Goal: Task Accomplishment & Management: Use online tool/utility

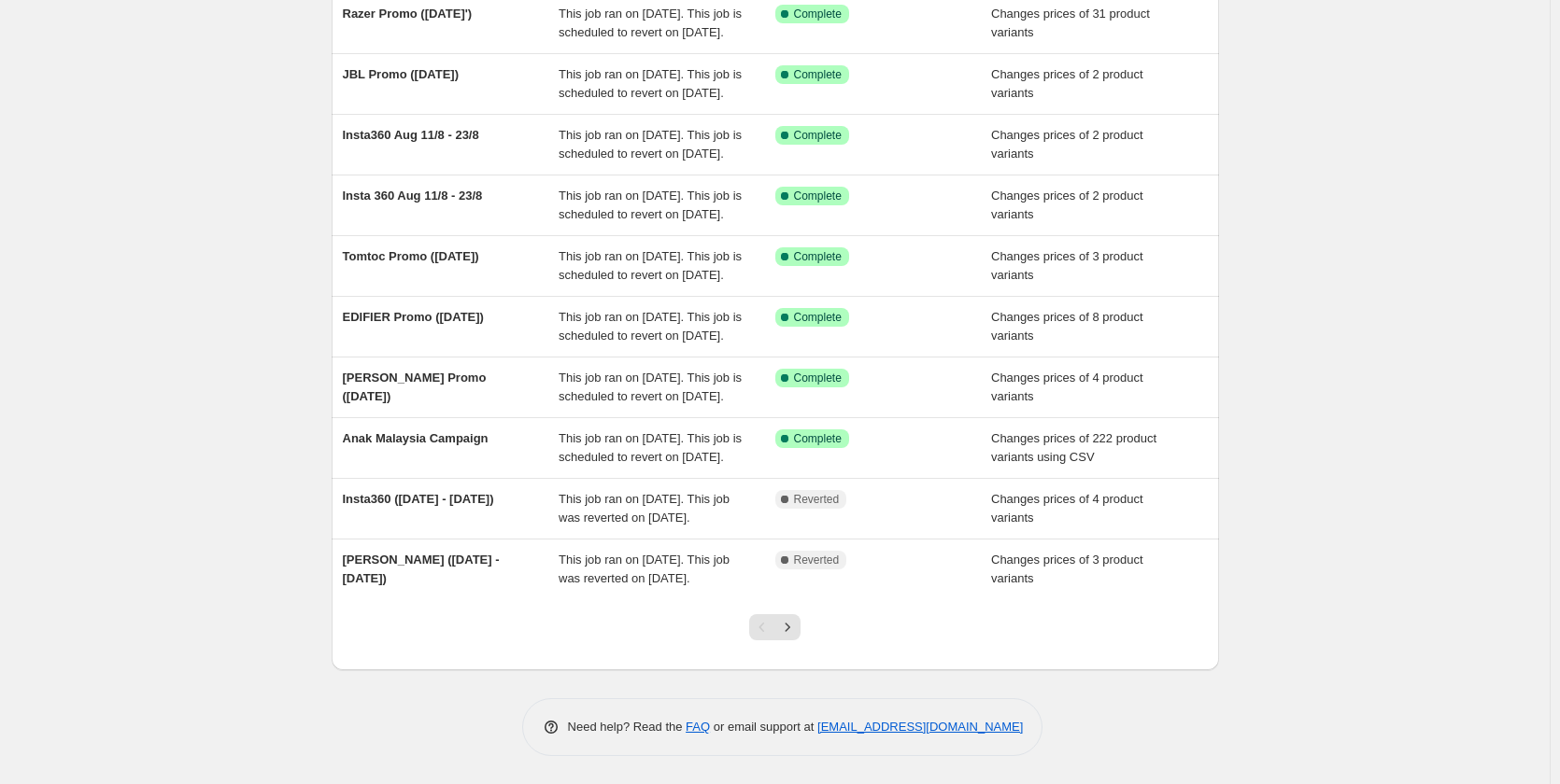
scroll to position [280, 0]
click at [800, 640] on button "Next" at bounding box center [787, 628] width 26 height 26
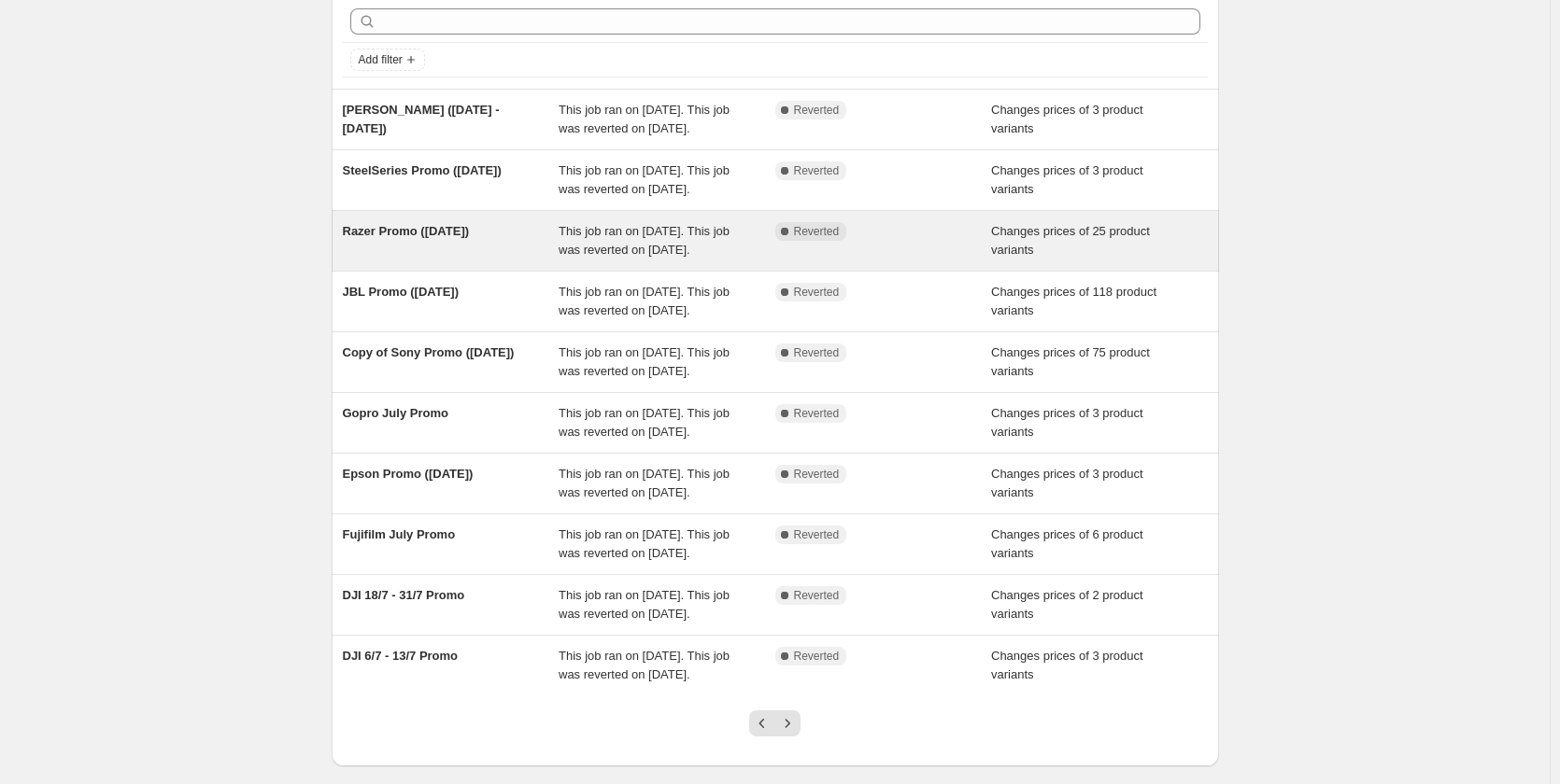
scroll to position [187, 0]
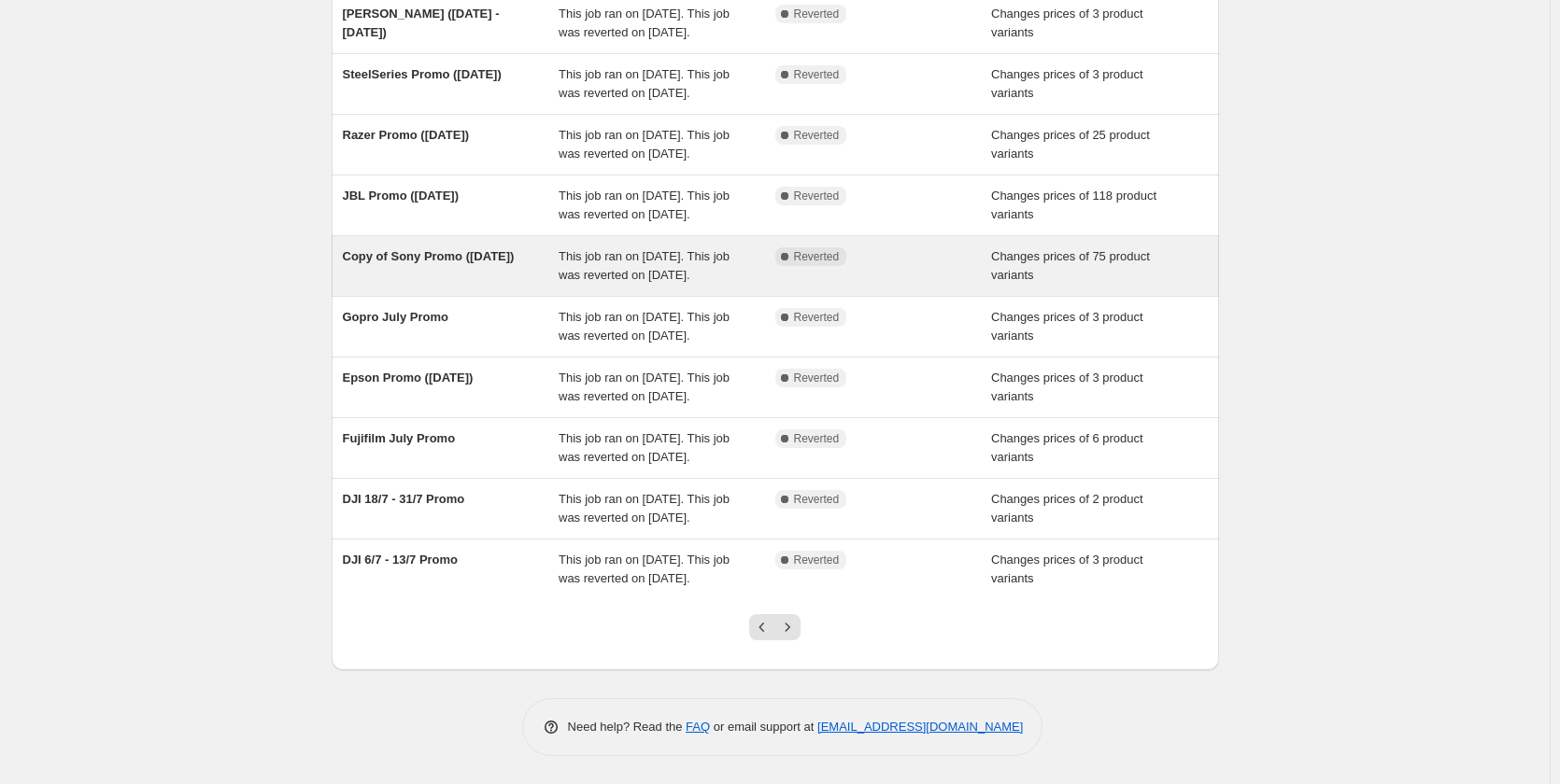
drag, startPoint x: 394, startPoint y: 315, endPoint x: 522, endPoint y: 319, distance: 128.1
click at [522, 285] on div "Copy of Sony Promo ([DATE])" at bounding box center [451, 266] width 216 height 38
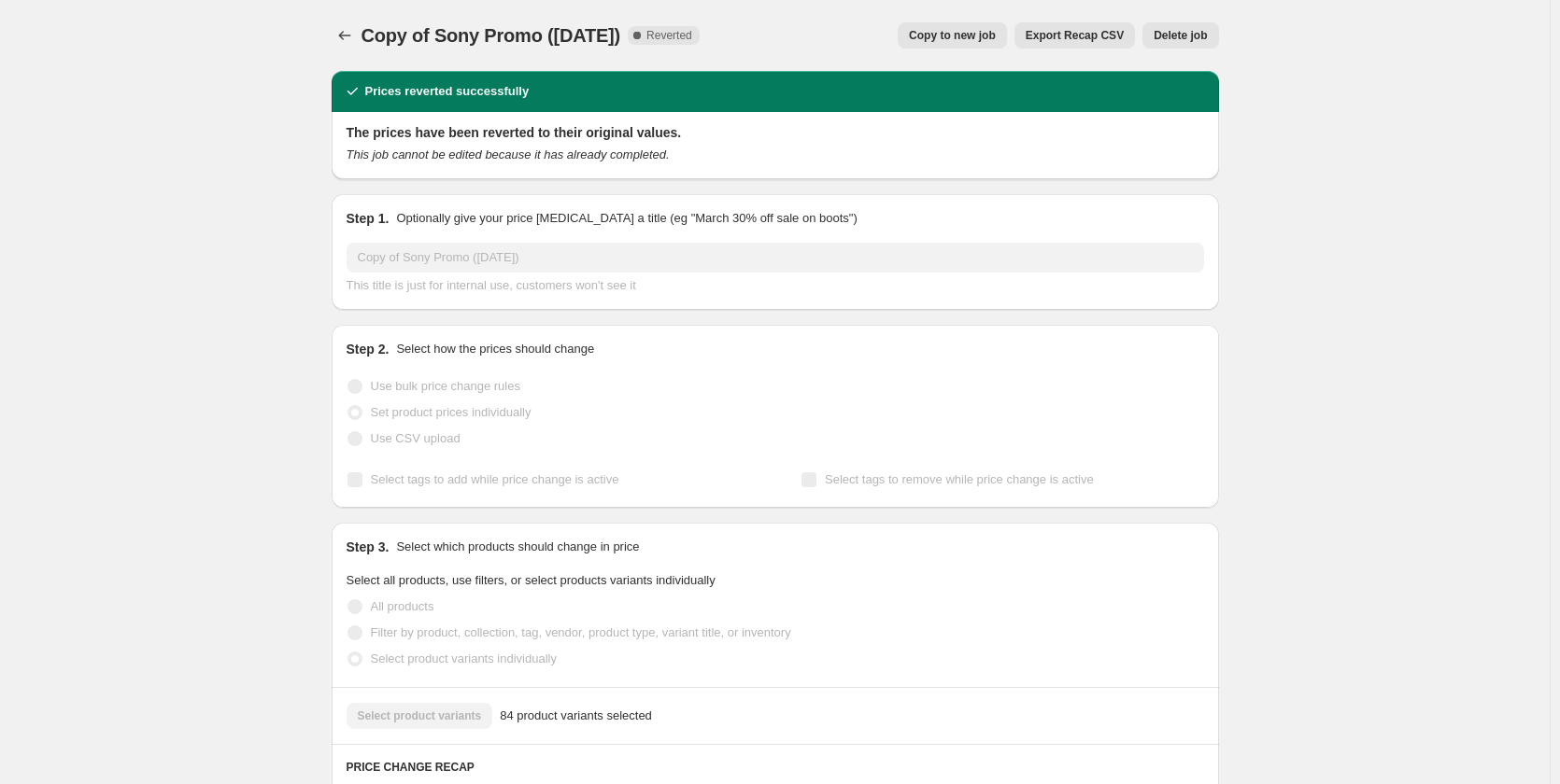
drag, startPoint x: 437, startPoint y: 39, endPoint x: 626, endPoint y: 36, distance: 189.0
click at [622, 36] on span "Copy of Sony Promo ([DATE])" at bounding box center [491, 36] width 260 height 21
copy span "Sony Promo ([DATE])"
click at [344, 34] on icon "Price change jobs" at bounding box center [345, 36] width 19 height 19
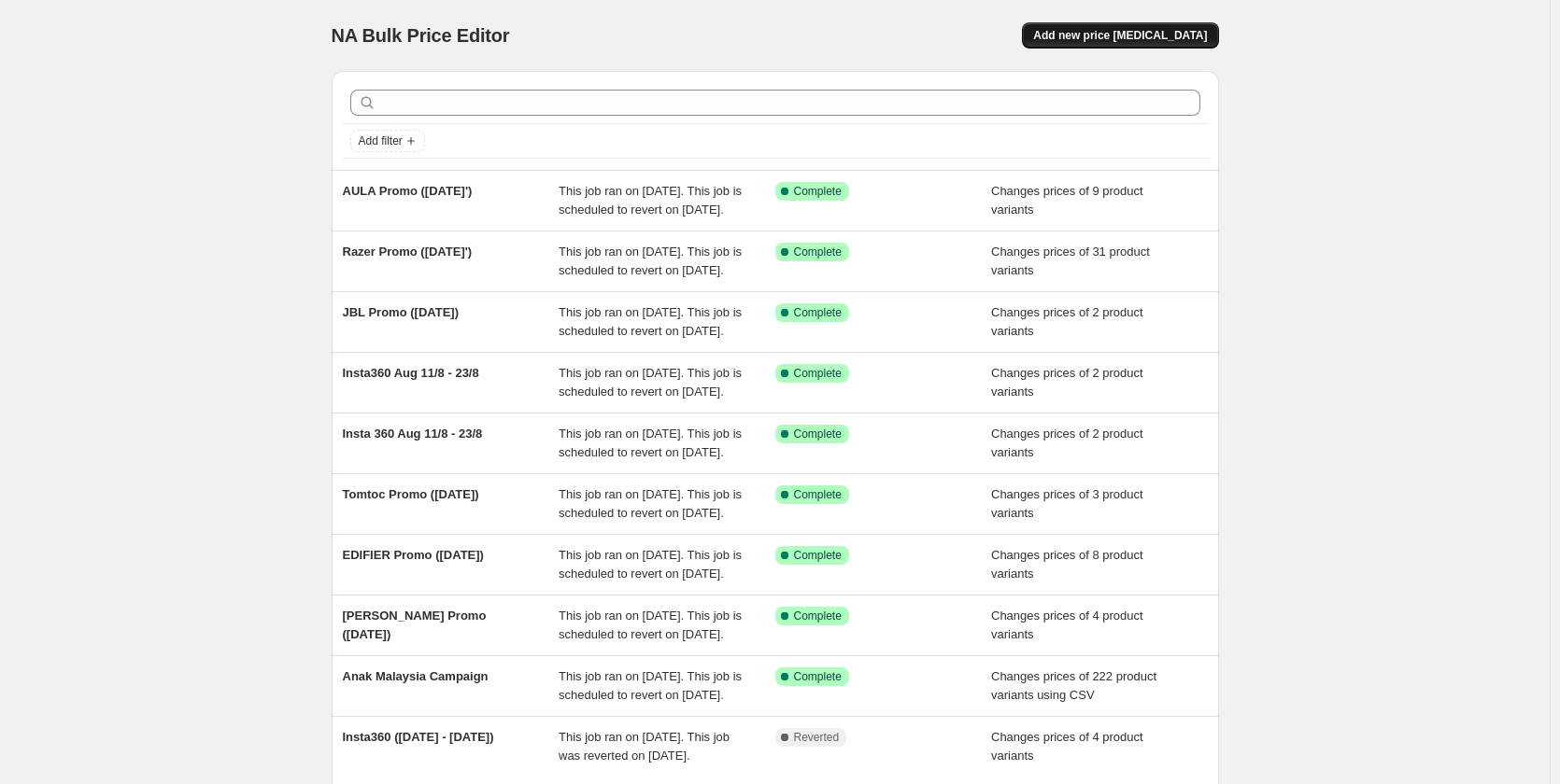
click at [1145, 31] on span "Add new price [MEDICAL_DATA]" at bounding box center [1120, 36] width 174 height 15
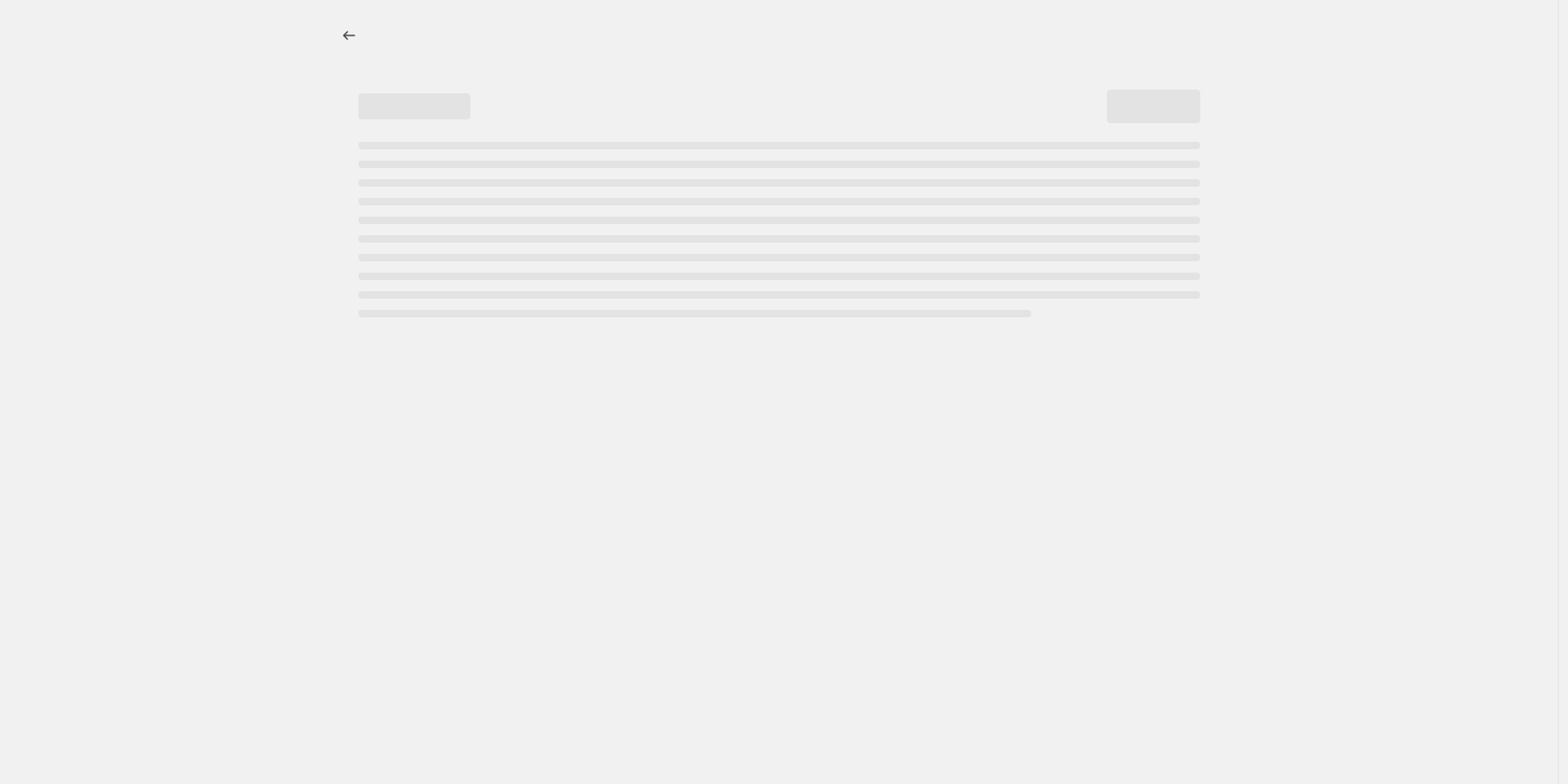
select select "percentage"
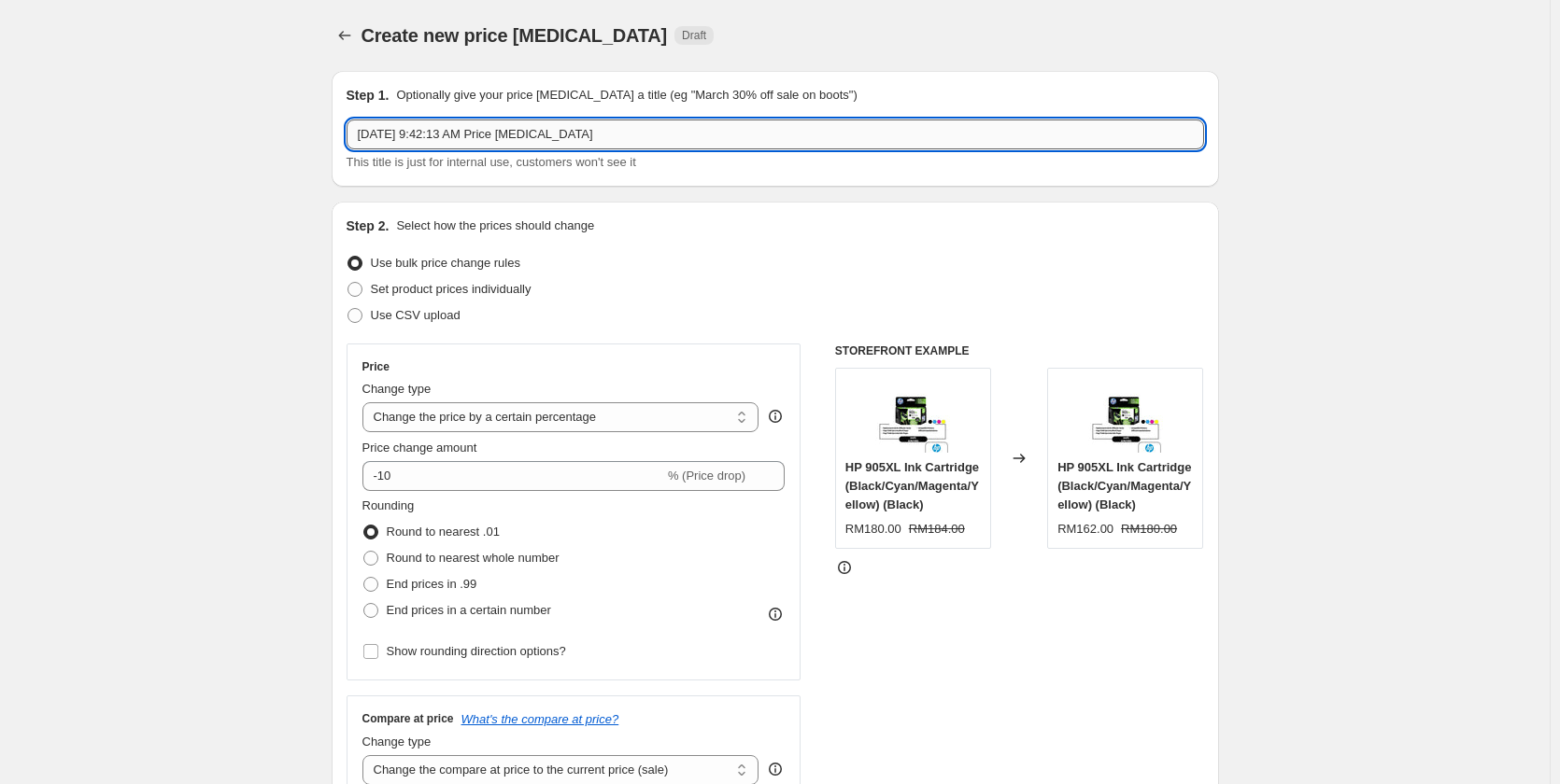
click at [539, 123] on input "[DATE] 9:42:13 AM Price [MEDICAL_DATA]" at bounding box center [776, 134] width 858 height 30
paste input "Sony Promo ([DATE])"
click at [440, 137] on input "Sony Promo ([DATE])" at bounding box center [776, 134] width 858 height 30
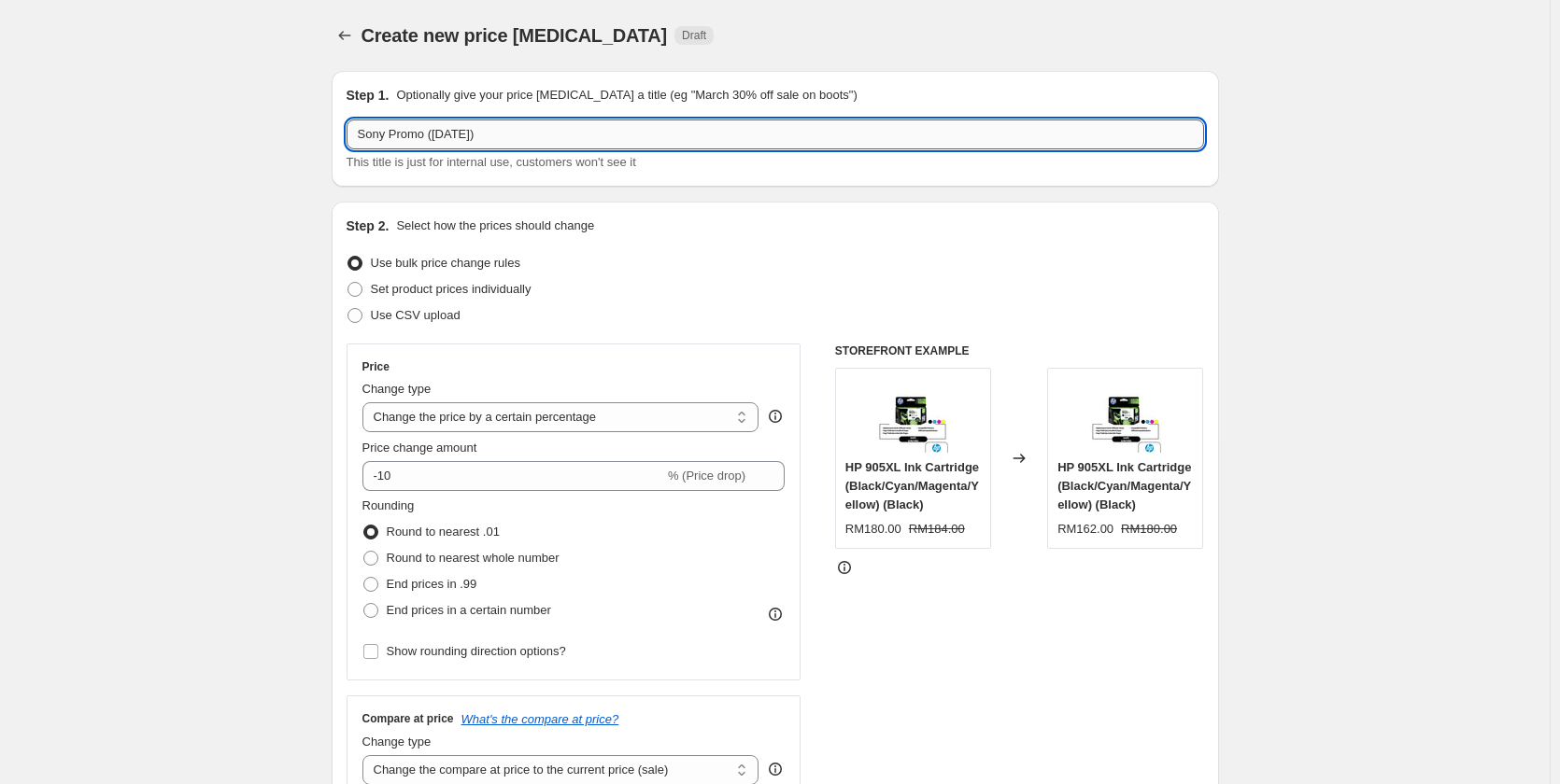
click at [440, 137] on input "Sony Promo ([DATE])" at bounding box center [776, 134] width 858 height 30
type input "Sony Promo ([DATE])"
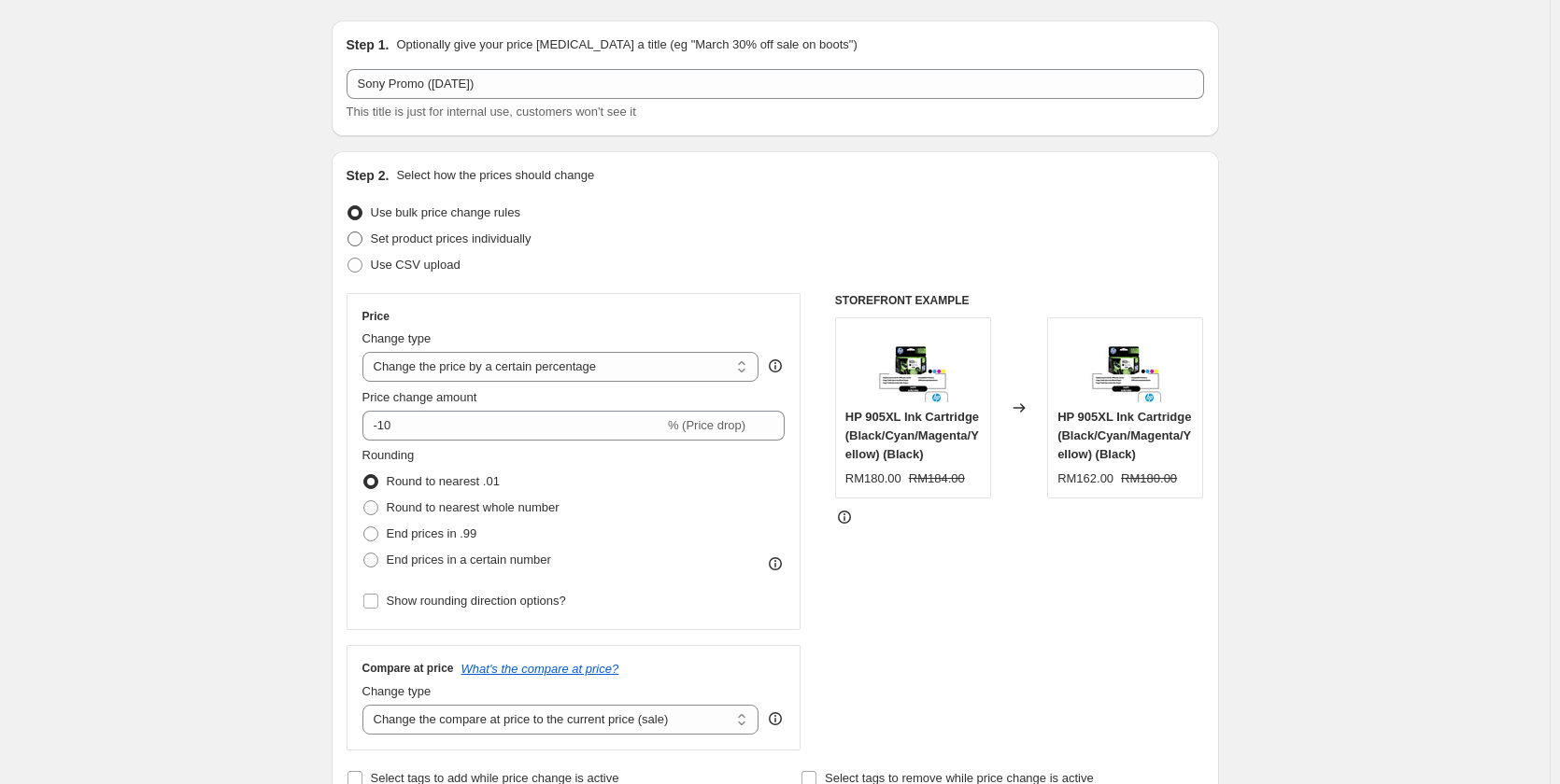
scroll to position [93, 0]
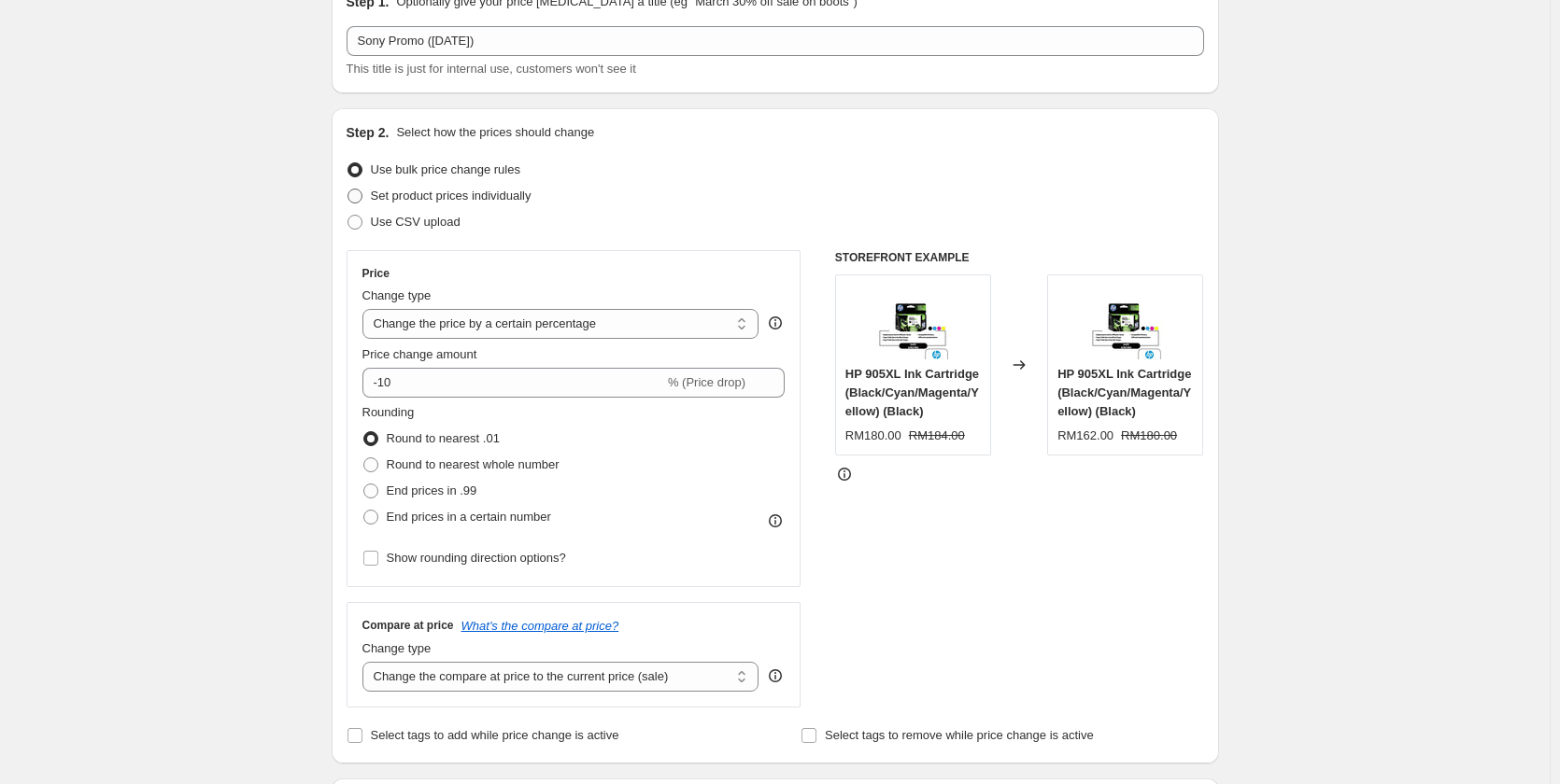
click at [449, 198] on span "Set product prices individually" at bounding box center [450, 196] width 161 height 14
click at [349, 190] on input "Set product prices individually" at bounding box center [348, 189] width 1 height 1
radio input "true"
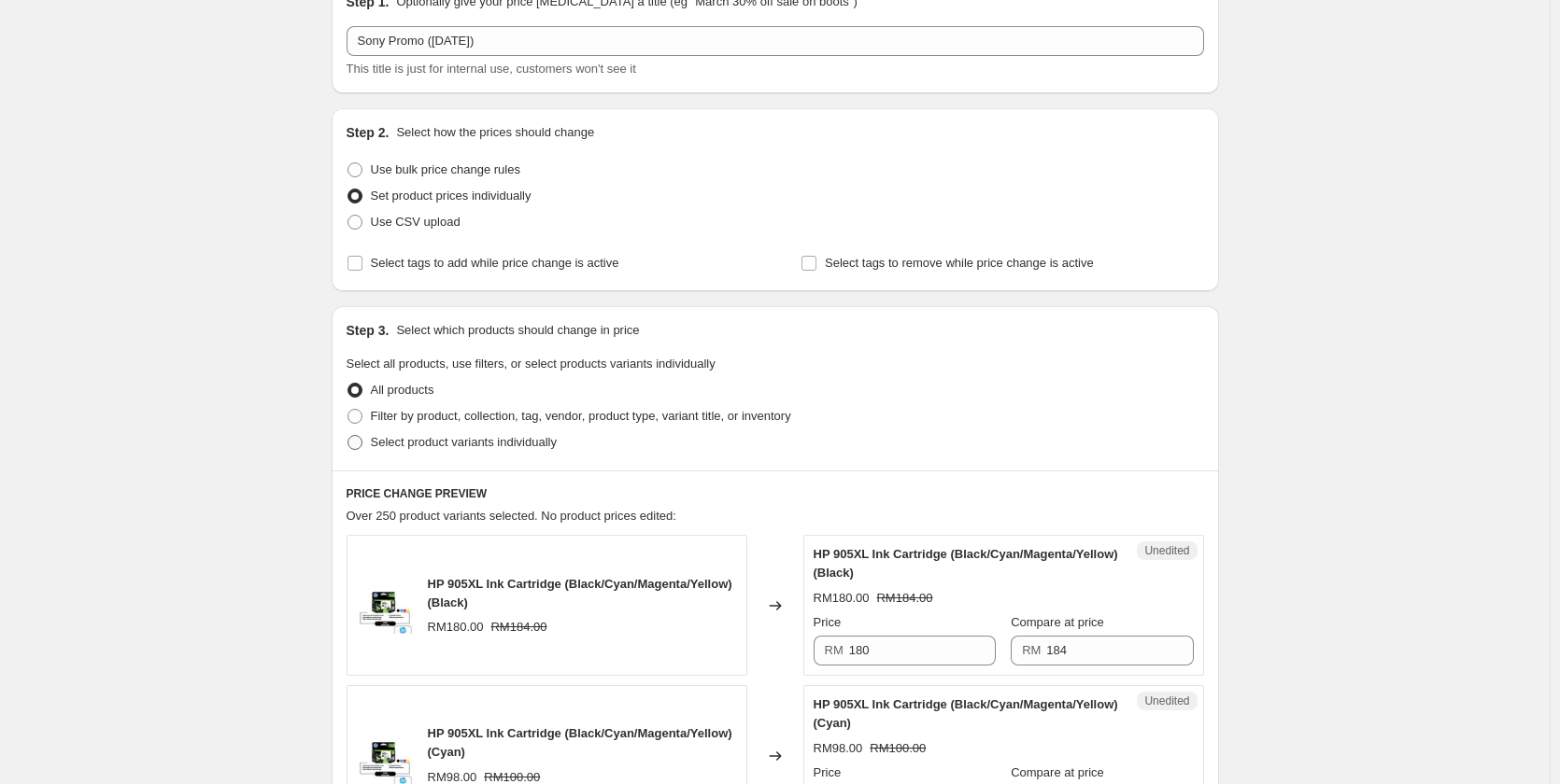
click at [489, 439] on span "Select product variants individually" at bounding box center [464, 442] width 186 height 14
click at [349, 436] on input "Select product variants individually" at bounding box center [348, 435] width 1 height 1
radio input "true"
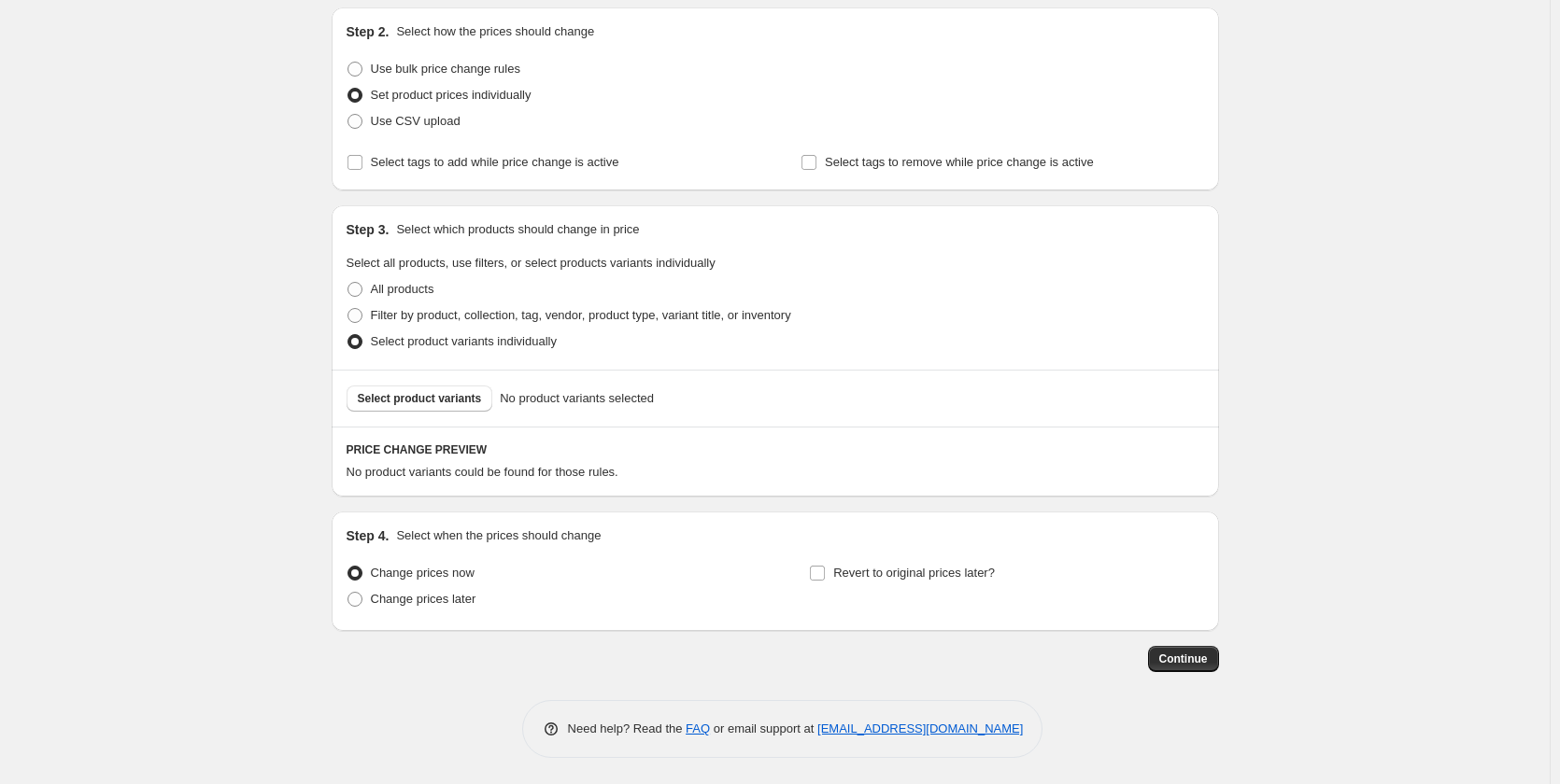
scroll to position [196, 0]
click at [887, 567] on span "Revert to original prices later?" at bounding box center [914, 571] width 162 height 14
click at [825, 567] on input "Revert to original prices later?" at bounding box center [817, 572] width 15 height 15
checkbox input "true"
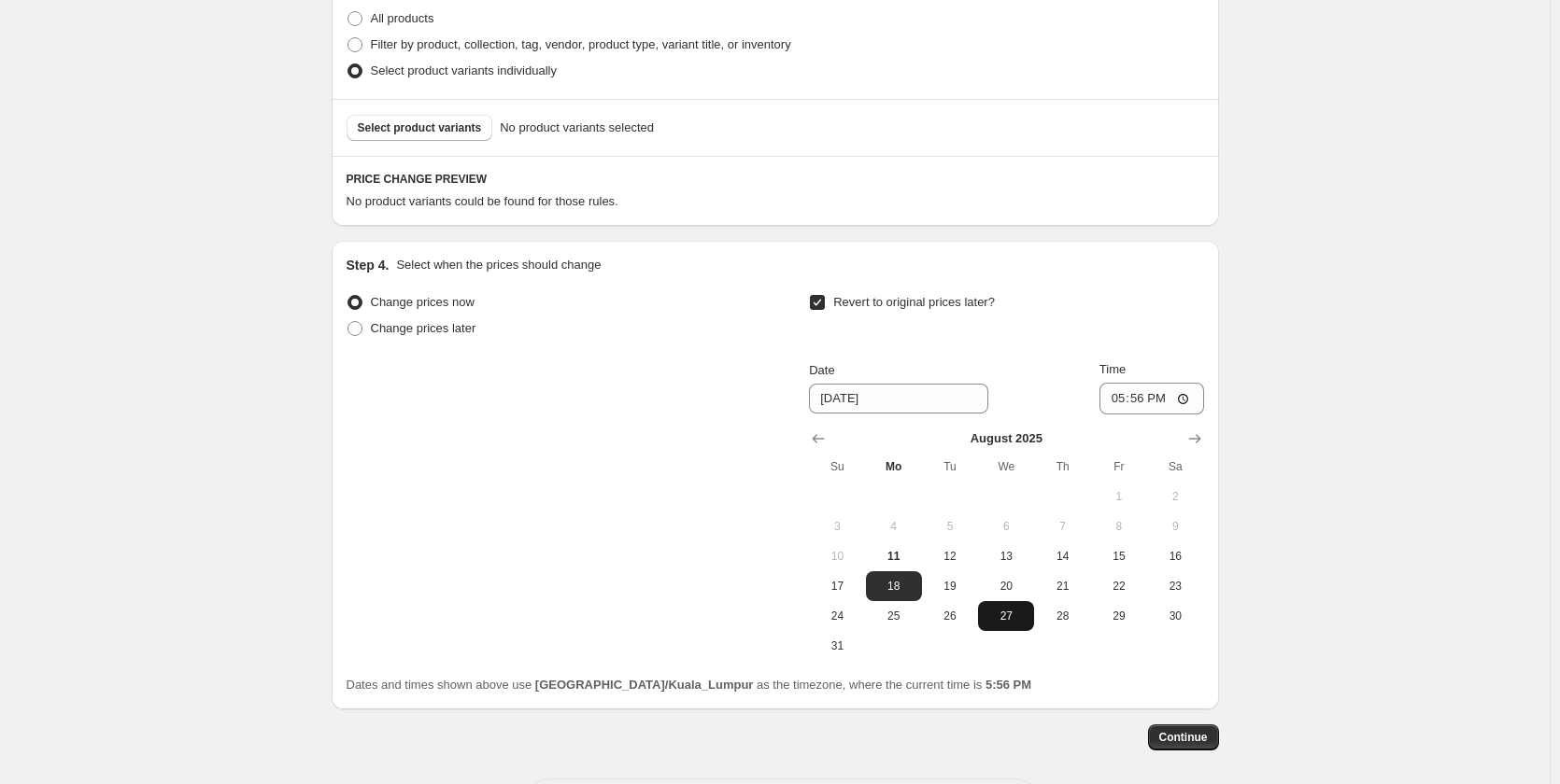
scroll to position [477, 0]
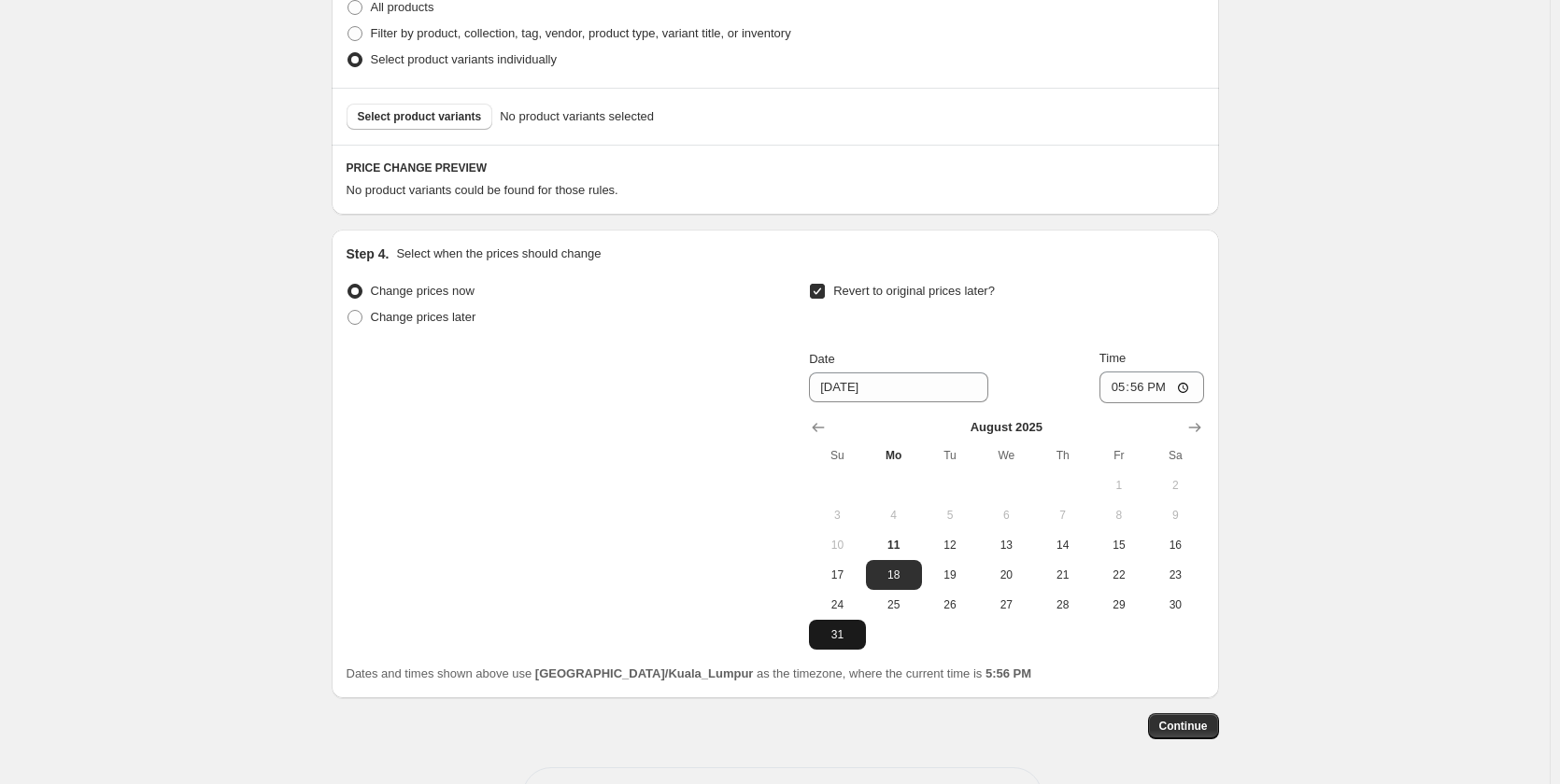
click at [857, 628] on span "31" at bounding box center [837, 635] width 41 height 15
type input "[DATE]"
click at [1120, 388] on input "17:56" at bounding box center [1151, 387] width 104 height 32
type input "23:04"
type input "23:59"
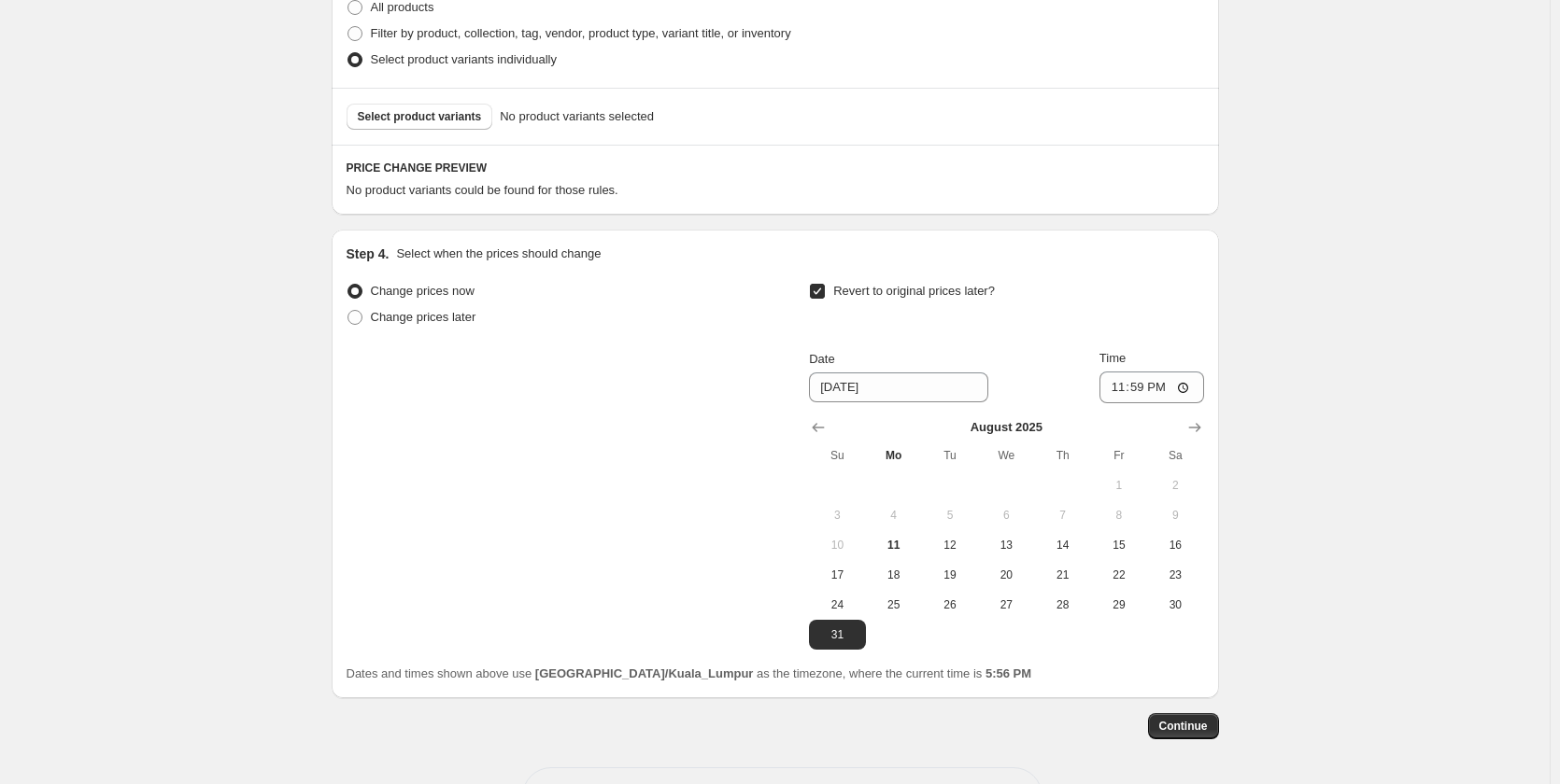
click at [1144, 306] on div "Revert to original prices later?" at bounding box center [1005, 306] width 394 height 56
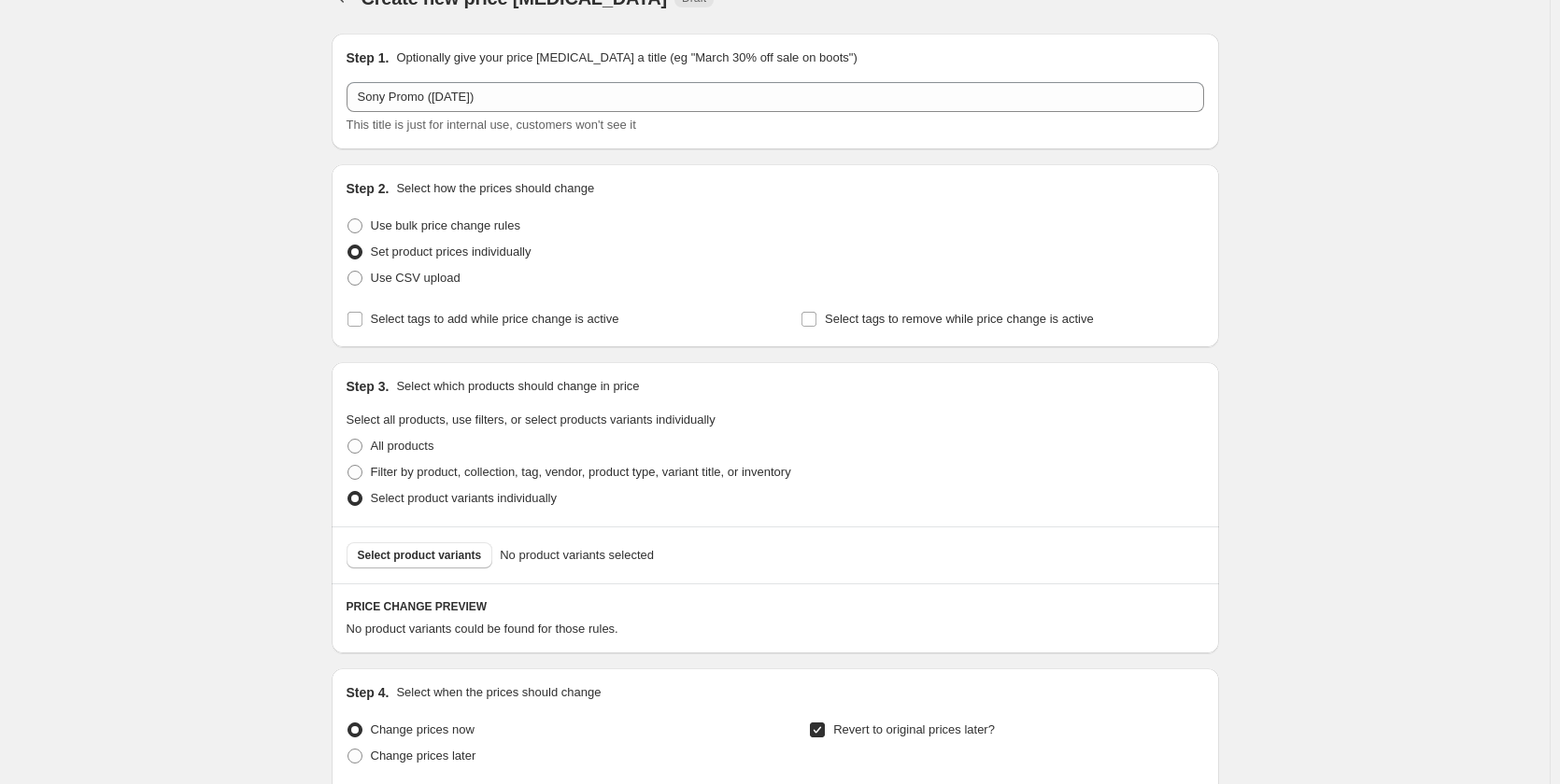
scroll to position [9, 0]
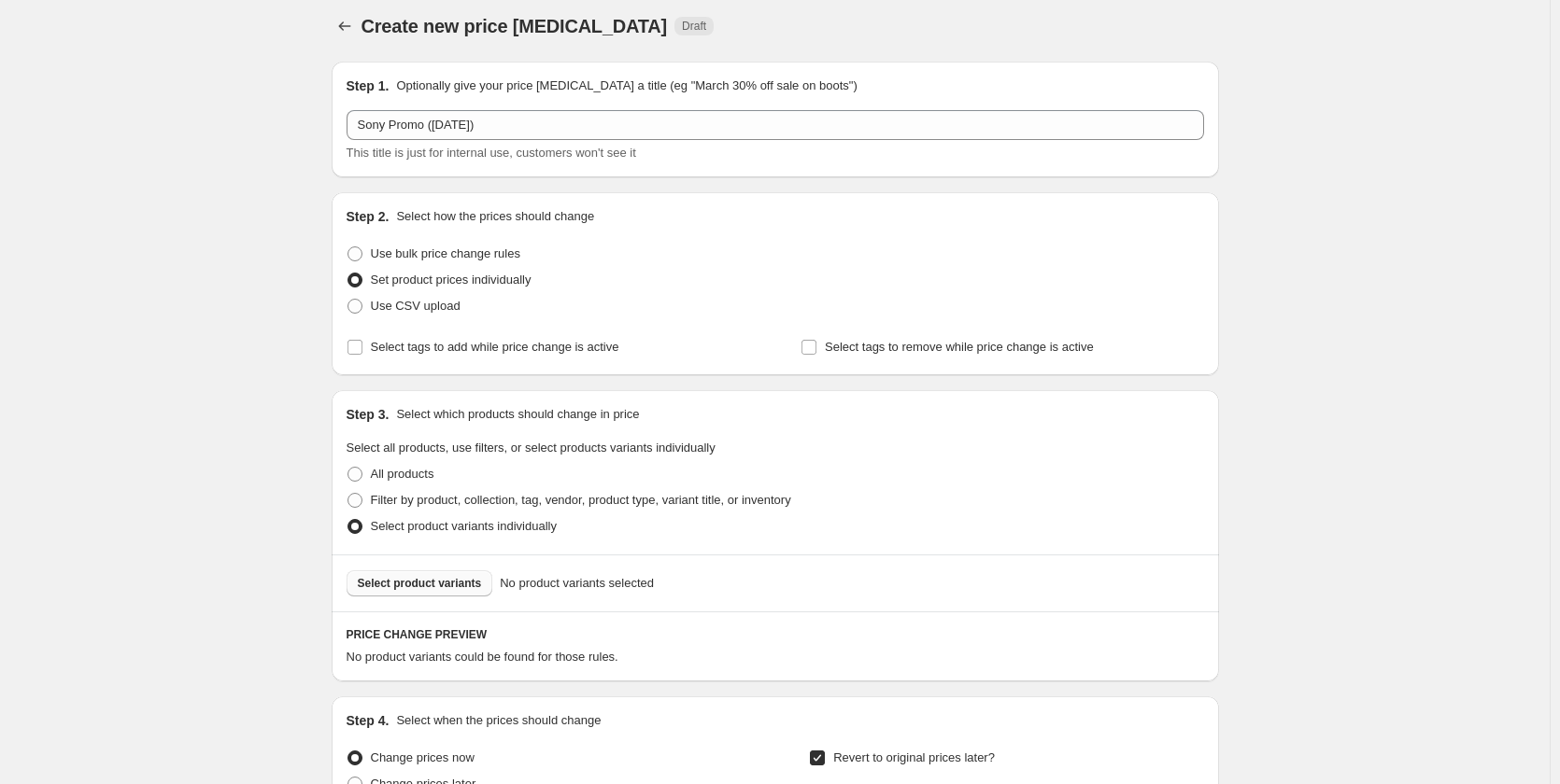
click at [458, 575] on button "Select product variants" at bounding box center [420, 584] width 147 height 26
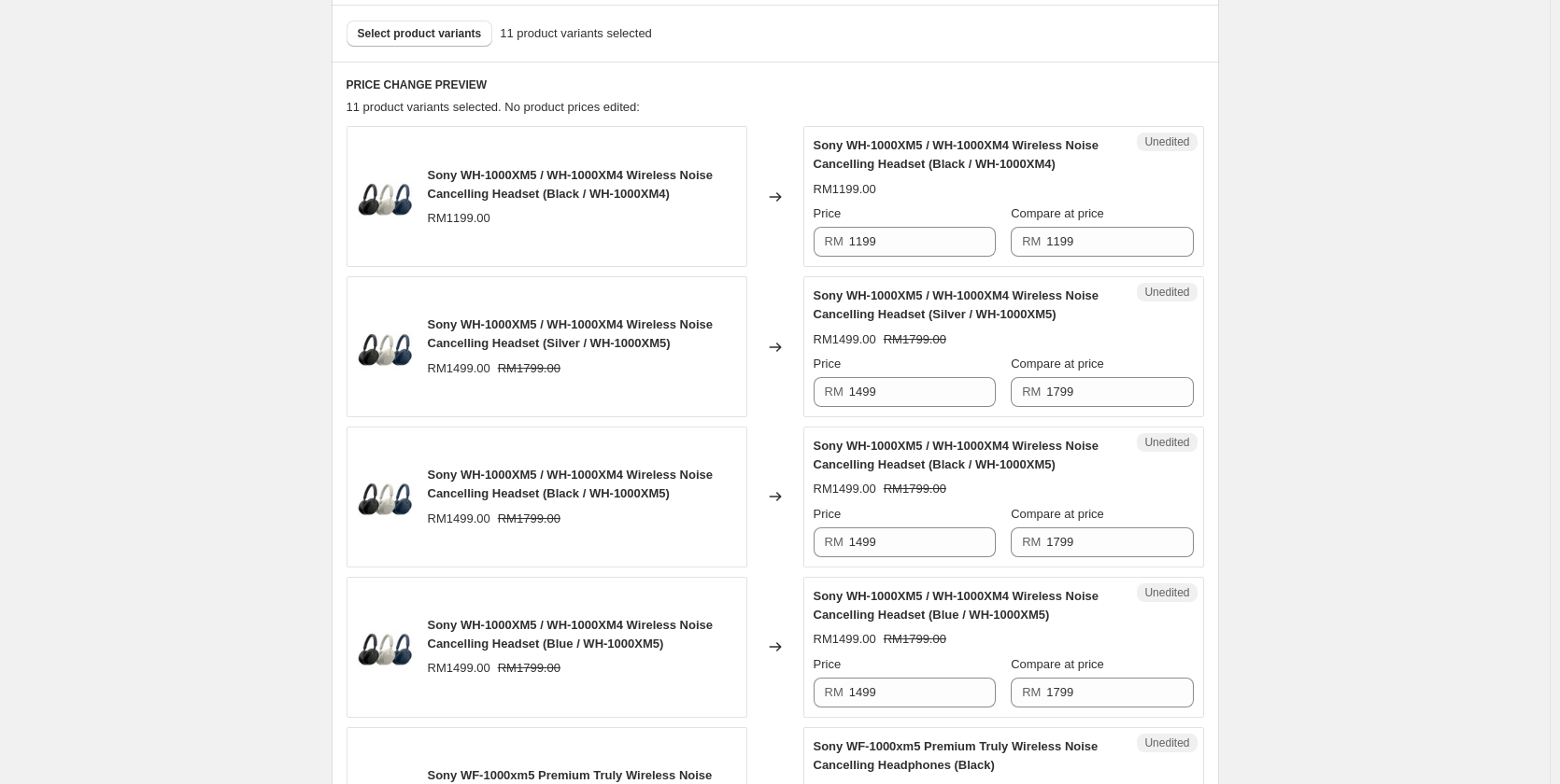
scroll to position [570, 0]
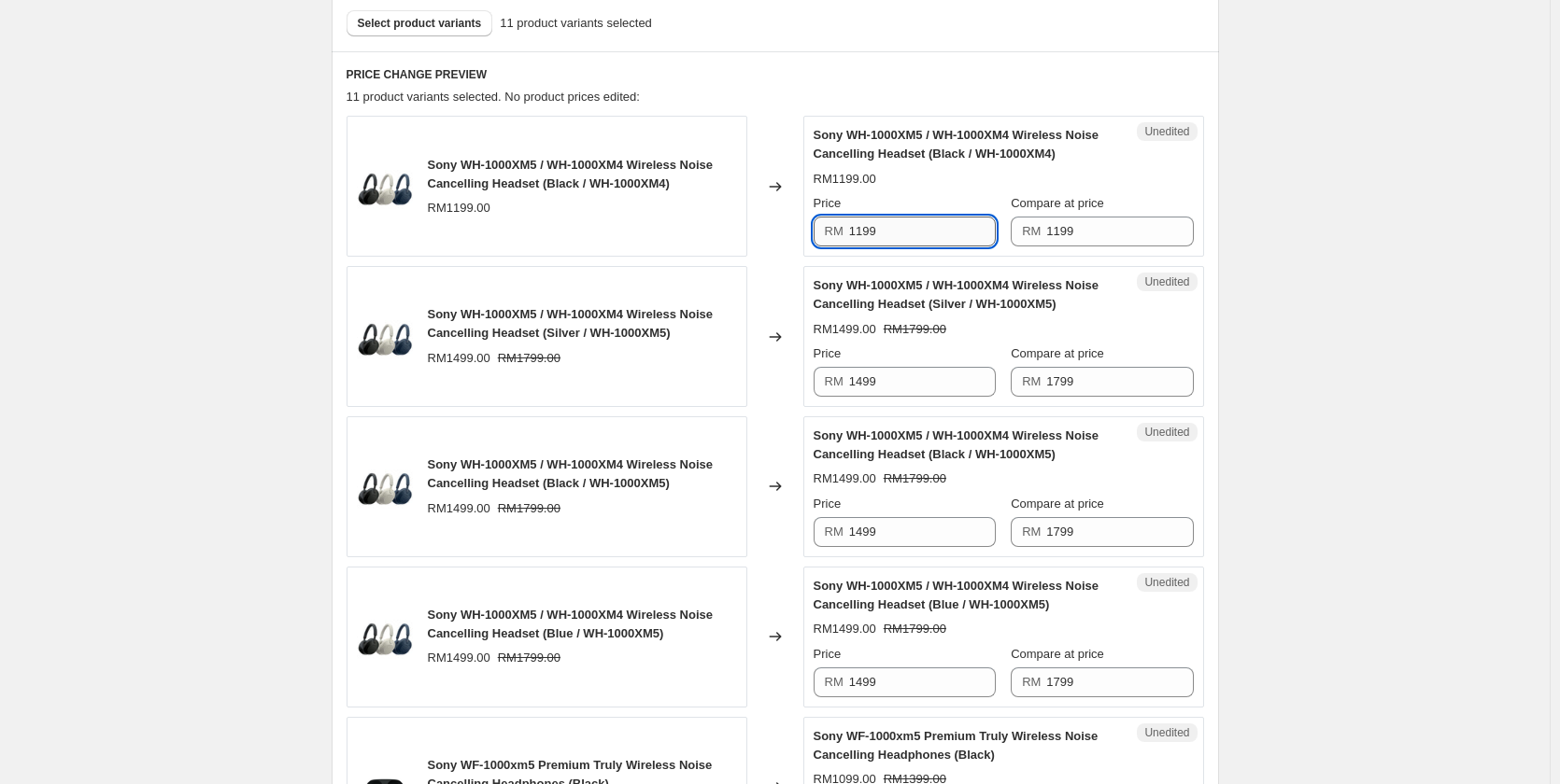
click at [896, 243] on input "1199" at bounding box center [922, 231] width 147 height 30
click at [896, 240] on input "1199" at bounding box center [922, 231] width 147 height 30
type input "1099"
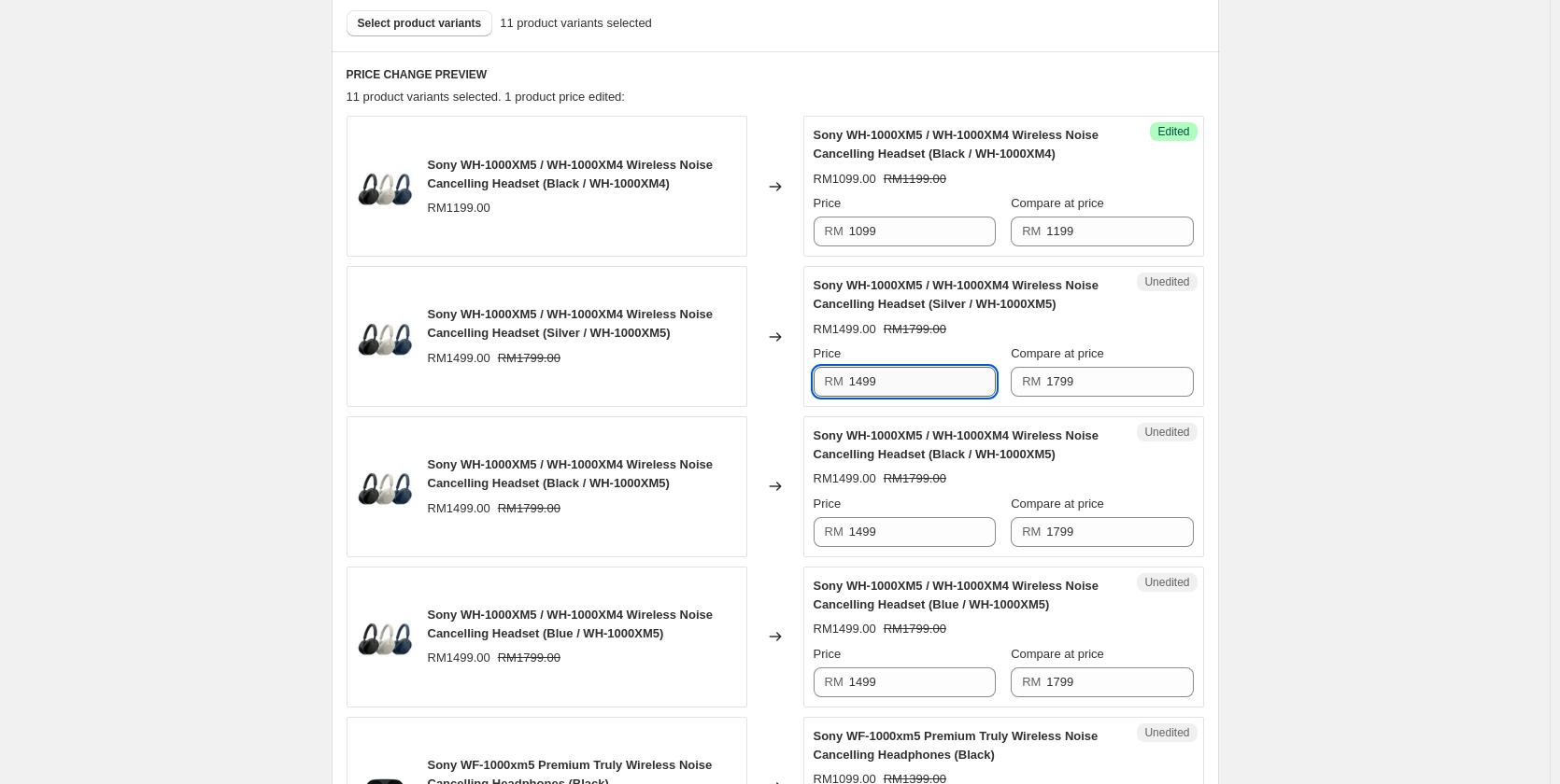
click at [903, 375] on input "1499" at bounding box center [922, 382] width 147 height 30
click at [903, 375] on input "1399" at bounding box center [922, 382] width 147 height 30
type input "1399"
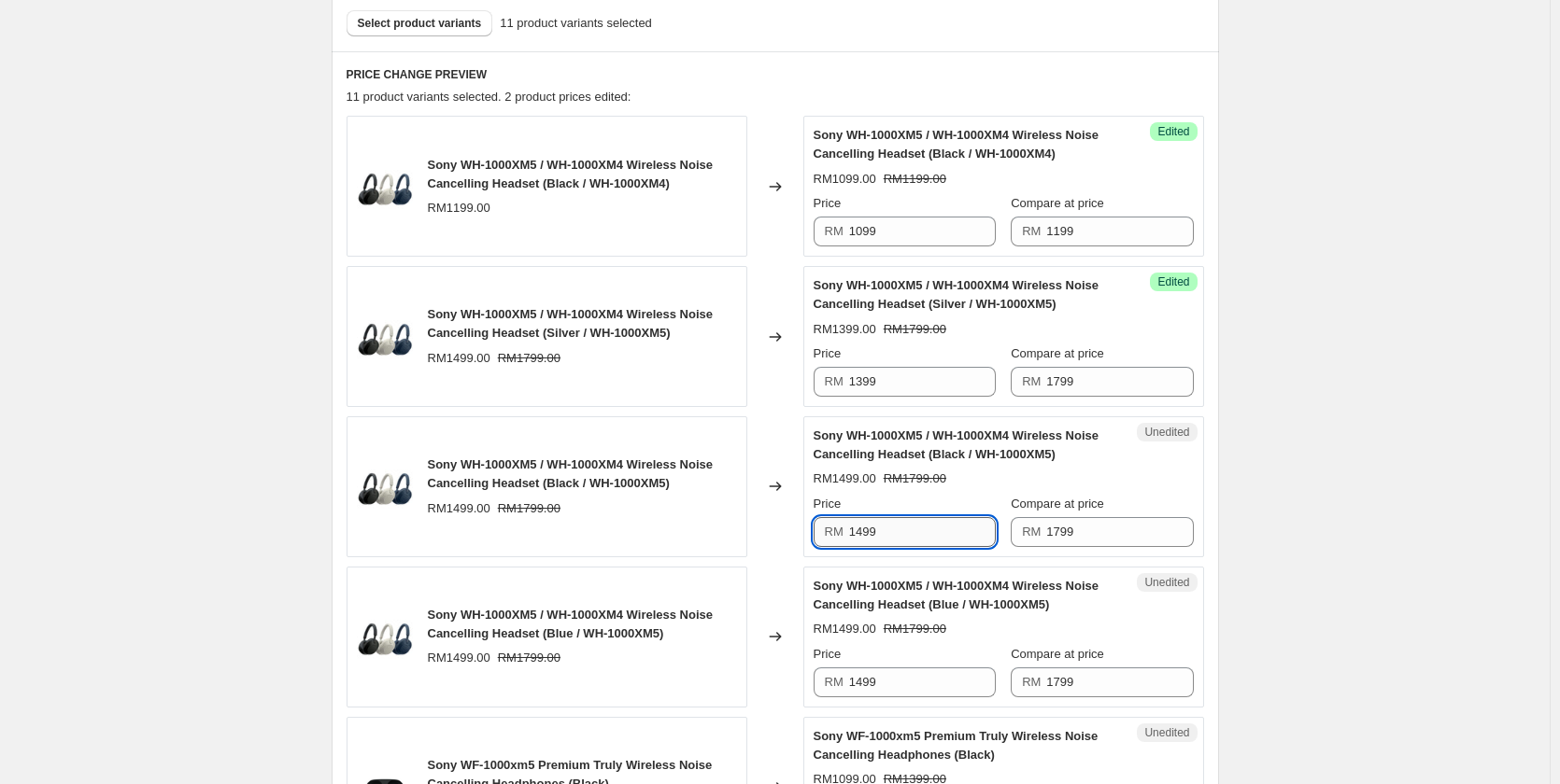
click at [901, 536] on input "1499" at bounding box center [922, 532] width 147 height 30
paste input "3"
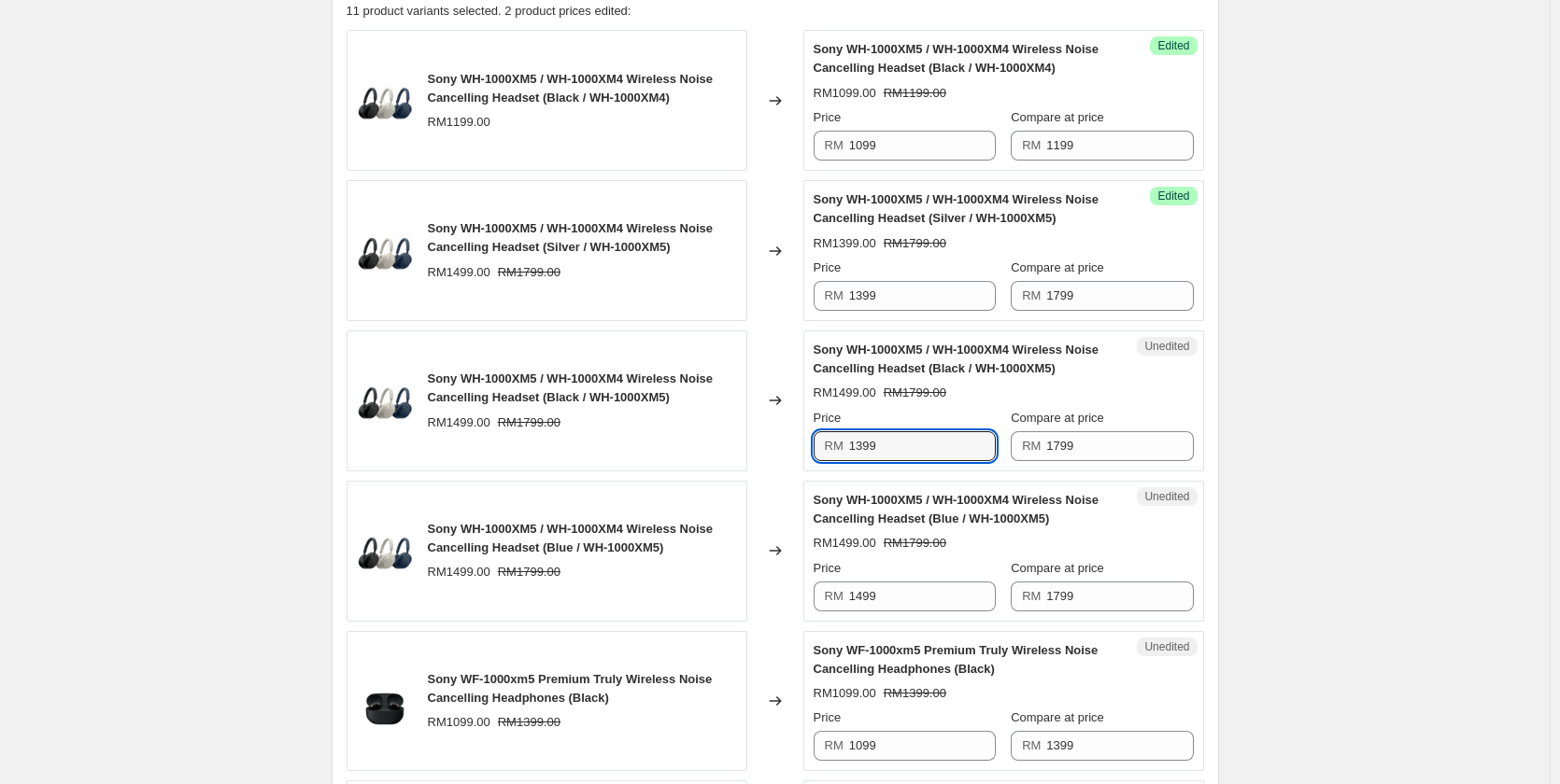
scroll to position [757, 0]
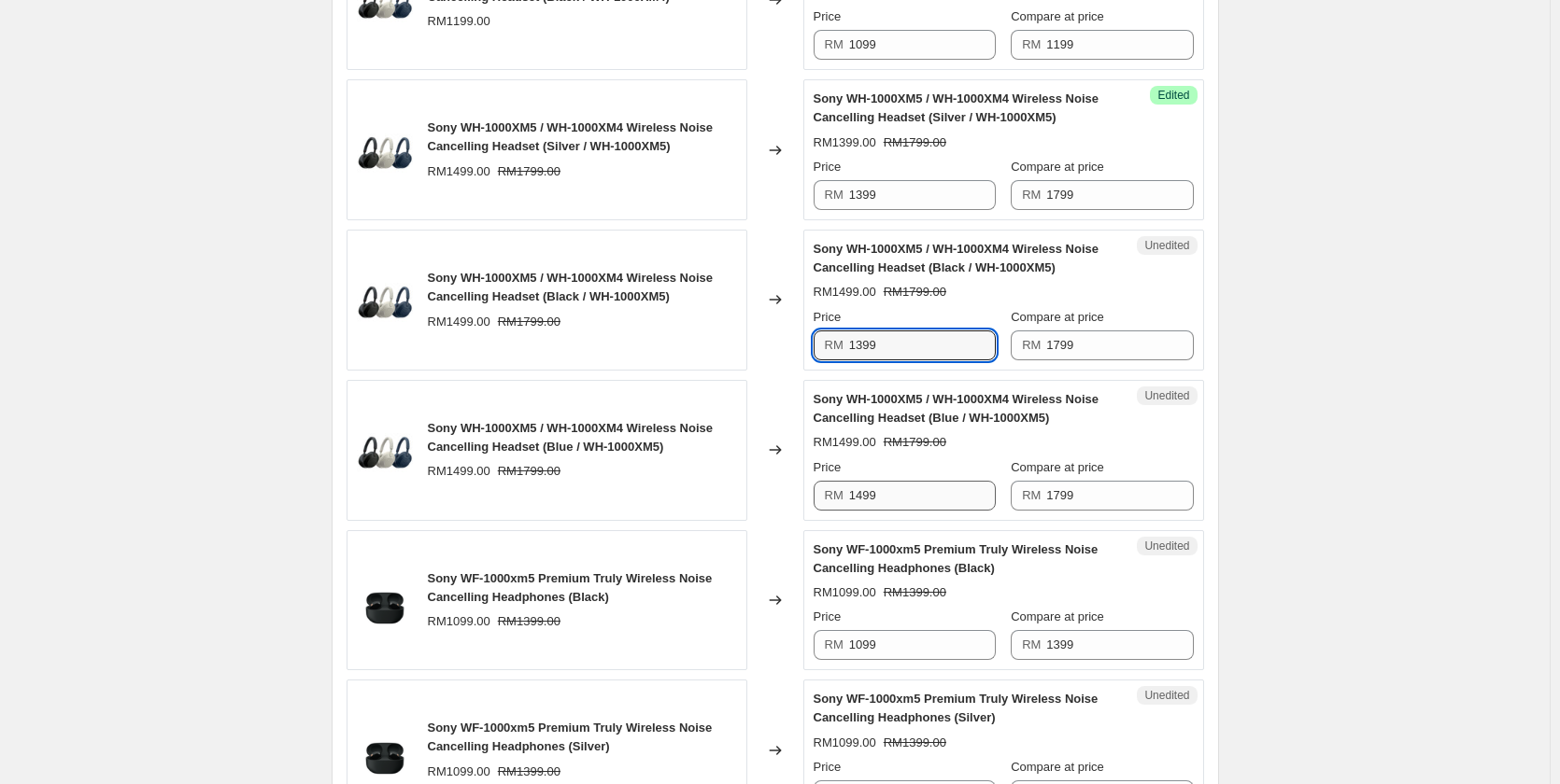
type input "1399"
click at [919, 494] on input "1499" at bounding box center [922, 496] width 147 height 30
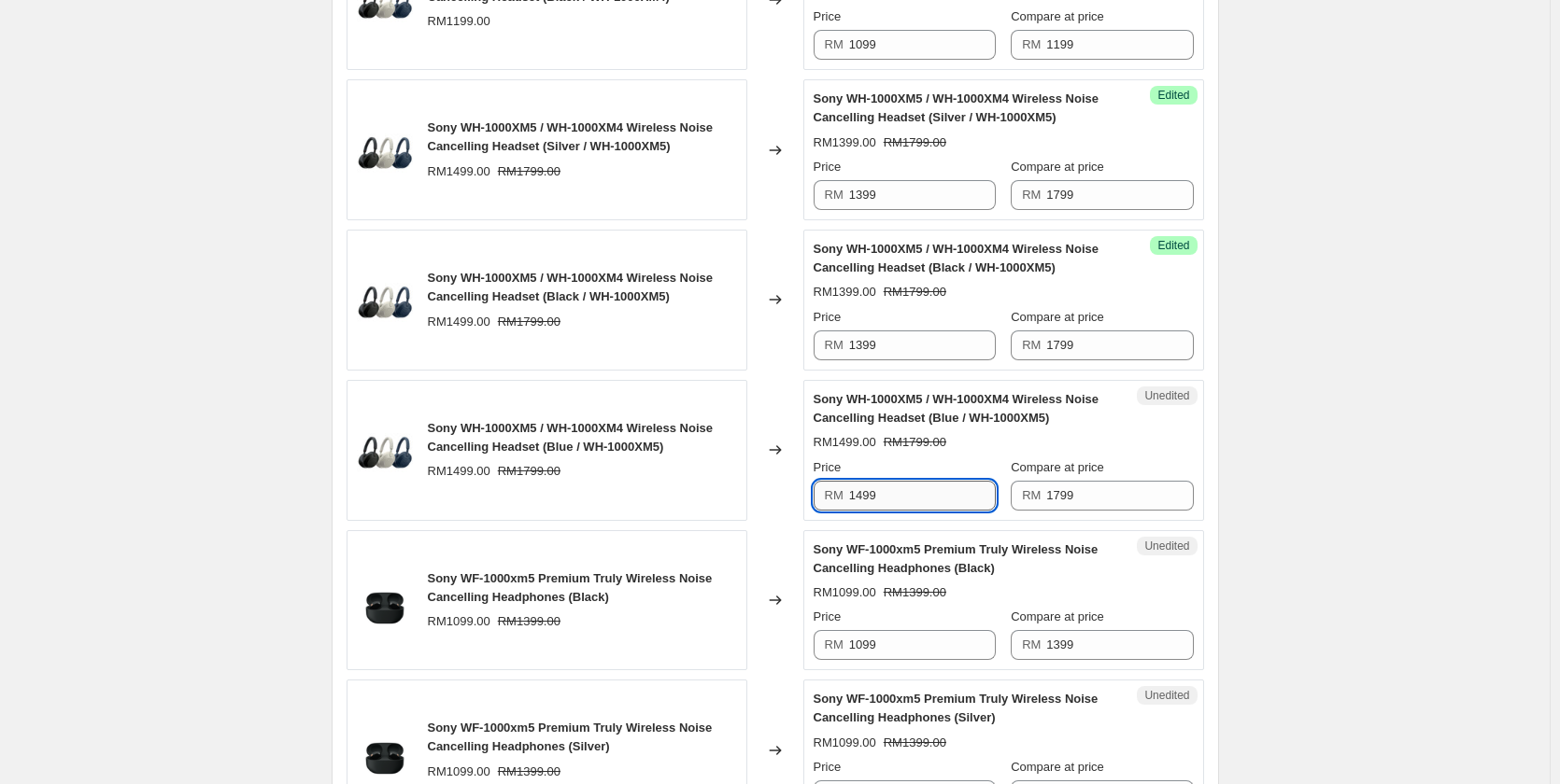
click at [919, 494] on input "1499" at bounding box center [922, 496] width 147 height 30
paste input "3"
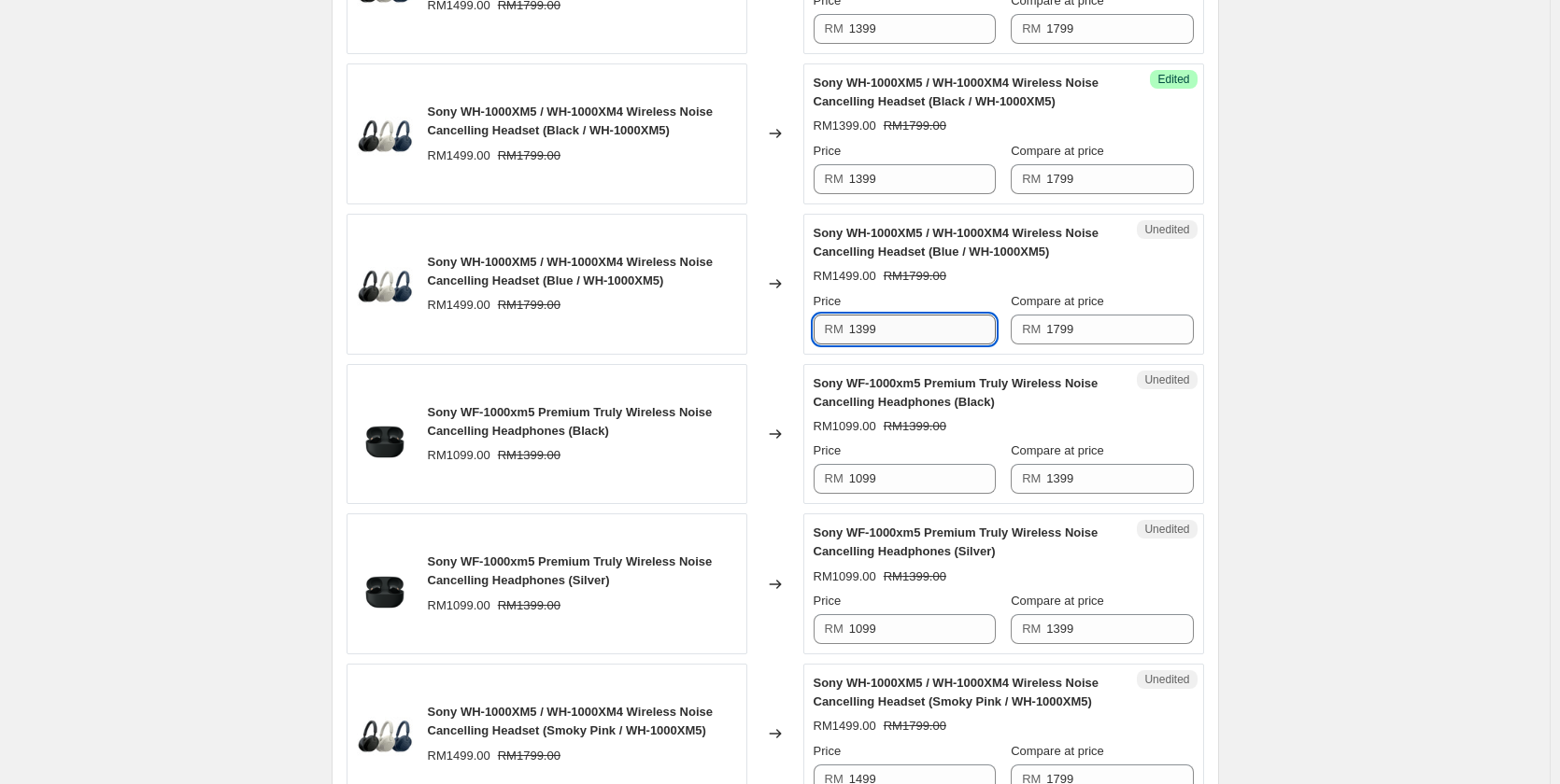
scroll to position [943, 0]
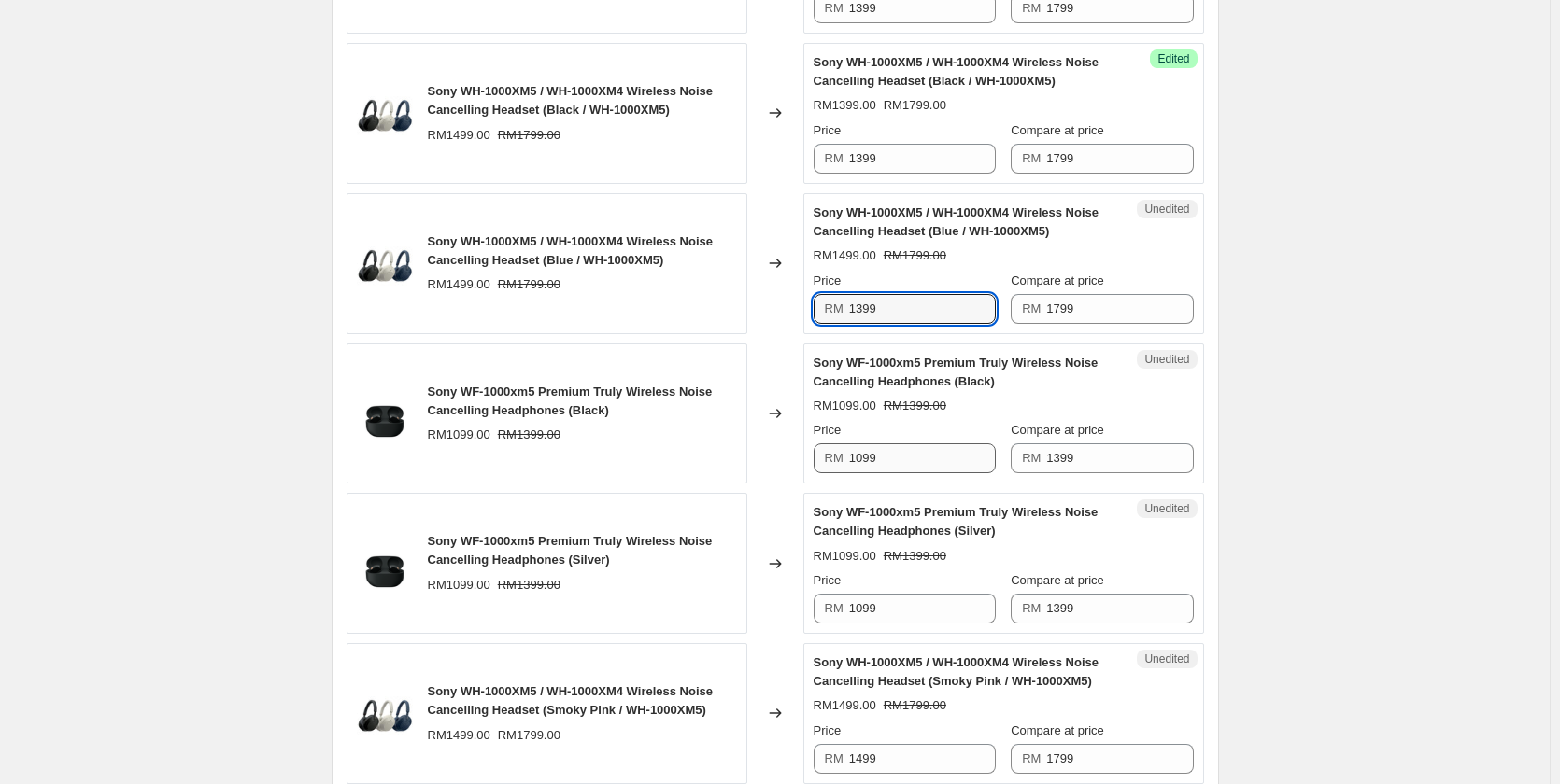
type input "1399"
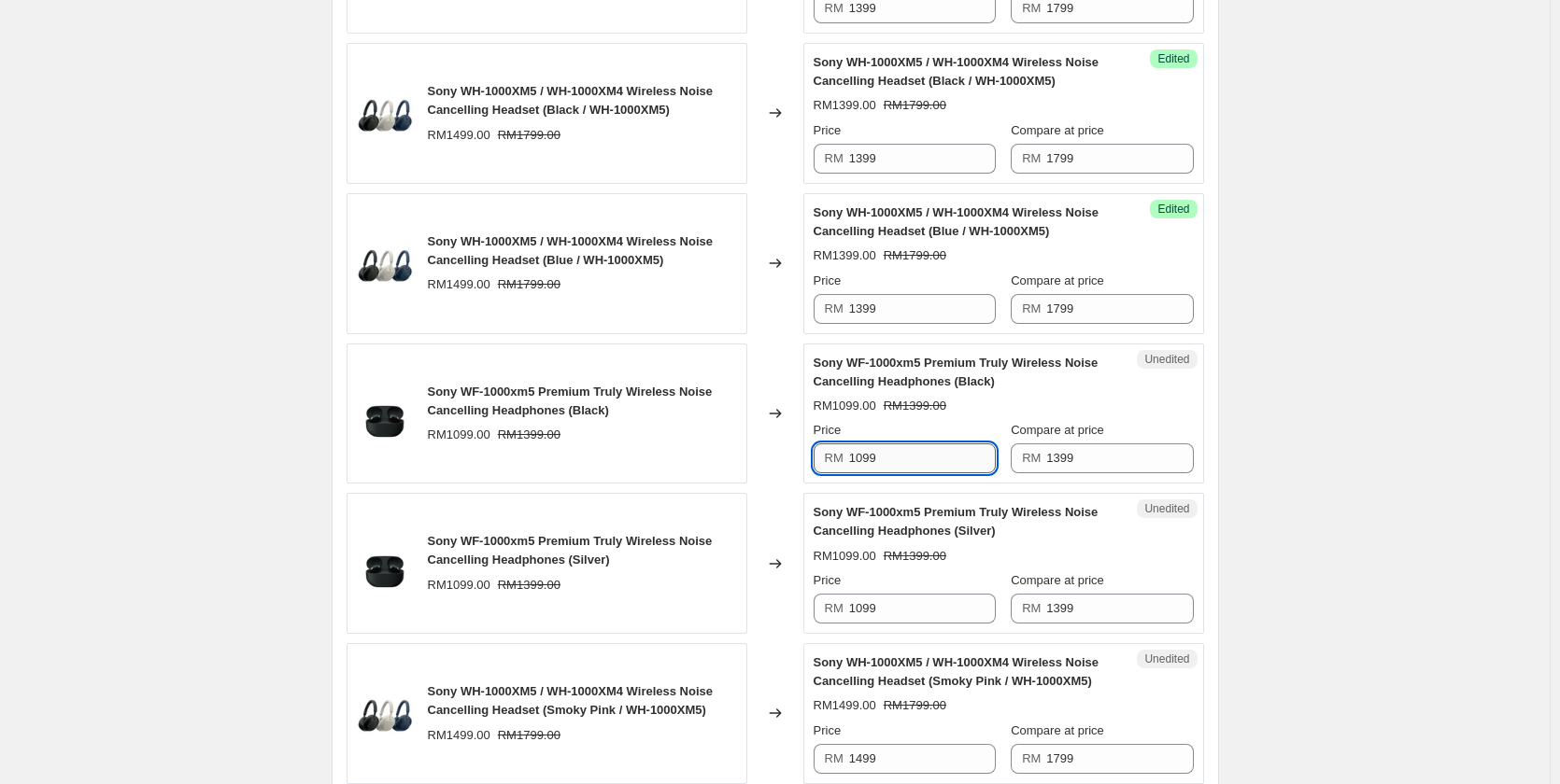
click at [914, 461] on input "1099" at bounding box center [922, 459] width 147 height 30
click at [914, 461] on input "999" at bounding box center [922, 459] width 147 height 30
type input "999"
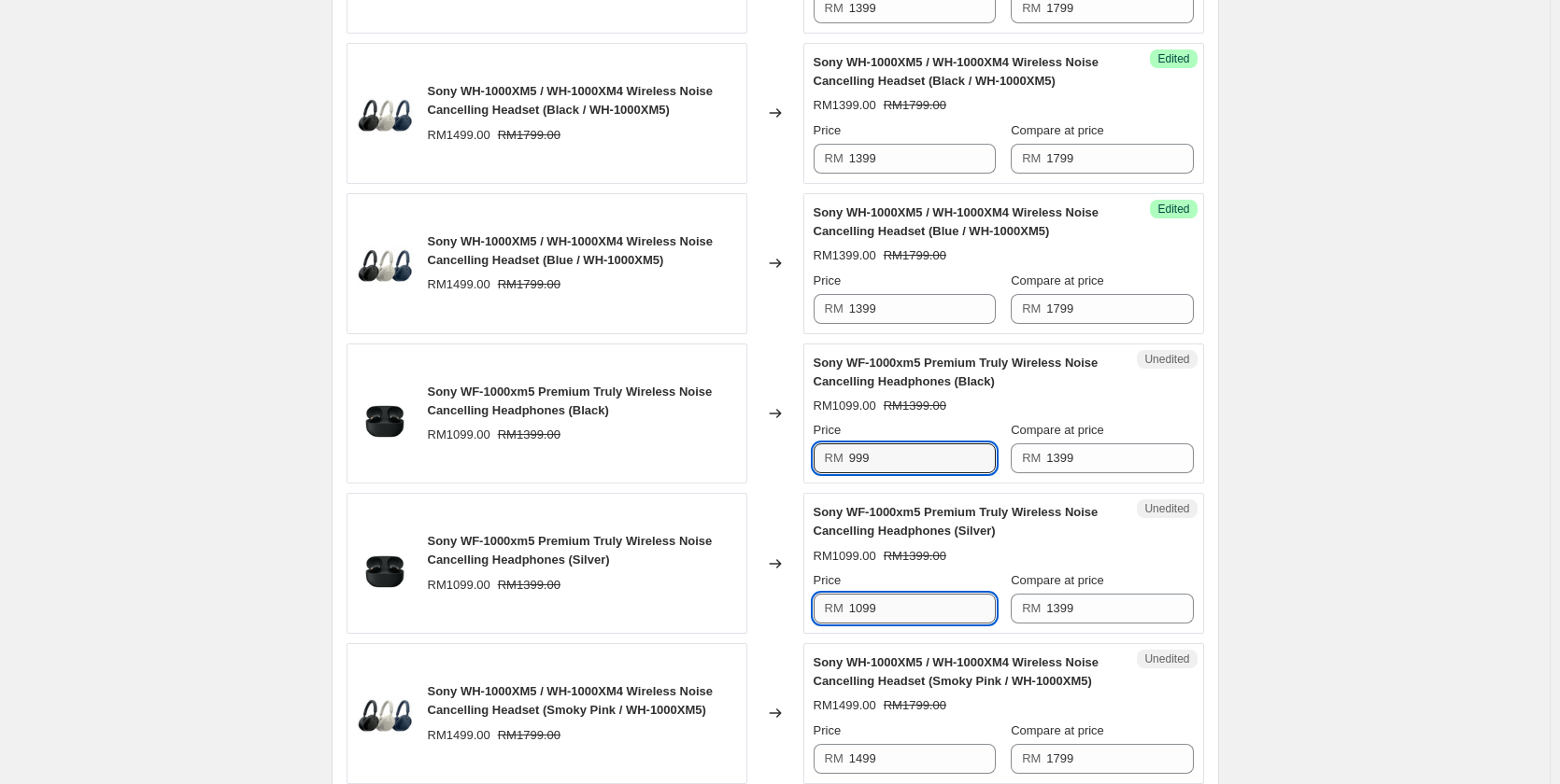
click at [898, 607] on input "1099" at bounding box center [922, 609] width 147 height 30
paste input "9"
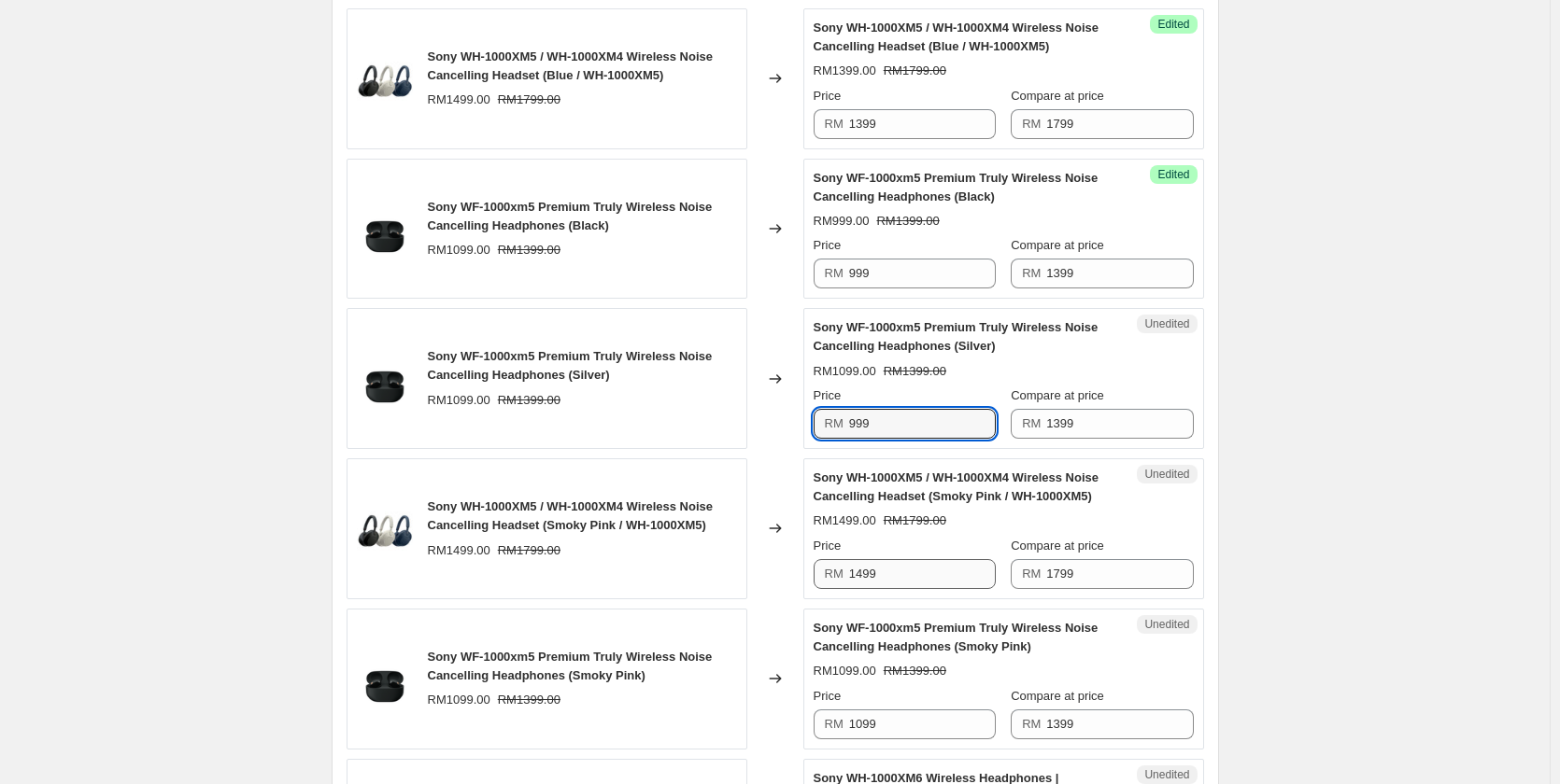
scroll to position [1130, 0]
type input "999"
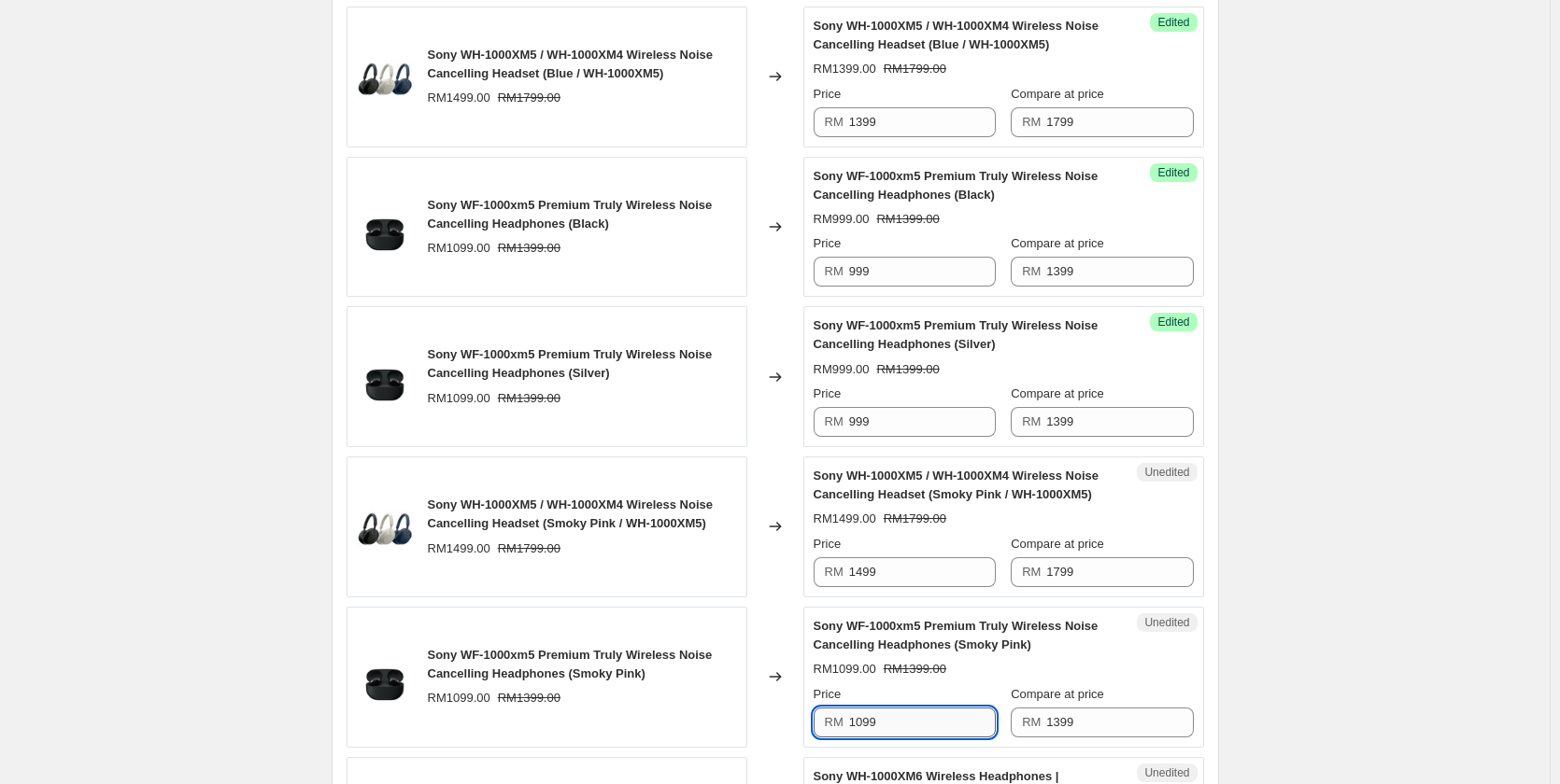
click at [921, 725] on input "1099" at bounding box center [922, 723] width 147 height 30
click at [921, 723] on input "1099" at bounding box center [922, 723] width 147 height 30
paste input "9"
type input "999"
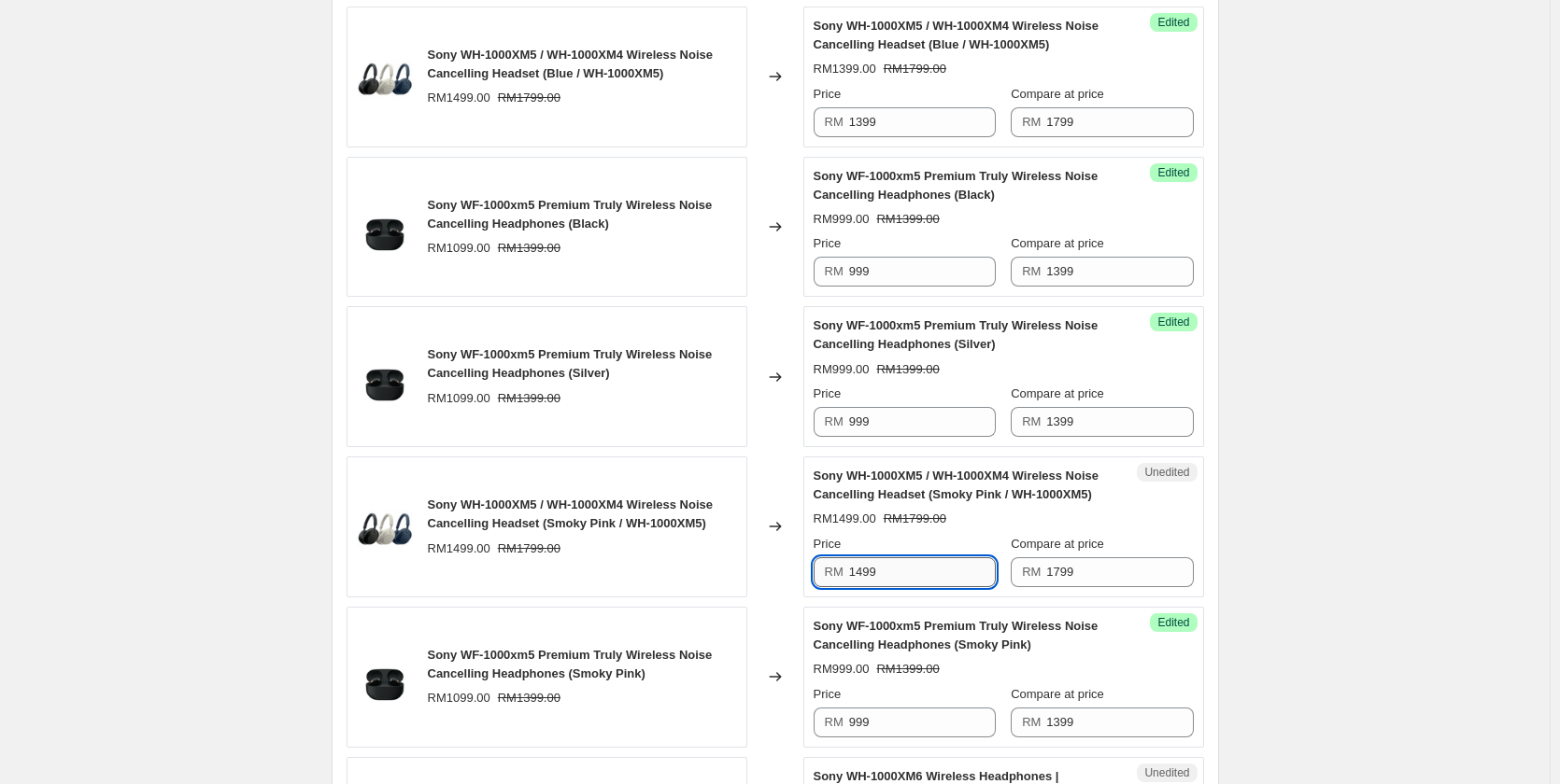
click at [918, 571] on input "1499" at bounding box center [922, 572] width 147 height 30
type input "1399"
click at [1362, 404] on div "Create new price [MEDICAL_DATA]. This page is ready Create new price [MEDICAL_D…" at bounding box center [775, 409] width 1550 height 3079
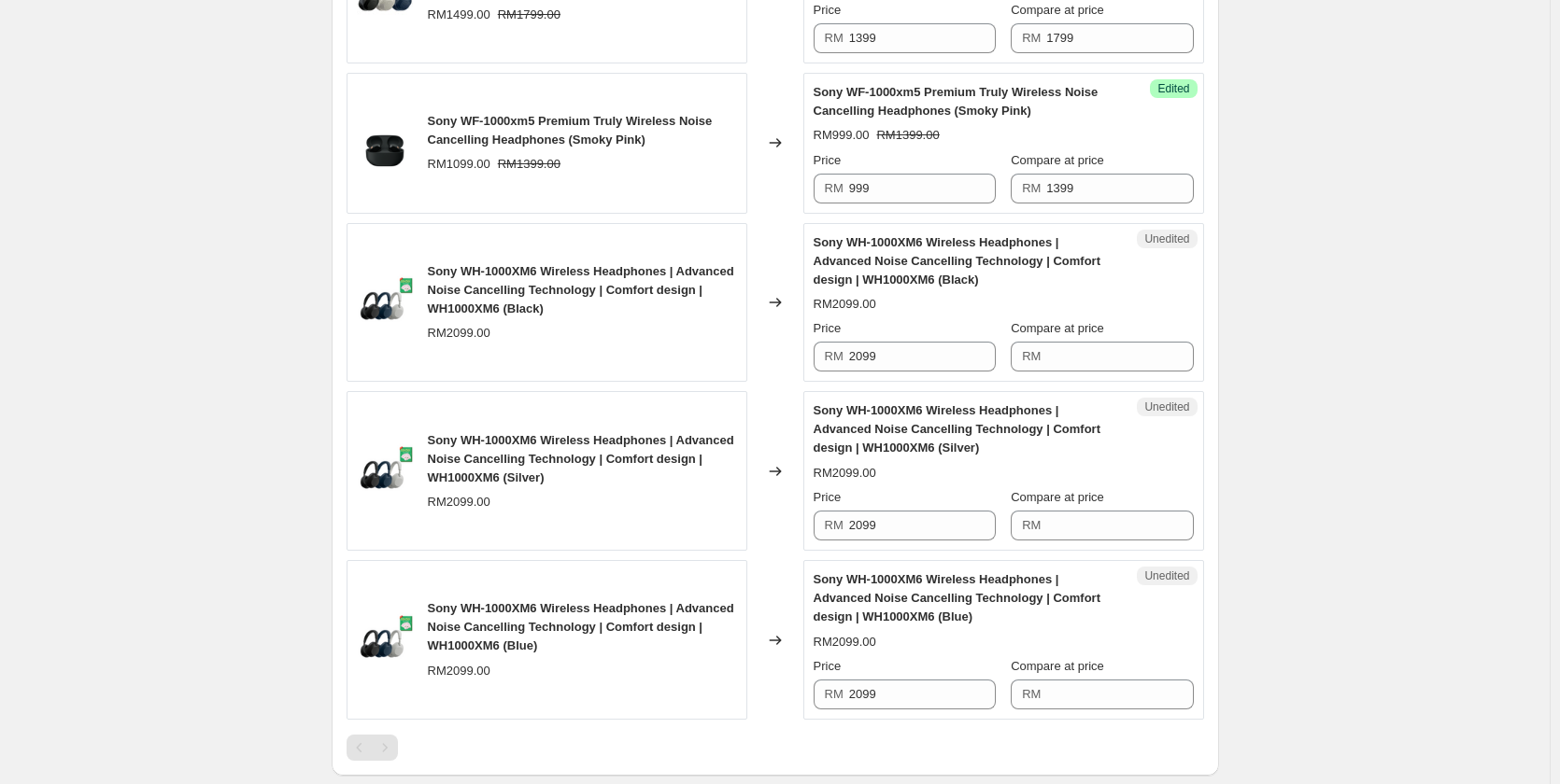
scroll to position [1690, 0]
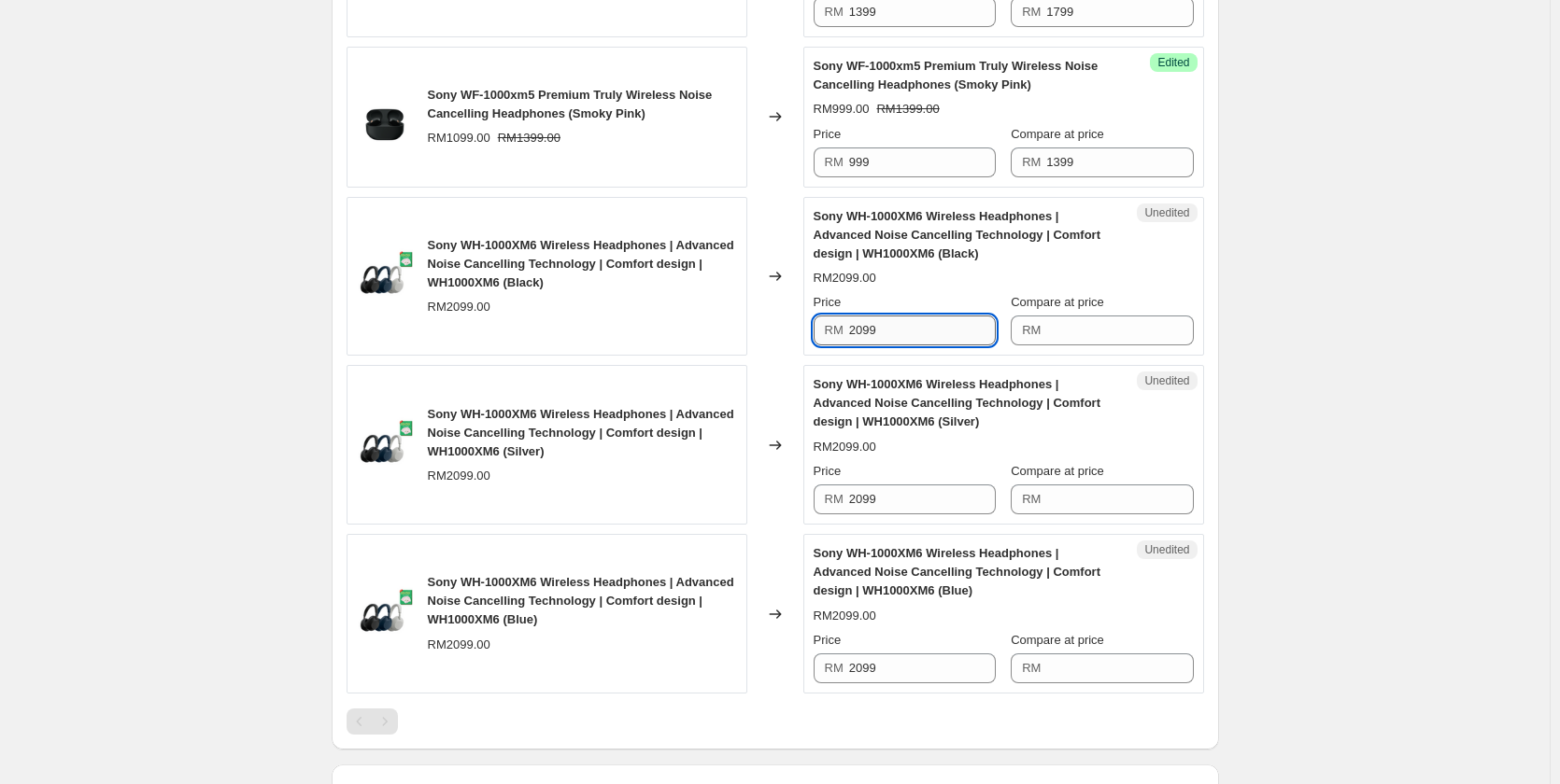
click at [922, 337] on input "2099" at bounding box center [922, 331] width 147 height 30
click at [922, 337] on input "1799" at bounding box center [922, 331] width 147 height 30
type input "1799"
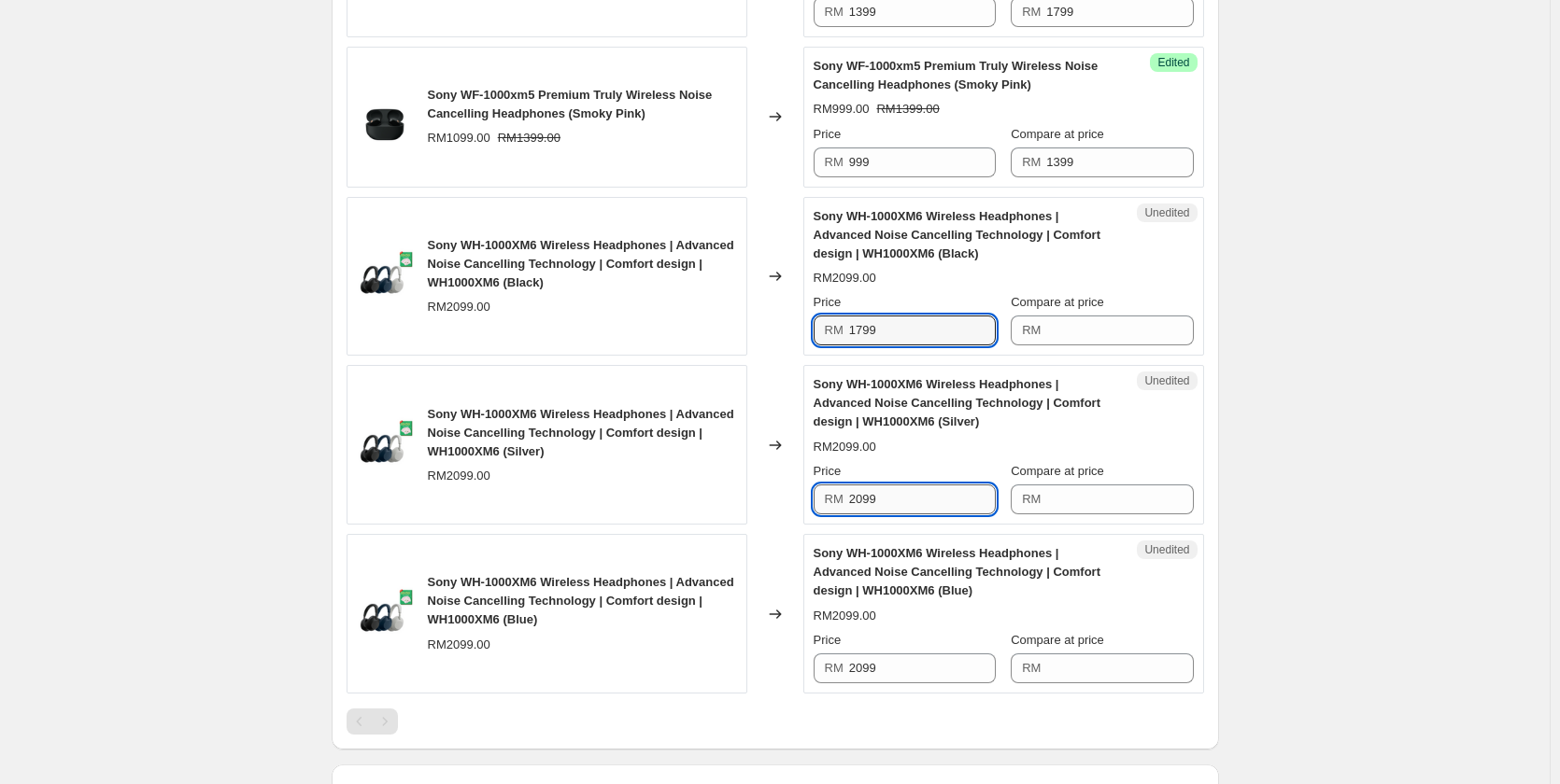
click at [907, 500] on input "2099" at bounding box center [922, 500] width 147 height 30
paste input "17"
type input "1799"
click at [912, 651] on div "Price RM 2099" at bounding box center [905, 657] width 182 height 53
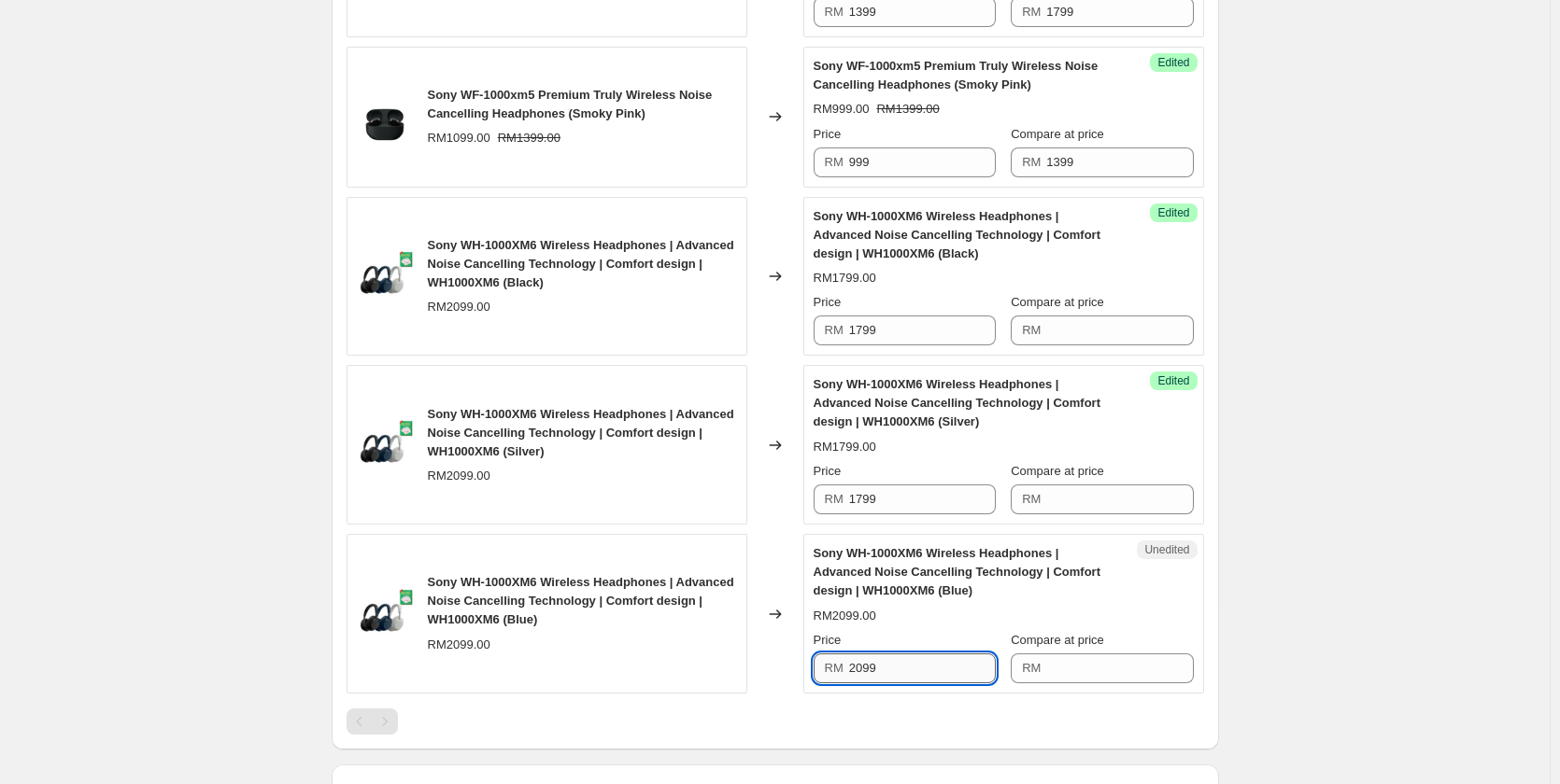
click at [910, 668] on input "2099" at bounding box center [922, 668] width 147 height 30
paste input "17"
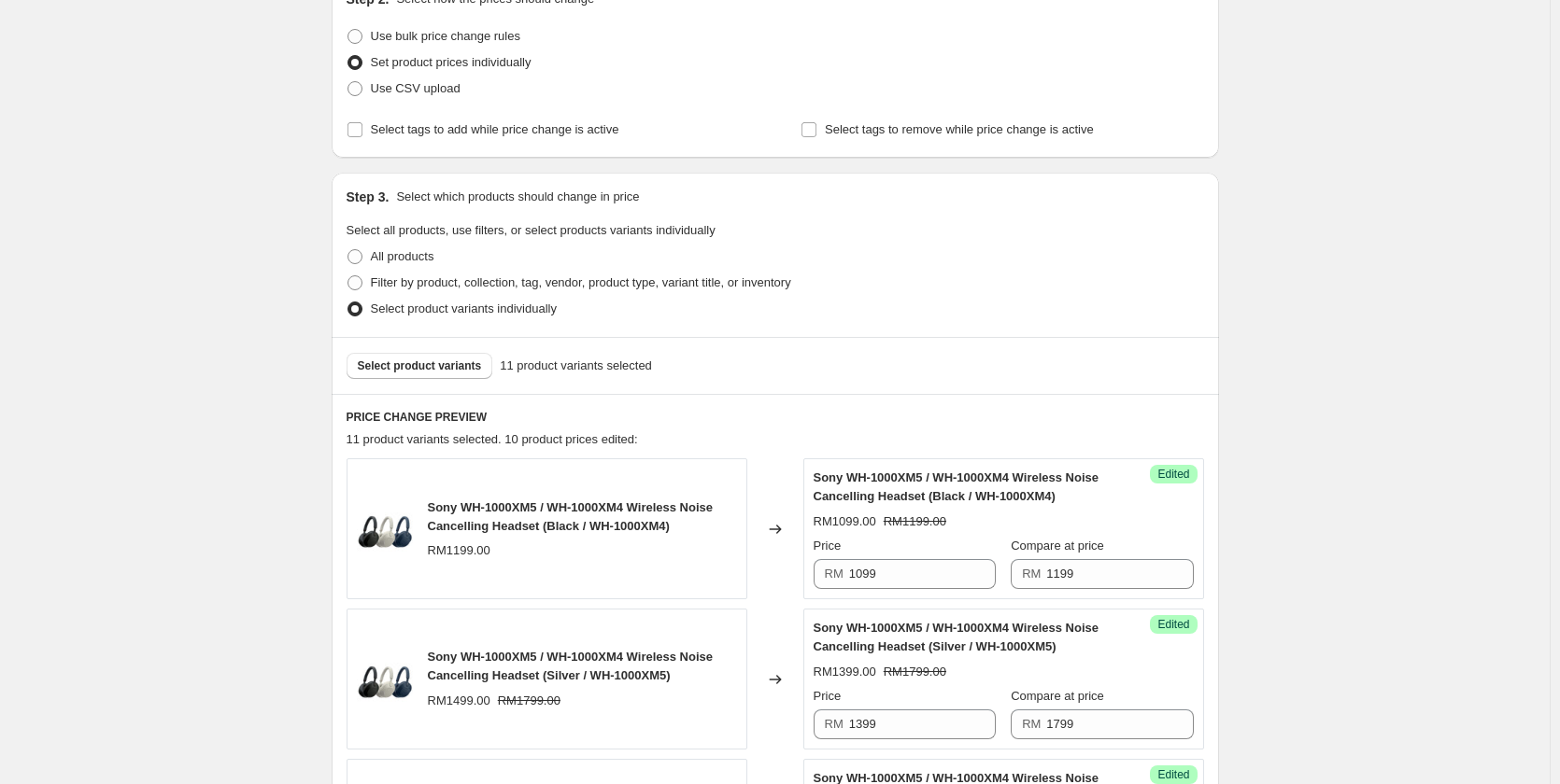
scroll to position [9, 0]
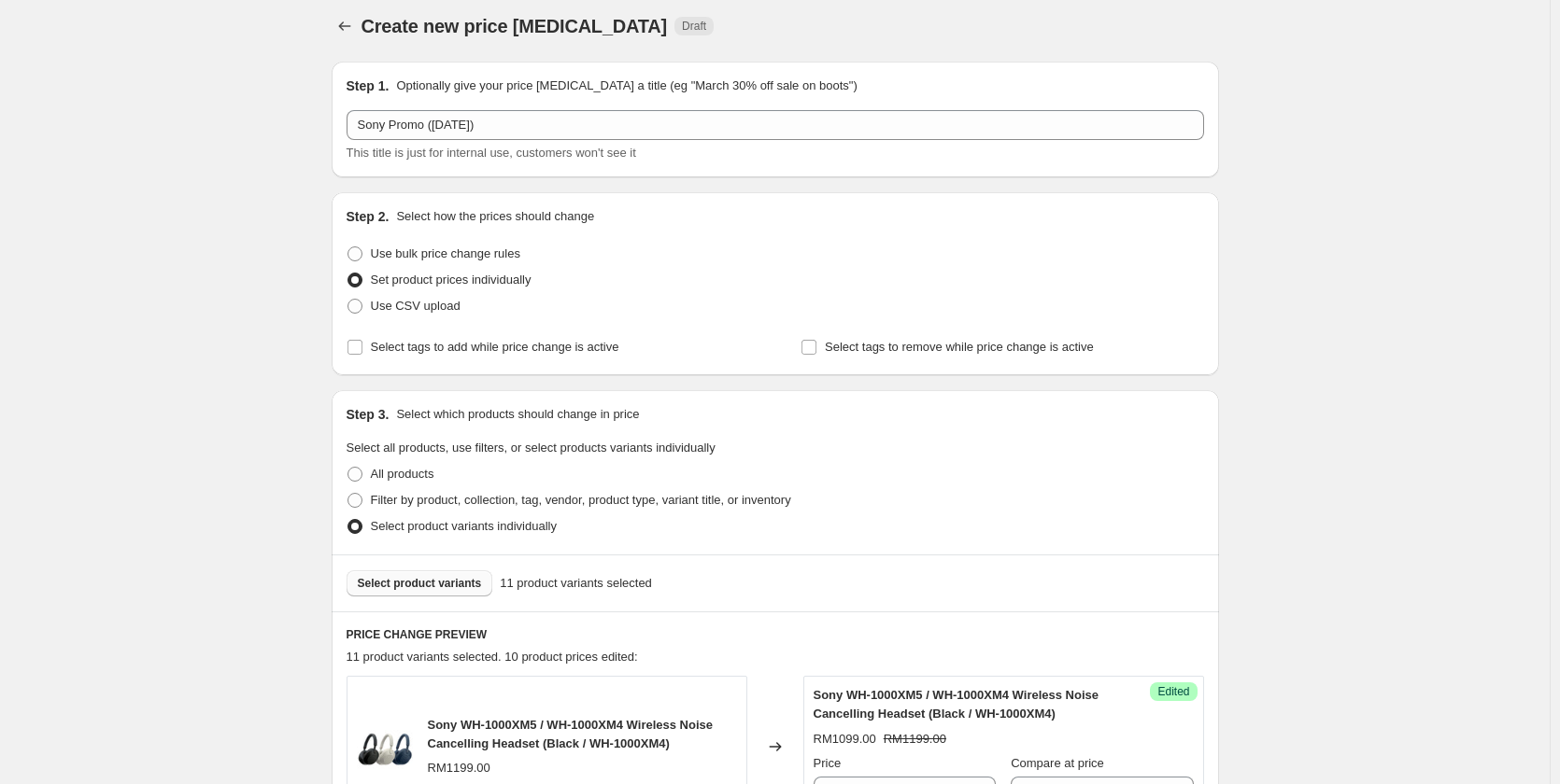
type input "1799"
click at [450, 576] on button "Select product variants" at bounding box center [420, 584] width 147 height 26
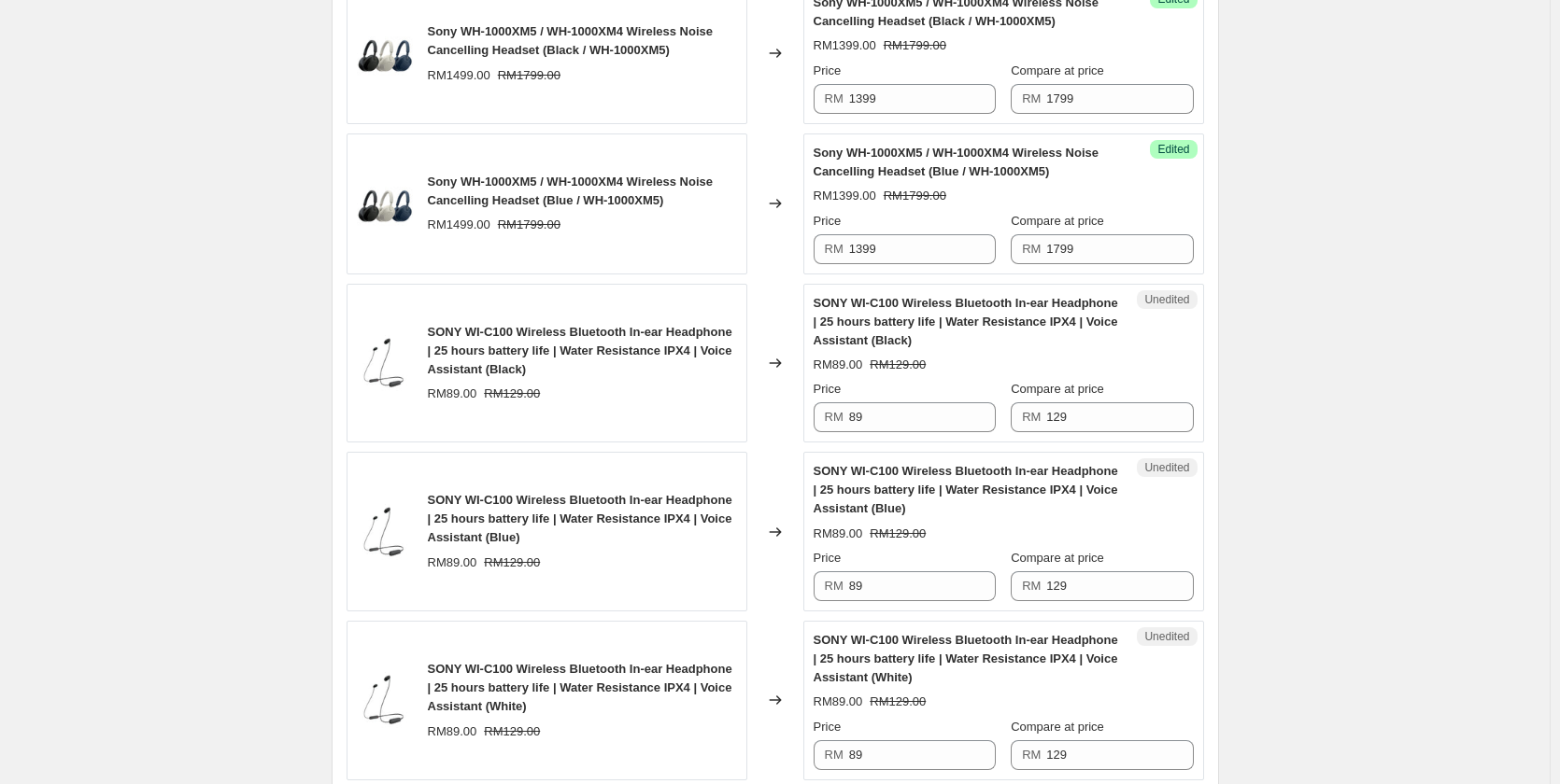
scroll to position [1037, 0]
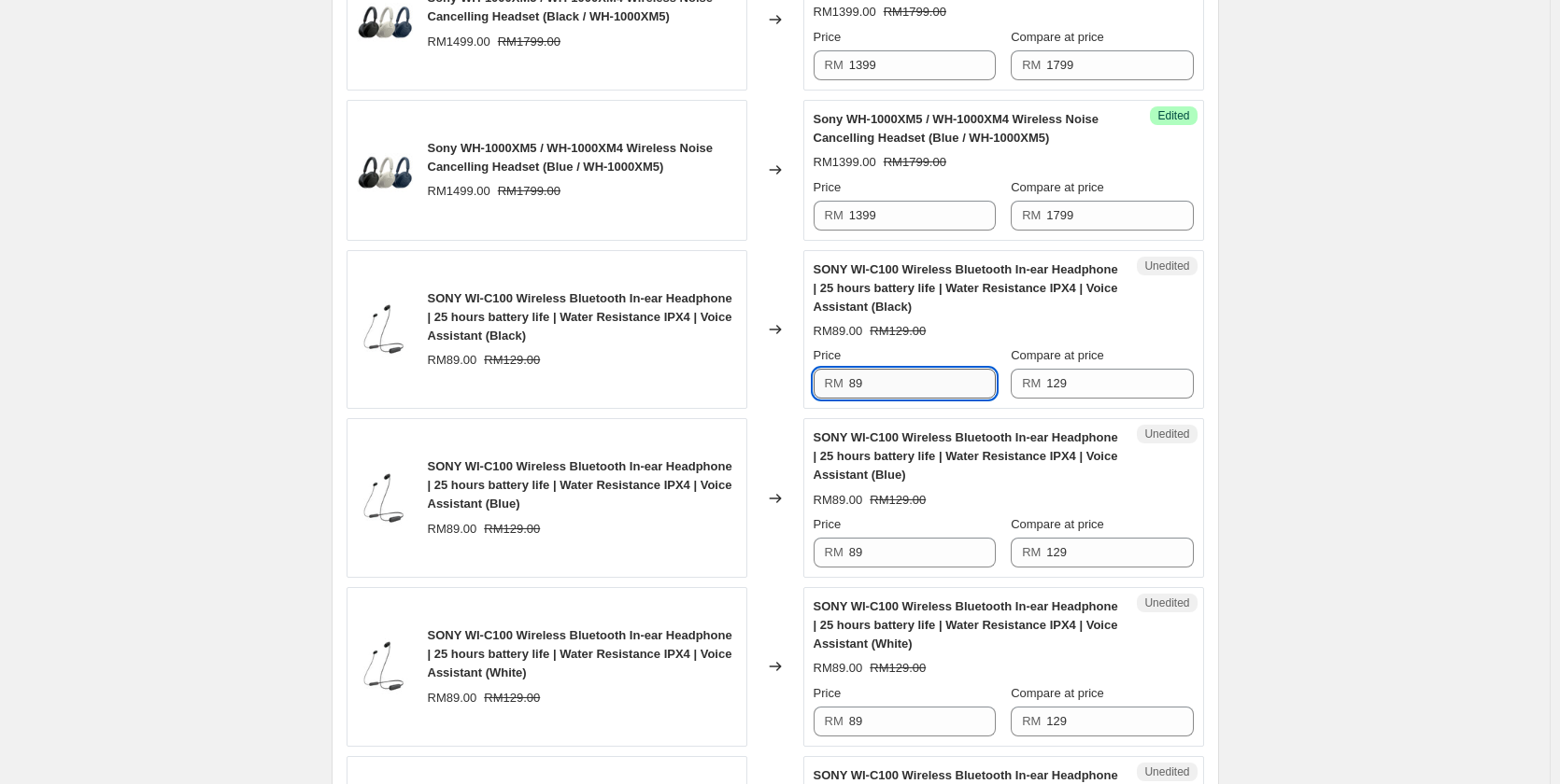
click at [946, 386] on input "89" at bounding box center [922, 384] width 147 height 30
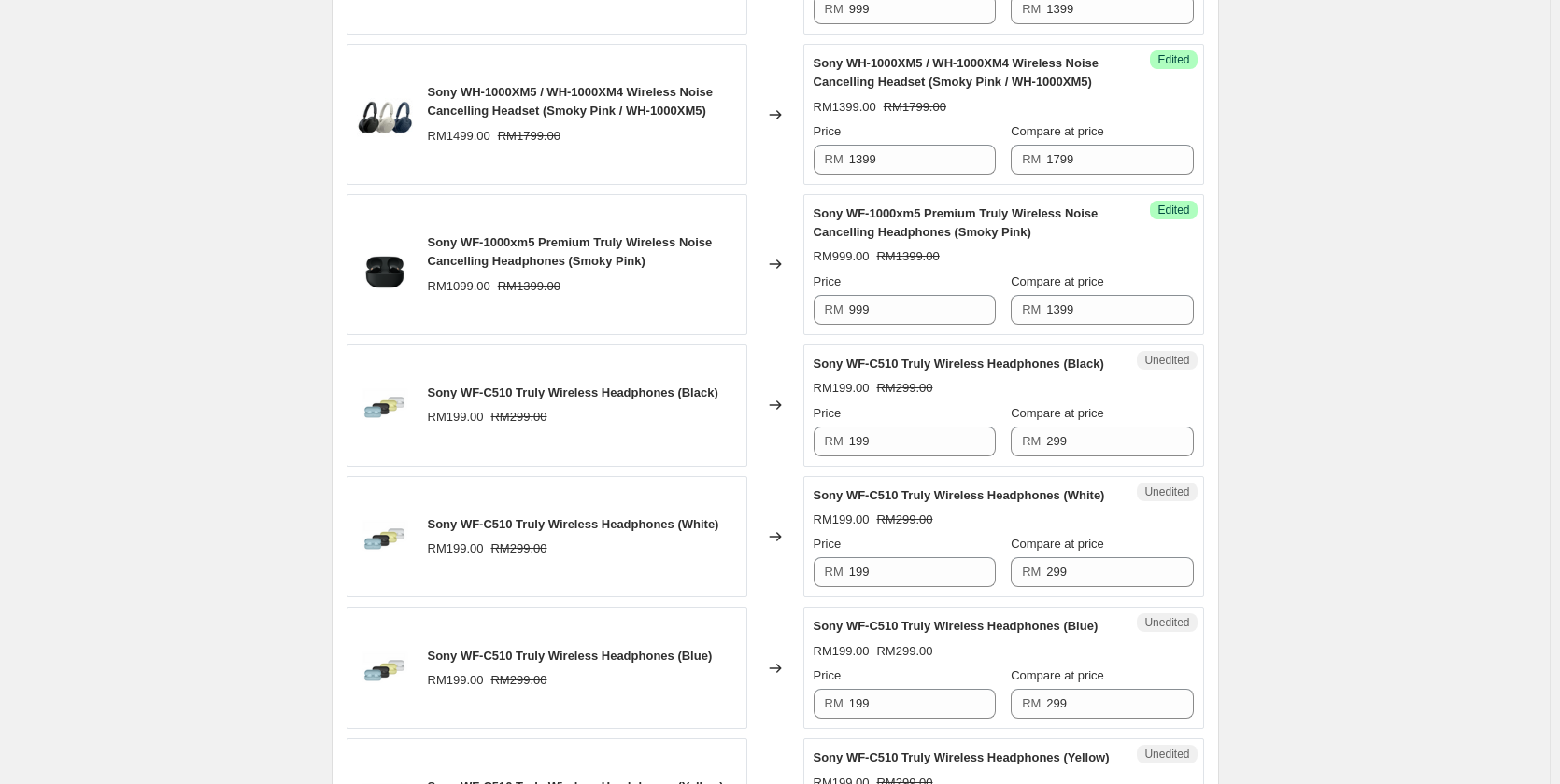
scroll to position [2250, 0]
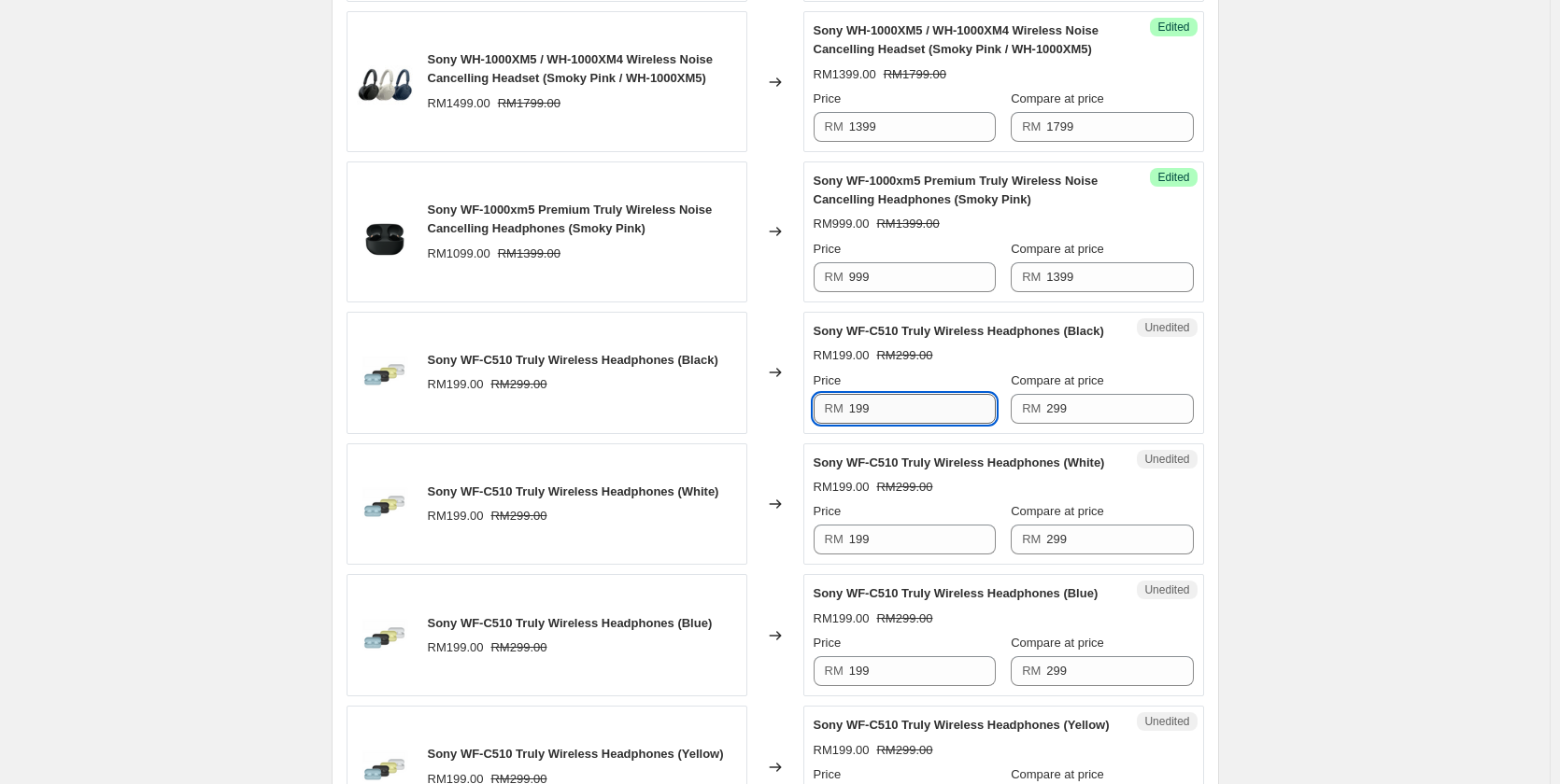
click at [906, 416] on input "199" at bounding box center [922, 409] width 147 height 30
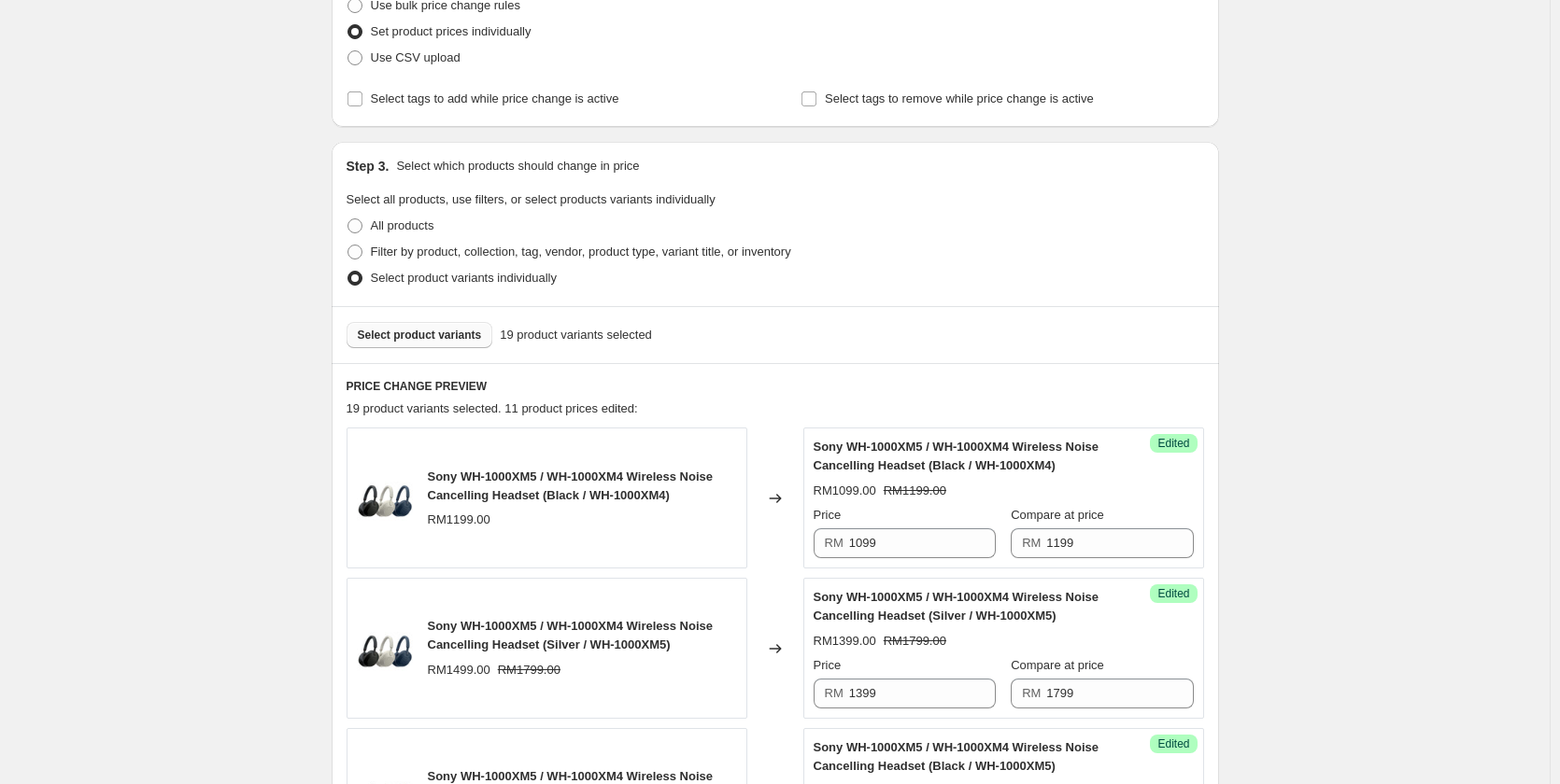
scroll to position [0, 0]
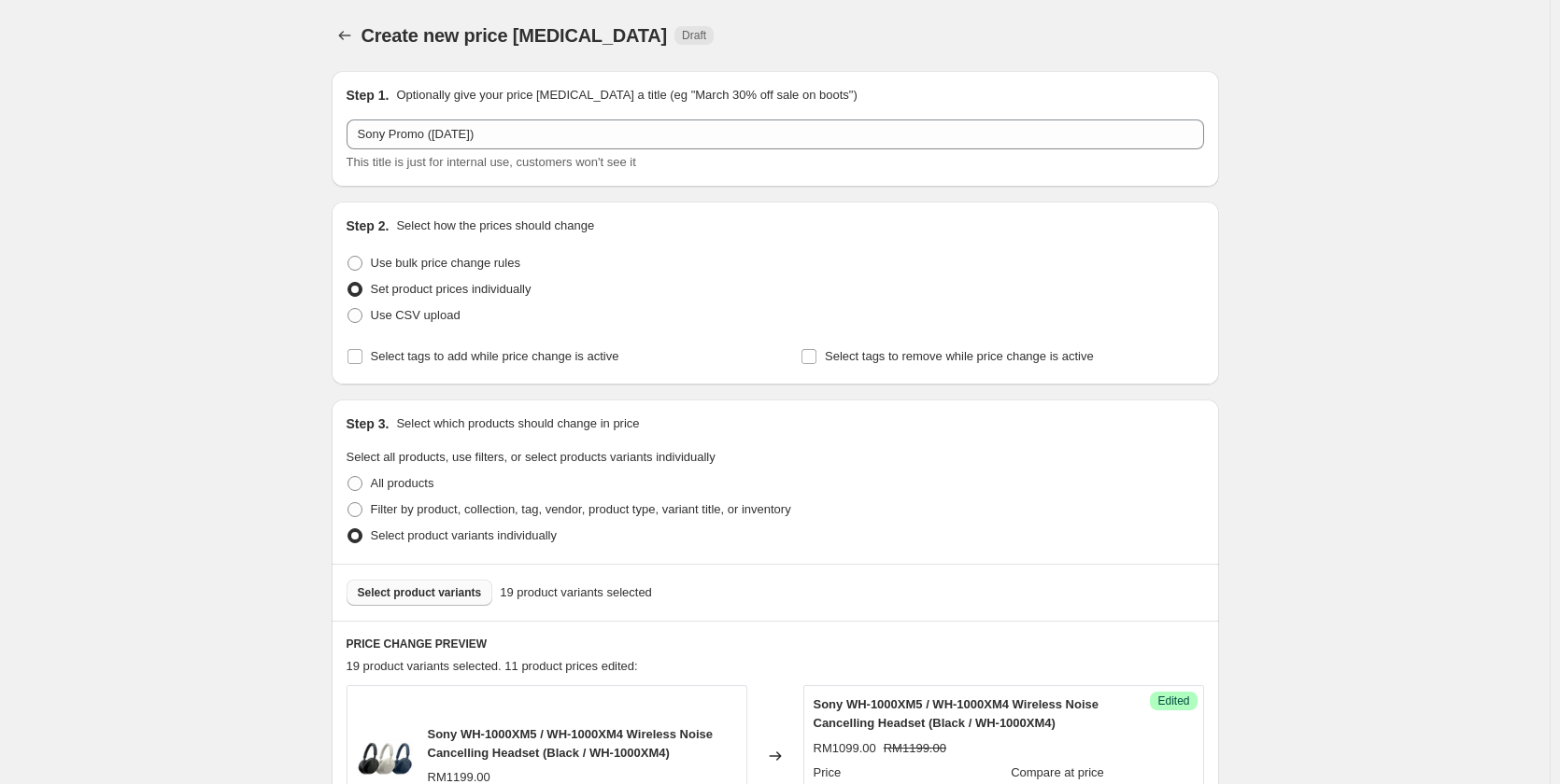
click at [453, 594] on span "Select product variants" at bounding box center [419, 593] width 124 height 15
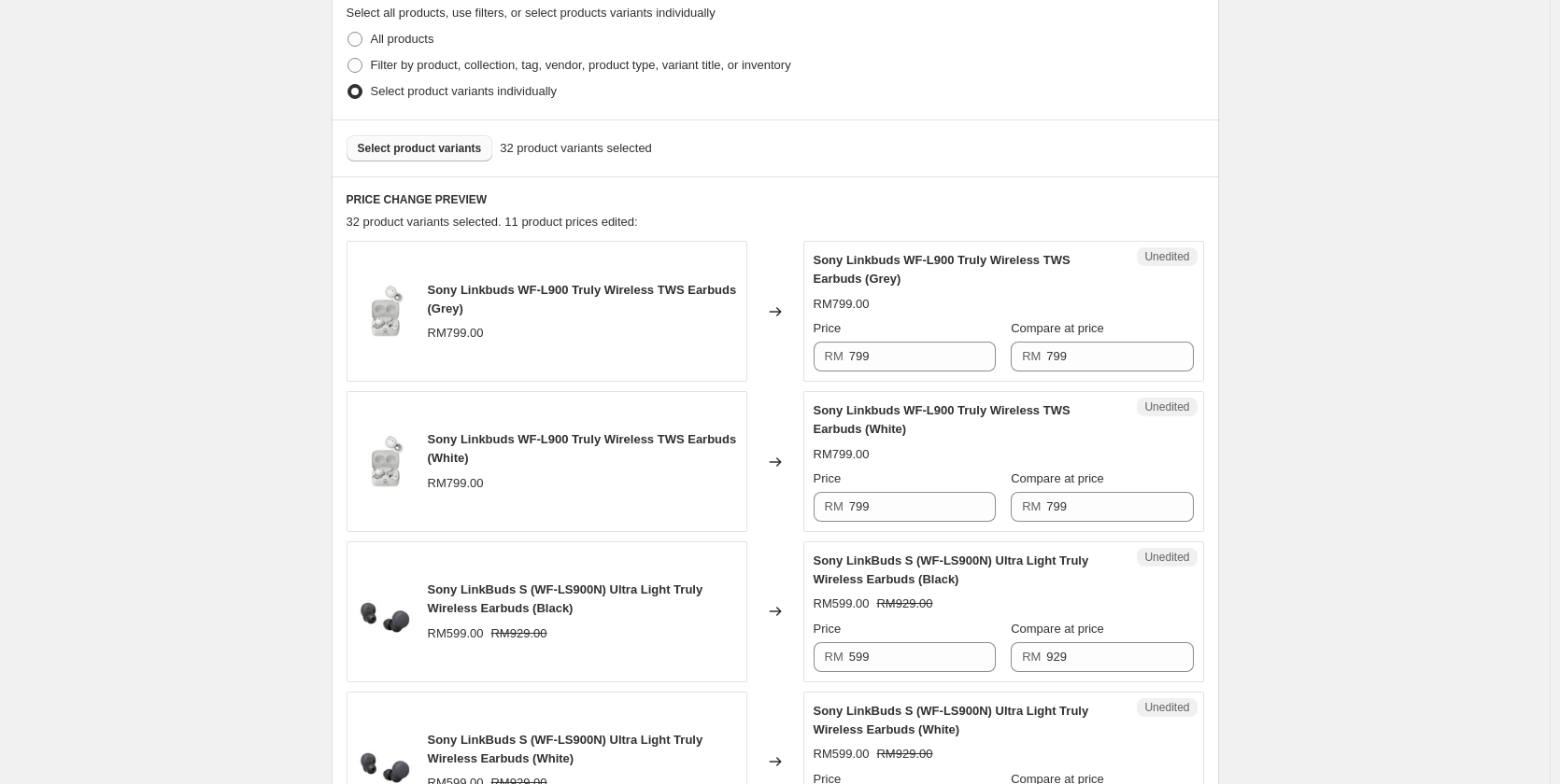
scroll to position [373, 0]
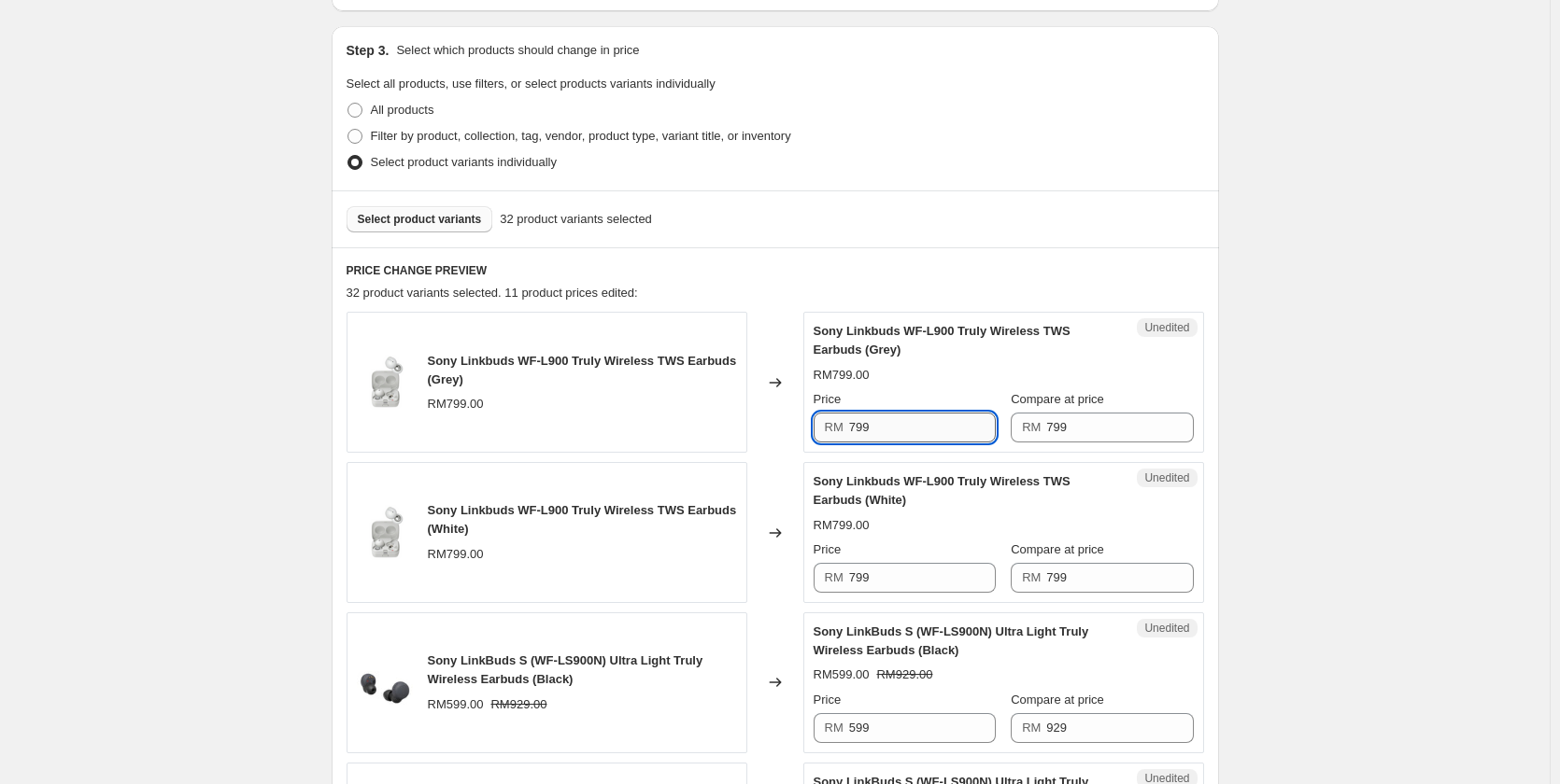
click at [882, 419] on input "799" at bounding box center [922, 428] width 147 height 30
click at [882, 419] on input "399" at bounding box center [922, 428] width 147 height 30
type input "399"
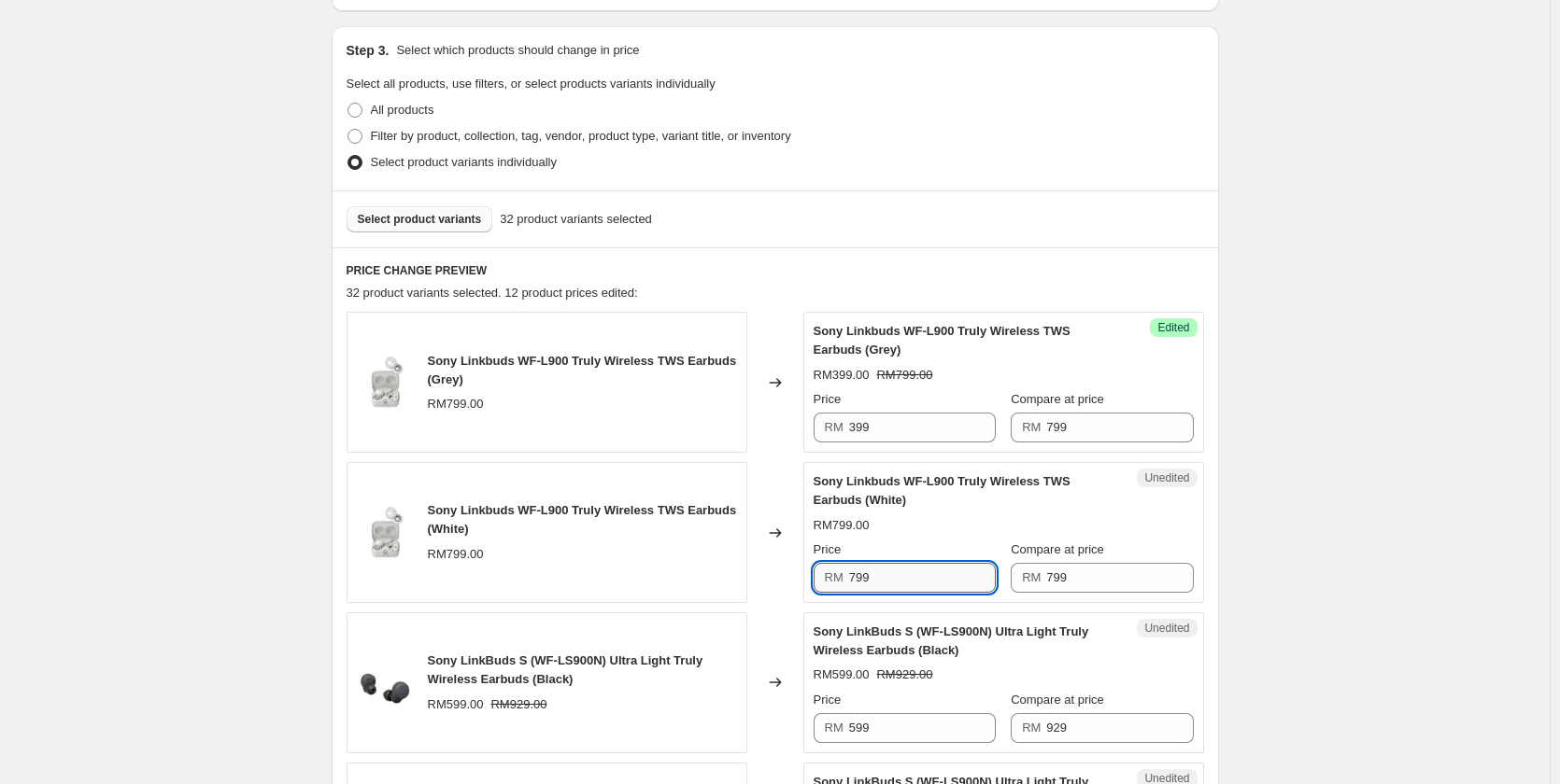
click at [874, 582] on input "799" at bounding box center [922, 578] width 147 height 30
paste input "3"
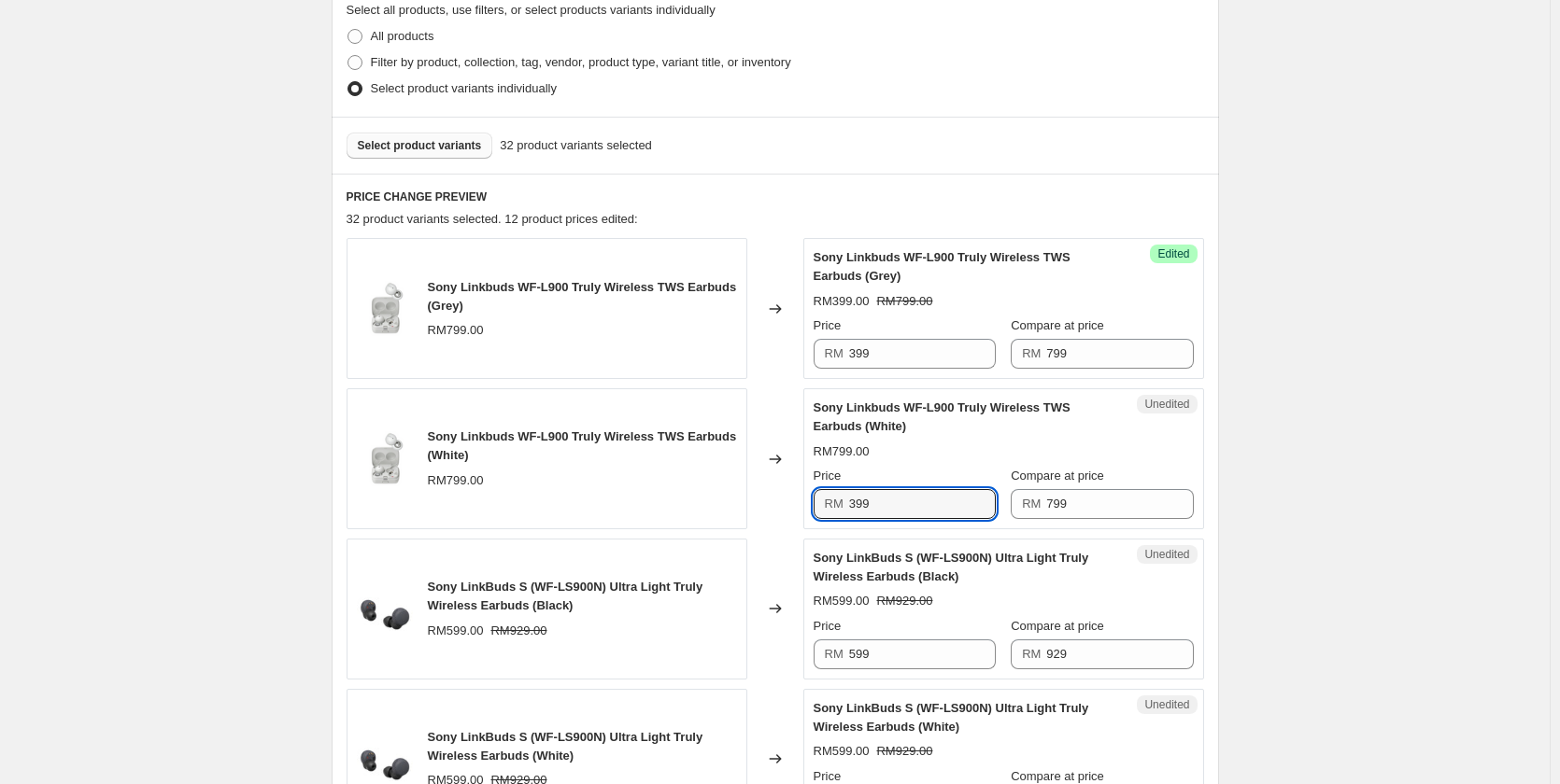
scroll to position [653, 0]
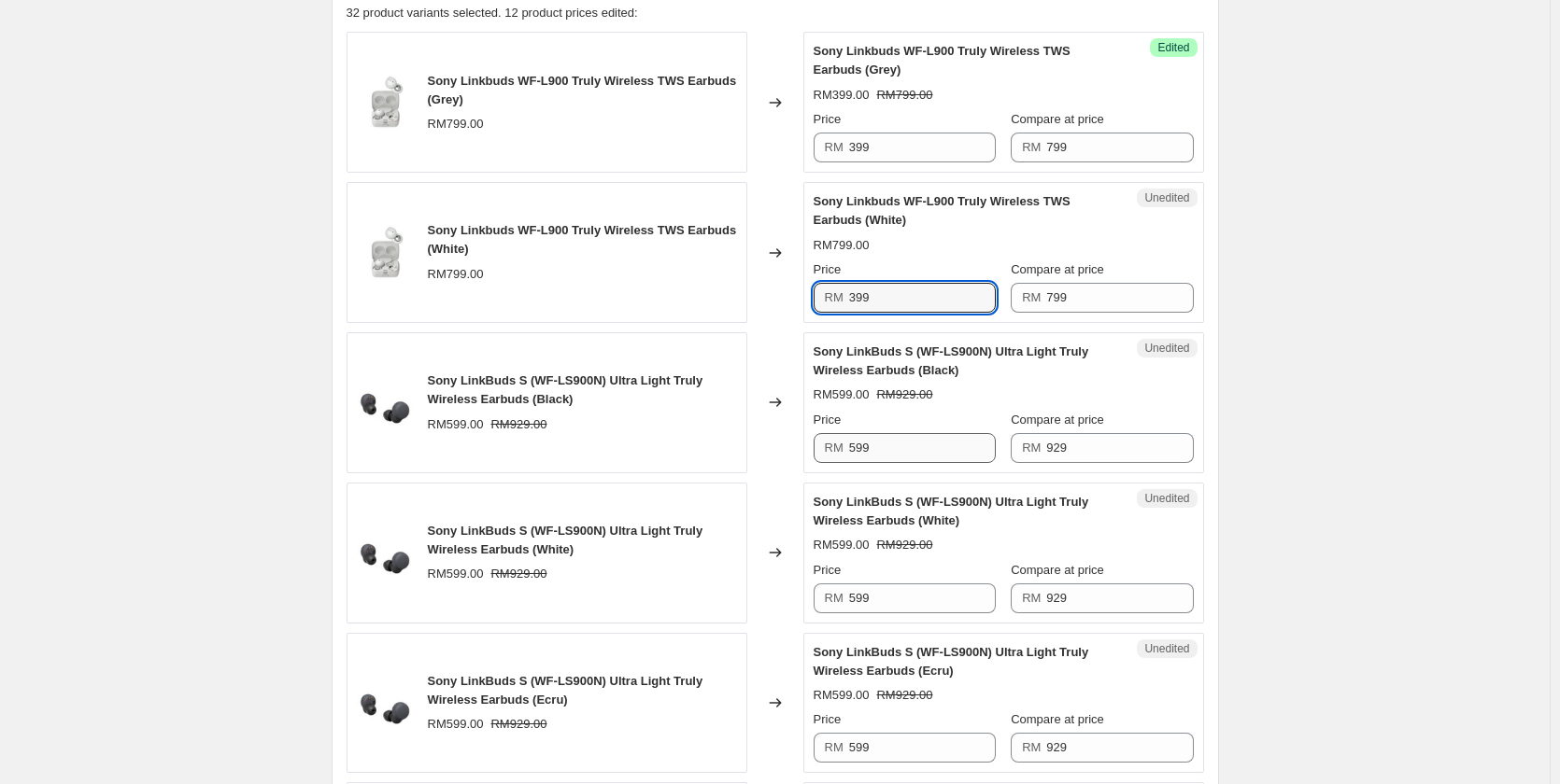
type input "399"
click at [922, 439] on input "599" at bounding box center [922, 448] width 147 height 30
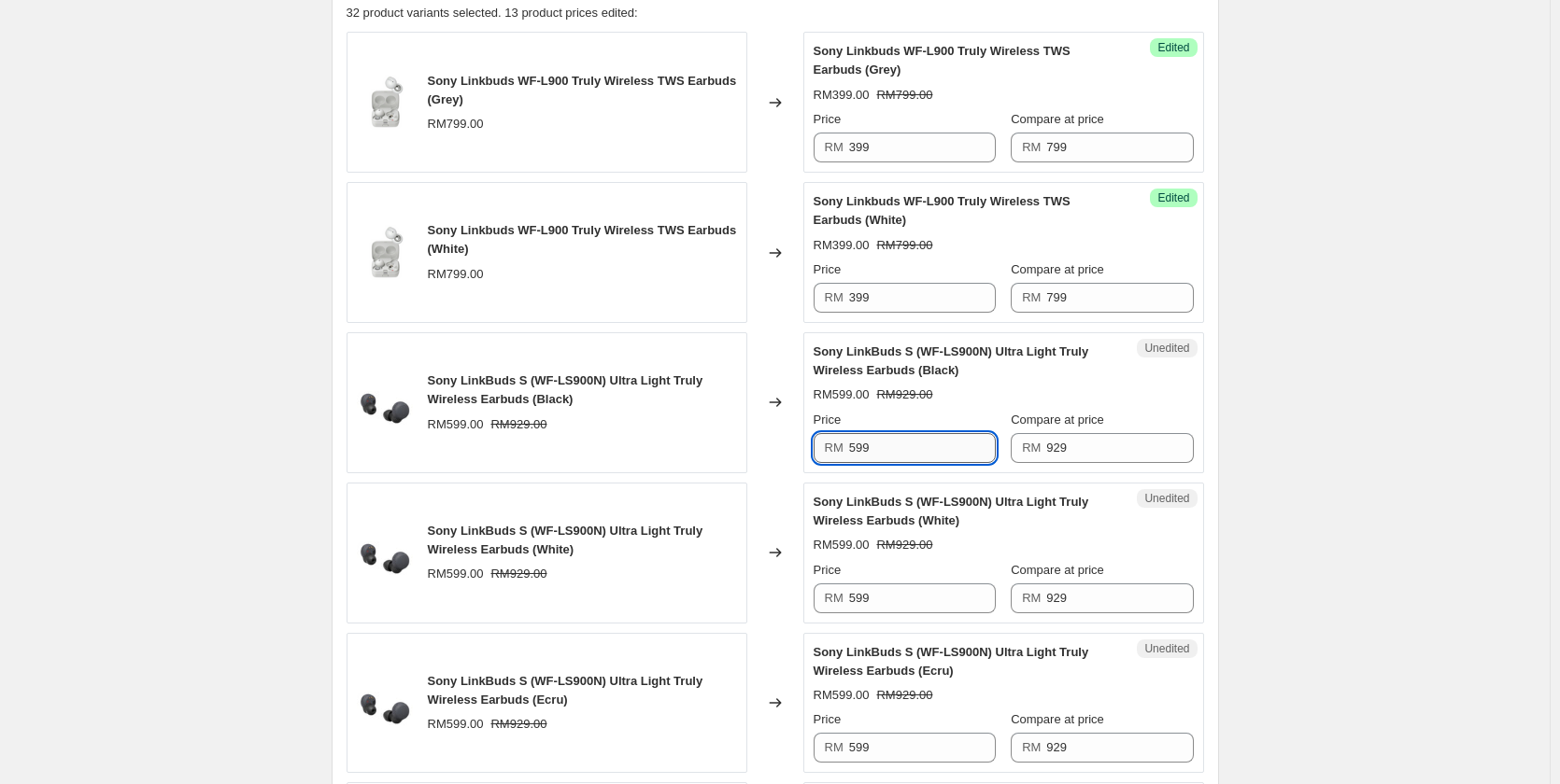
click at [922, 439] on input "599" at bounding box center [922, 448] width 147 height 30
type input "549"
click at [903, 601] on input "599" at bounding box center [922, 599] width 147 height 30
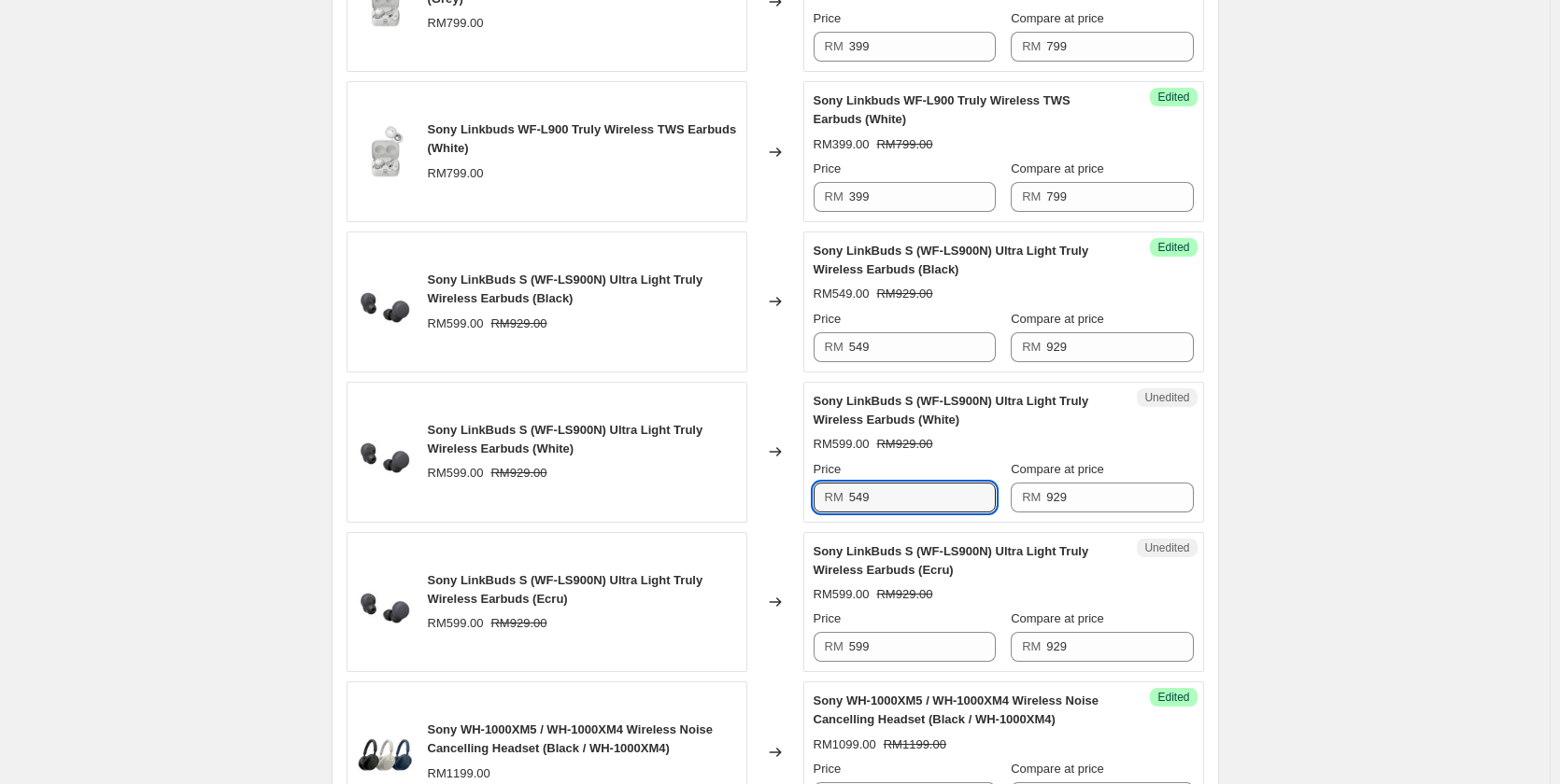
scroll to position [840, 0]
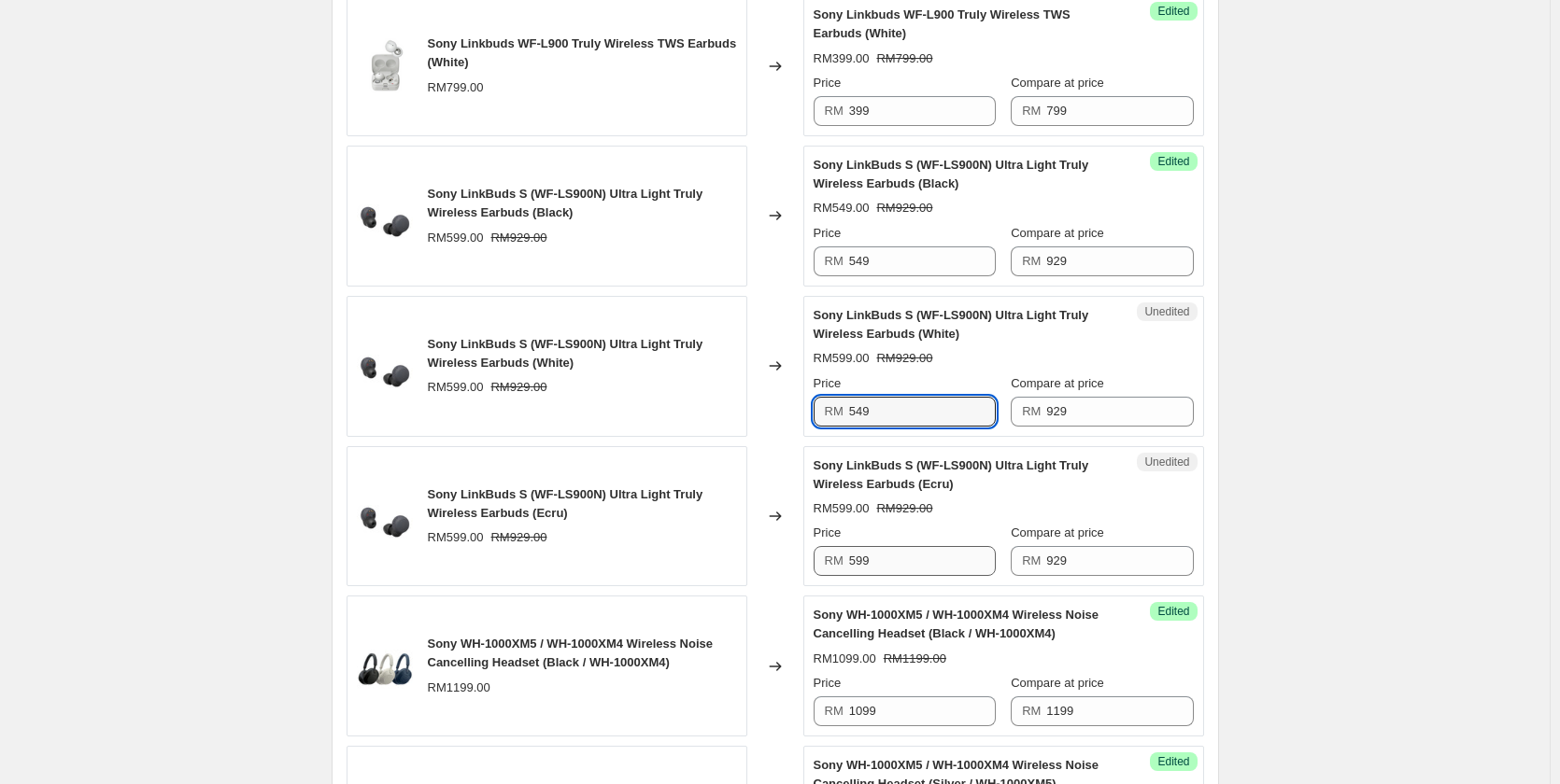
type input "549"
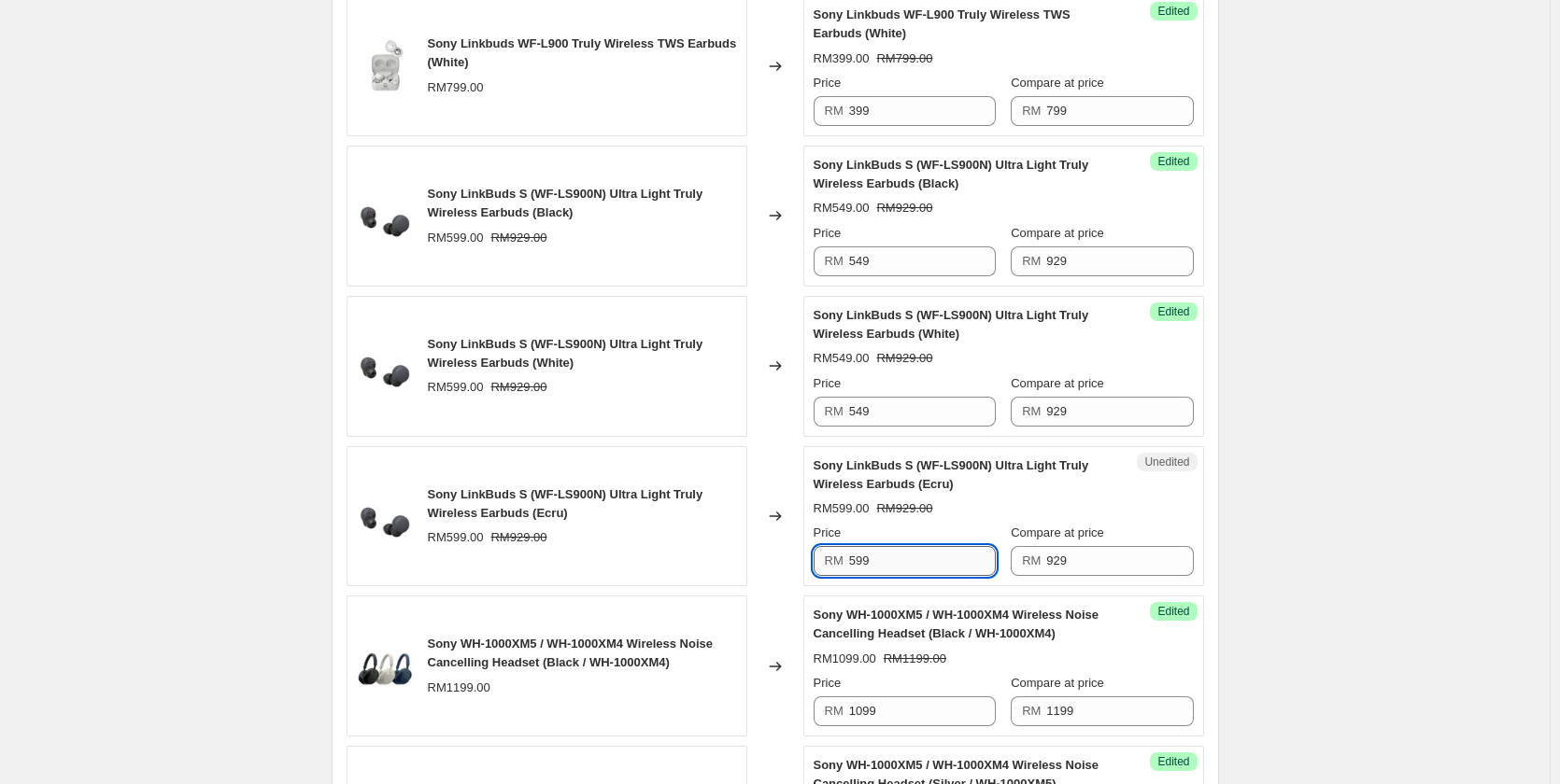
click at [900, 561] on input "599" at bounding box center [922, 561] width 147 height 30
type input "549"
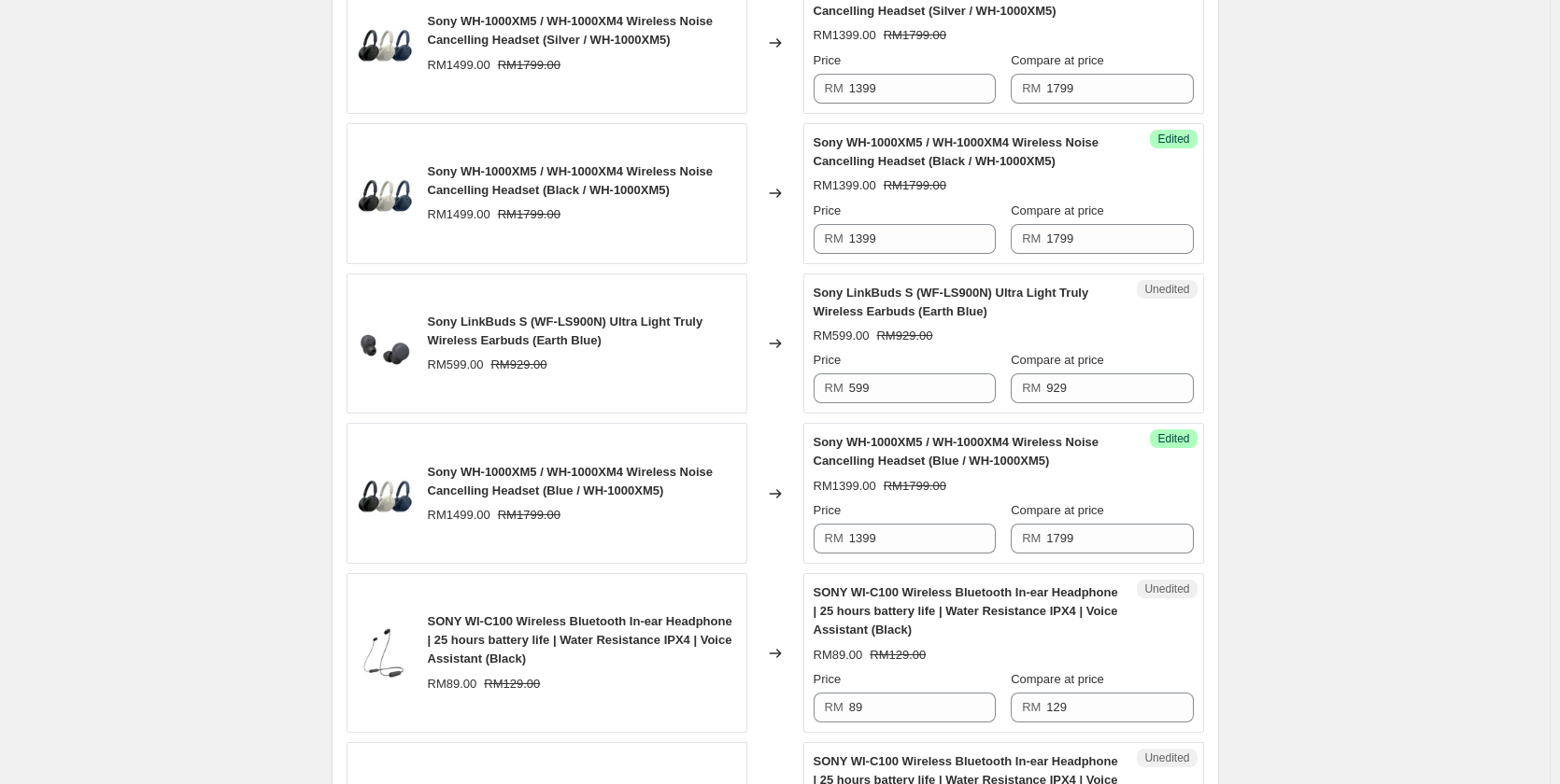
scroll to position [1588, 0]
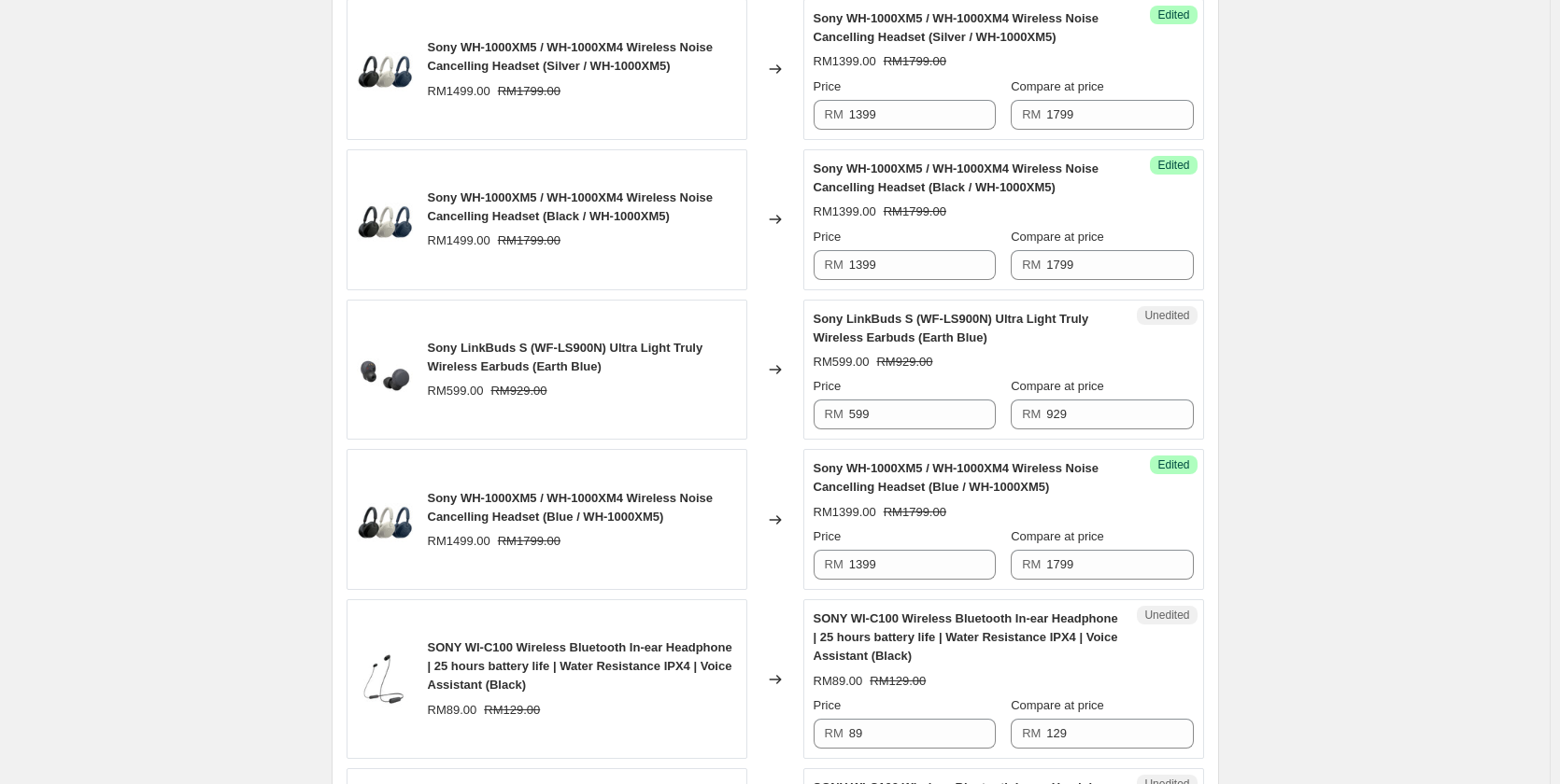
click at [1004, 419] on div "Price RM 599 Compare at price RM 929" at bounding box center [1003, 403] width 380 height 53
click at [962, 415] on input "599" at bounding box center [922, 415] width 147 height 30
type input "549"
click at [559, 392] on div "RM599.00 RM929.00" at bounding box center [582, 391] width 309 height 19
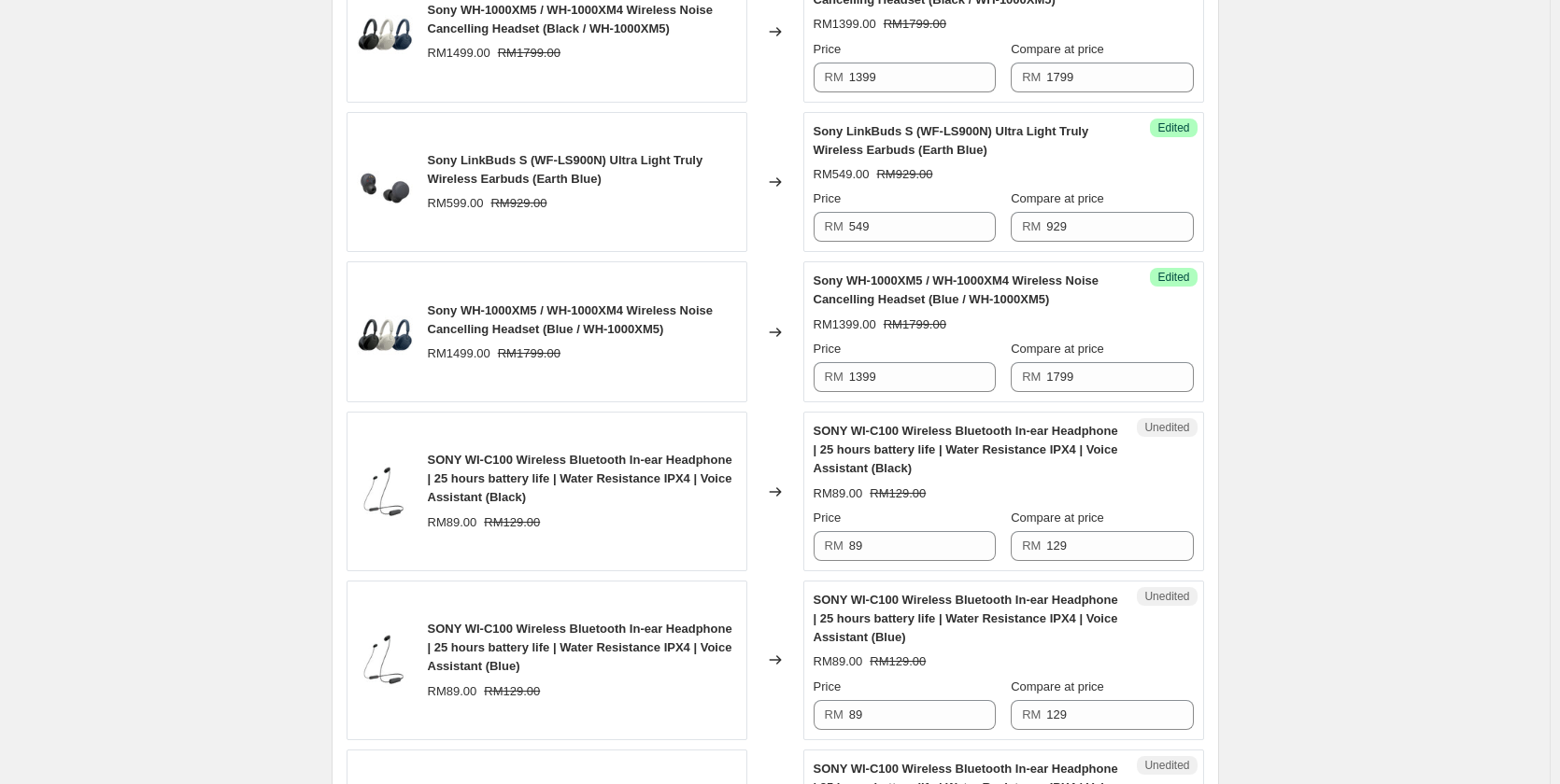
scroll to position [1868, 0]
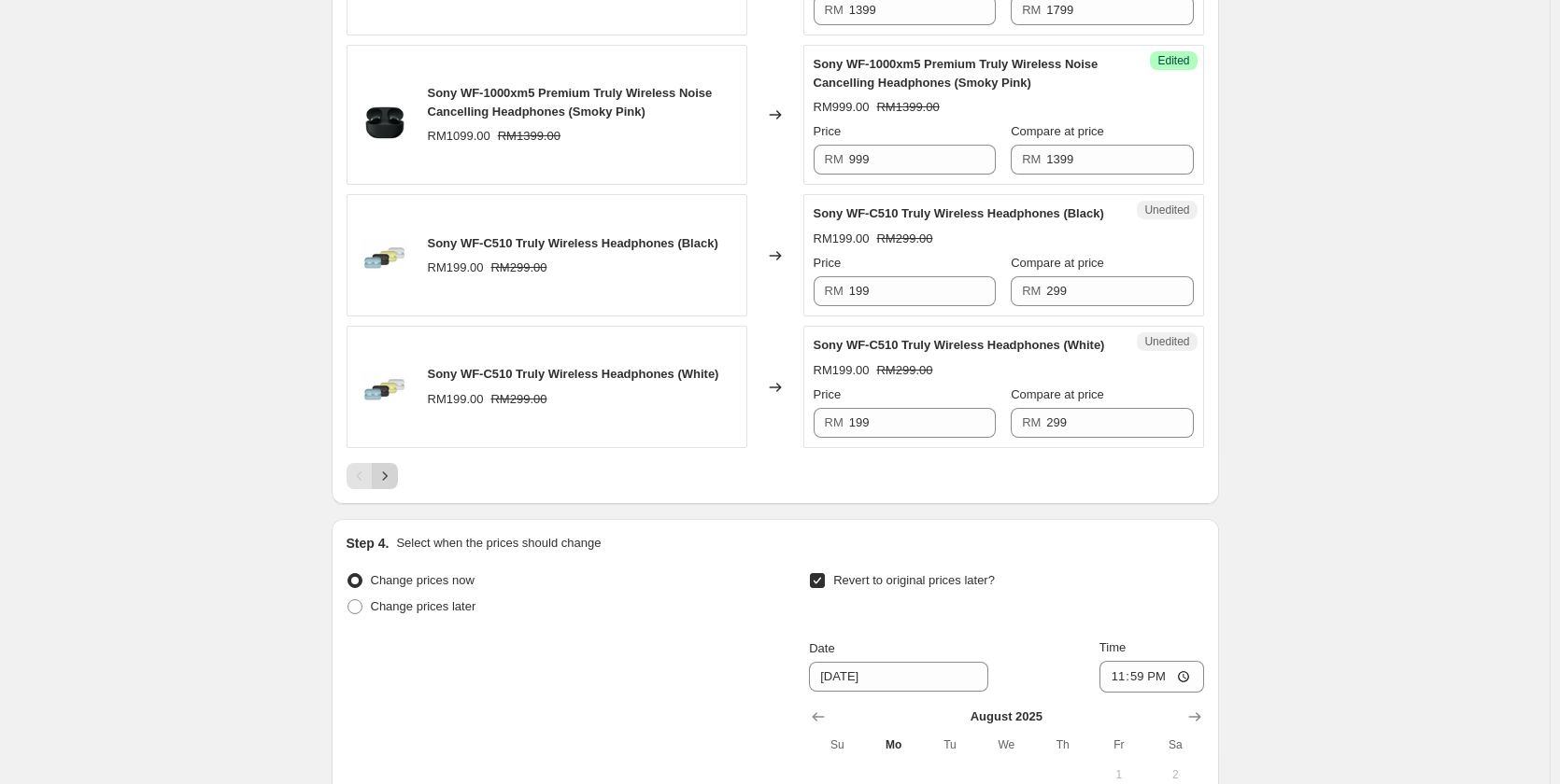
click at [380, 478] on icon "Next" at bounding box center [385, 477] width 19 height 19
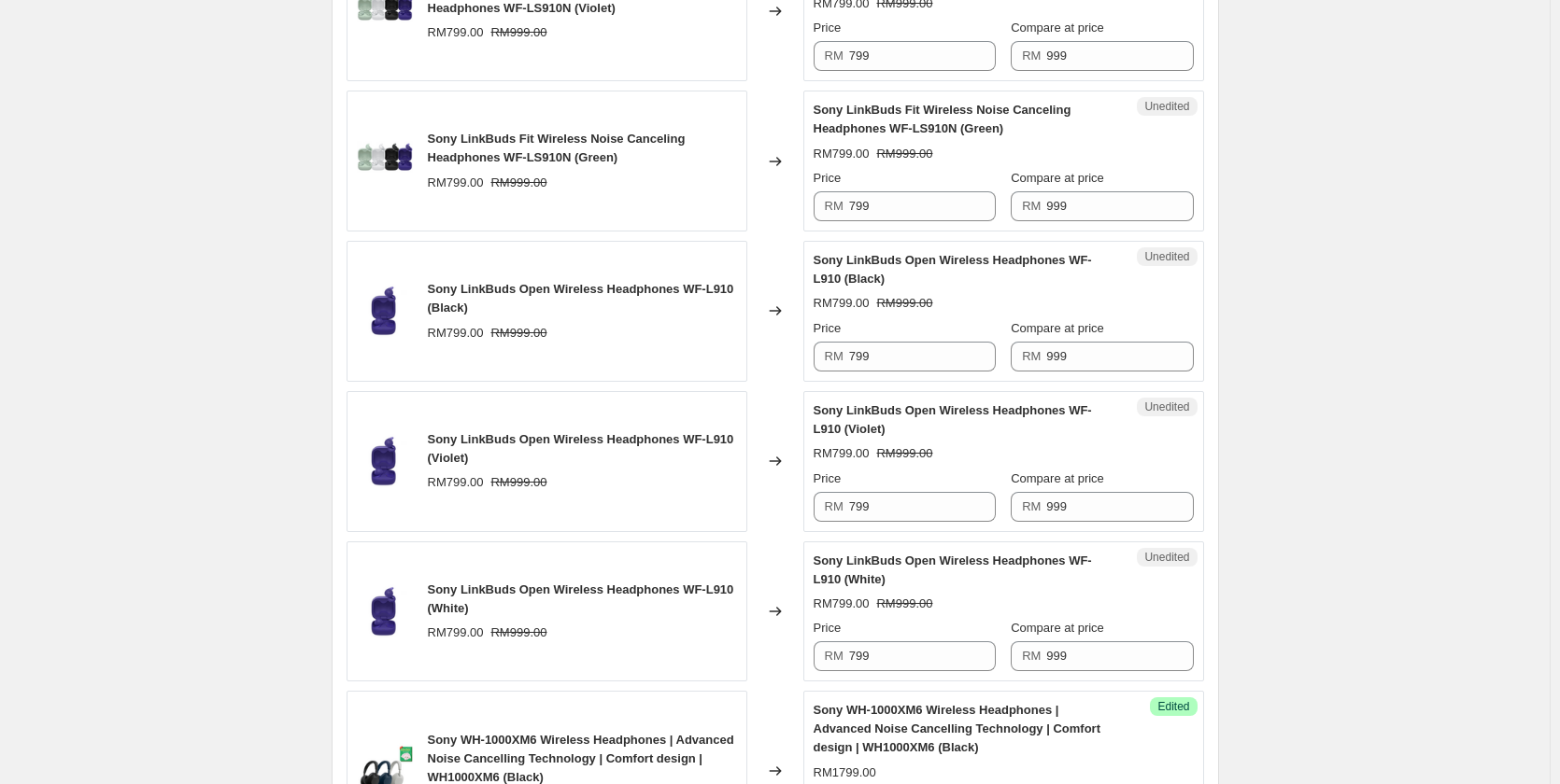
scroll to position [1287, 0]
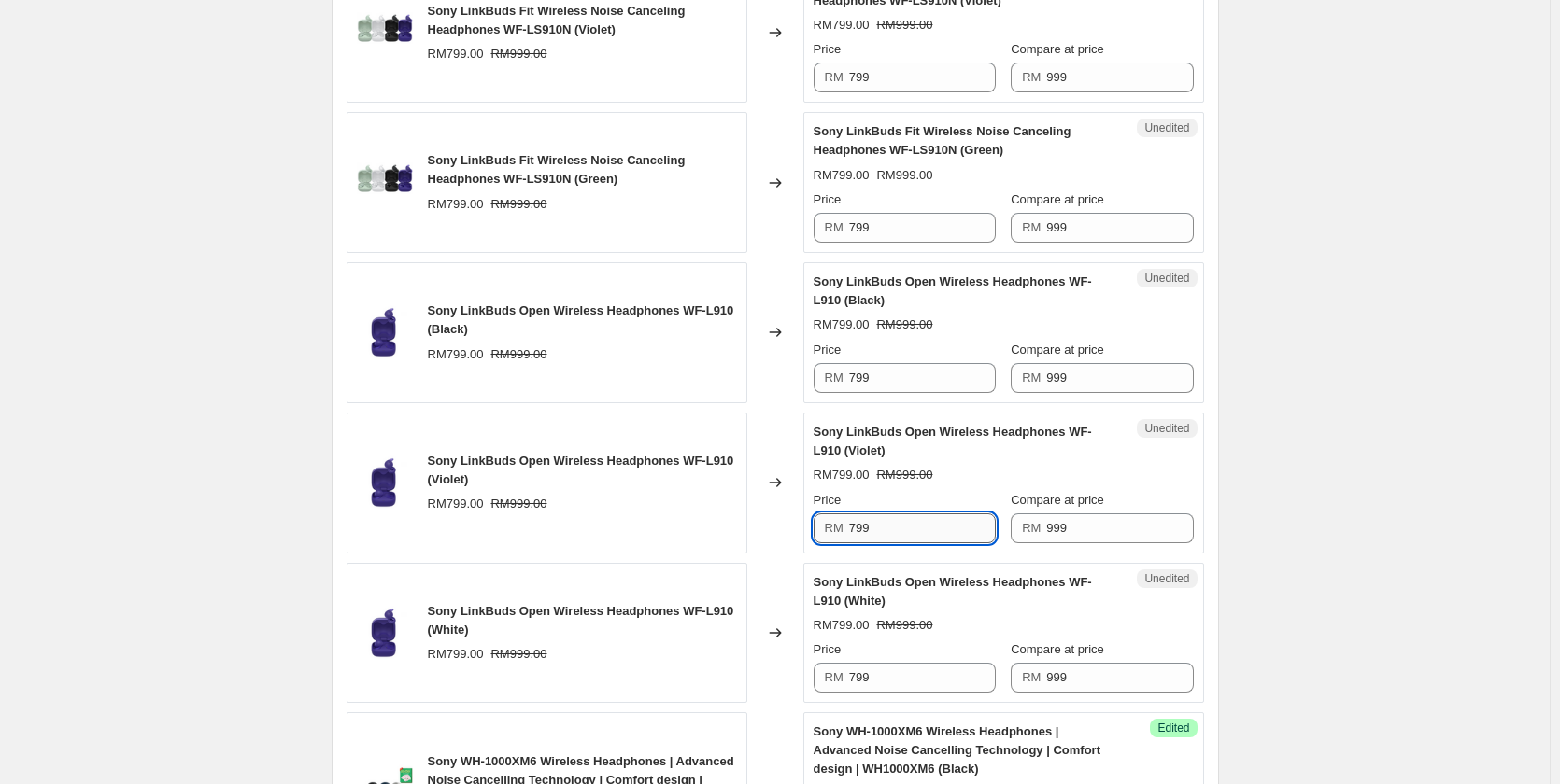
click at [967, 526] on input "799" at bounding box center [922, 528] width 147 height 30
click at [896, 666] on input "799" at bounding box center [922, 678] width 147 height 30
click at [899, 674] on input "749" at bounding box center [922, 678] width 147 height 30
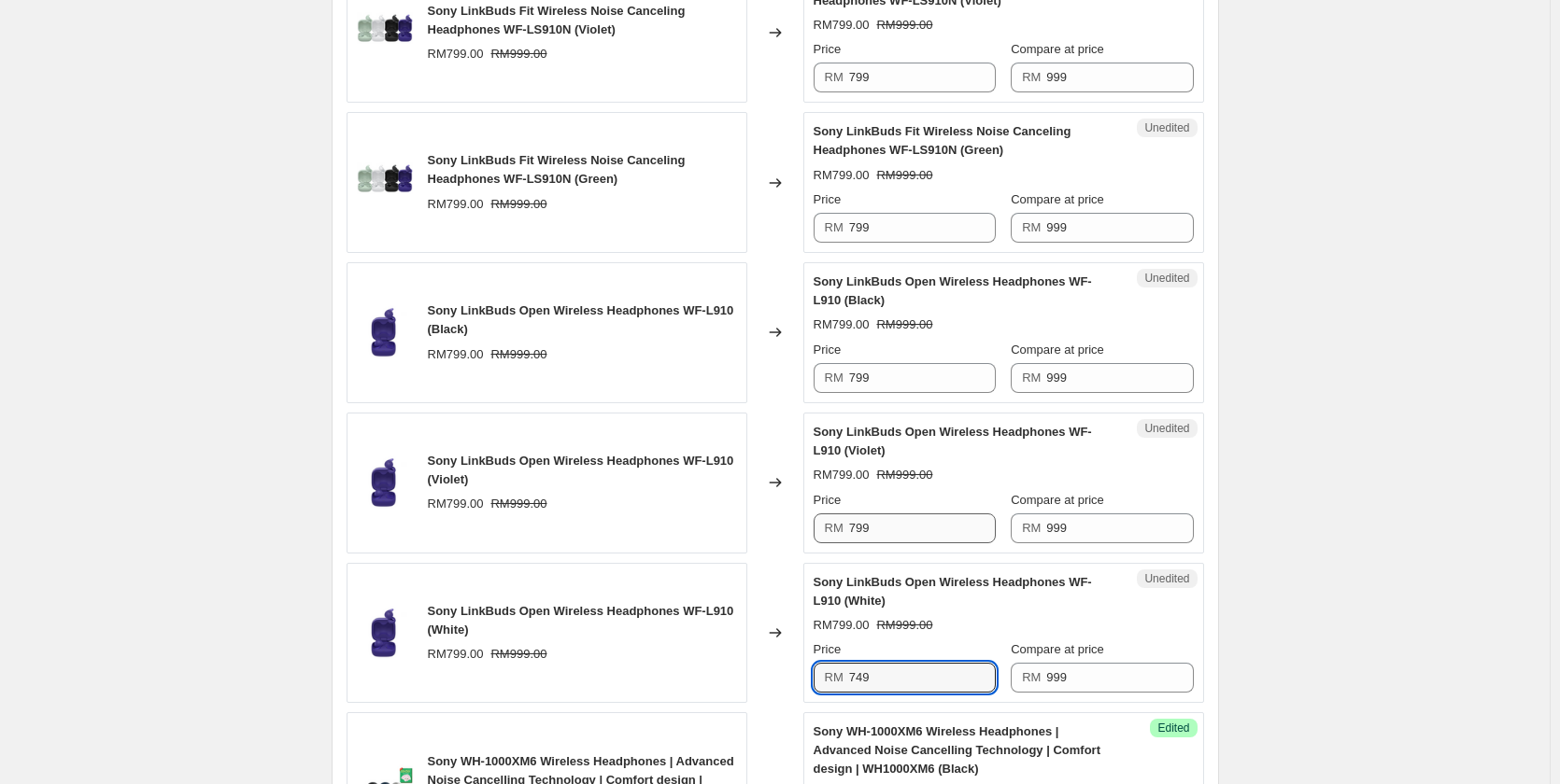
type input "749"
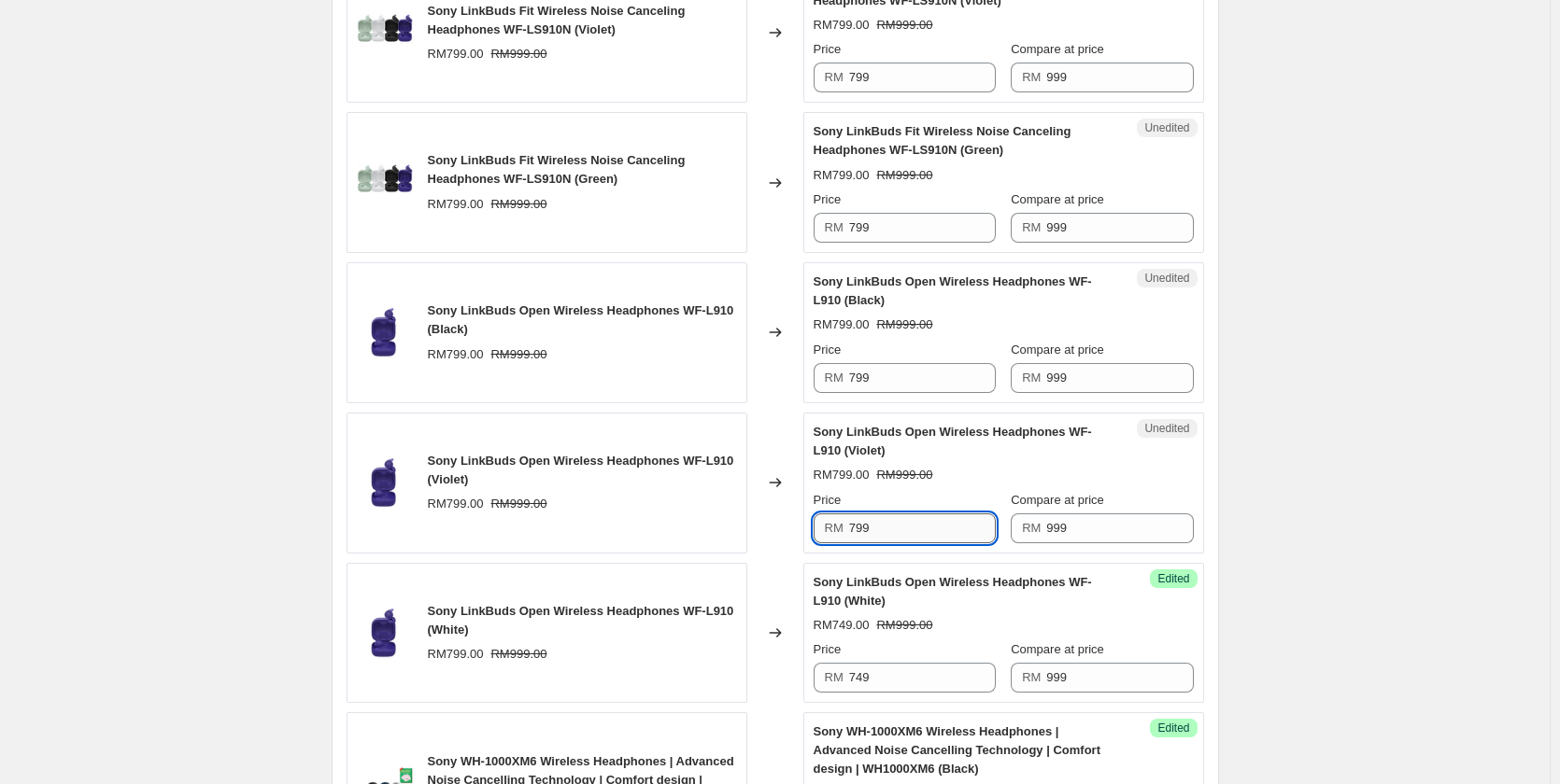
click at [883, 534] on input "799" at bounding box center [922, 528] width 147 height 30
paste input "4"
type input "749"
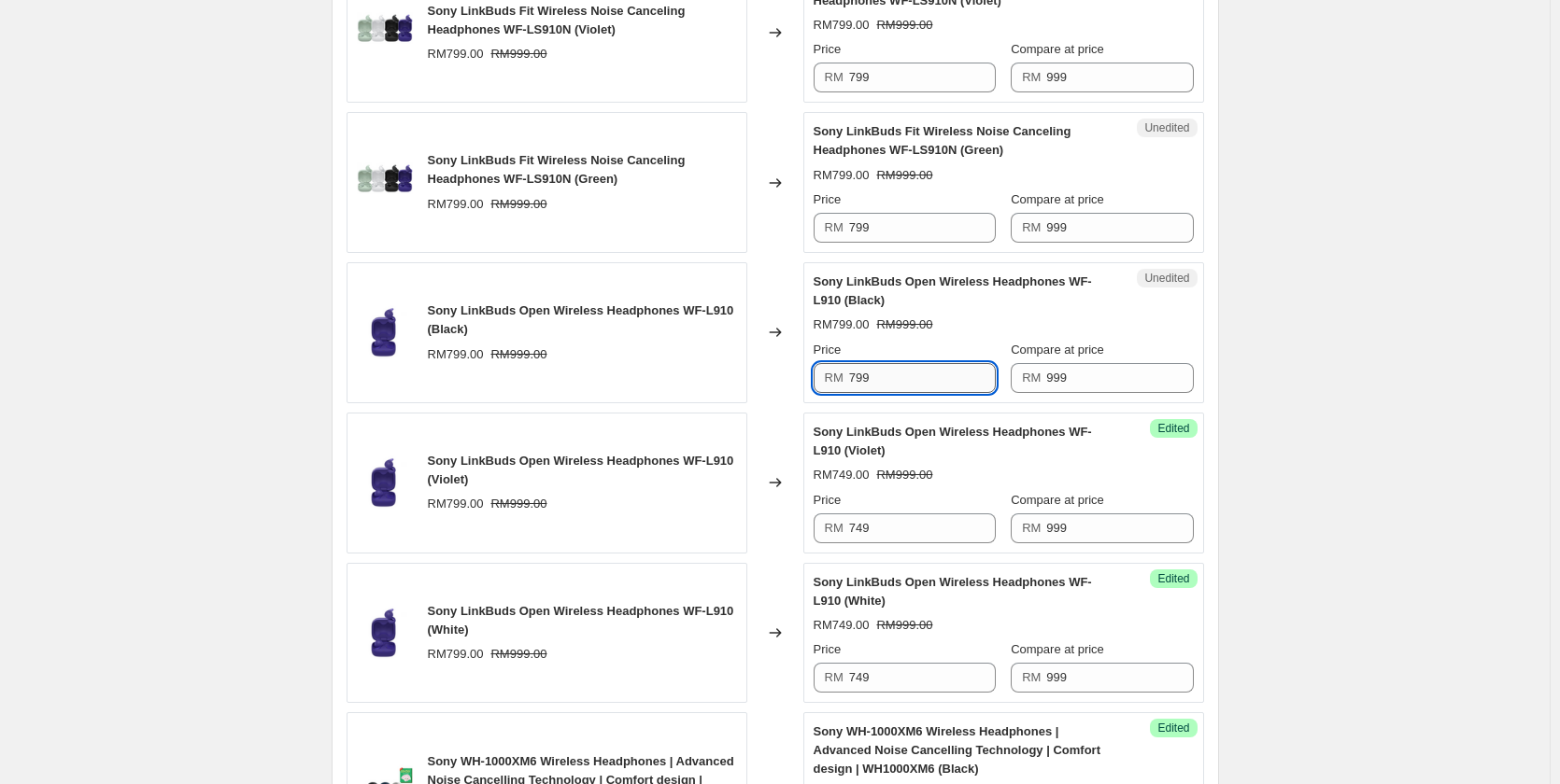
click at [897, 379] on input "799" at bounding box center [922, 378] width 147 height 30
paste input "4"
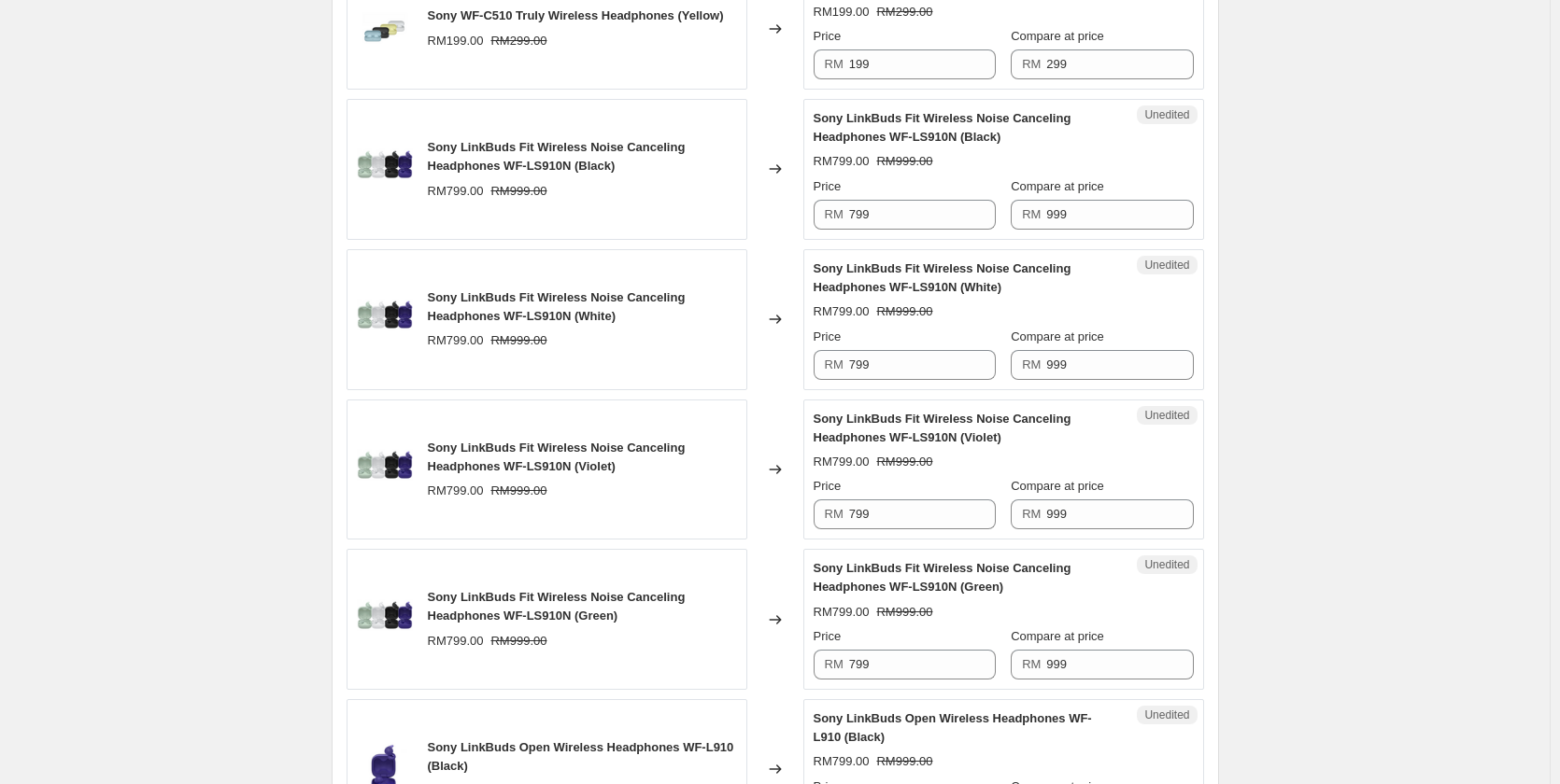
scroll to position [820, 0]
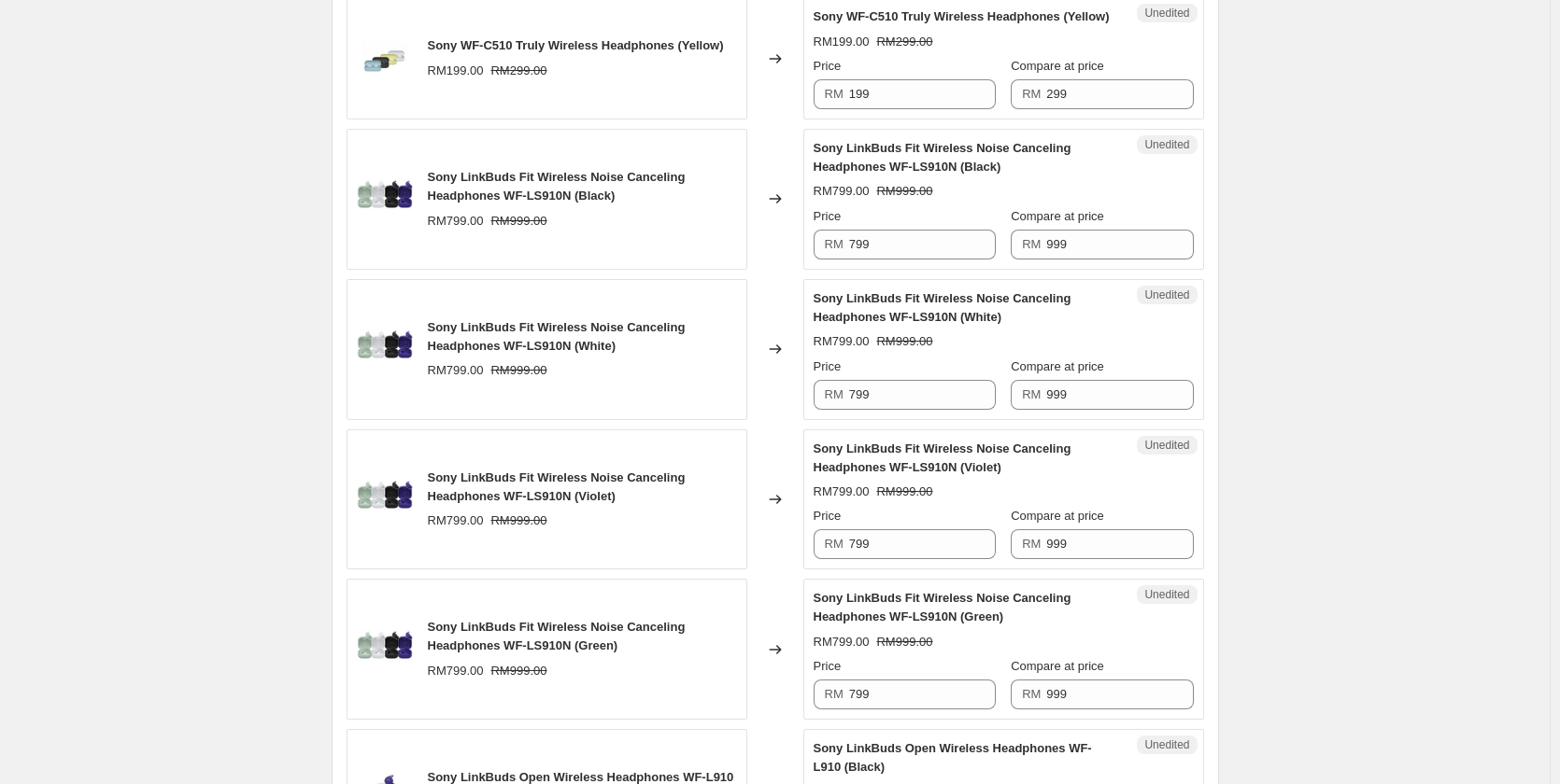
type input "749"
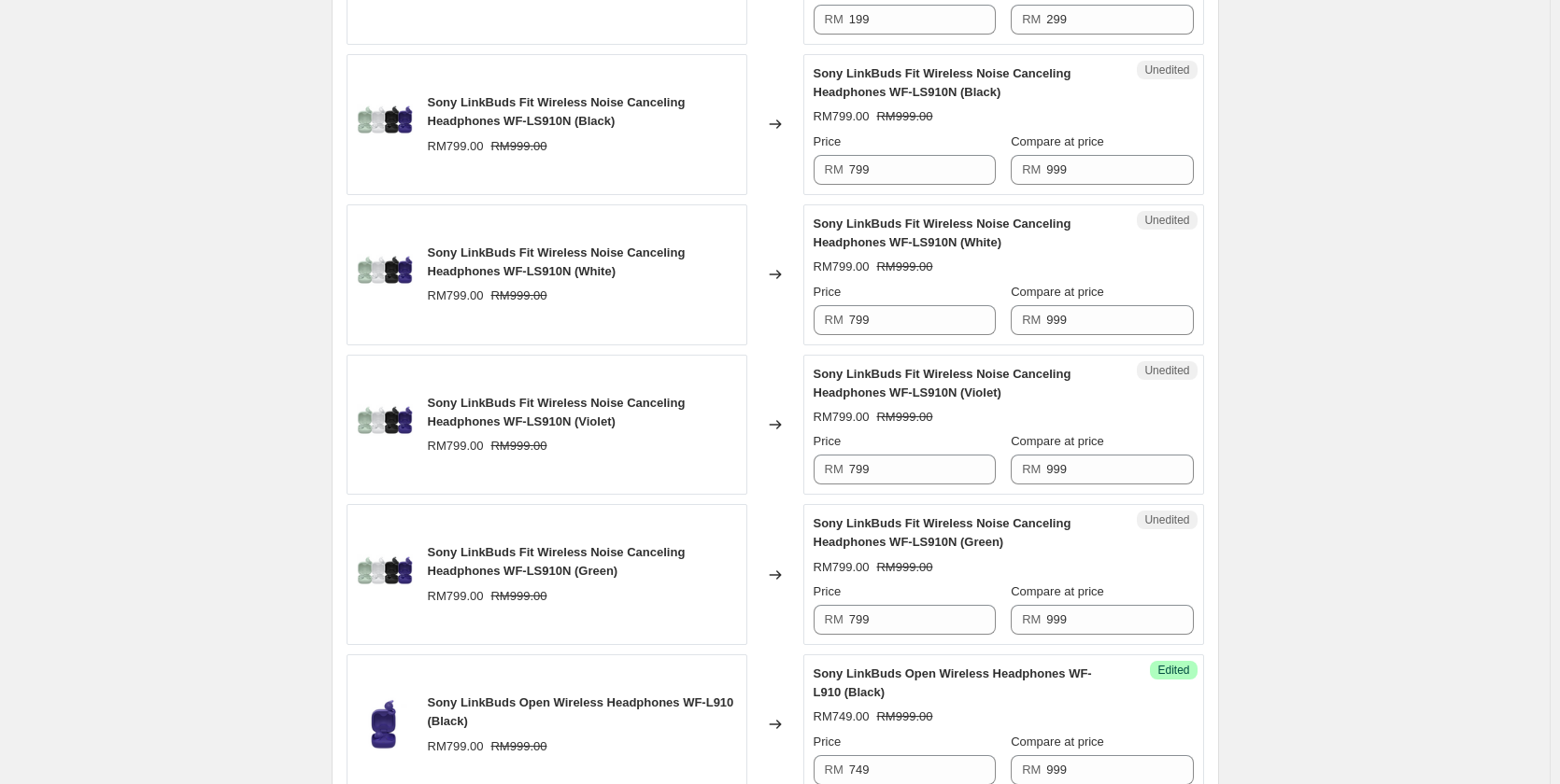
scroll to position [1007, 0]
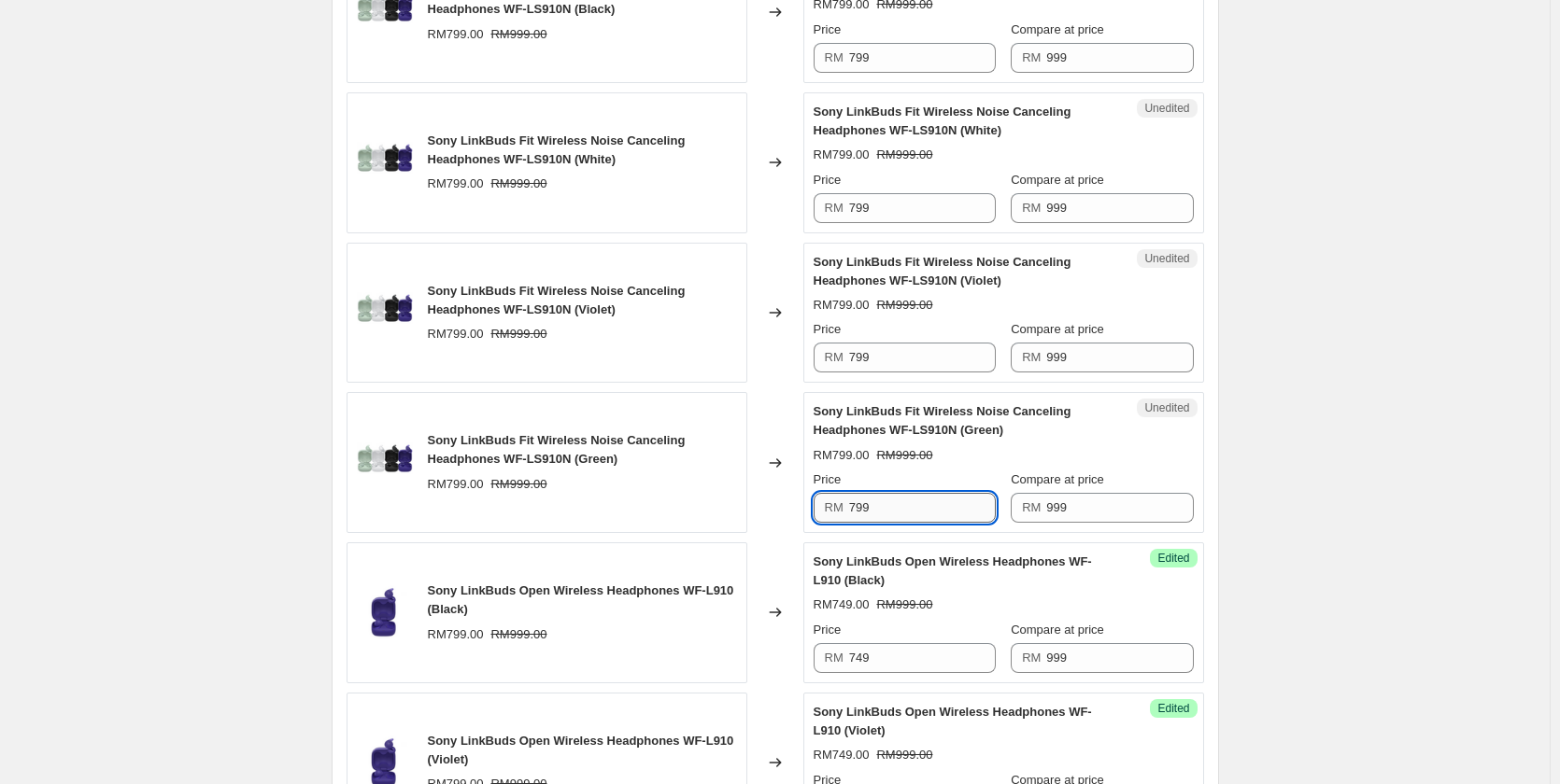
click at [869, 510] on input "799" at bounding box center [922, 508] width 147 height 30
paste input "4"
type input "749"
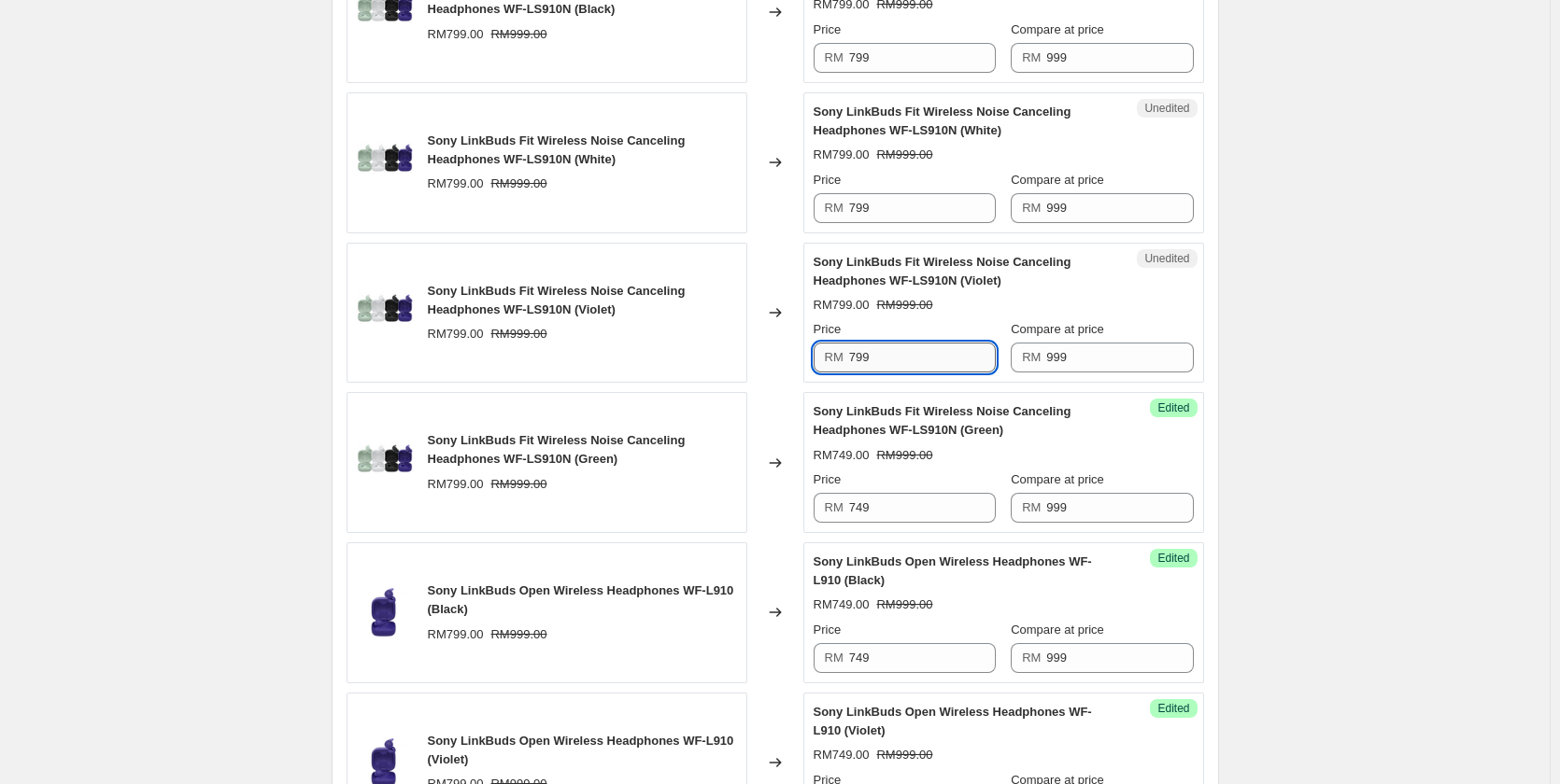
click at [879, 366] on input "799" at bounding box center [922, 358] width 147 height 30
click at [879, 357] on input "799" at bounding box center [922, 358] width 147 height 30
paste input "4"
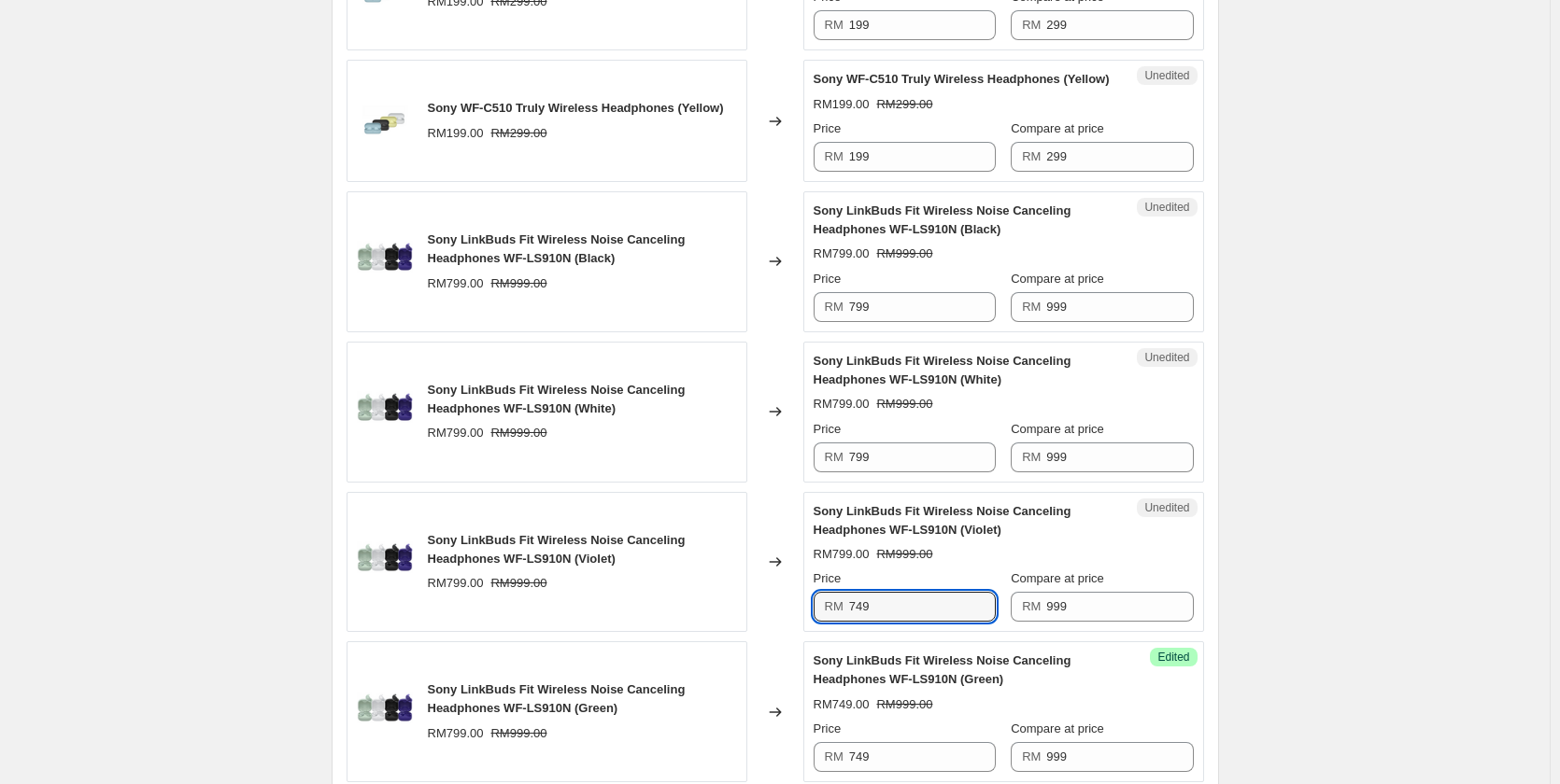
scroll to position [727, 0]
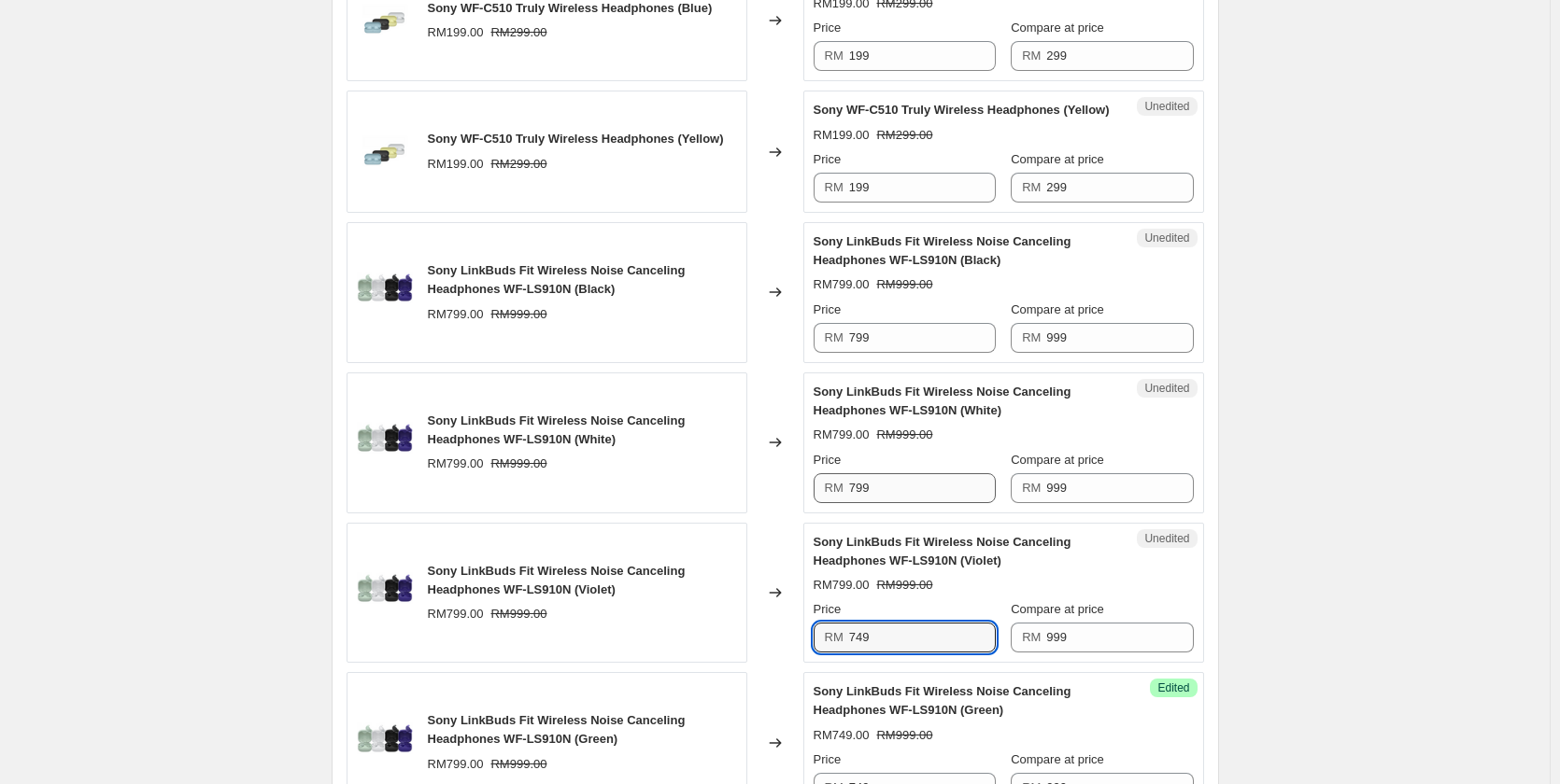
type input "749"
click at [906, 485] on input "799" at bounding box center [922, 489] width 147 height 30
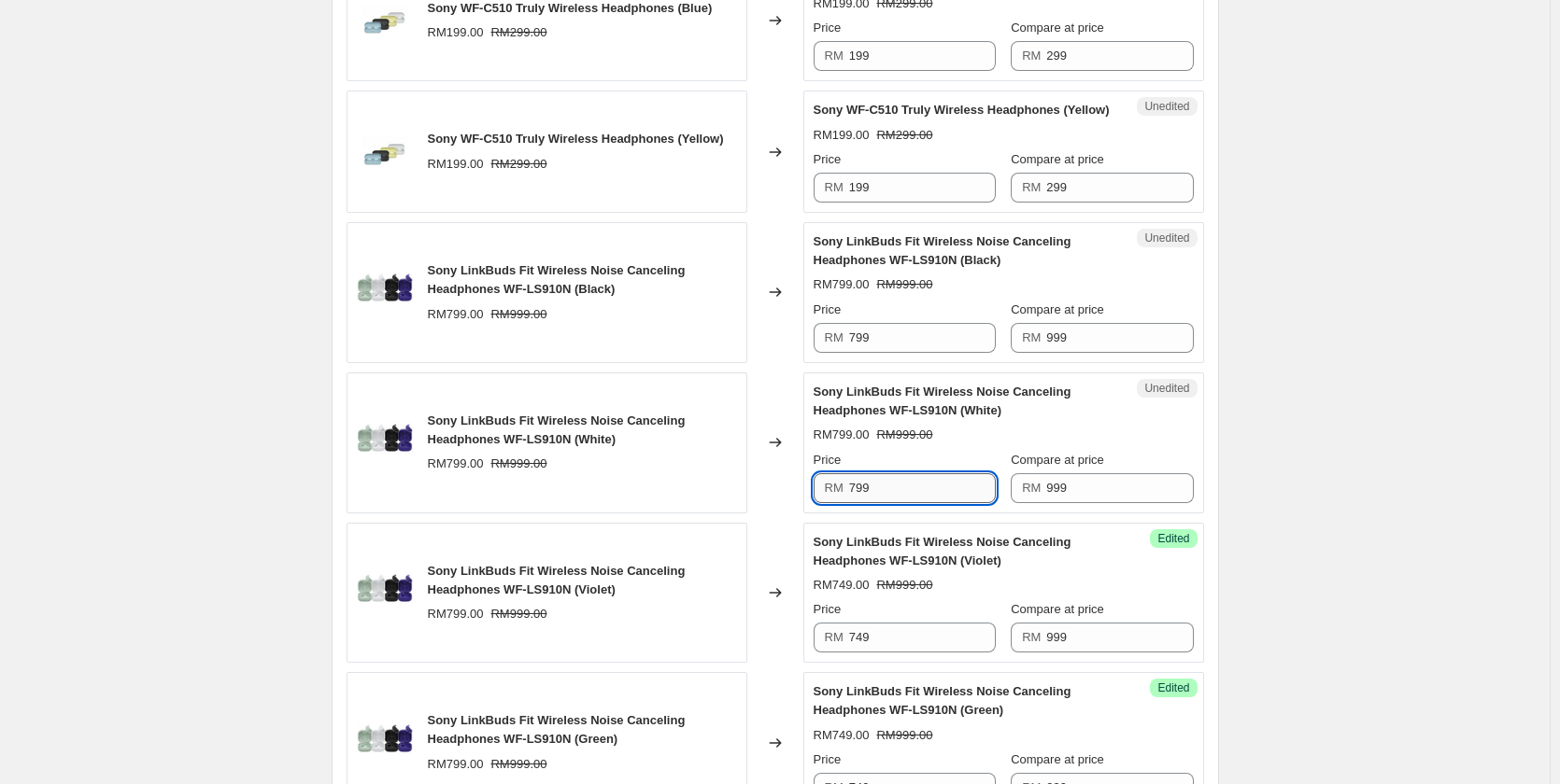
click at [906, 485] on input "799" at bounding box center [922, 489] width 147 height 30
paste input "4"
type input "749"
click at [878, 334] on input "799" at bounding box center [922, 338] width 147 height 30
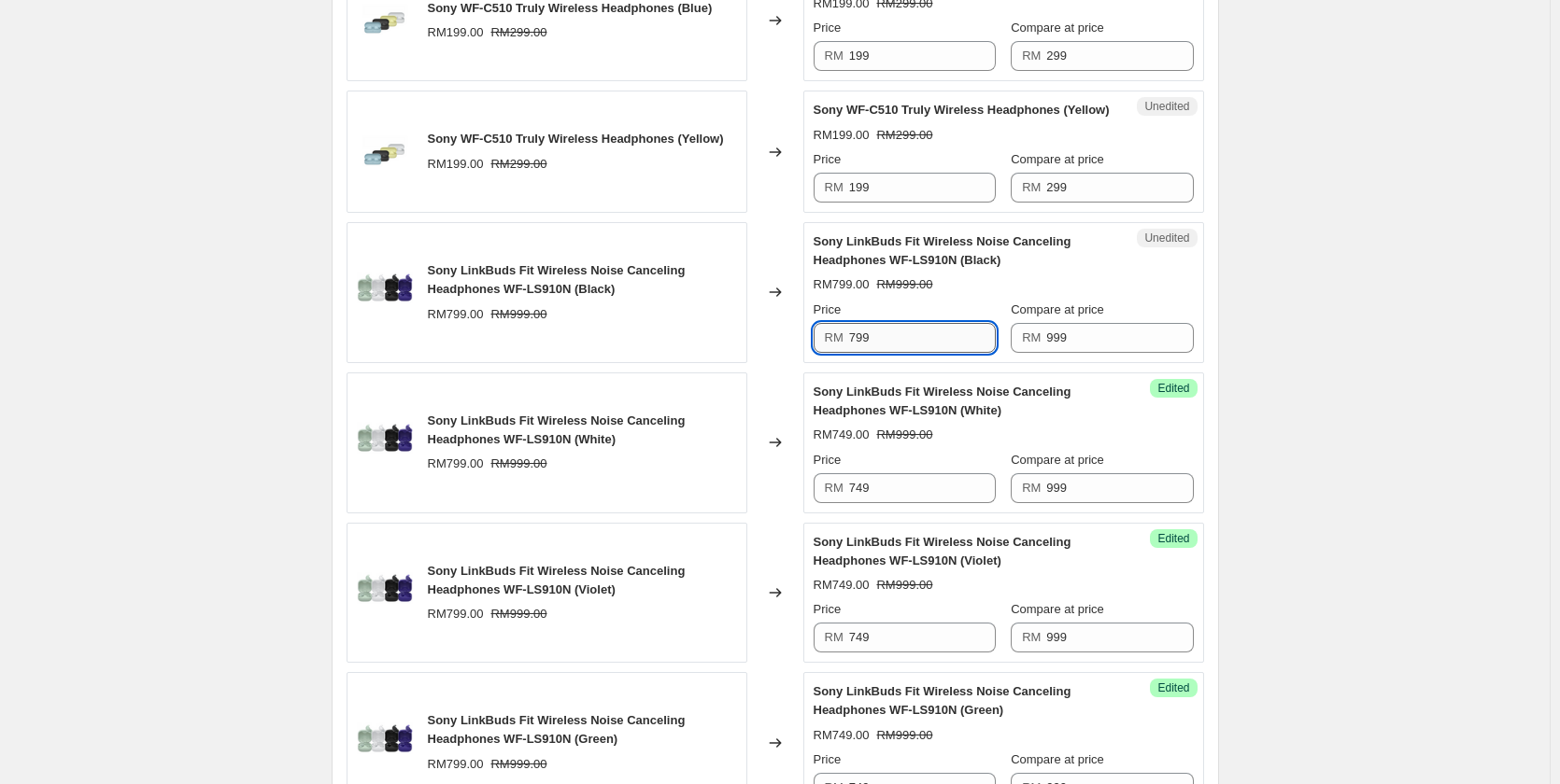
click at [878, 334] on input "799" at bounding box center [922, 338] width 147 height 30
paste input "4"
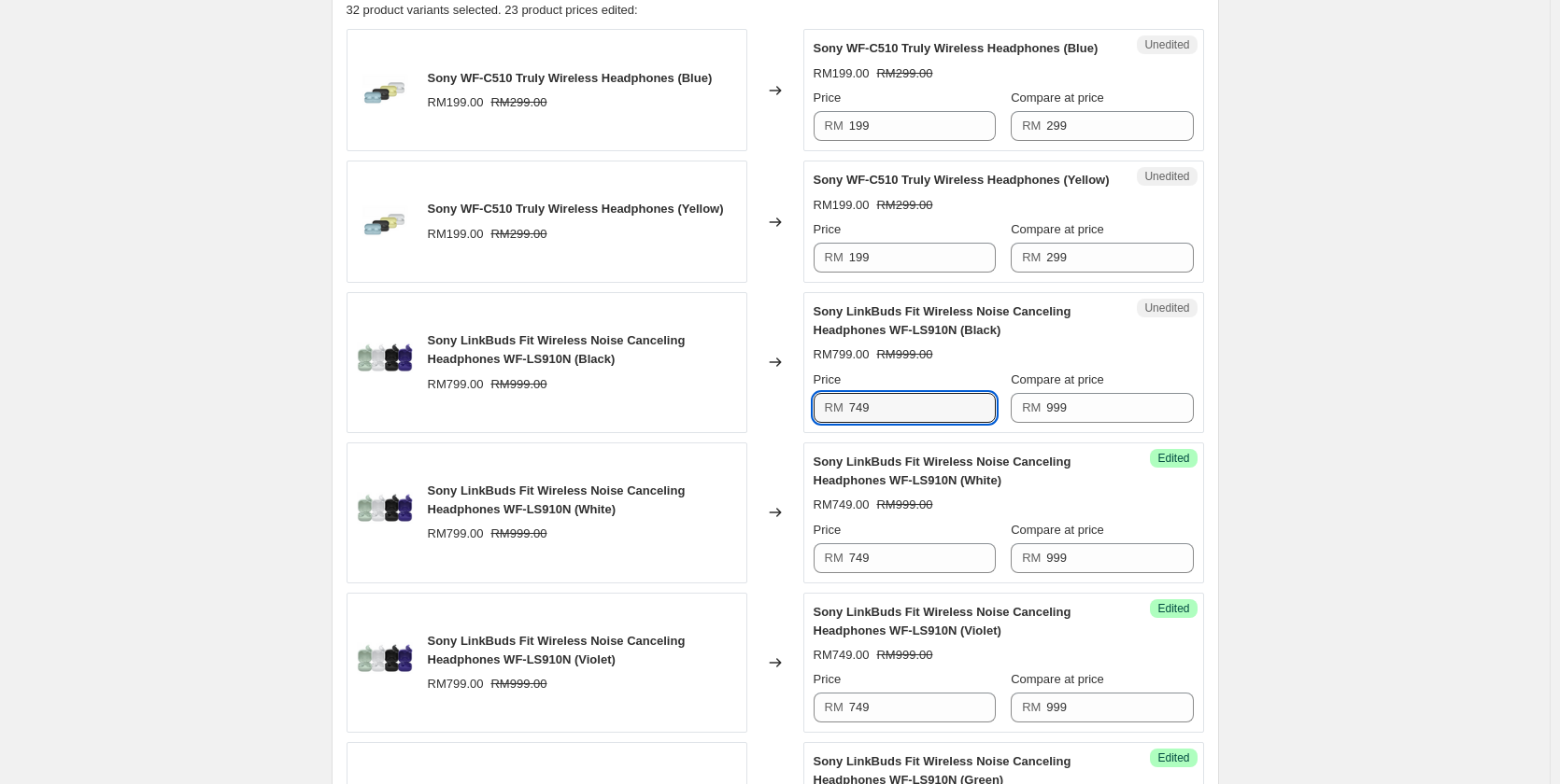
scroll to position [633, 0]
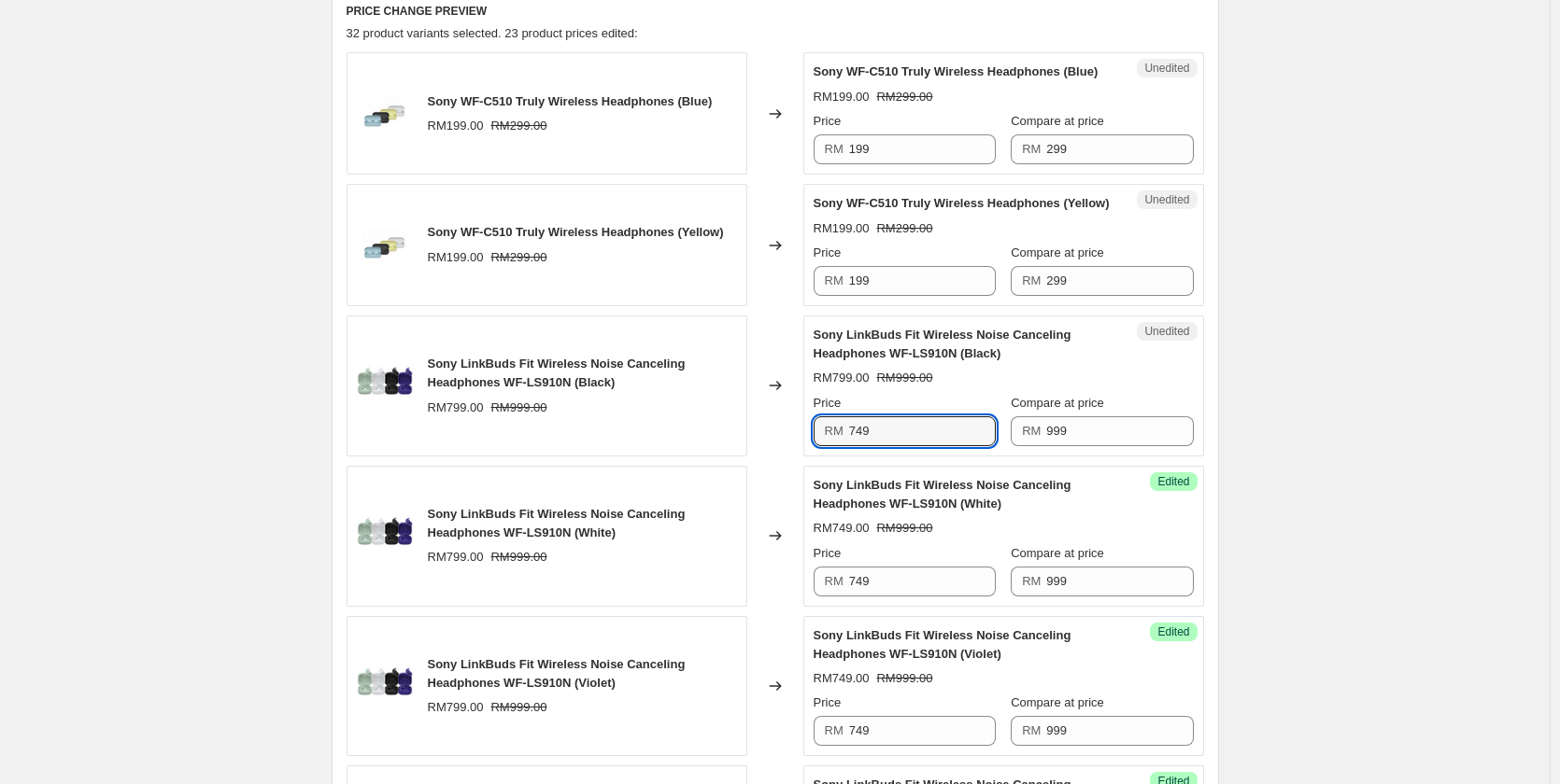
type input "749"
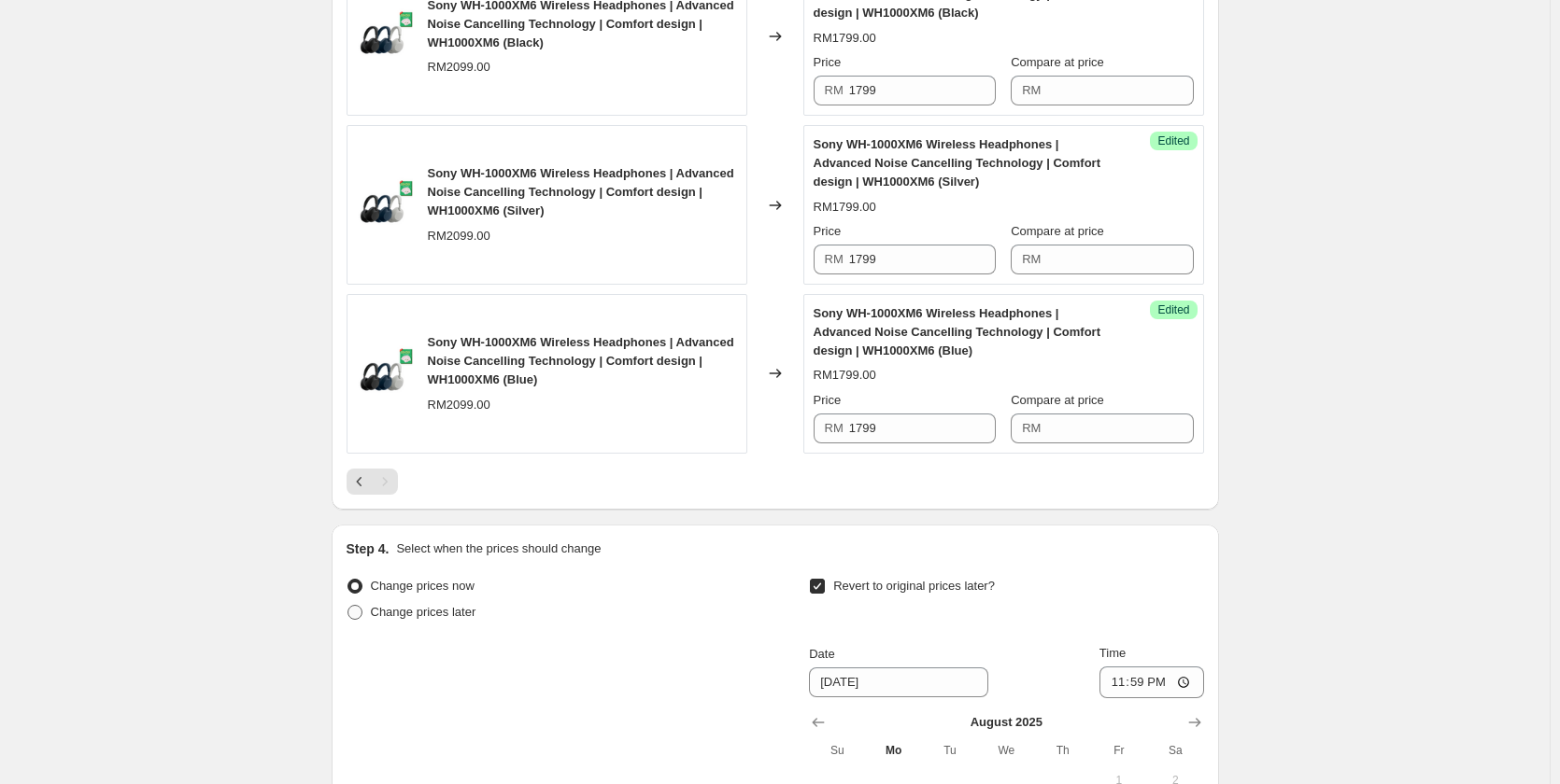
scroll to position [2127, 0]
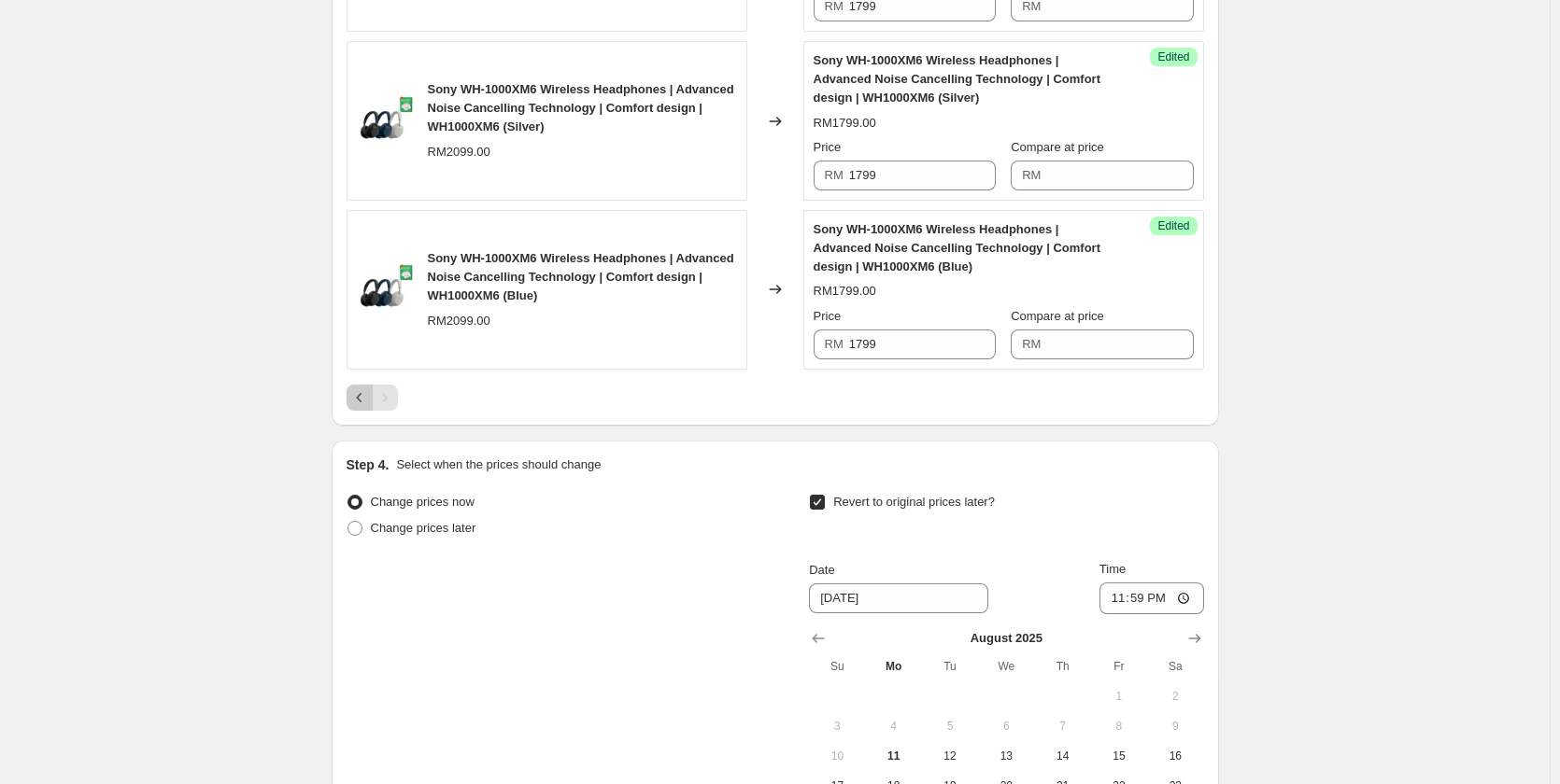
click at [369, 401] on icon "Previous" at bounding box center [359, 398] width 19 height 19
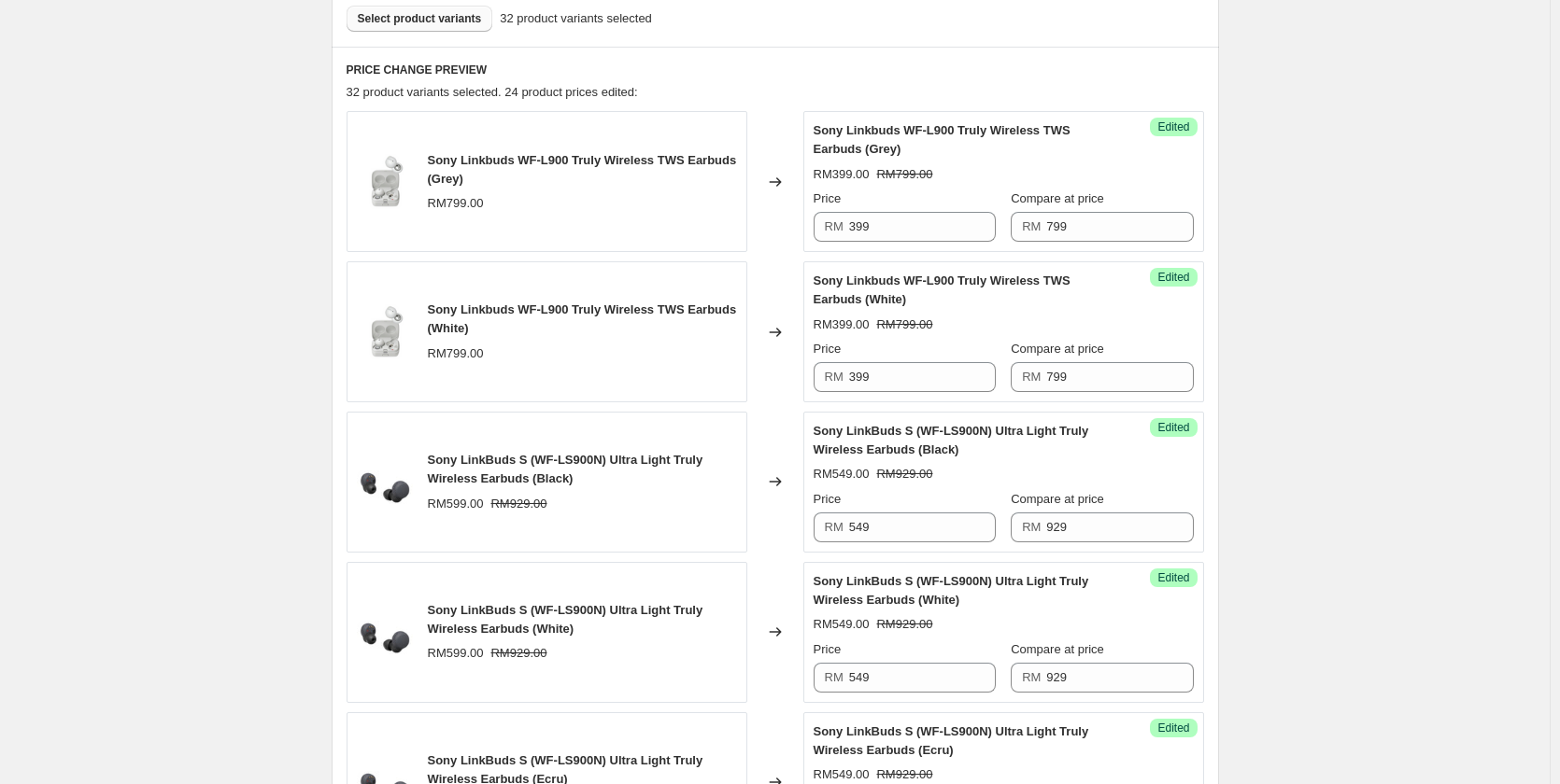
scroll to position [353, 0]
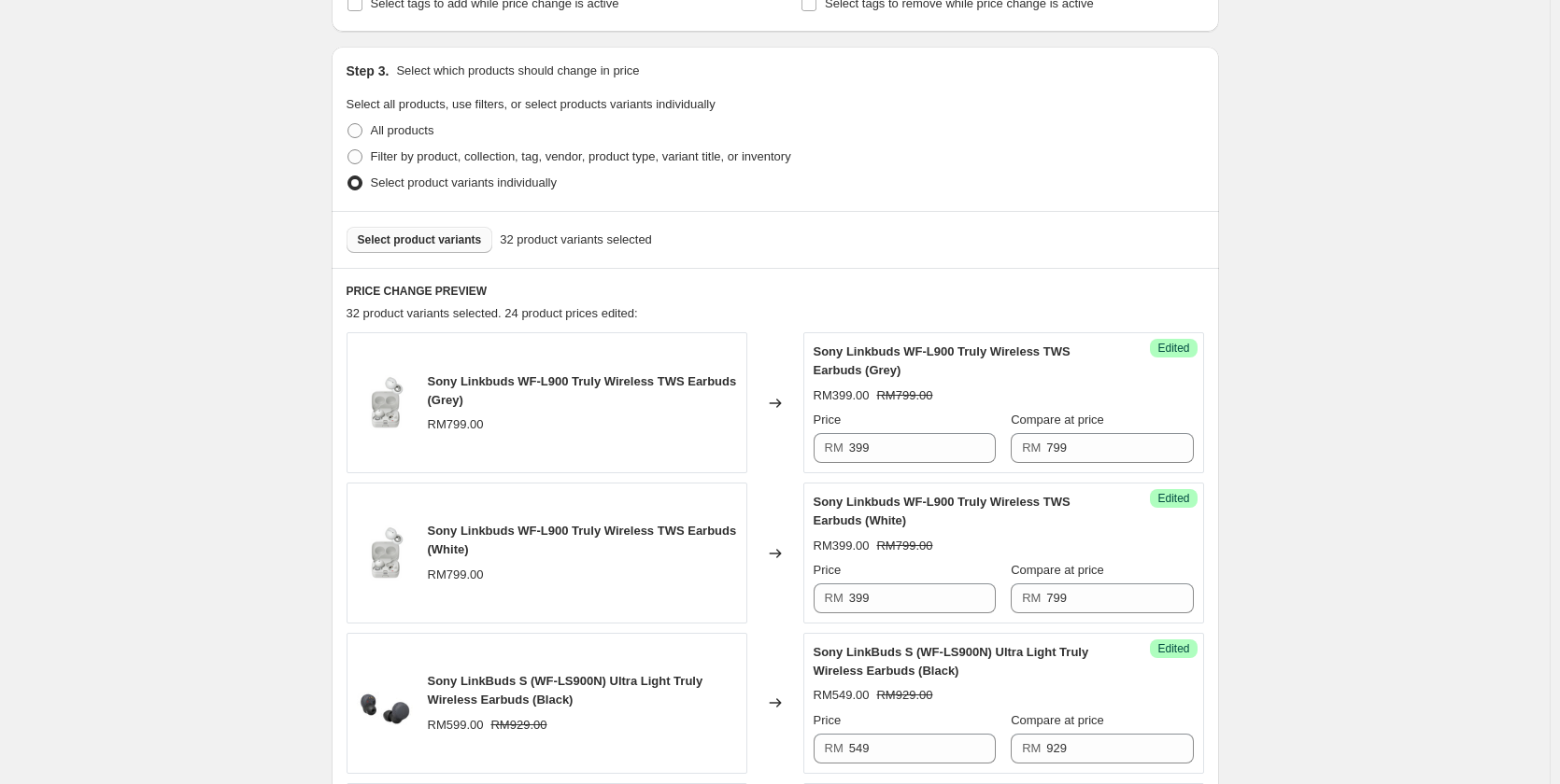
click at [437, 241] on span "Select product variants" at bounding box center [419, 240] width 124 height 15
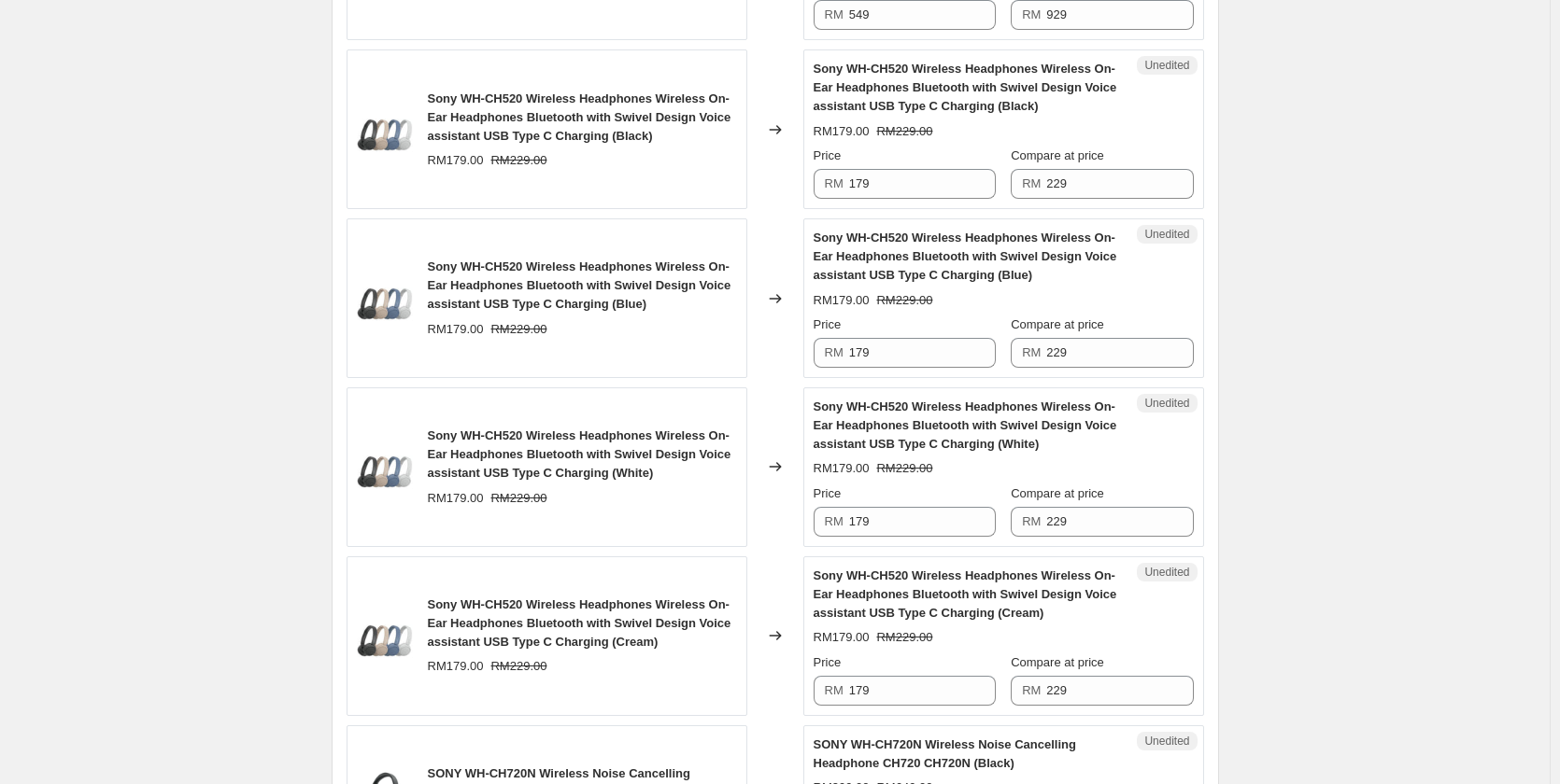
scroll to position [2033, 0]
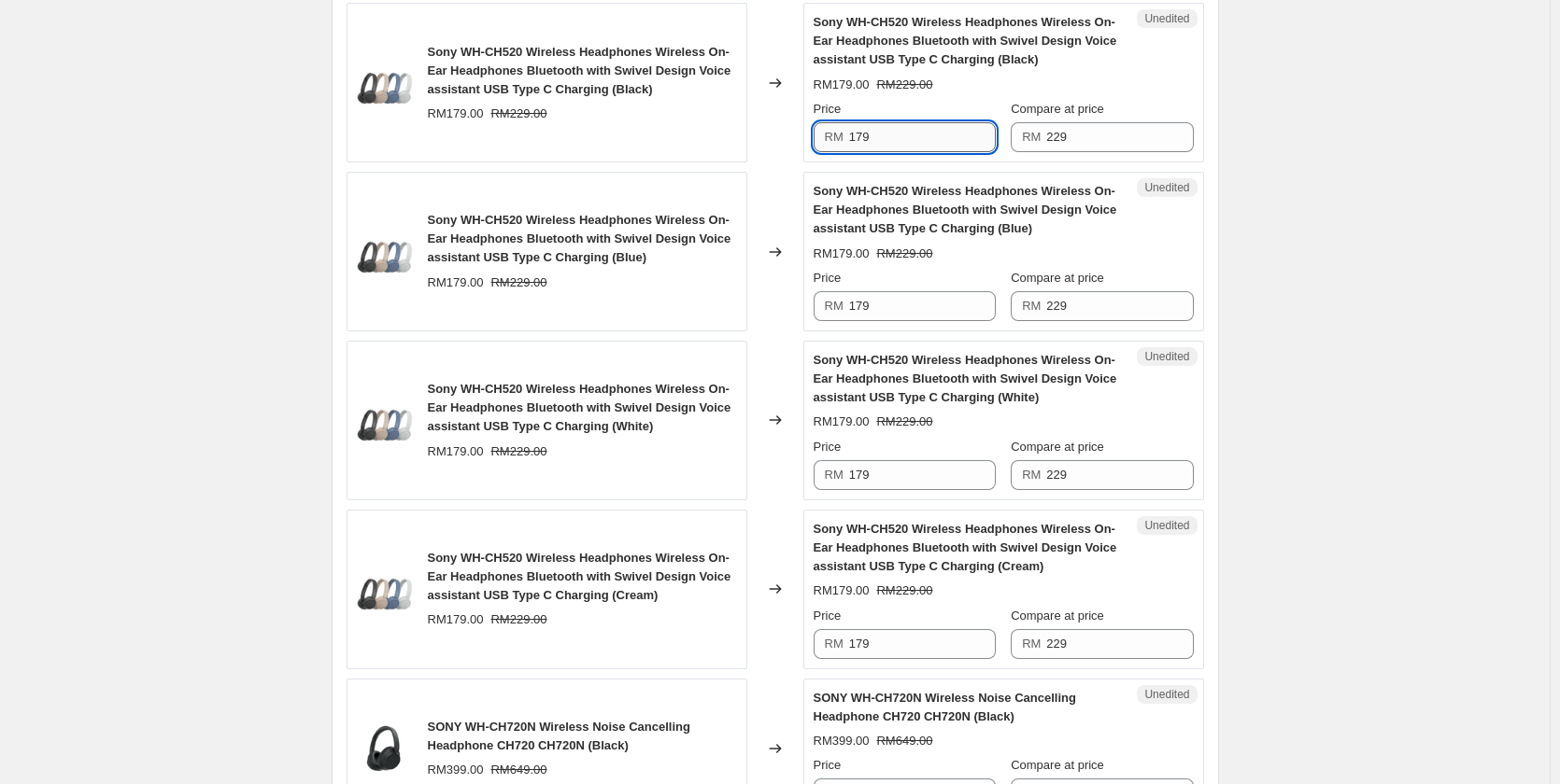
click at [906, 131] on input "179" at bounding box center [922, 137] width 147 height 30
click at [905, 131] on input "169" at bounding box center [922, 137] width 147 height 30
type input "169"
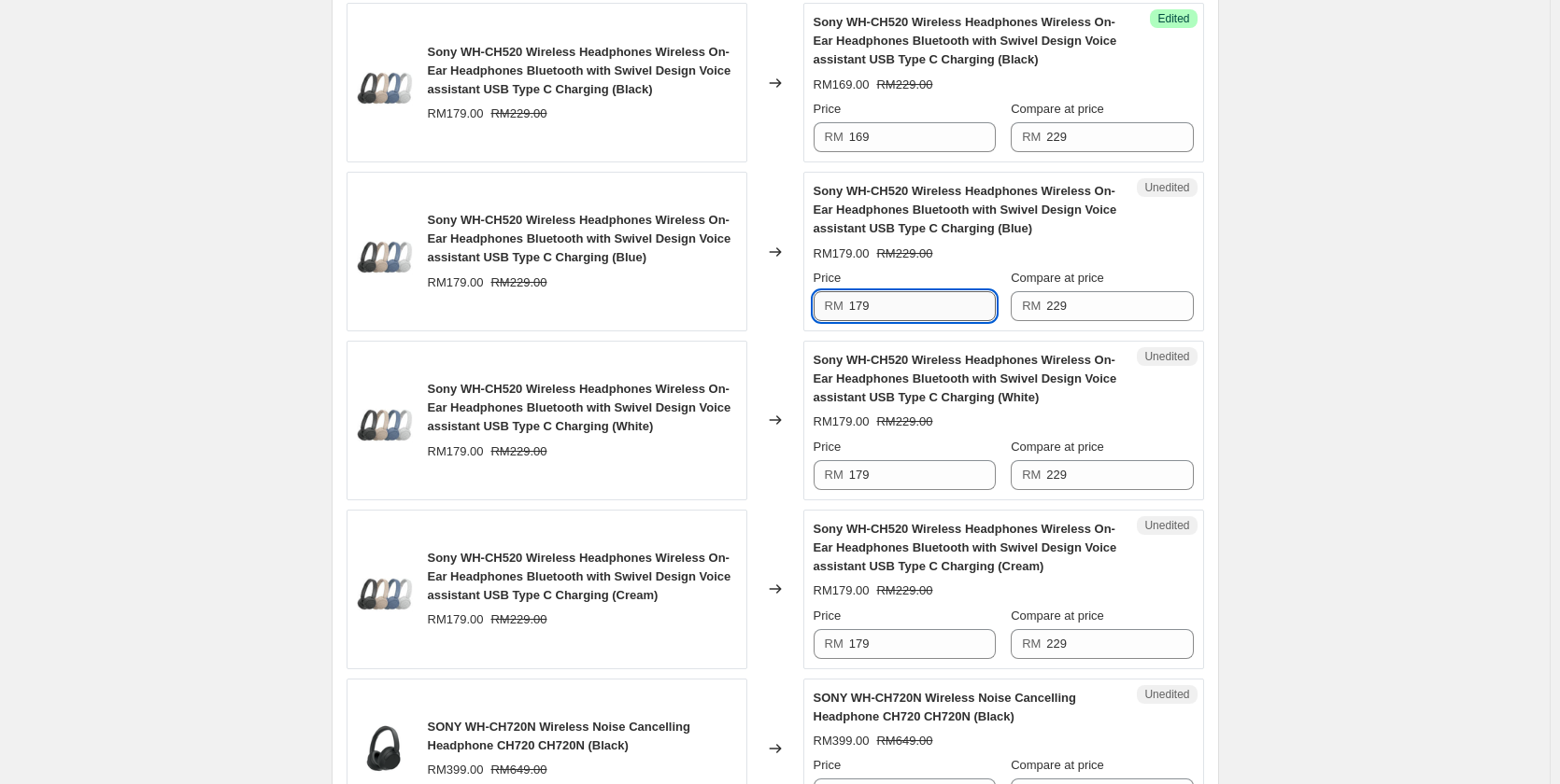
click at [914, 307] on input "179" at bounding box center [922, 306] width 147 height 30
paste input "6"
type input "169"
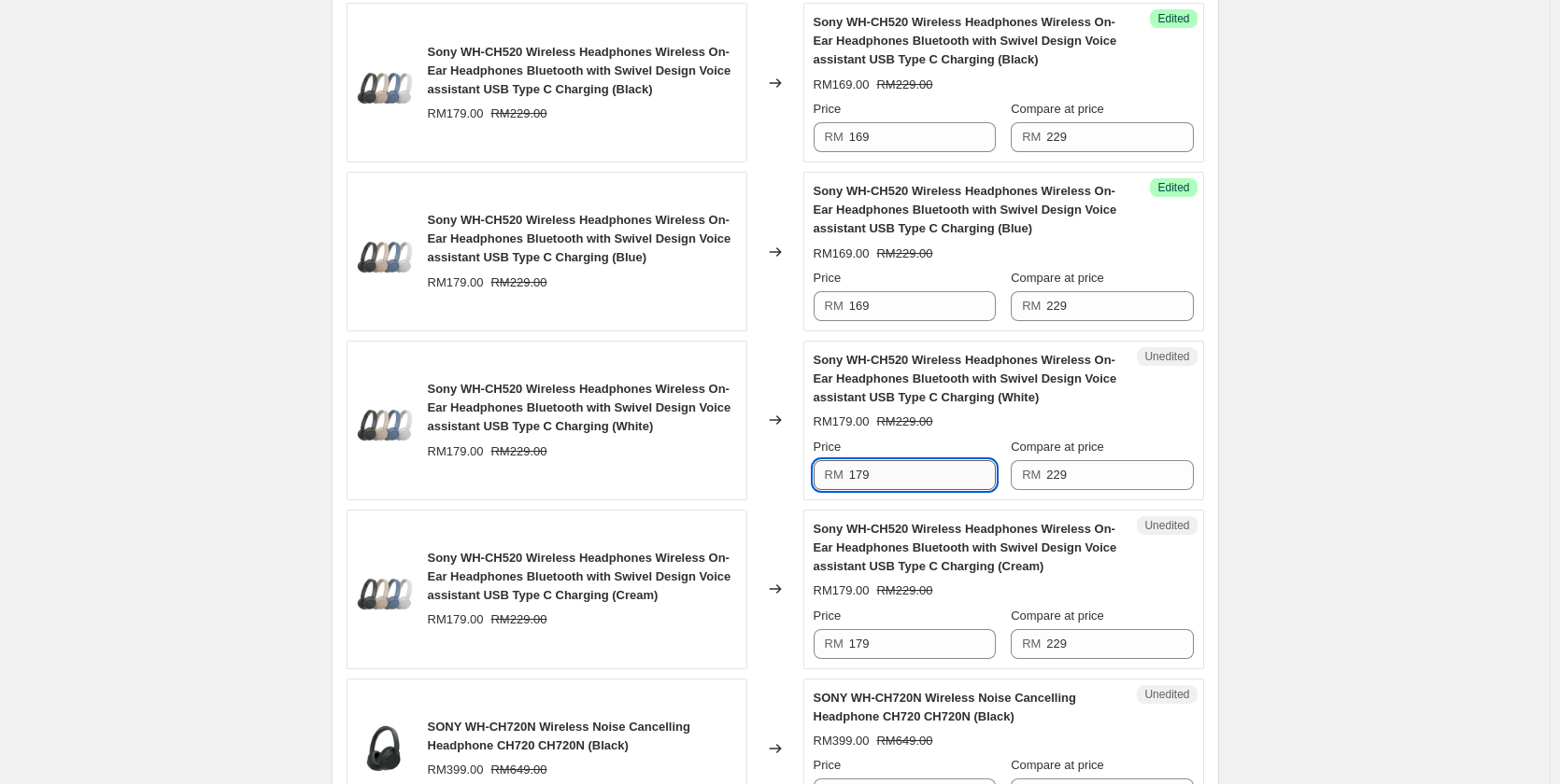
click at [919, 480] on input "179" at bounding box center [922, 476] width 147 height 30
paste input "6"
type input "169"
click at [892, 646] on input "179" at bounding box center [922, 644] width 147 height 30
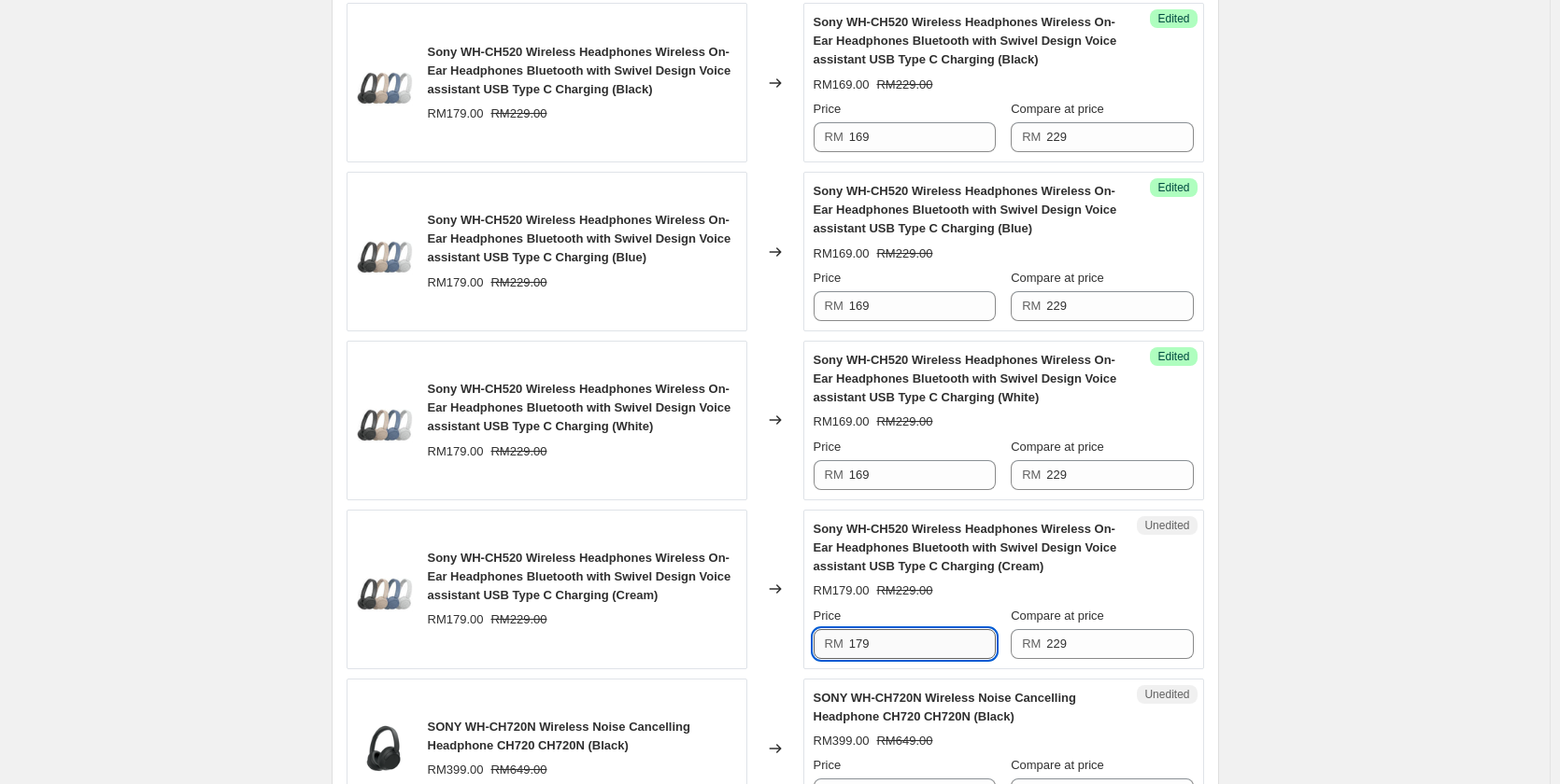
click at [892, 646] on input "179" at bounding box center [922, 644] width 147 height 30
paste input "6"
type input "169"
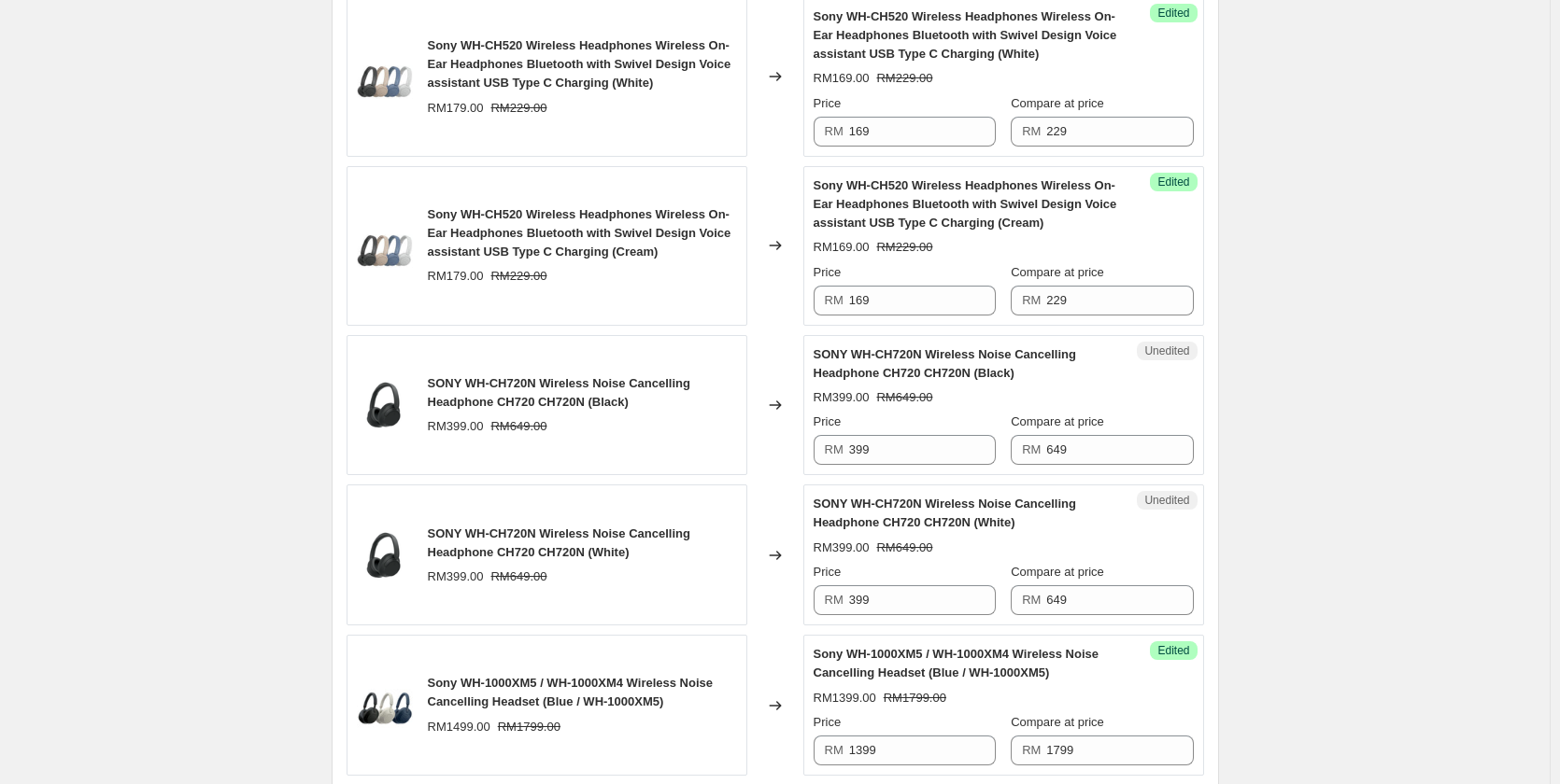
scroll to position [2407, 0]
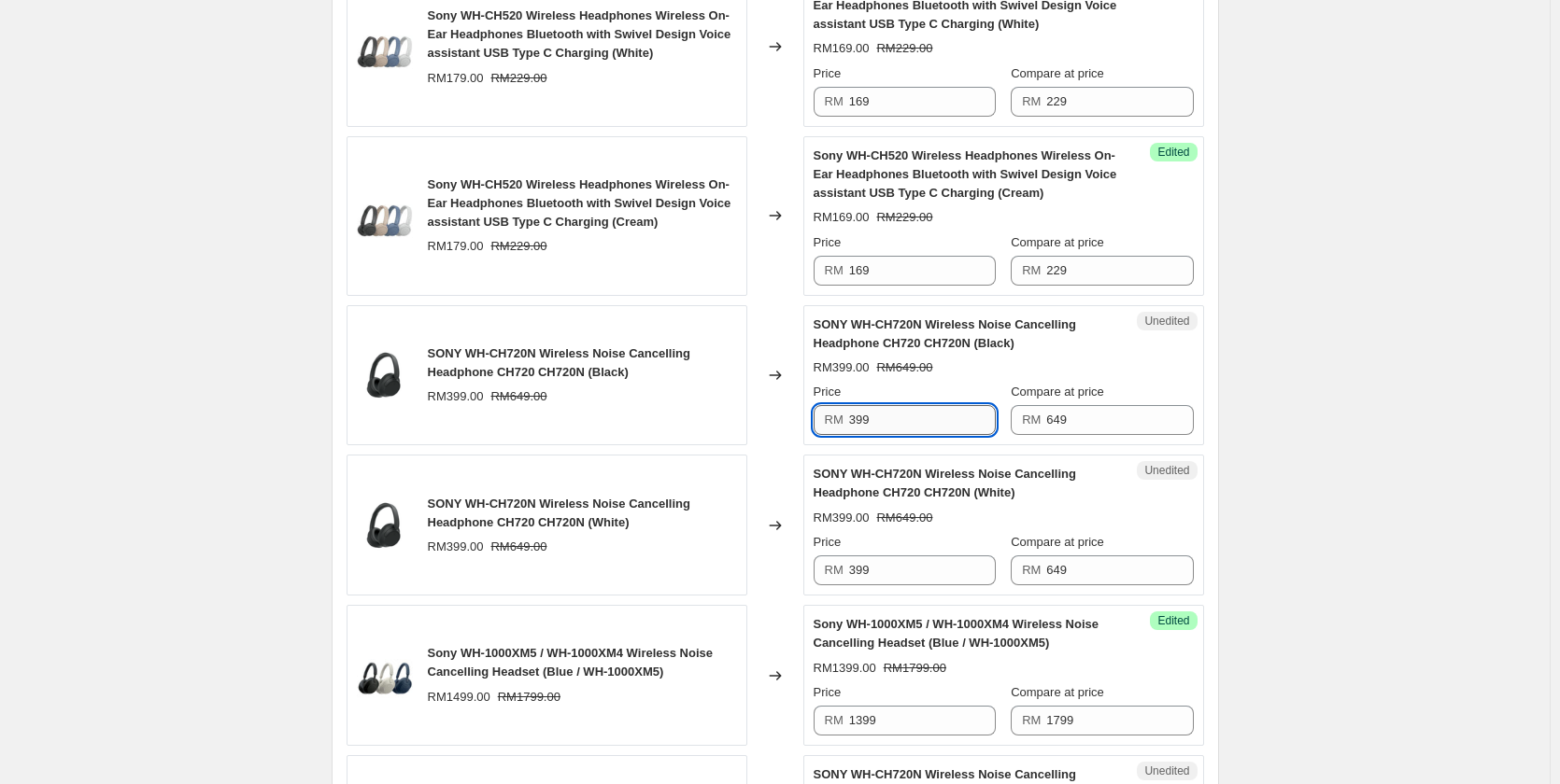
click at [948, 425] on input "399" at bounding box center [922, 420] width 147 height 30
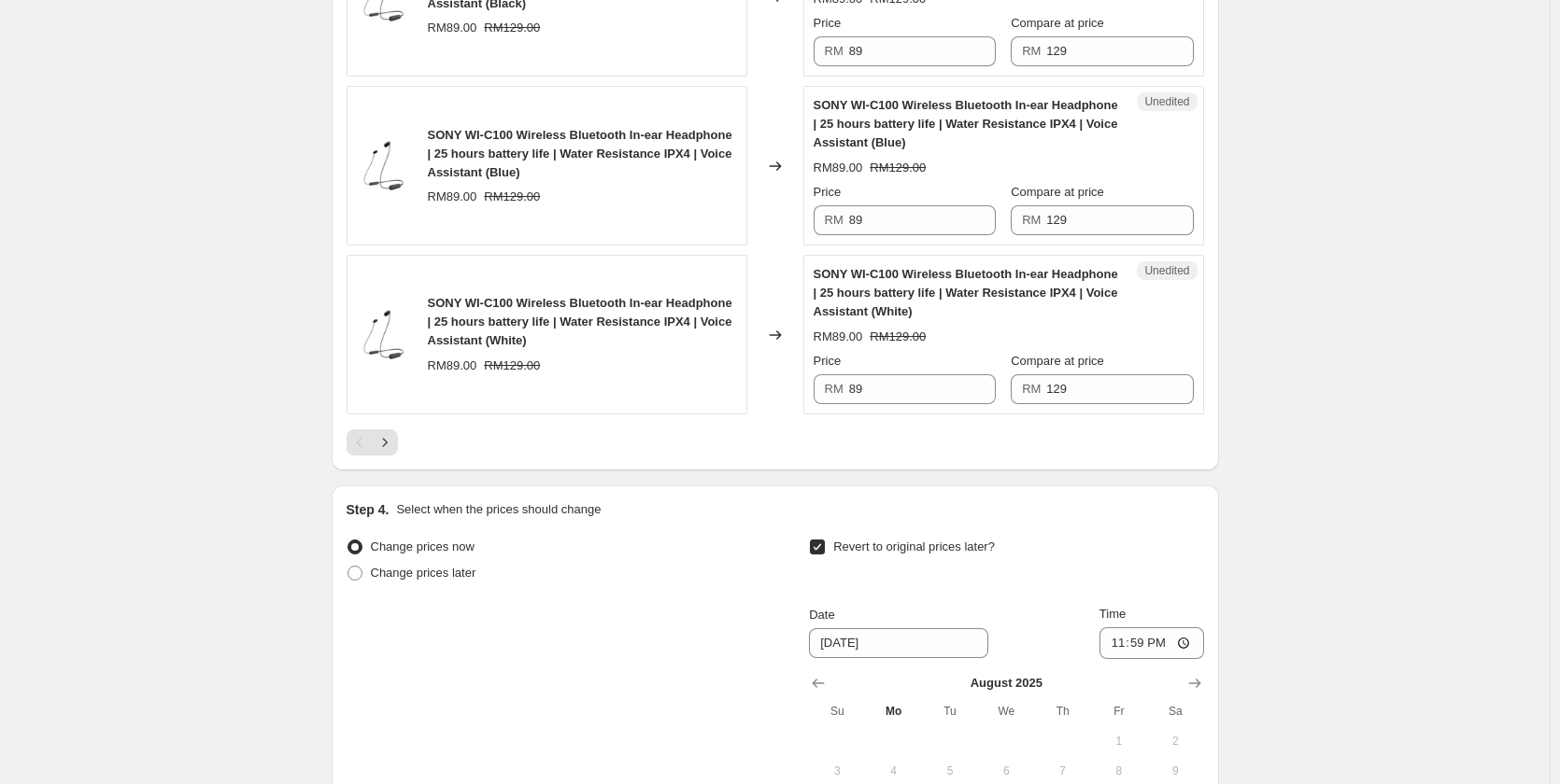
scroll to position [3434, 0]
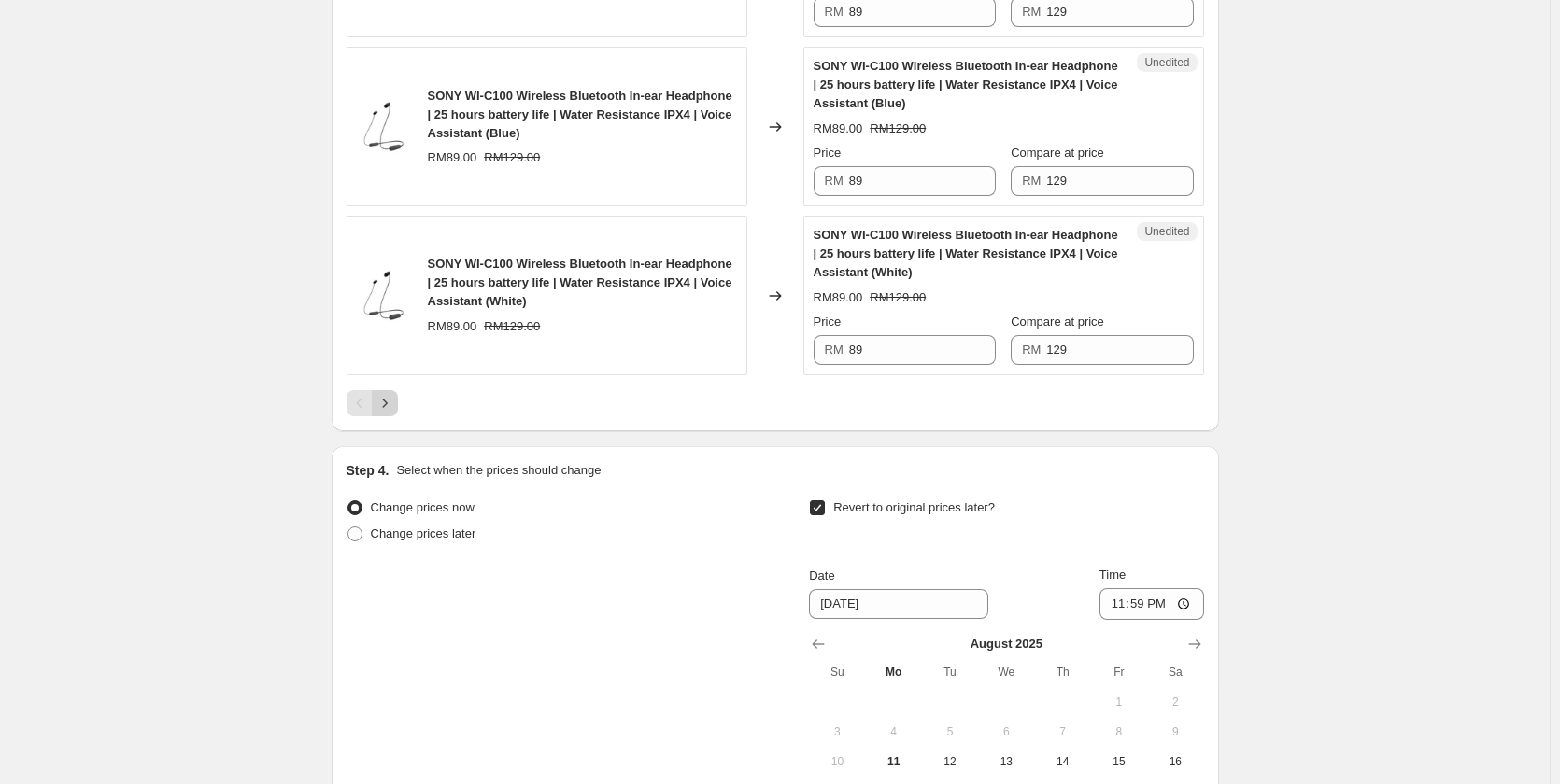
click at [394, 405] on icon "Next" at bounding box center [385, 403] width 19 height 19
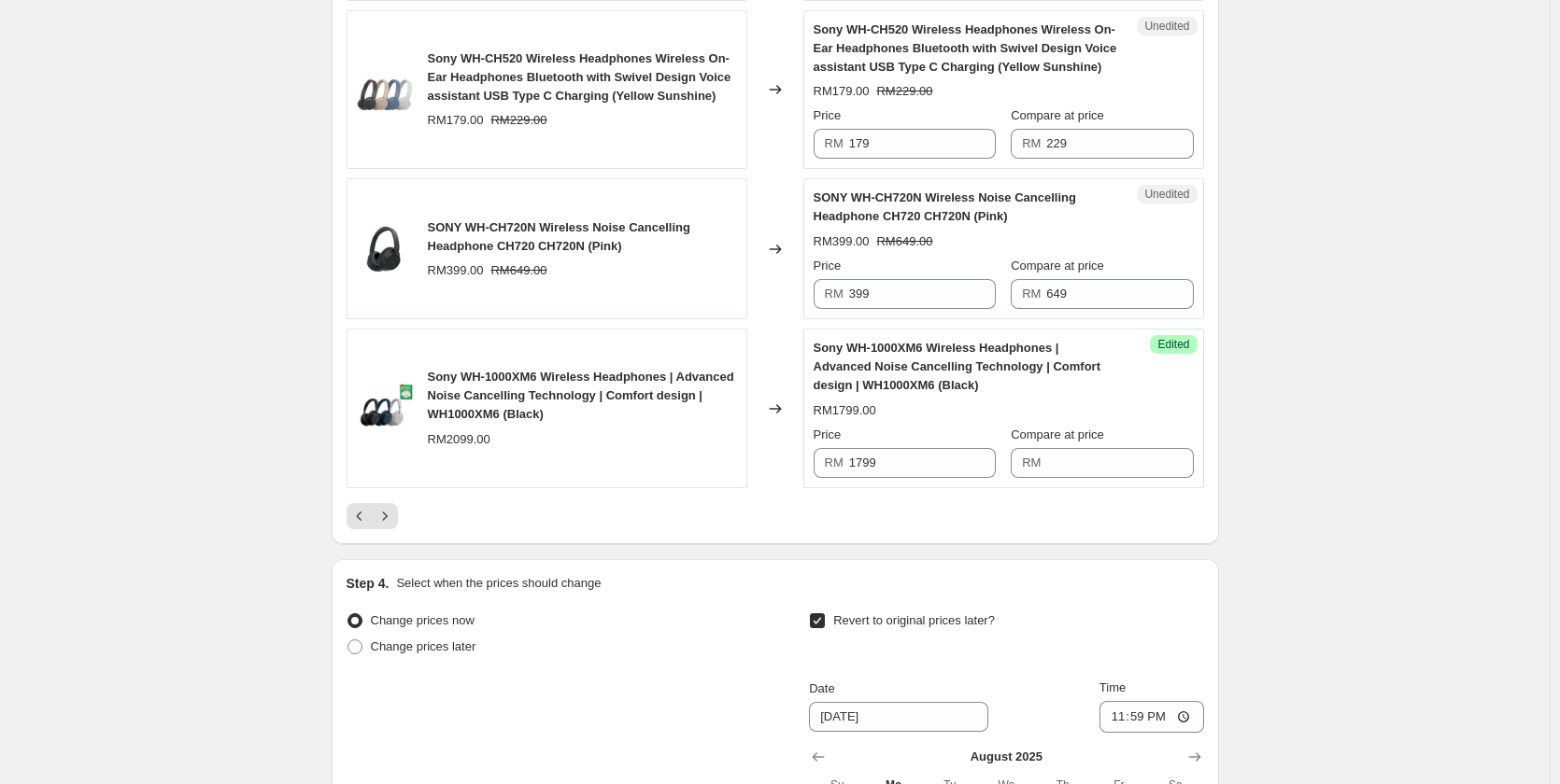
scroll to position [3154, 0]
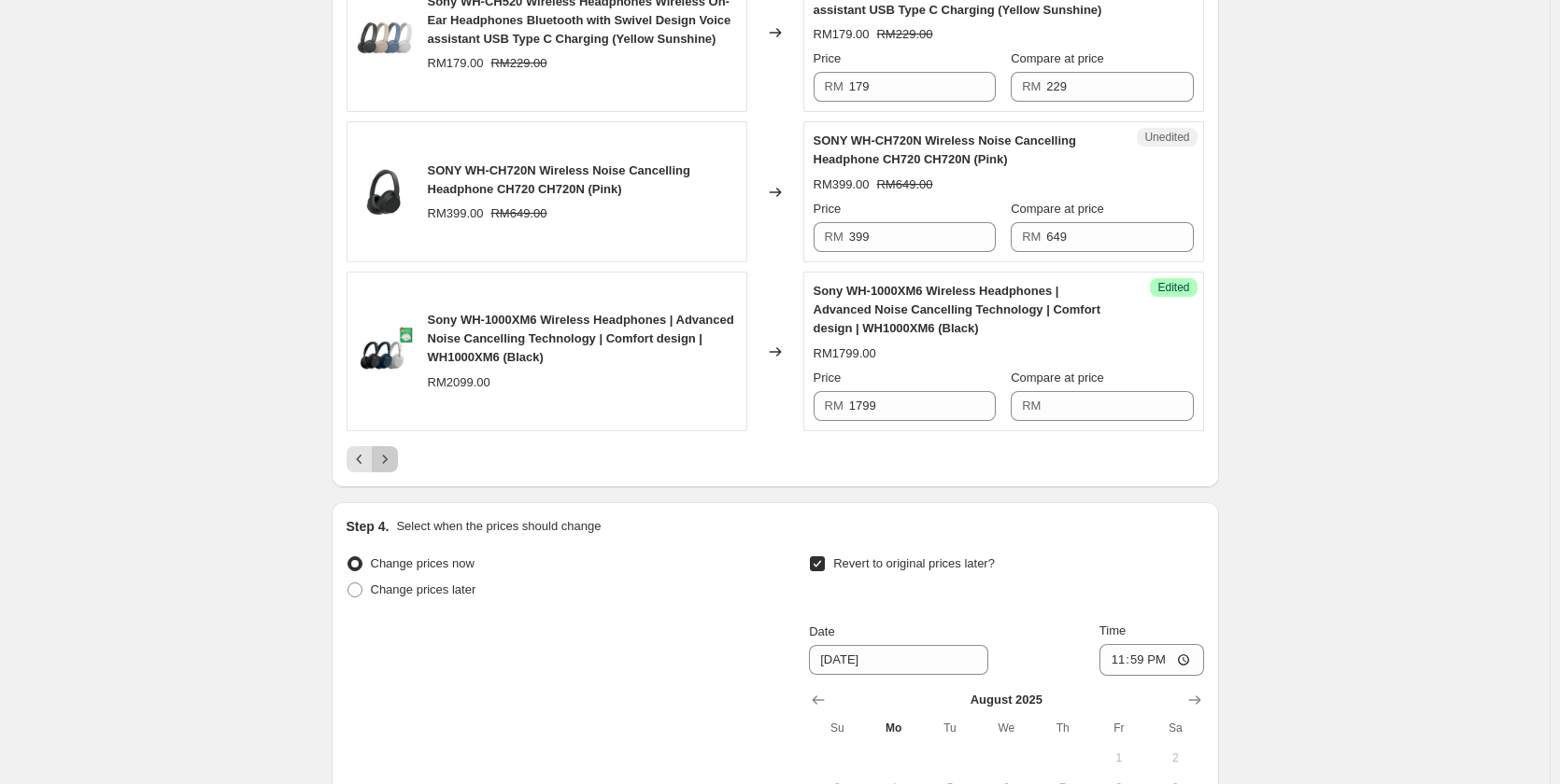
click at [387, 469] on icon "Next" at bounding box center [385, 460] width 19 height 19
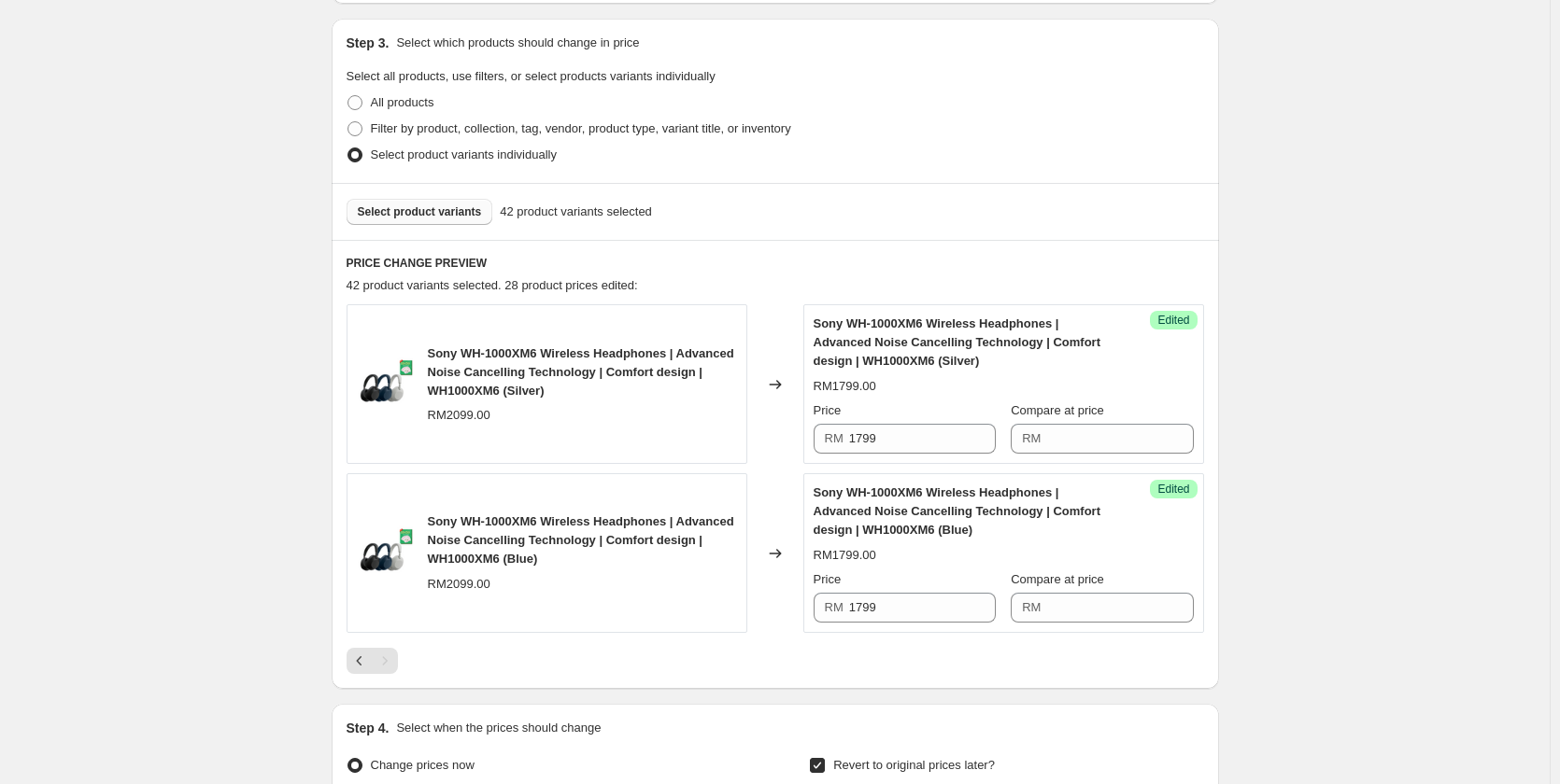
scroll to position [364, 0]
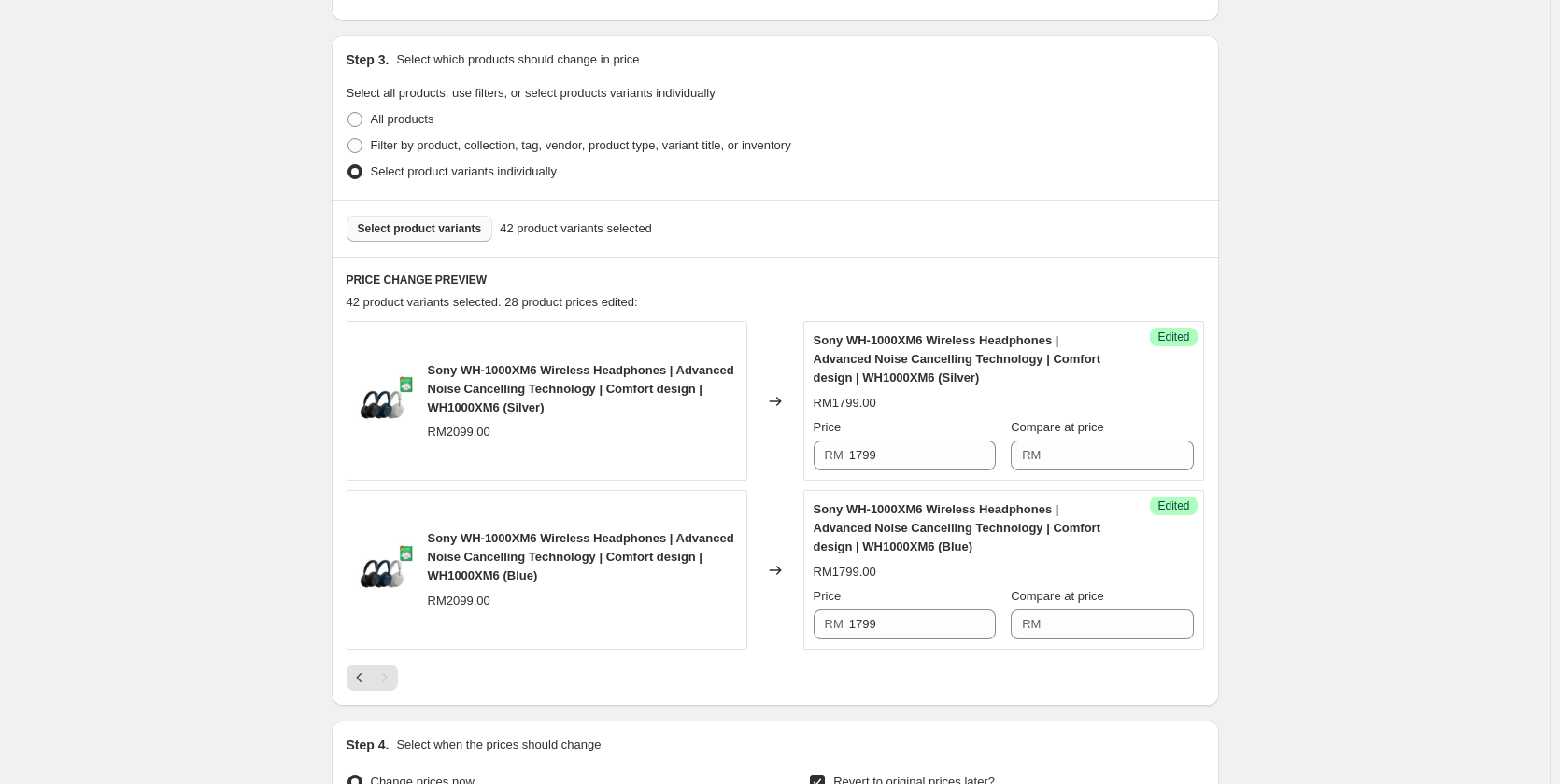
click at [442, 226] on span "Select product variants" at bounding box center [419, 228] width 124 height 15
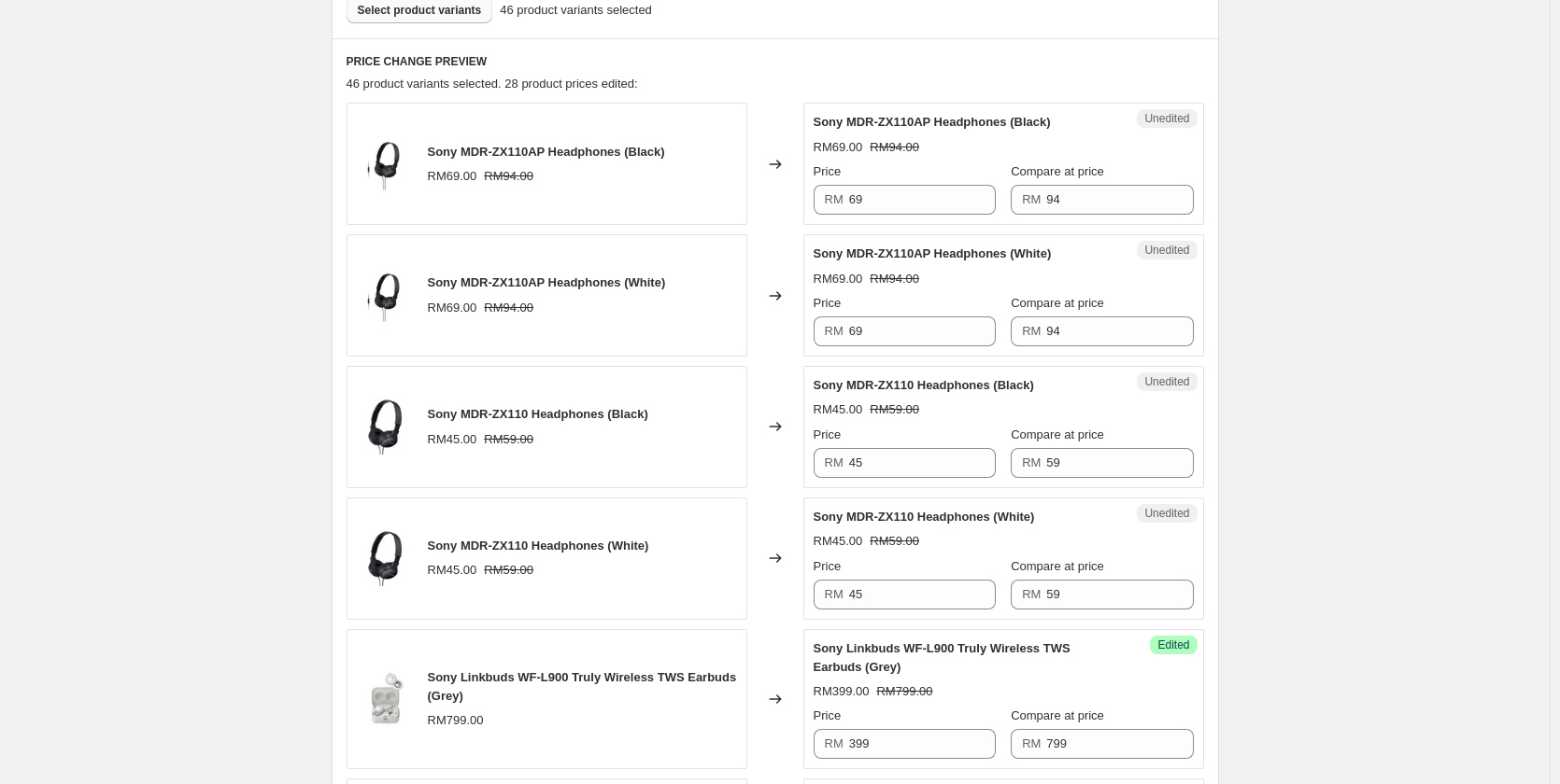
scroll to position [551, 0]
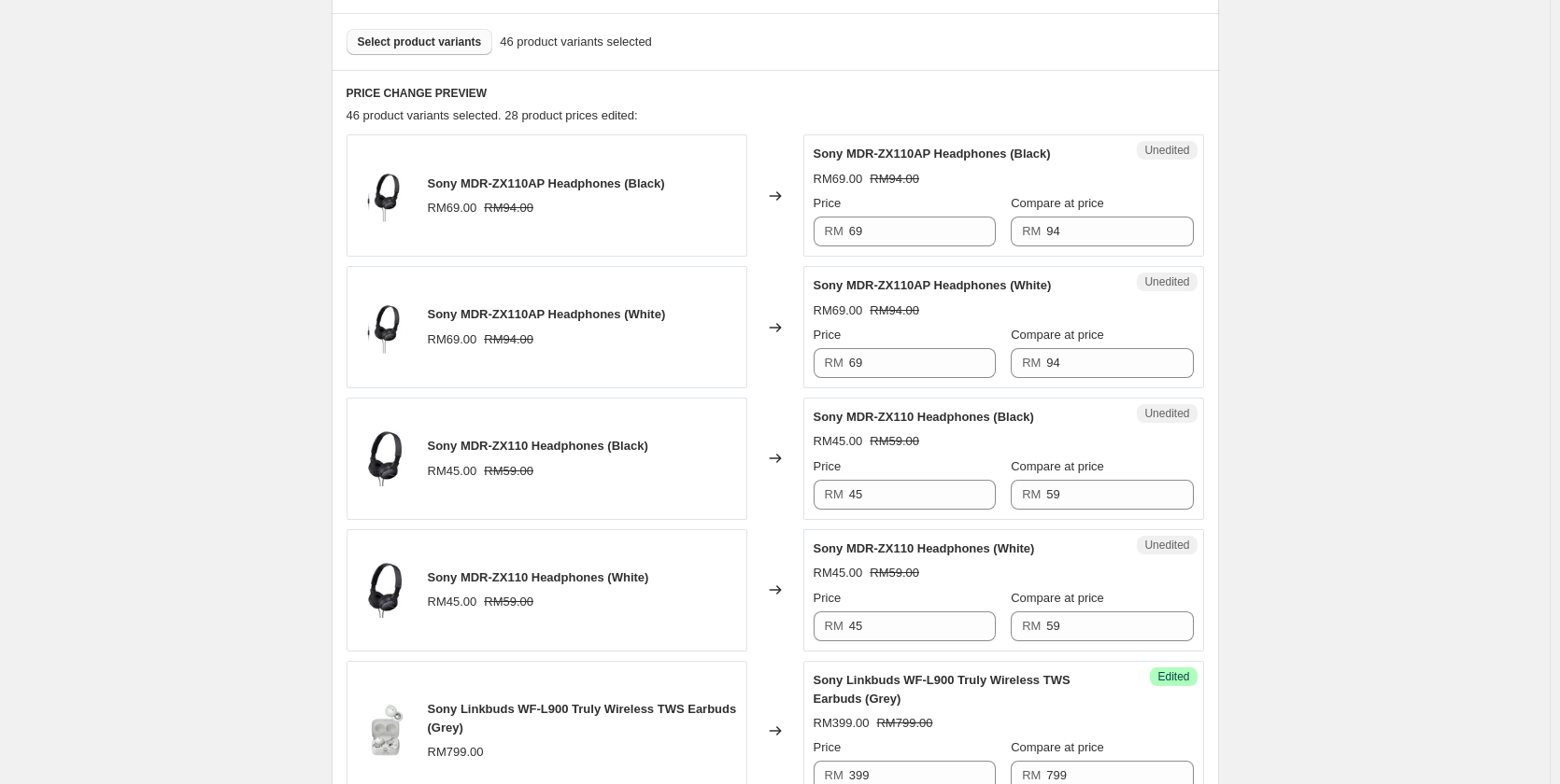
click at [402, 39] on span "Select product variants" at bounding box center [419, 42] width 124 height 15
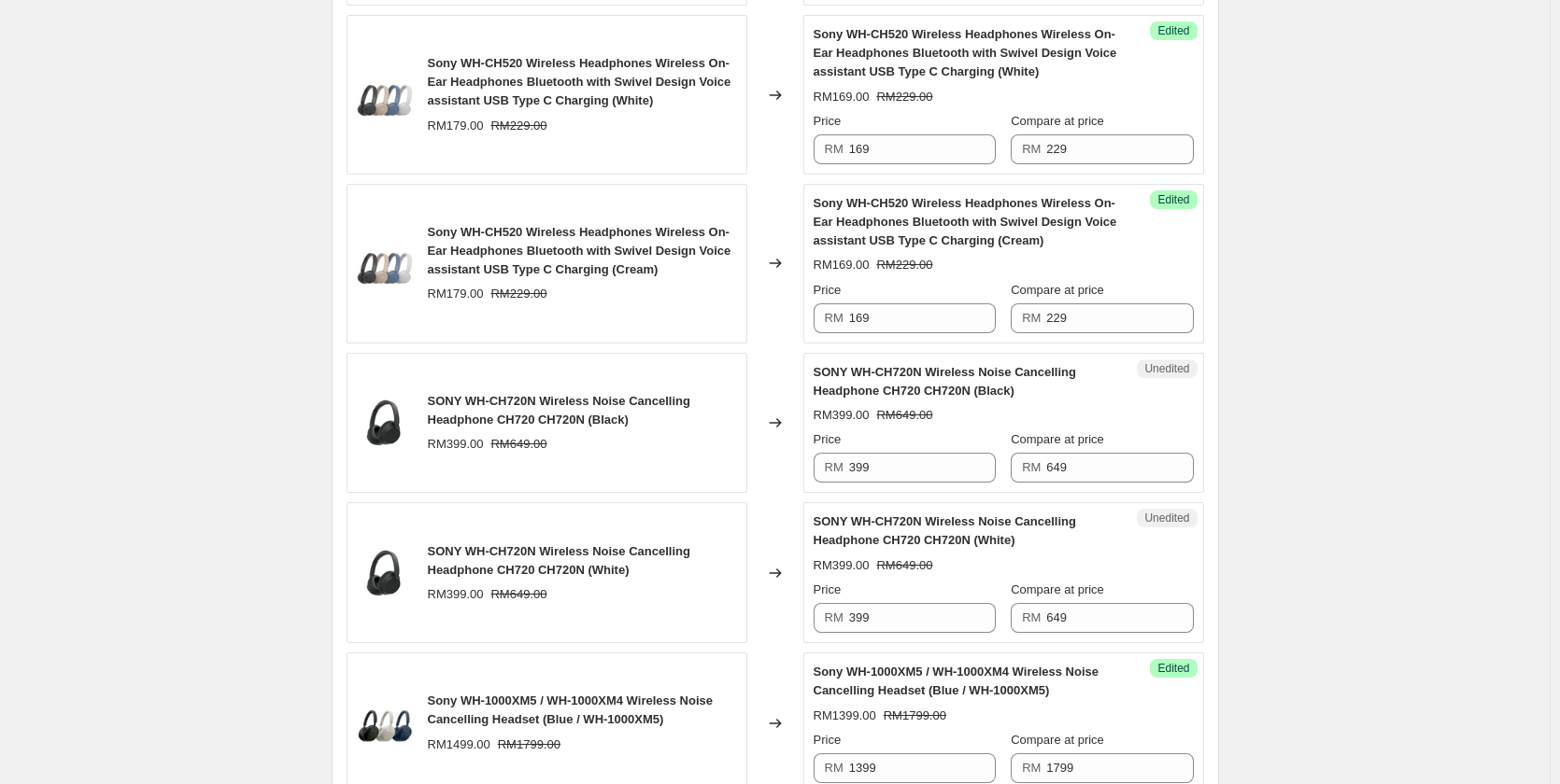
scroll to position [3352, 0]
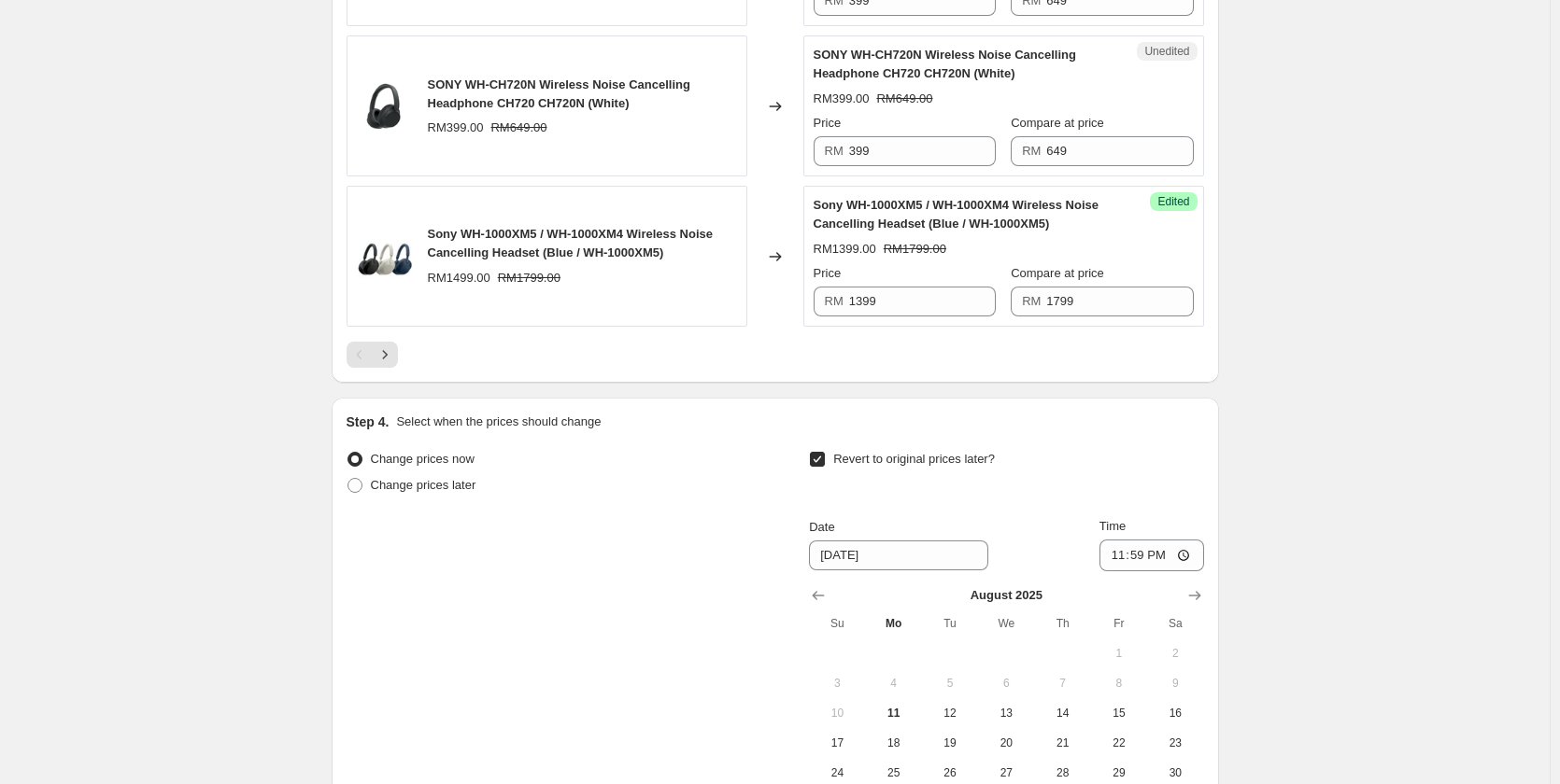
click at [392, 348] on icon "Next" at bounding box center [385, 355] width 19 height 19
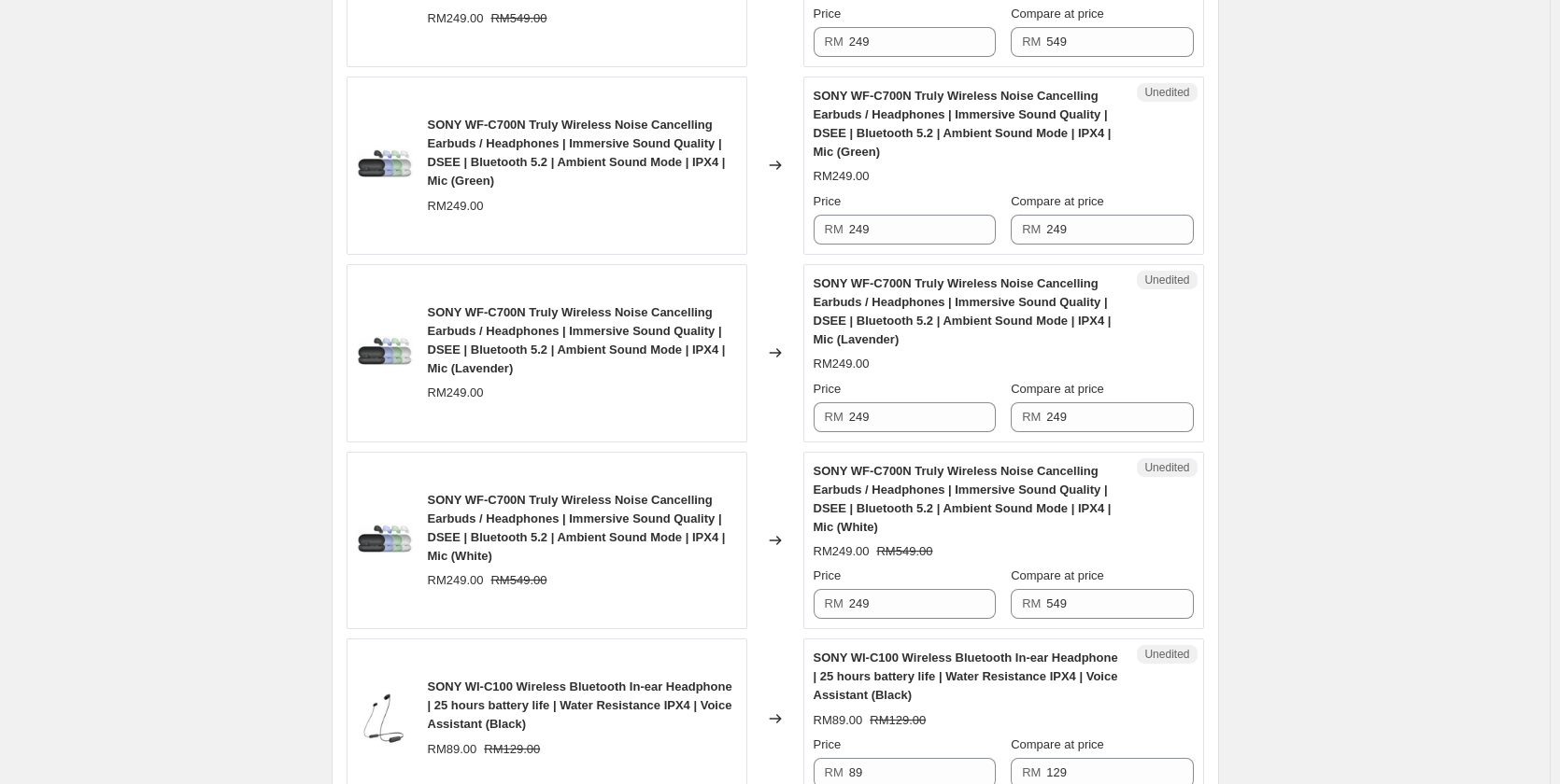
scroll to position [924, 0]
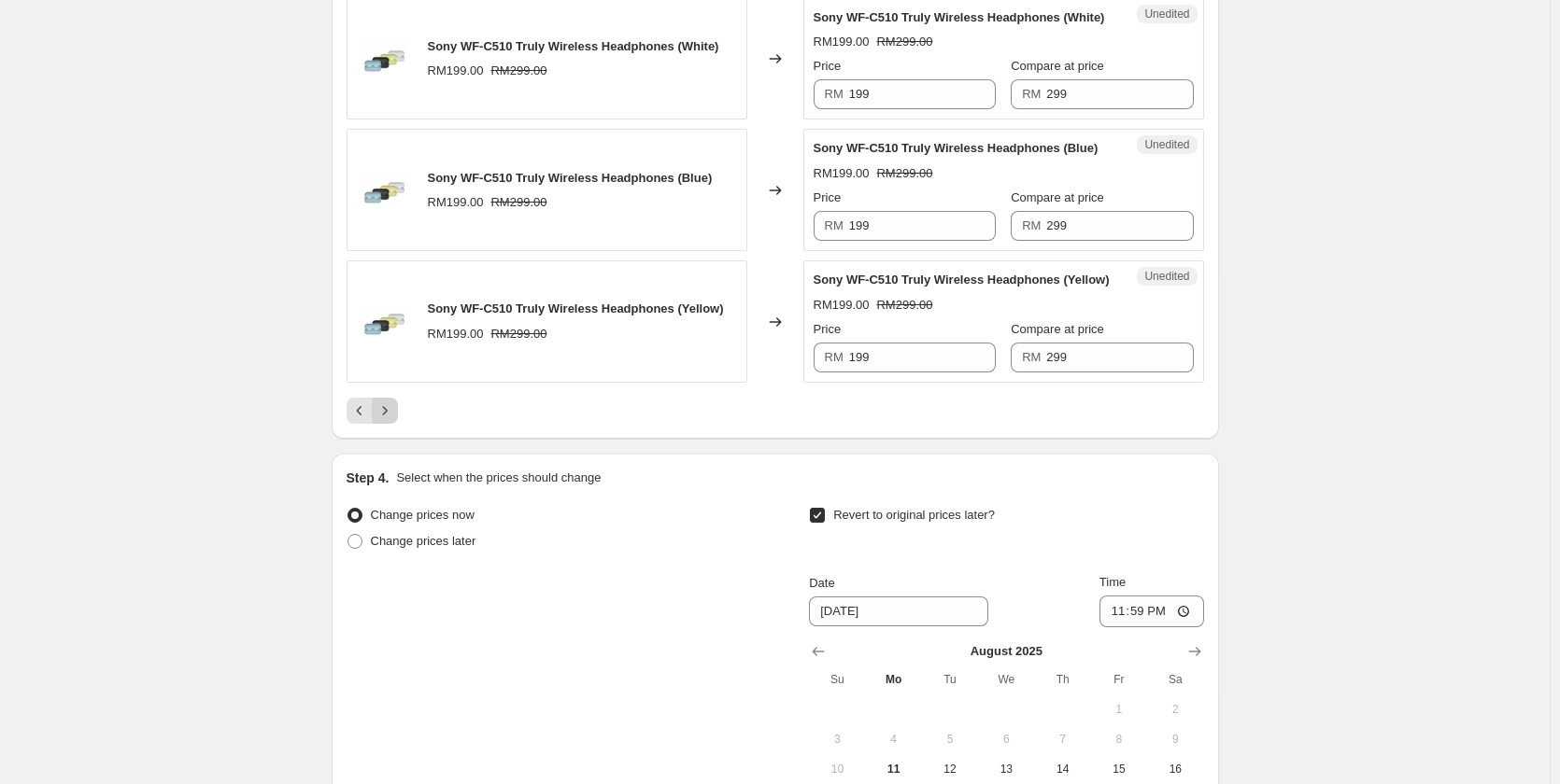
click at [394, 415] on icon "Next" at bounding box center [385, 411] width 19 height 19
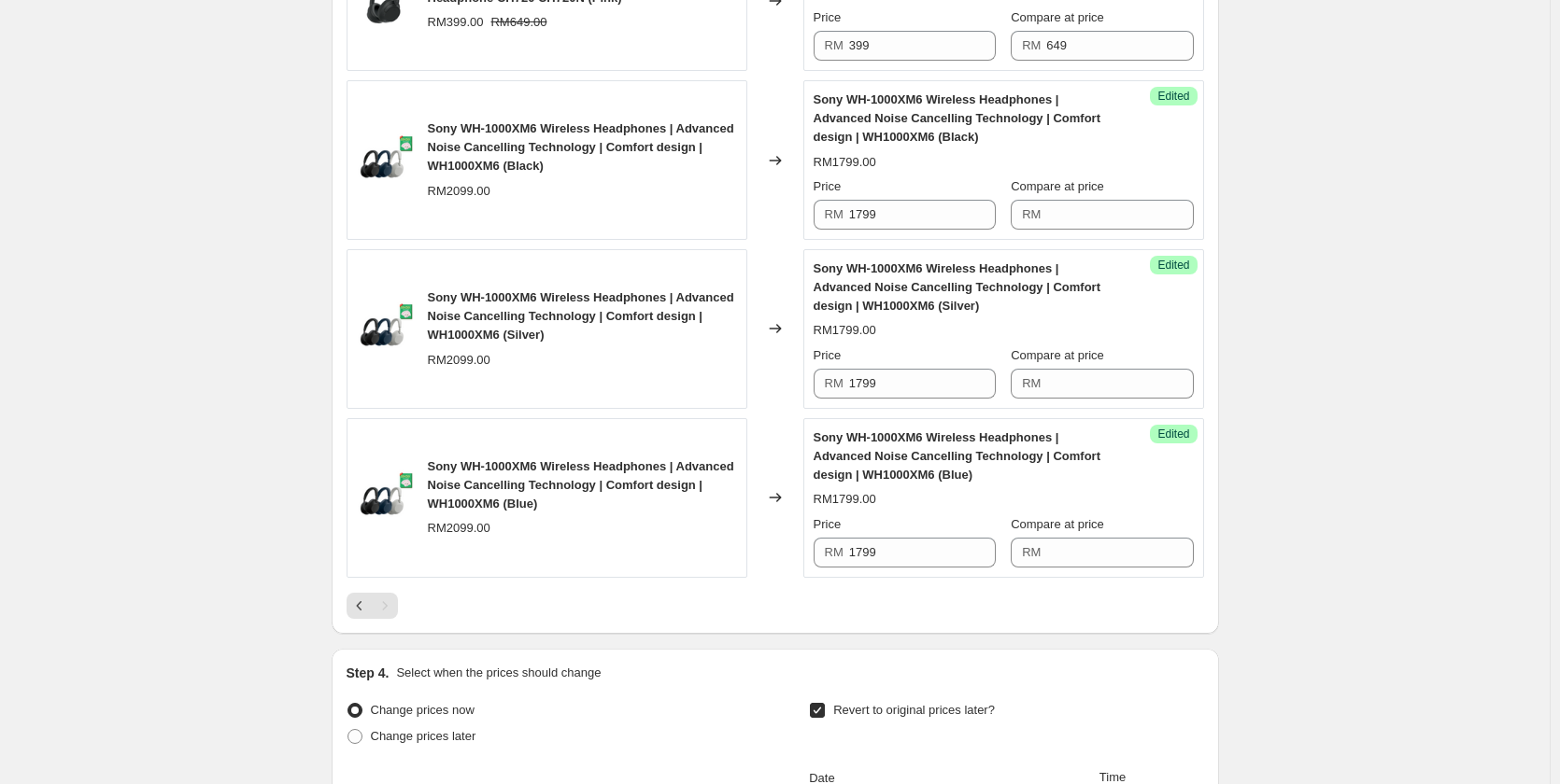
scroll to position [2165, 0]
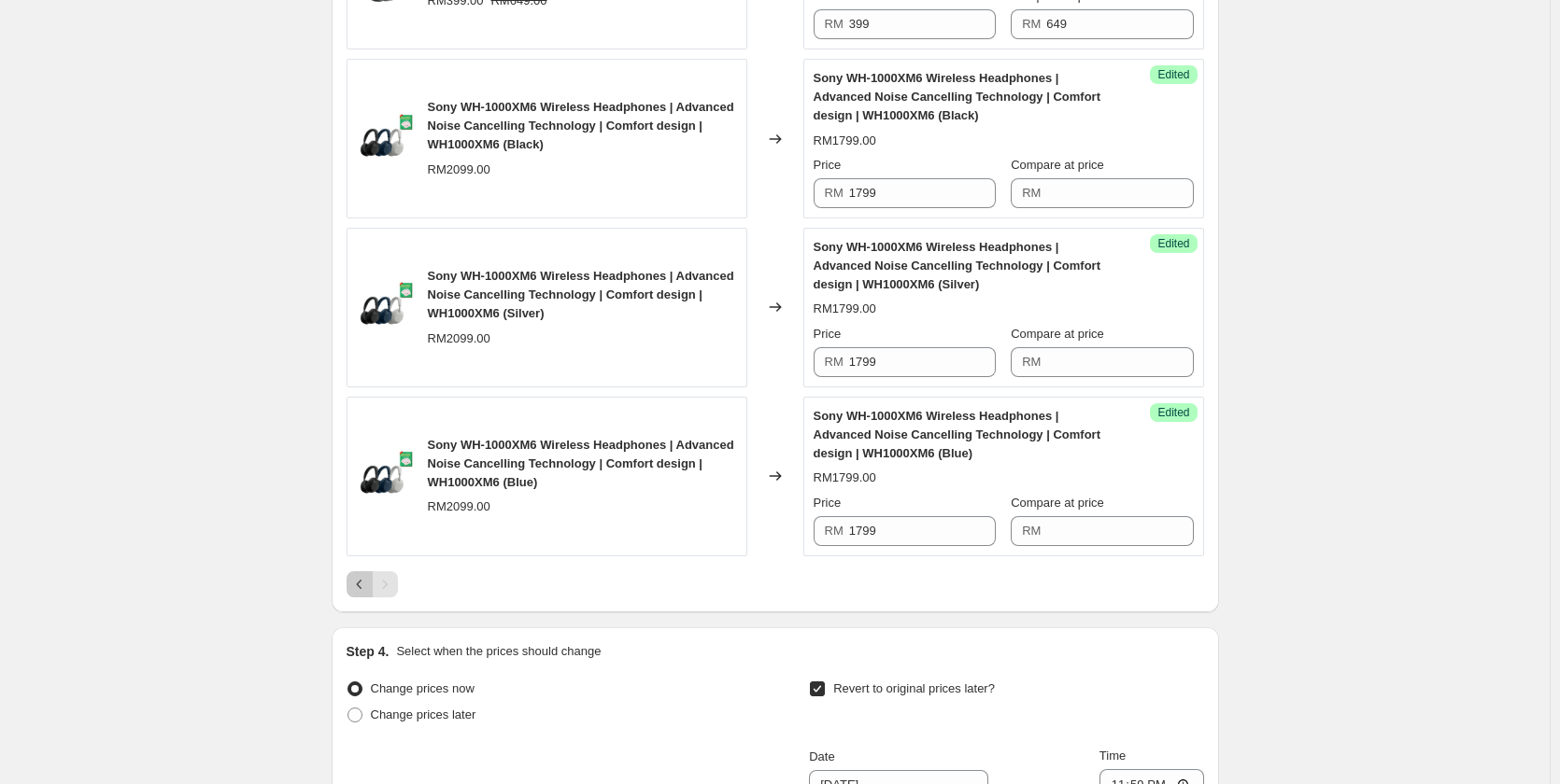
click at [359, 588] on icon "Previous" at bounding box center [359, 585] width 19 height 19
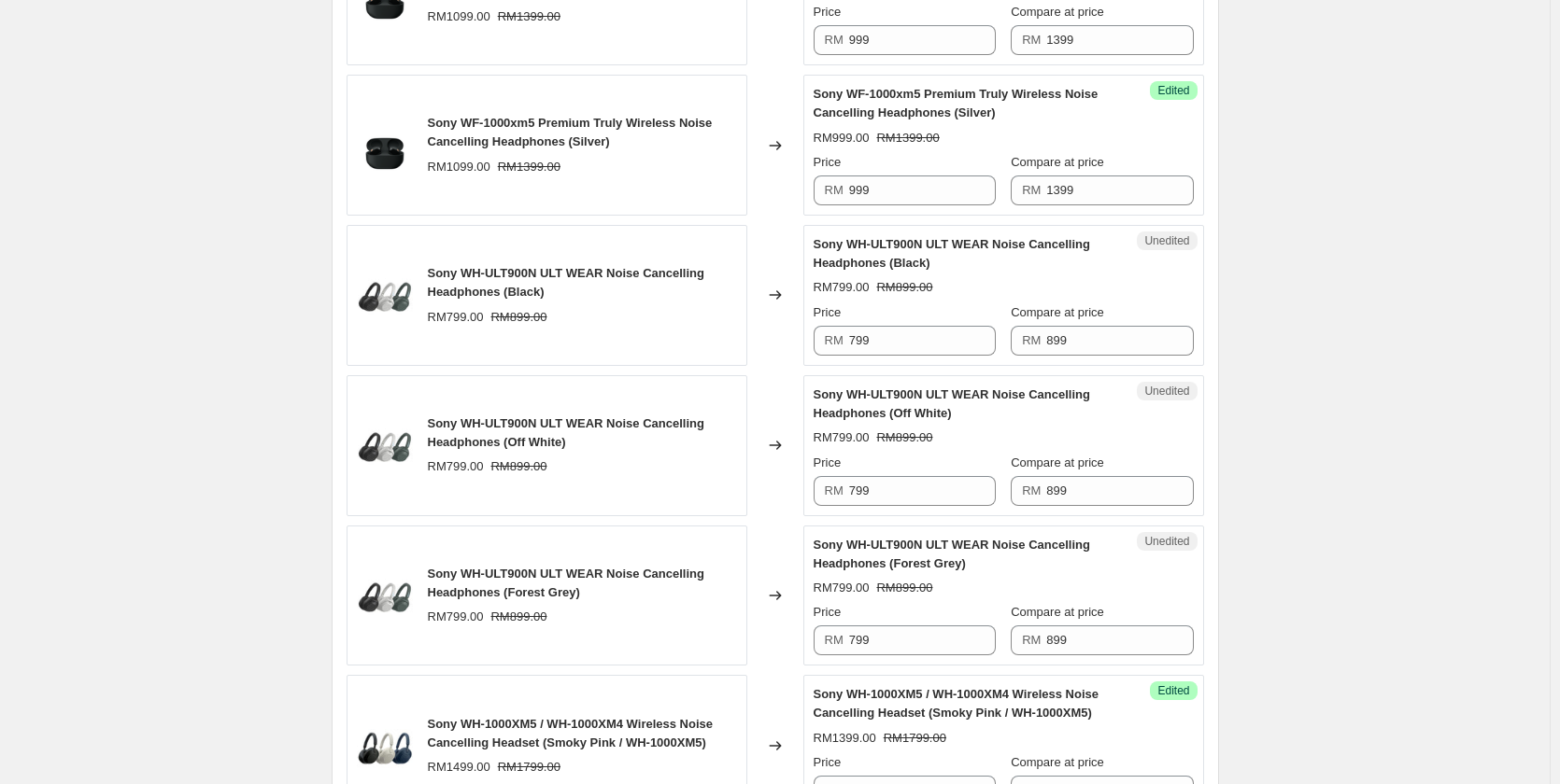
scroll to position [2352, 0]
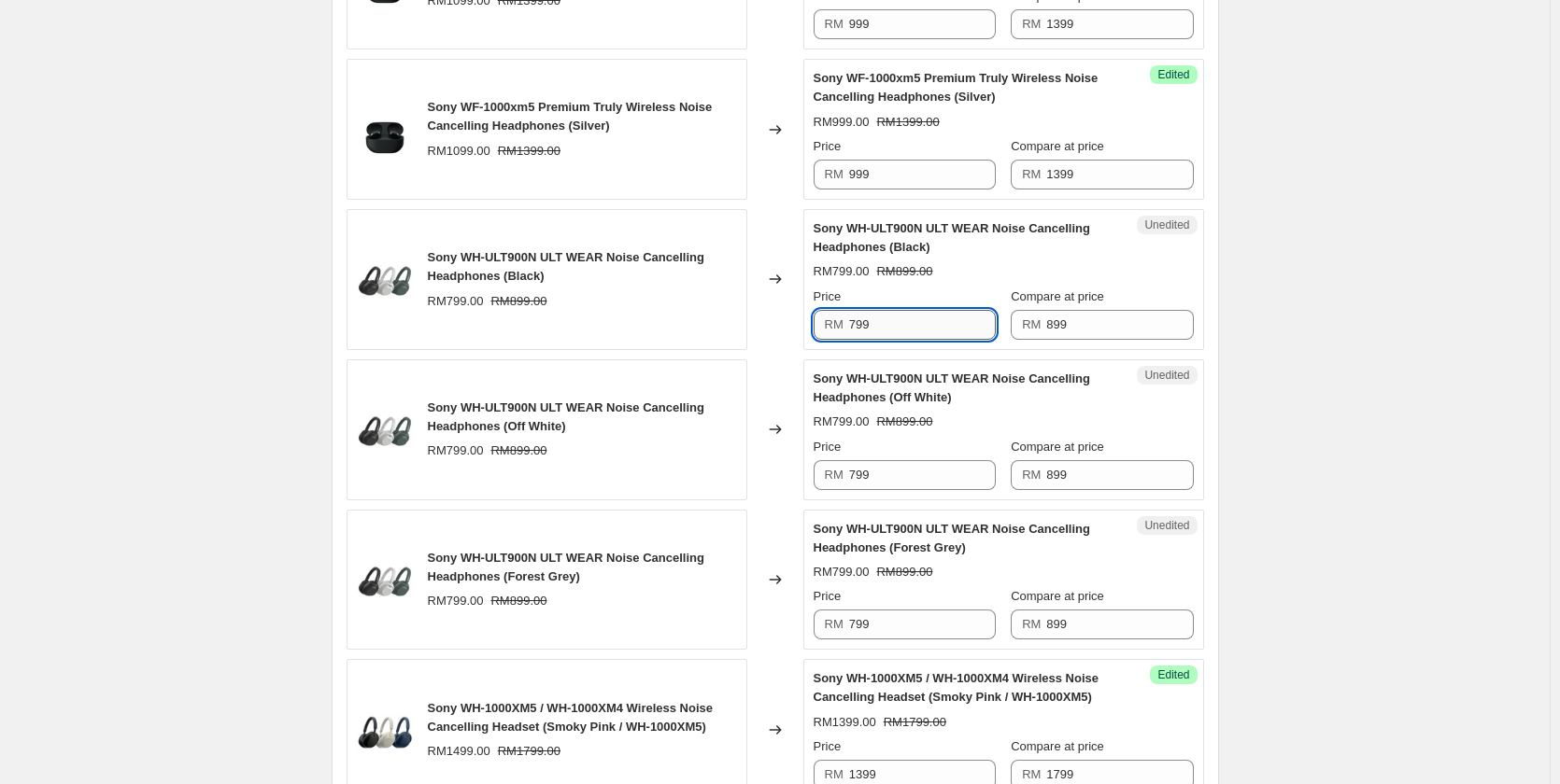
click at [890, 334] on input "799" at bounding box center [922, 325] width 147 height 30
click at [890, 334] on input "699" at bounding box center [922, 325] width 147 height 30
type input "699"
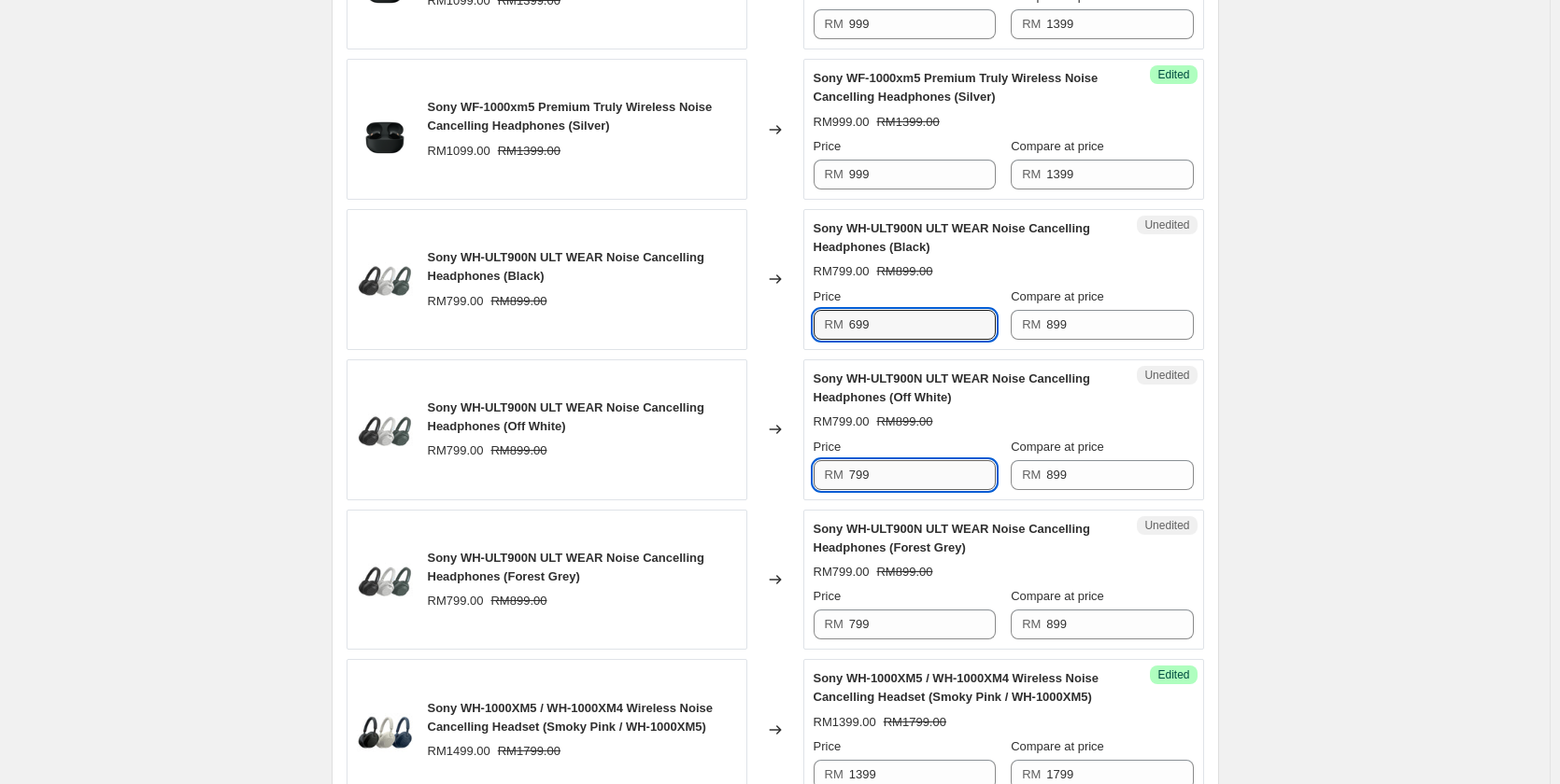
click at [878, 486] on input "799" at bounding box center [922, 476] width 147 height 30
paste input "6"
type input "699"
click at [904, 592] on div "Price" at bounding box center [905, 597] width 182 height 19
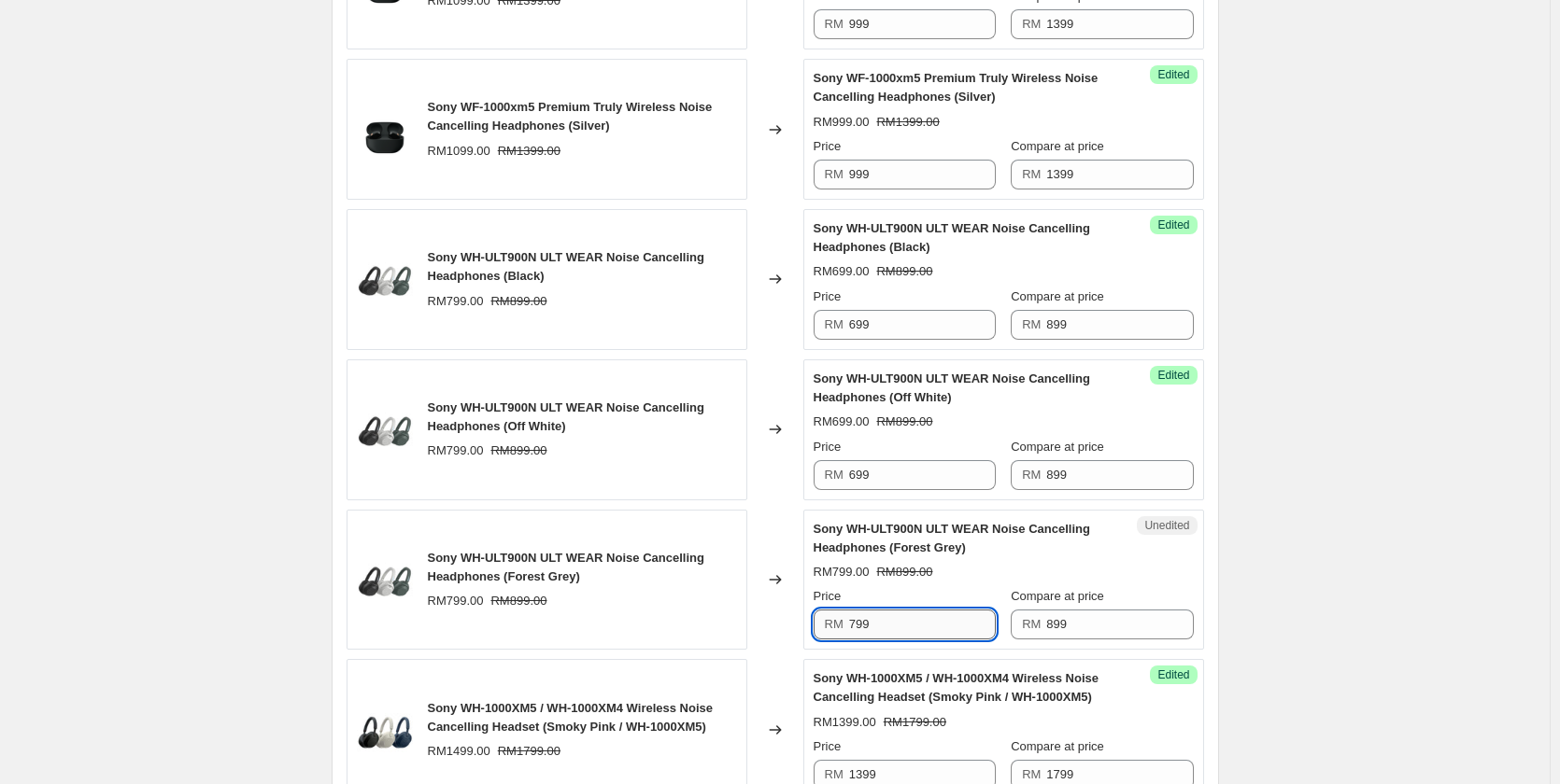
click at [893, 623] on input "799" at bounding box center [922, 625] width 147 height 30
paste input "6"
type input "699"
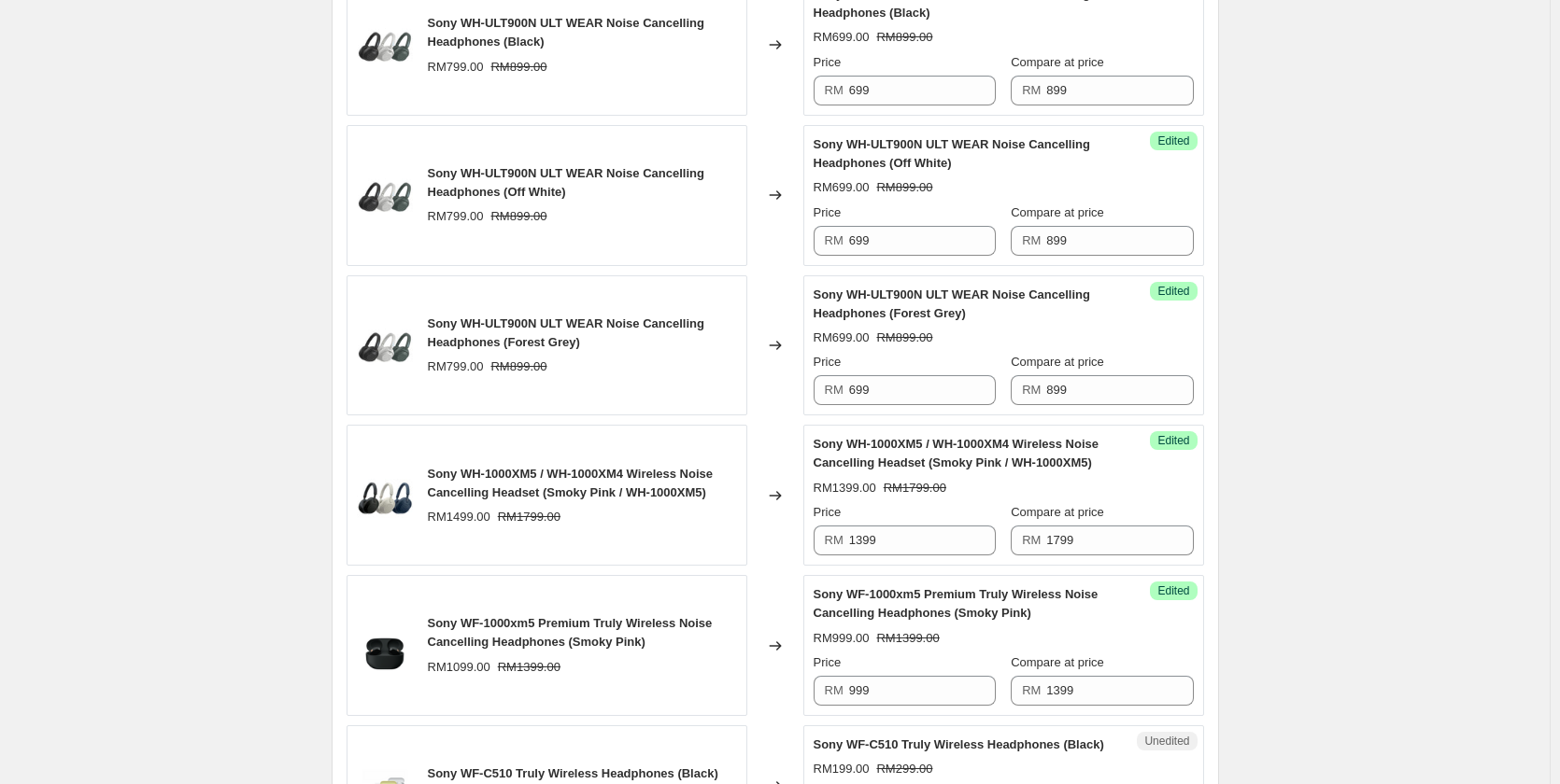
scroll to position [2632, 0]
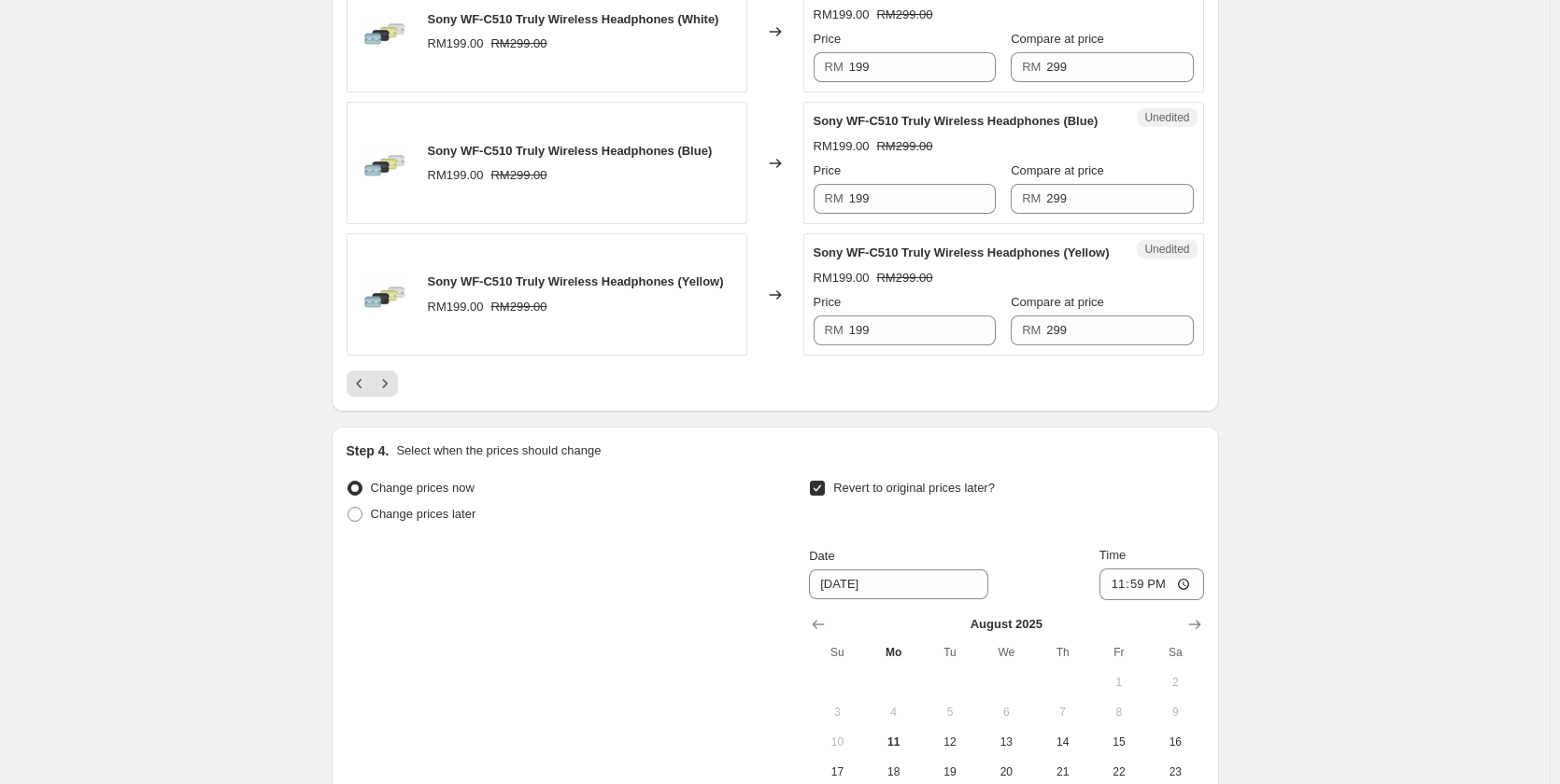
click at [383, 384] on icon "Next" at bounding box center [385, 384] width 19 height 19
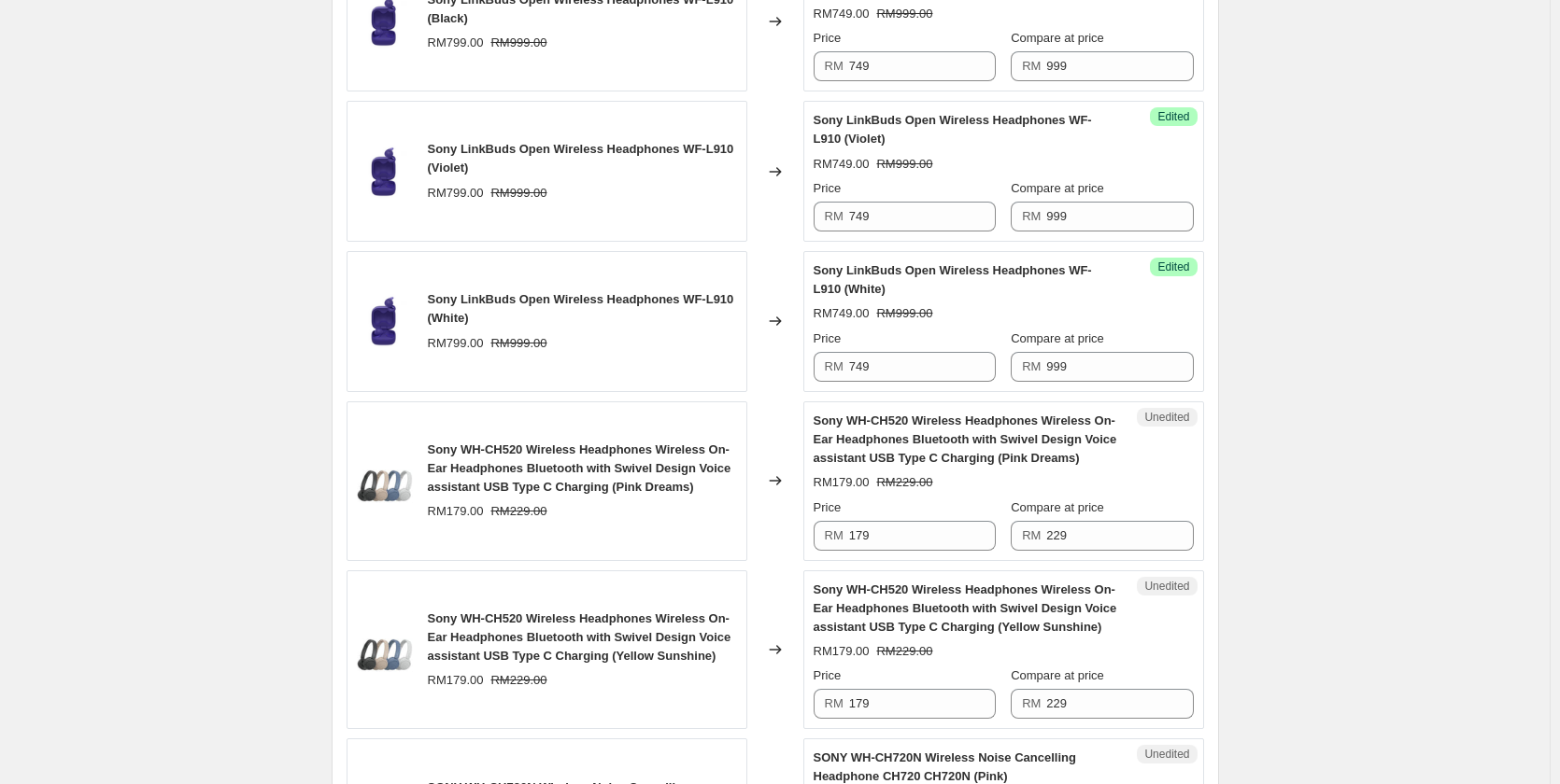
scroll to position [1325, 0]
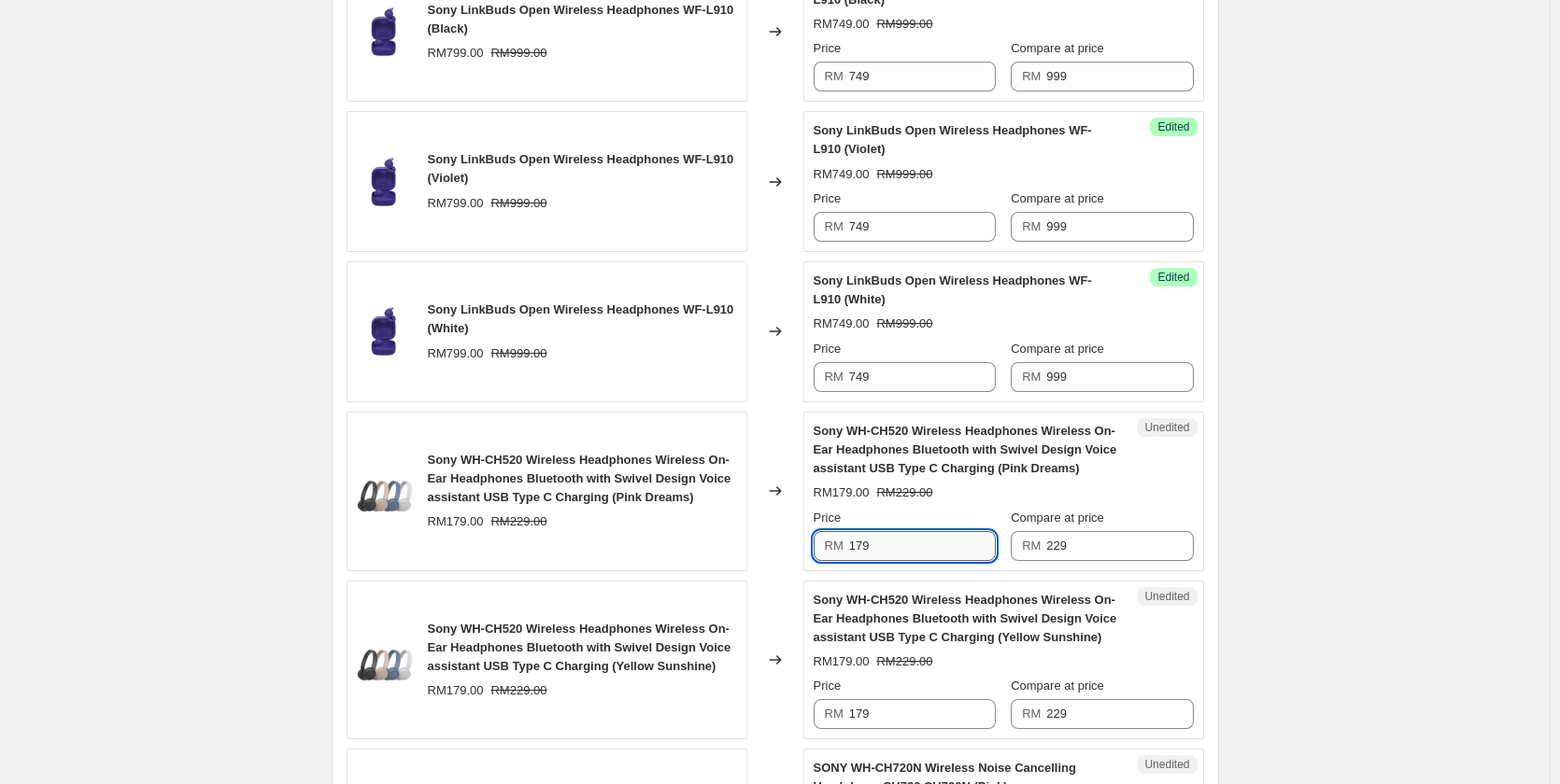
click at [880, 556] on input "179" at bounding box center [922, 546] width 147 height 30
click at [876, 546] on input "169" at bounding box center [922, 546] width 147 height 30
type input "169"
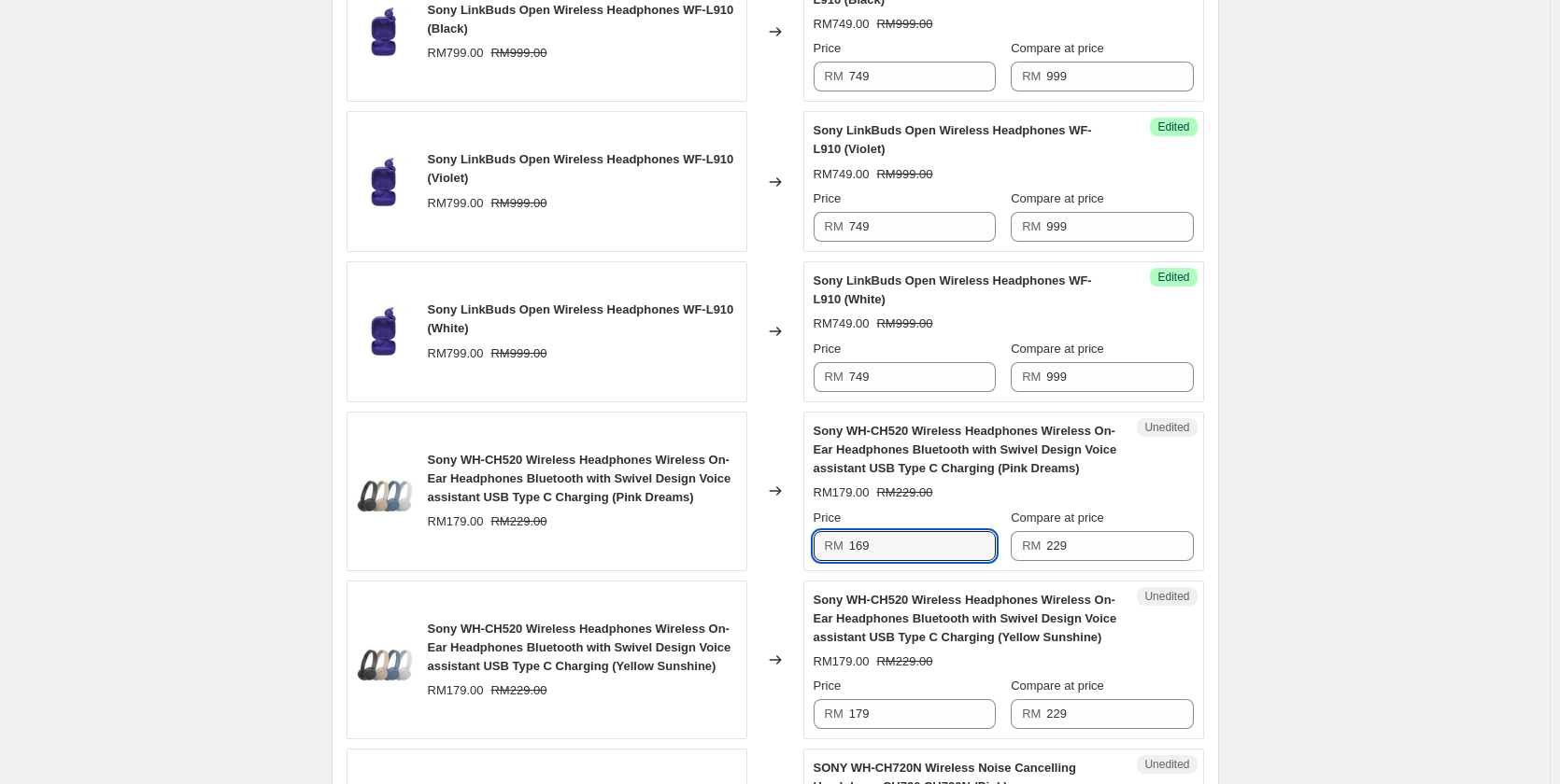
click at [900, 731] on div "Unedited Sony WH-CH520 Wireless Headphones Wireless On-Ear Headphones Bluetooth…" at bounding box center [1003, 661] width 401 height 160
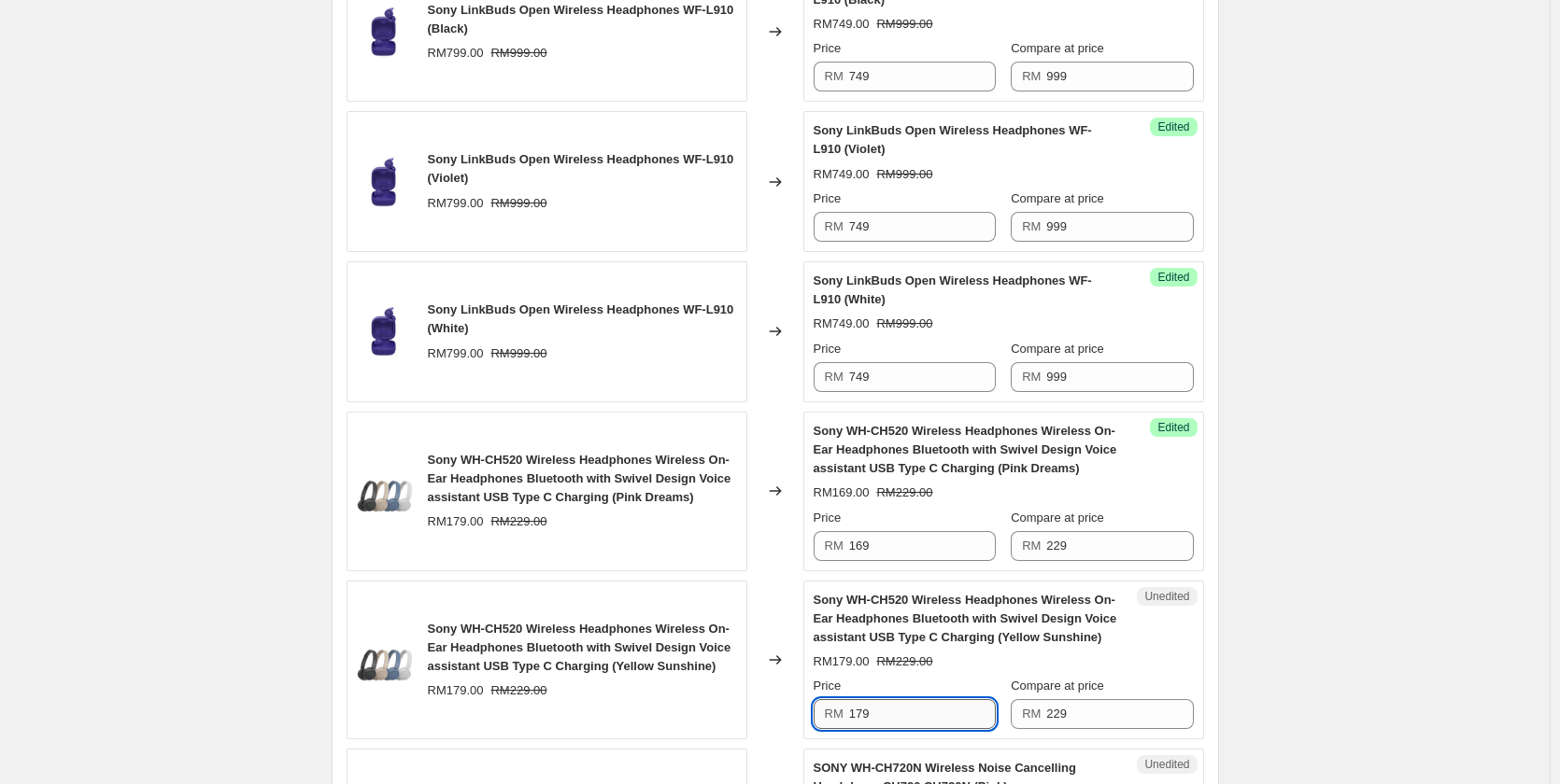
click at [895, 706] on input "179" at bounding box center [922, 714] width 147 height 30
paste input "6"
type input "169"
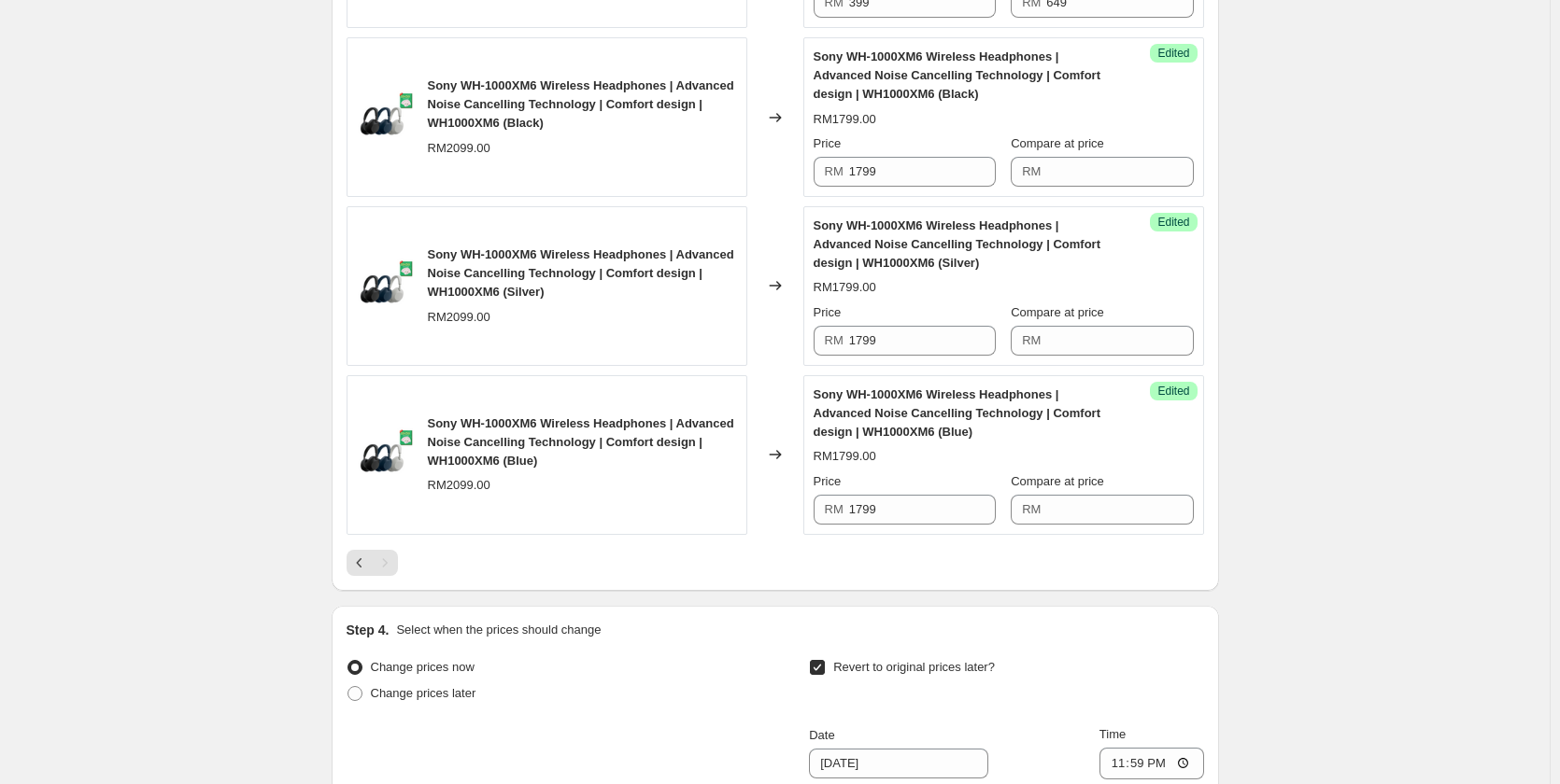
scroll to position [2259, 0]
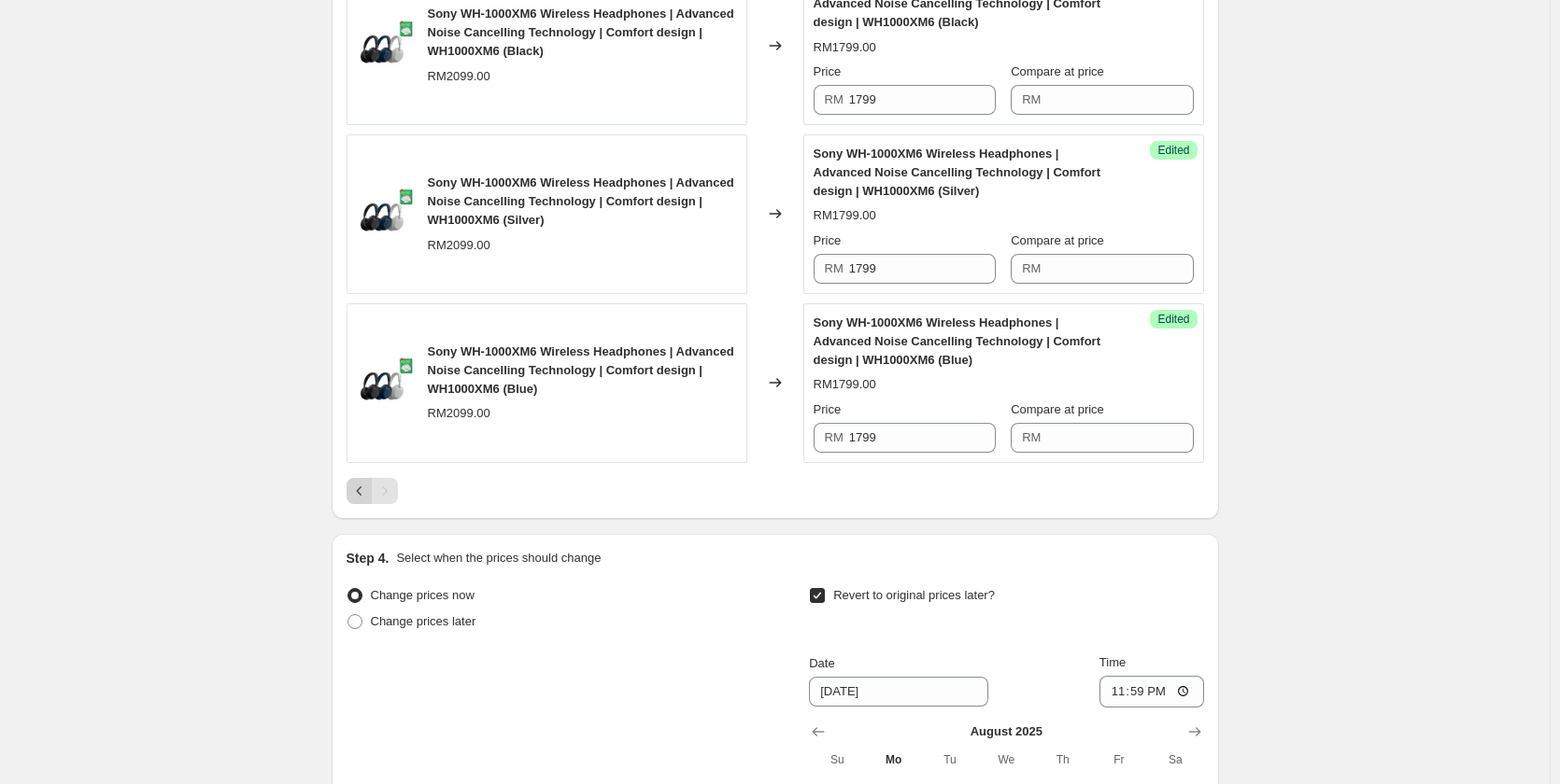
click at [355, 496] on icon "Previous" at bounding box center [359, 492] width 19 height 19
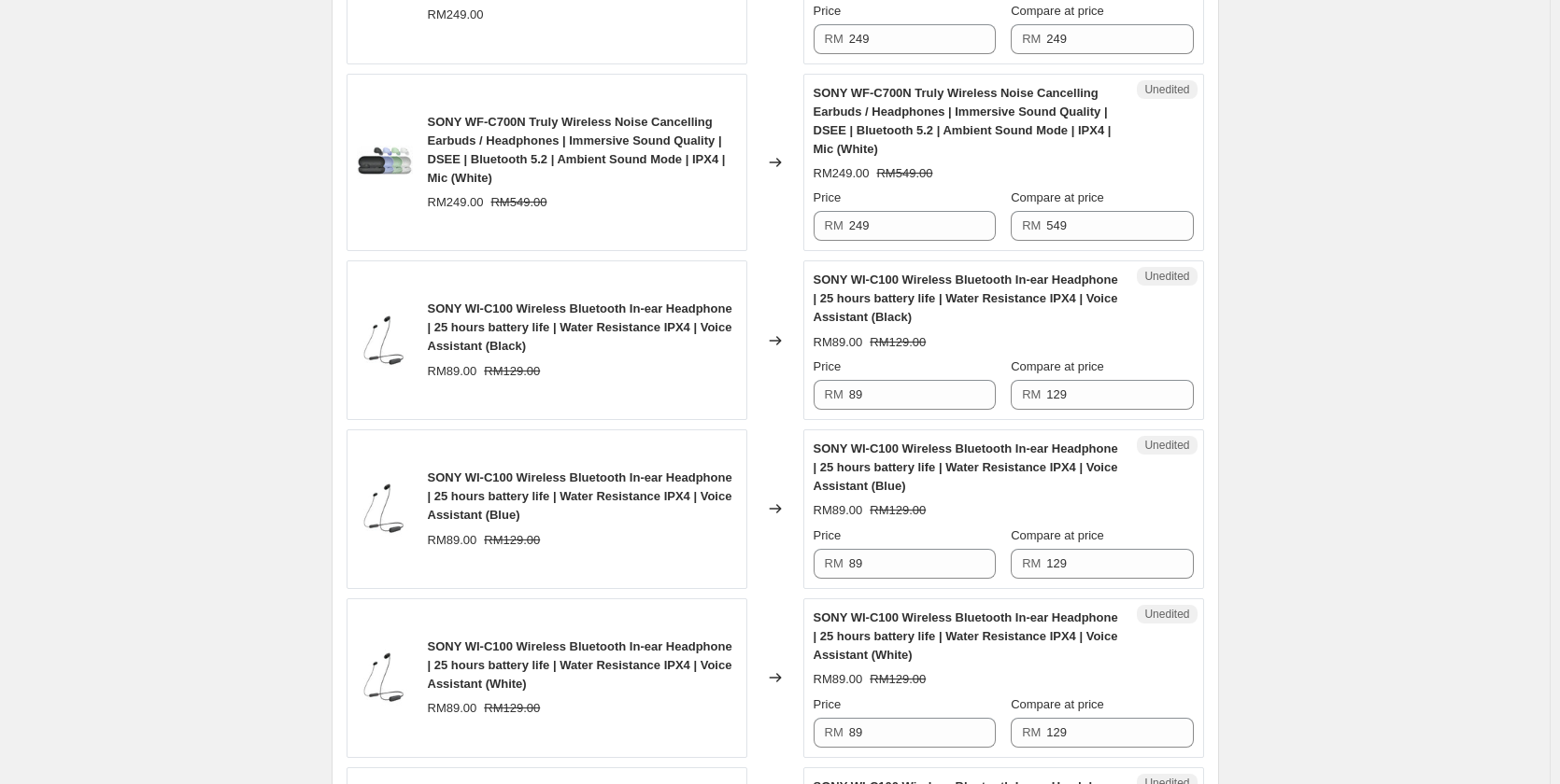
scroll to position [1979, 0]
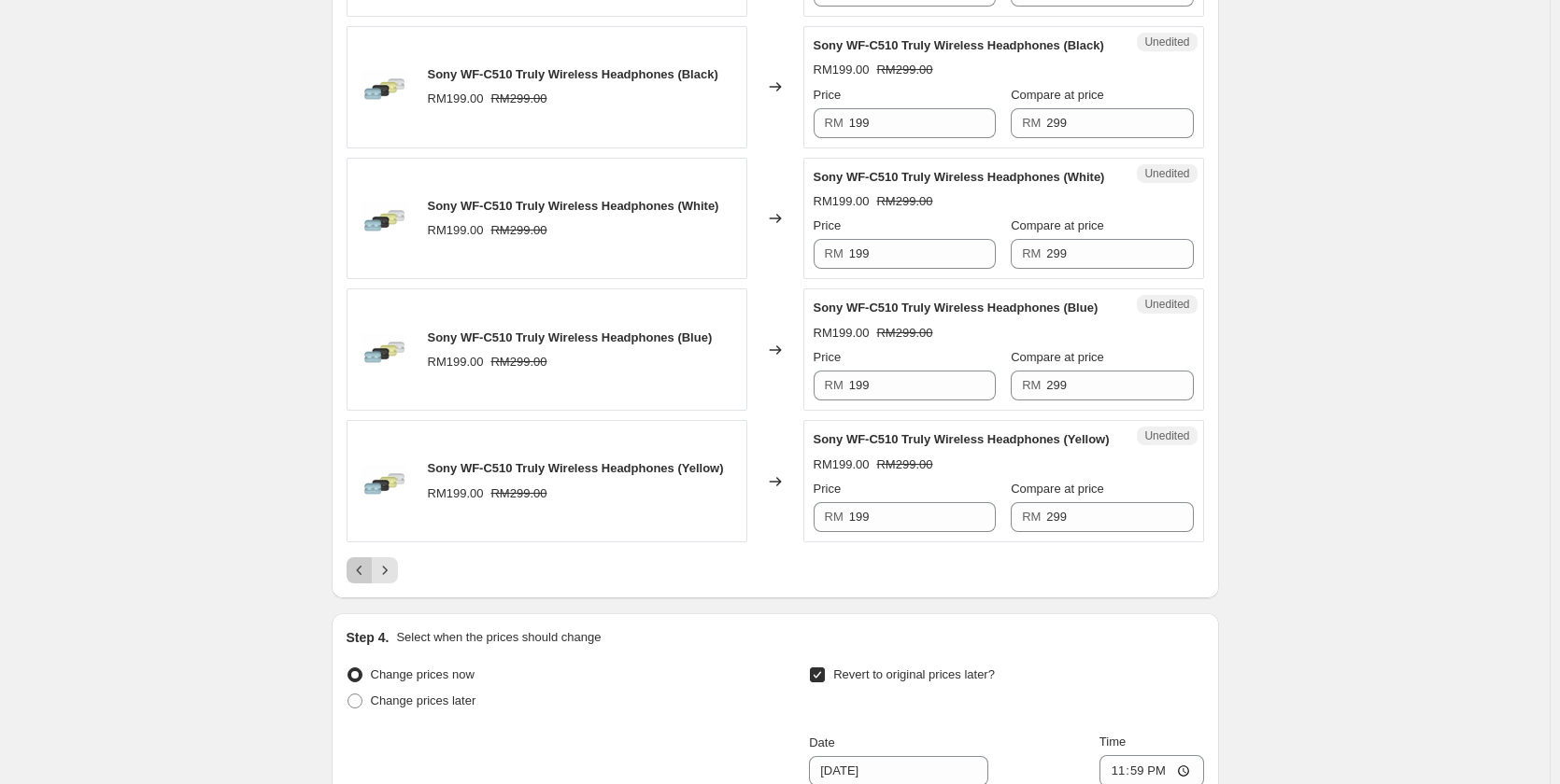
click at [361, 568] on icon "Previous" at bounding box center [359, 571] width 19 height 19
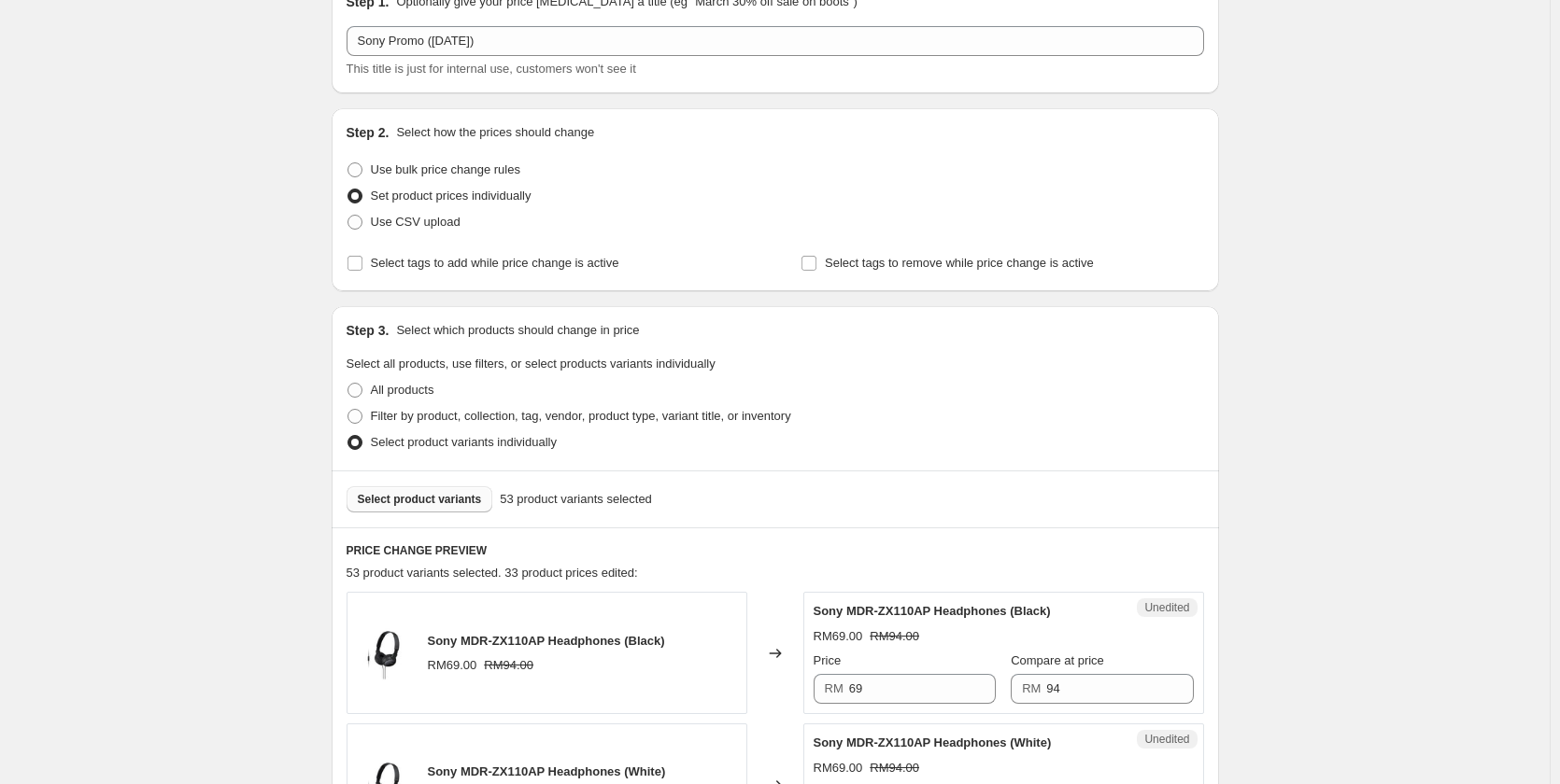
scroll to position [18, 0]
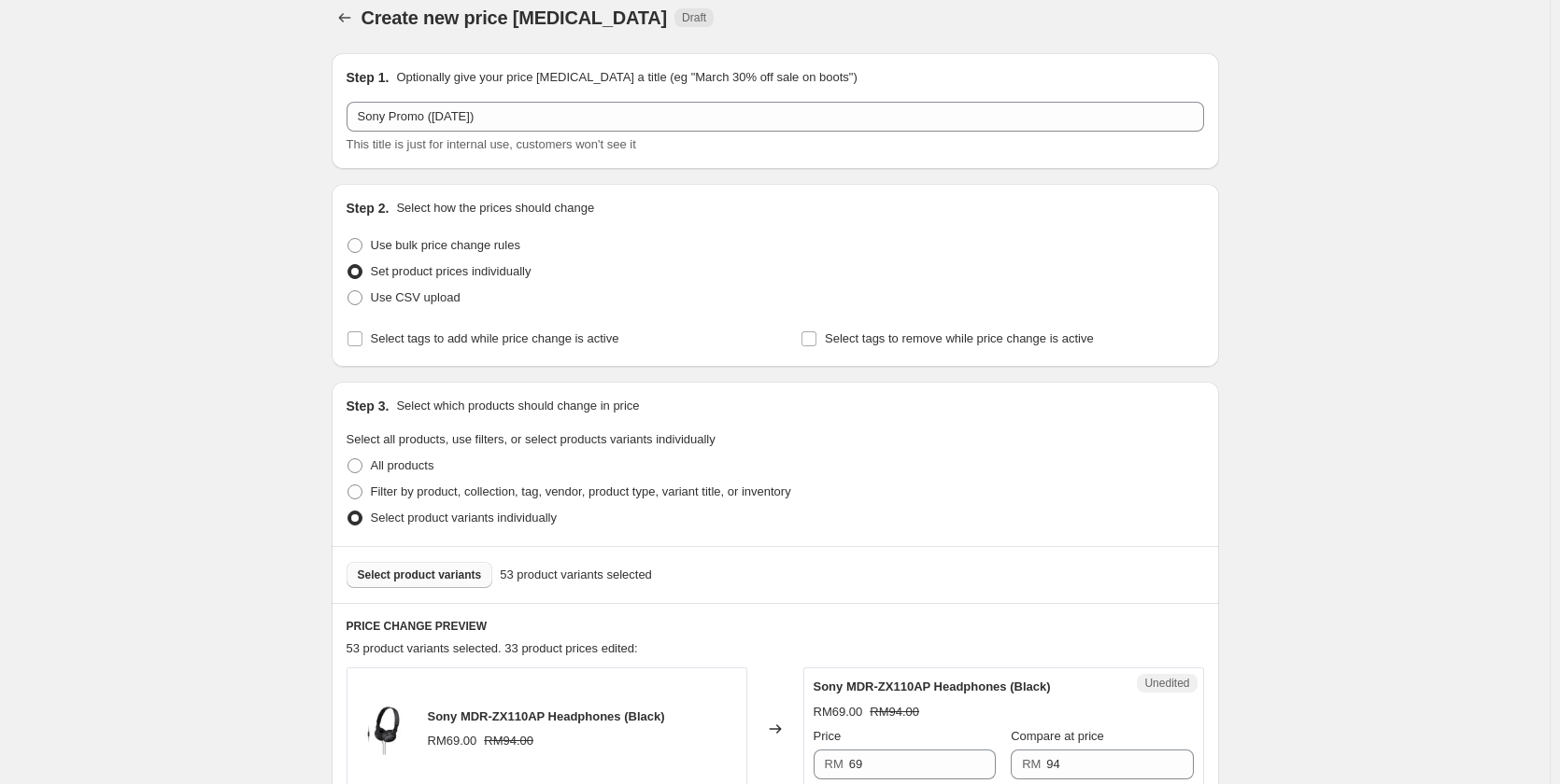
click at [425, 574] on span "Select product variants" at bounding box center [419, 575] width 124 height 15
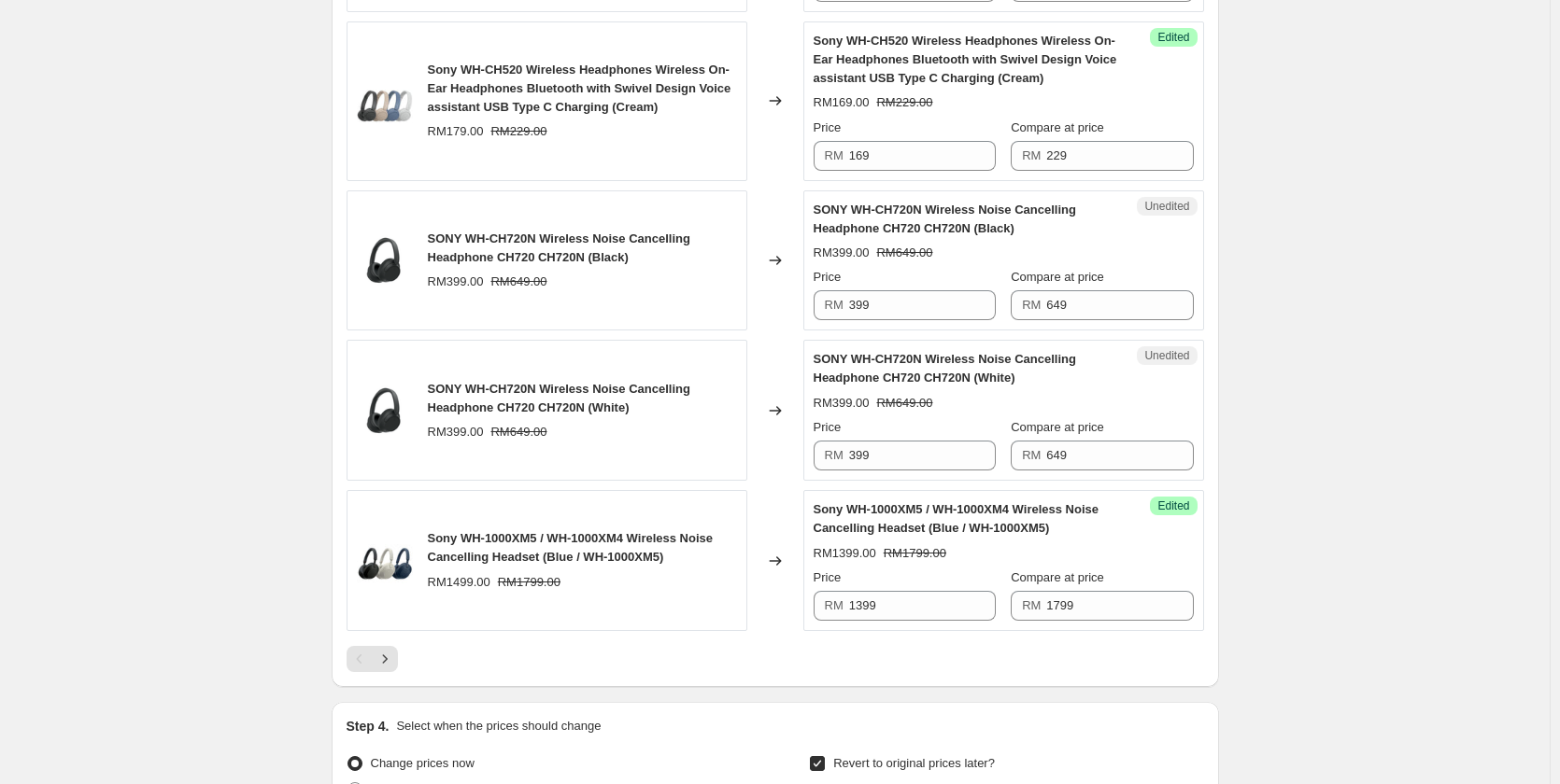
scroll to position [3192, 0]
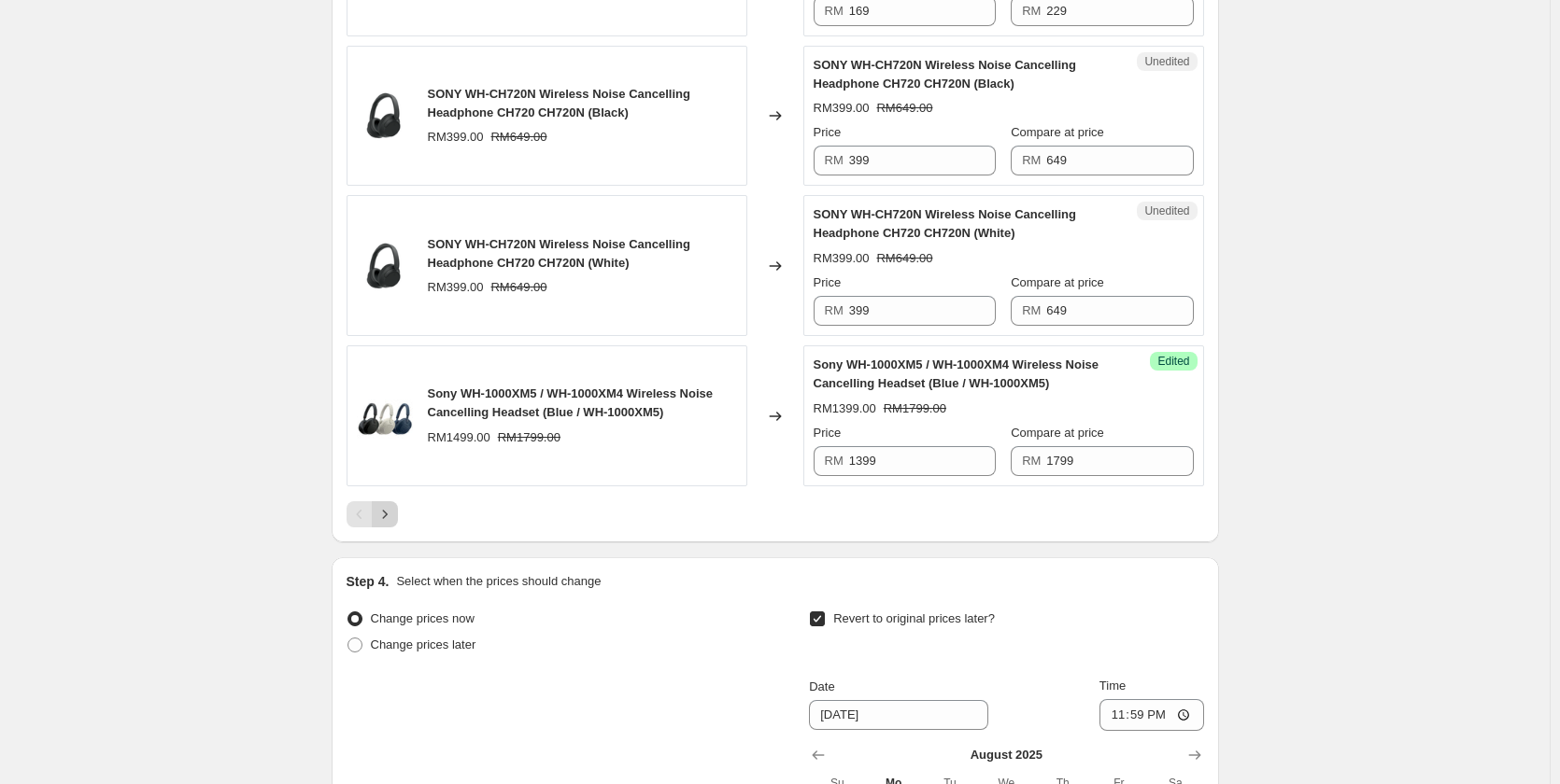
click at [393, 516] on icon "Next" at bounding box center [385, 514] width 19 height 19
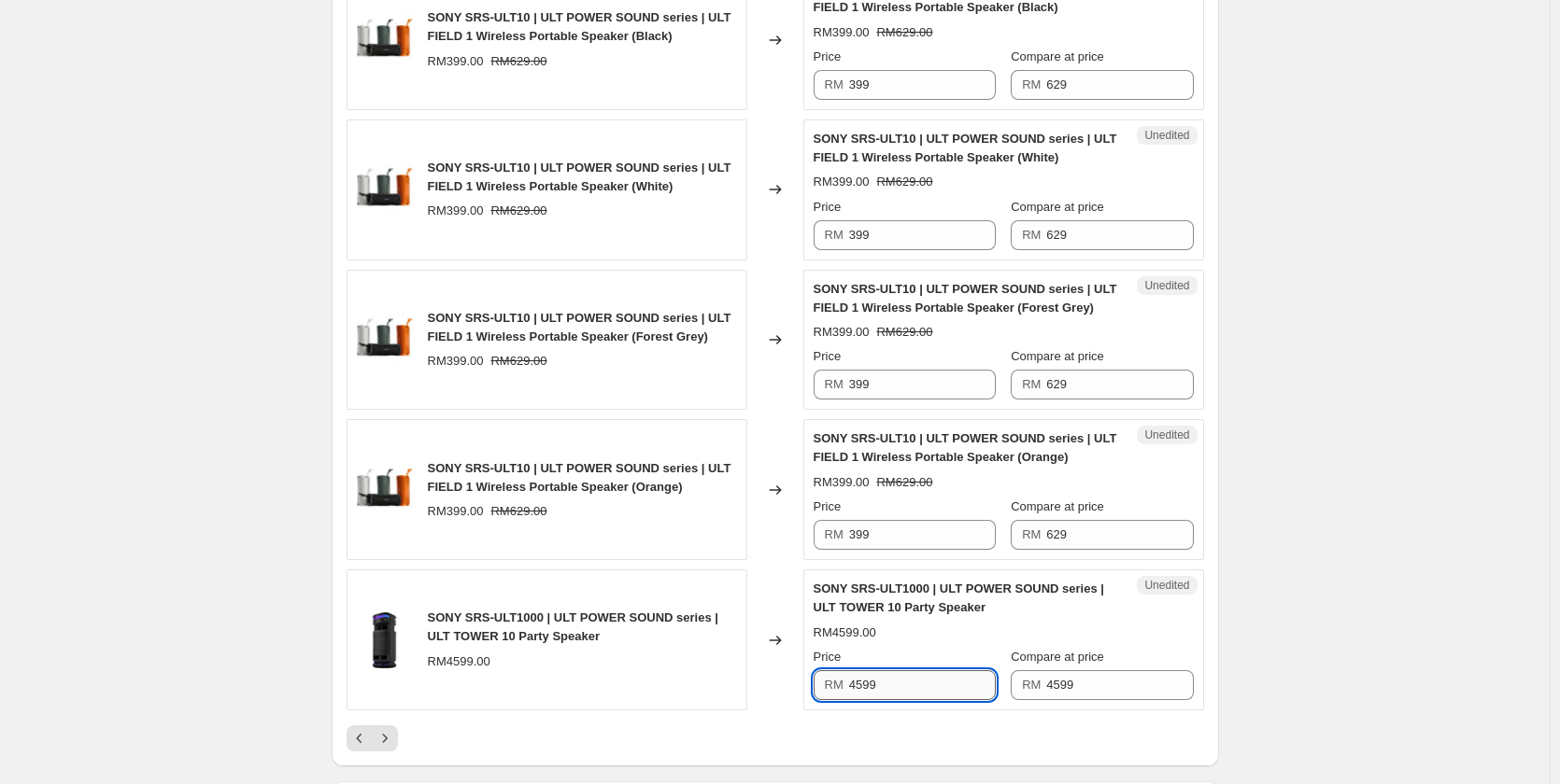
click at [902, 687] on input "4599" at bounding box center [922, 685] width 147 height 30
click at [905, 689] on input "4599" at bounding box center [922, 685] width 147 height 30
type input "3899"
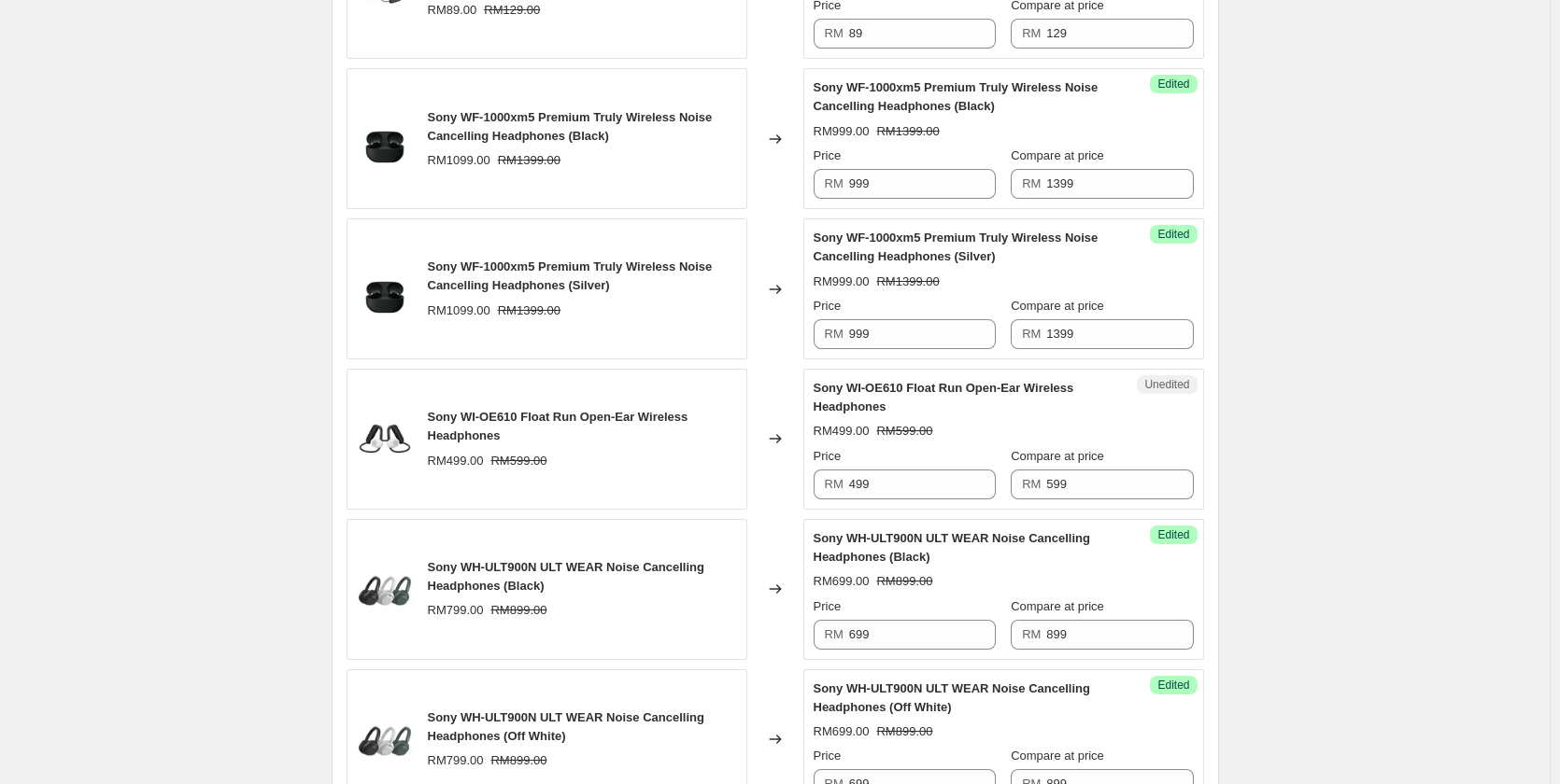
scroll to position [2165, 0]
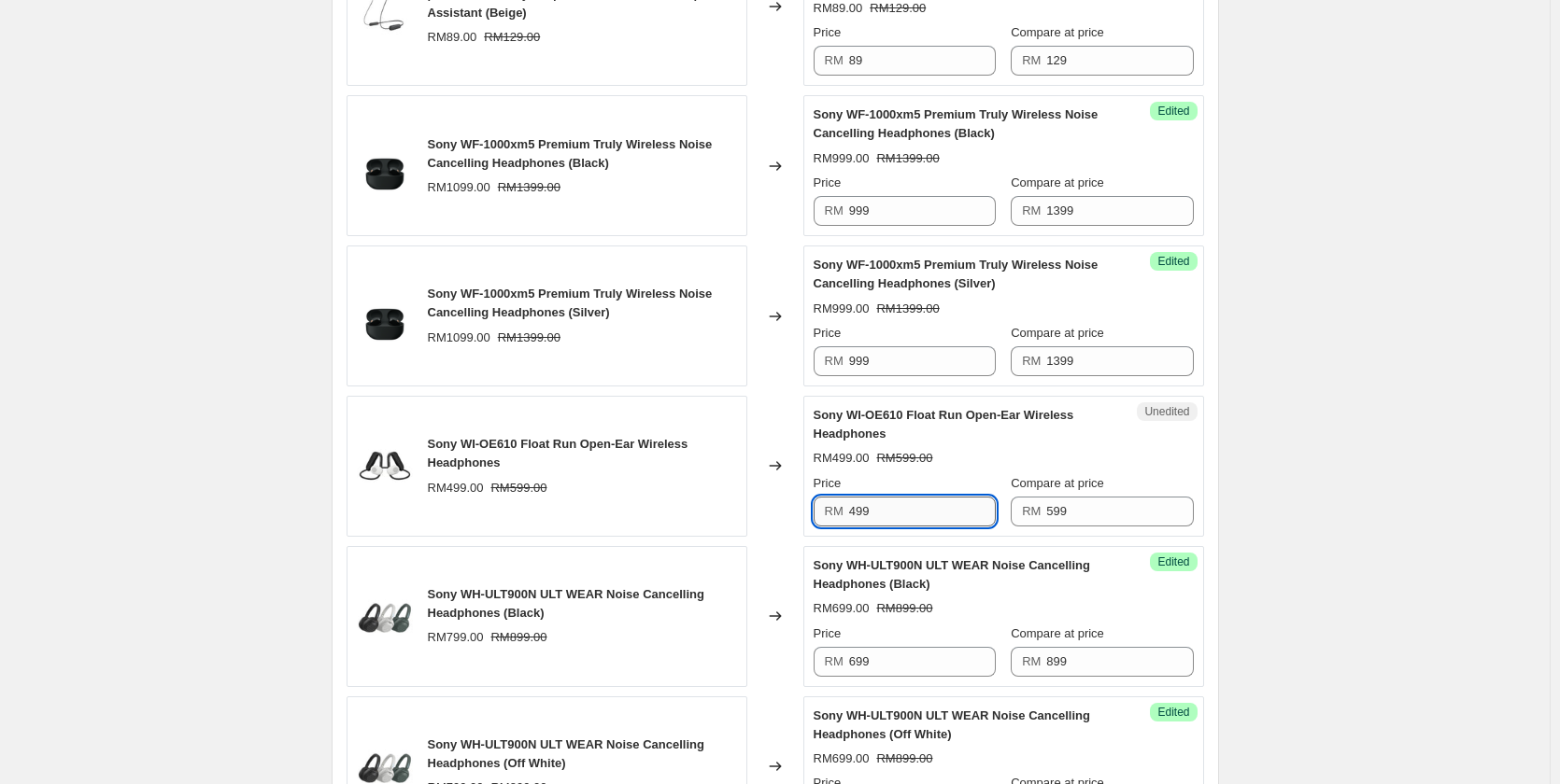
click at [890, 501] on input "499" at bounding box center [922, 511] width 147 height 30
click at [897, 513] on input "499" at bounding box center [922, 511] width 147 height 30
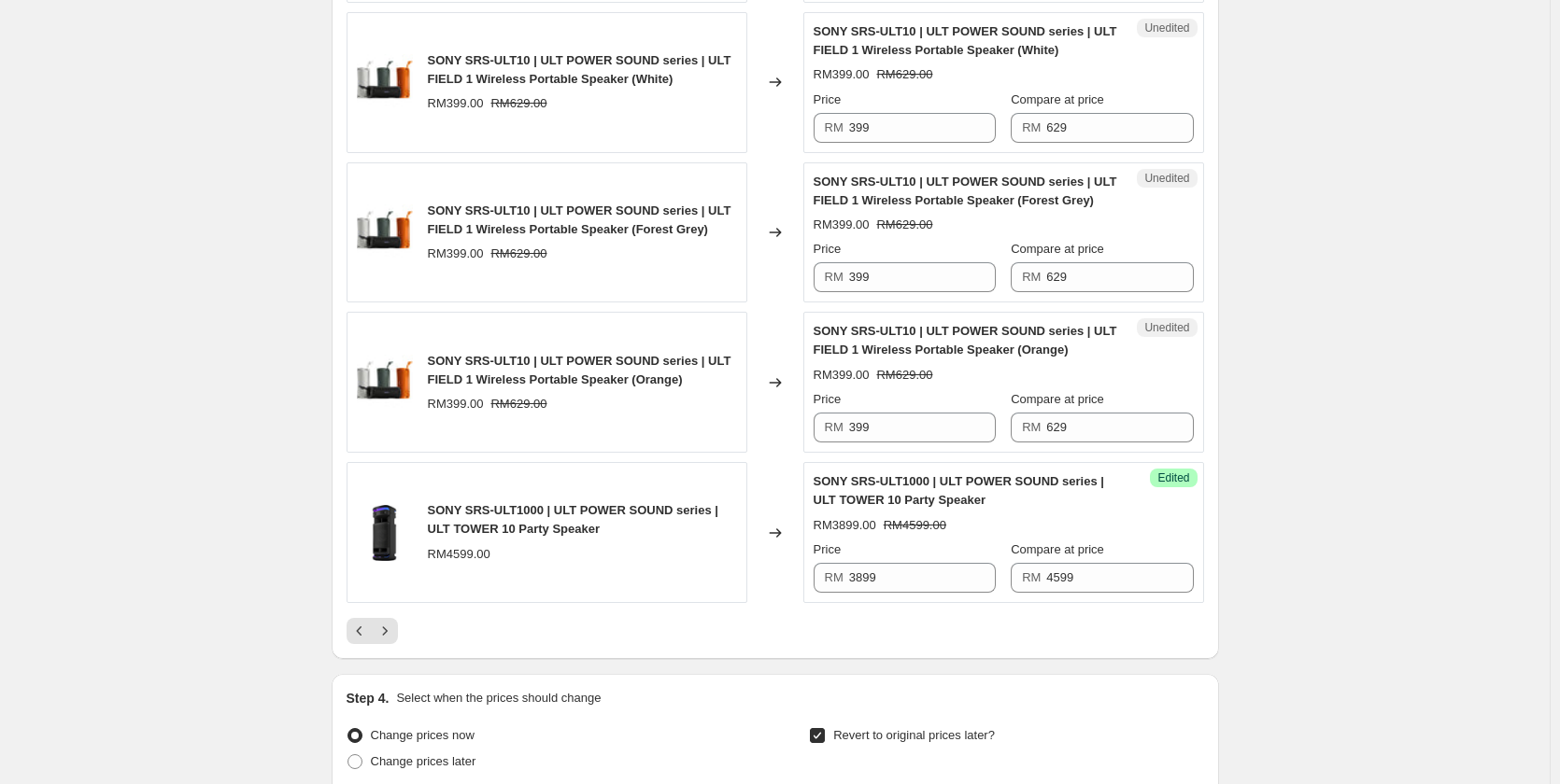
scroll to position [3473, 0]
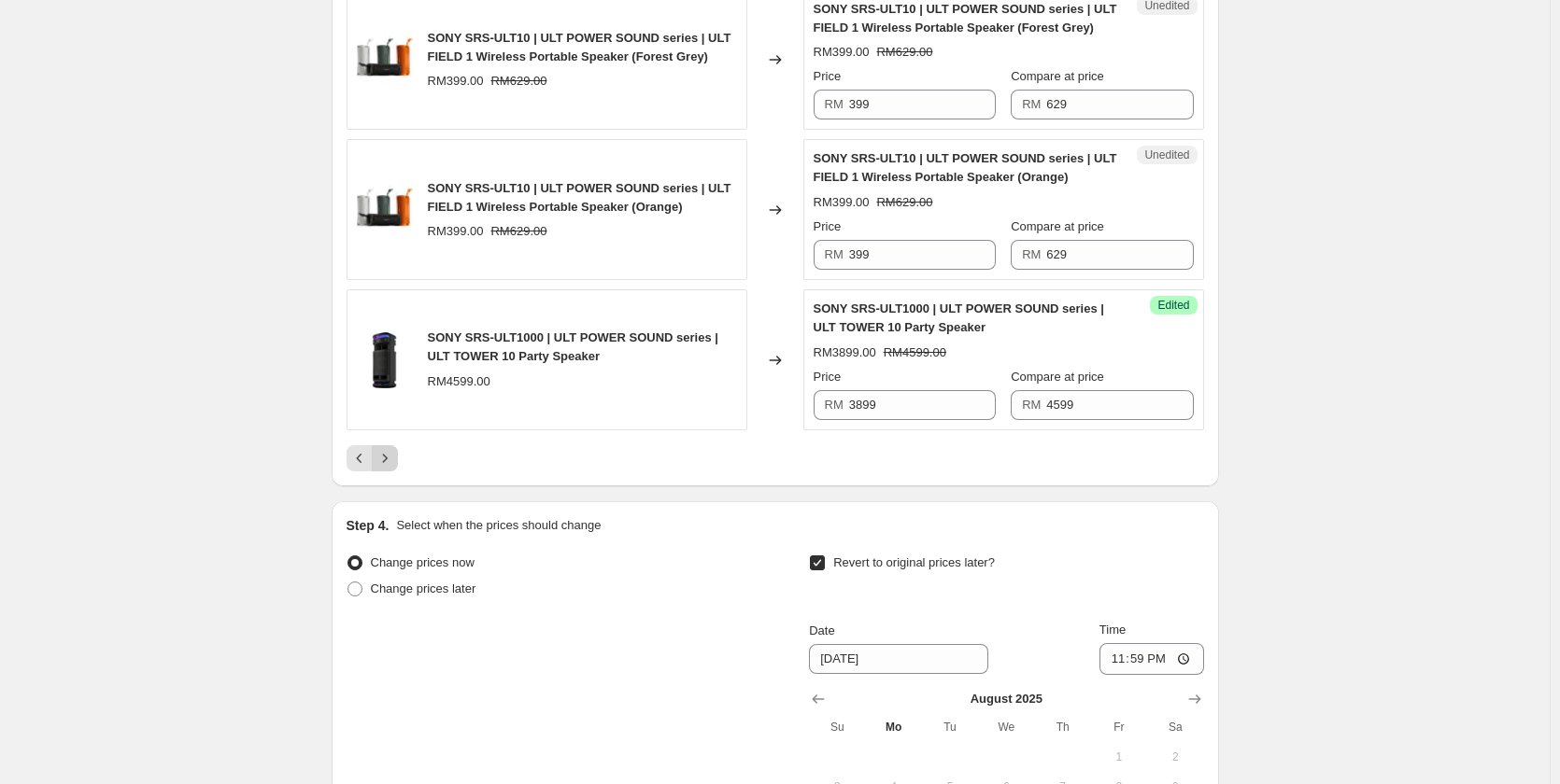
click at [398, 459] on button "Next" at bounding box center [385, 459] width 26 height 26
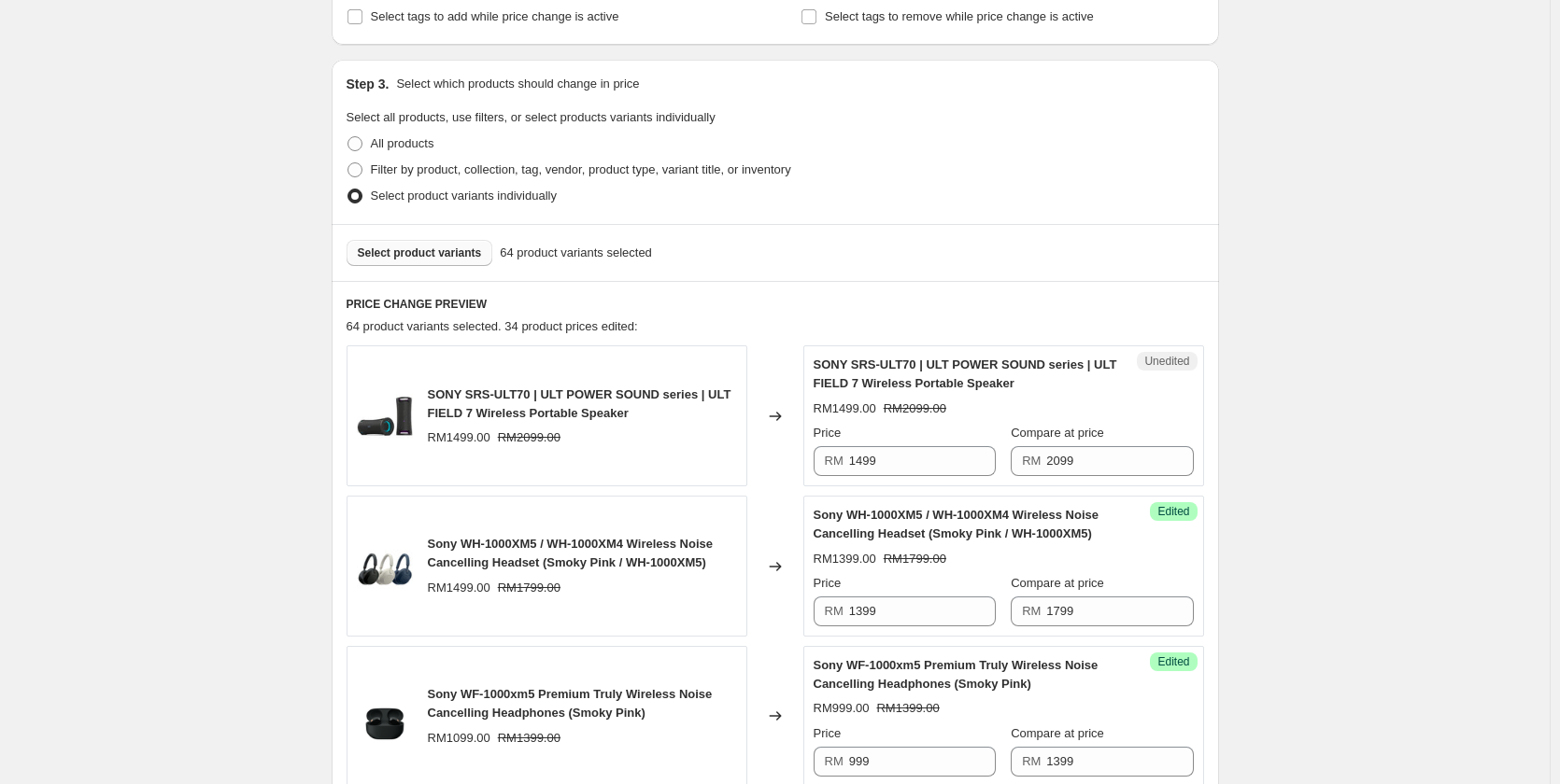
scroll to position [298, 0]
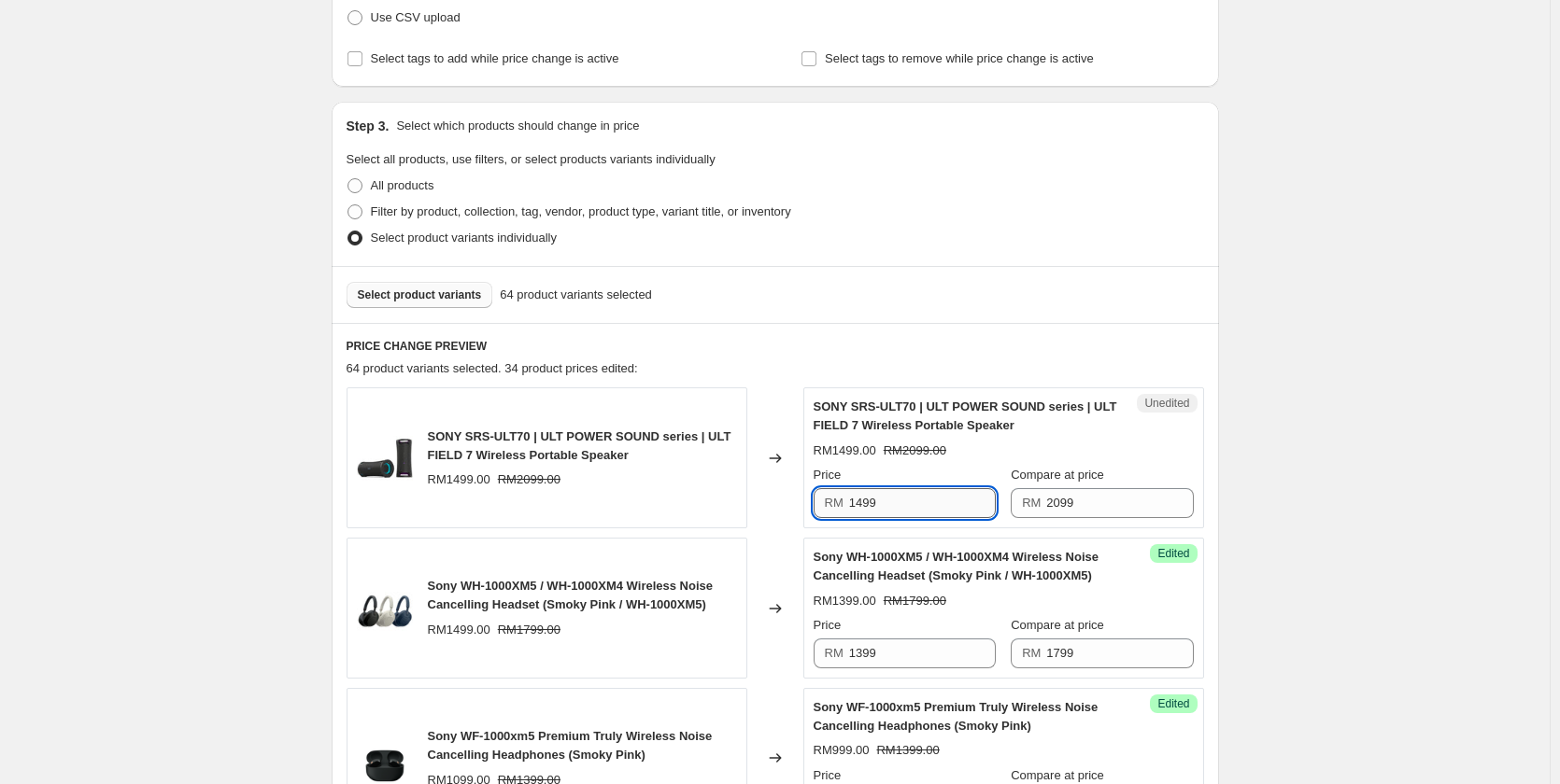
click at [953, 504] on input "1499" at bounding box center [922, 503] width 147 height 30
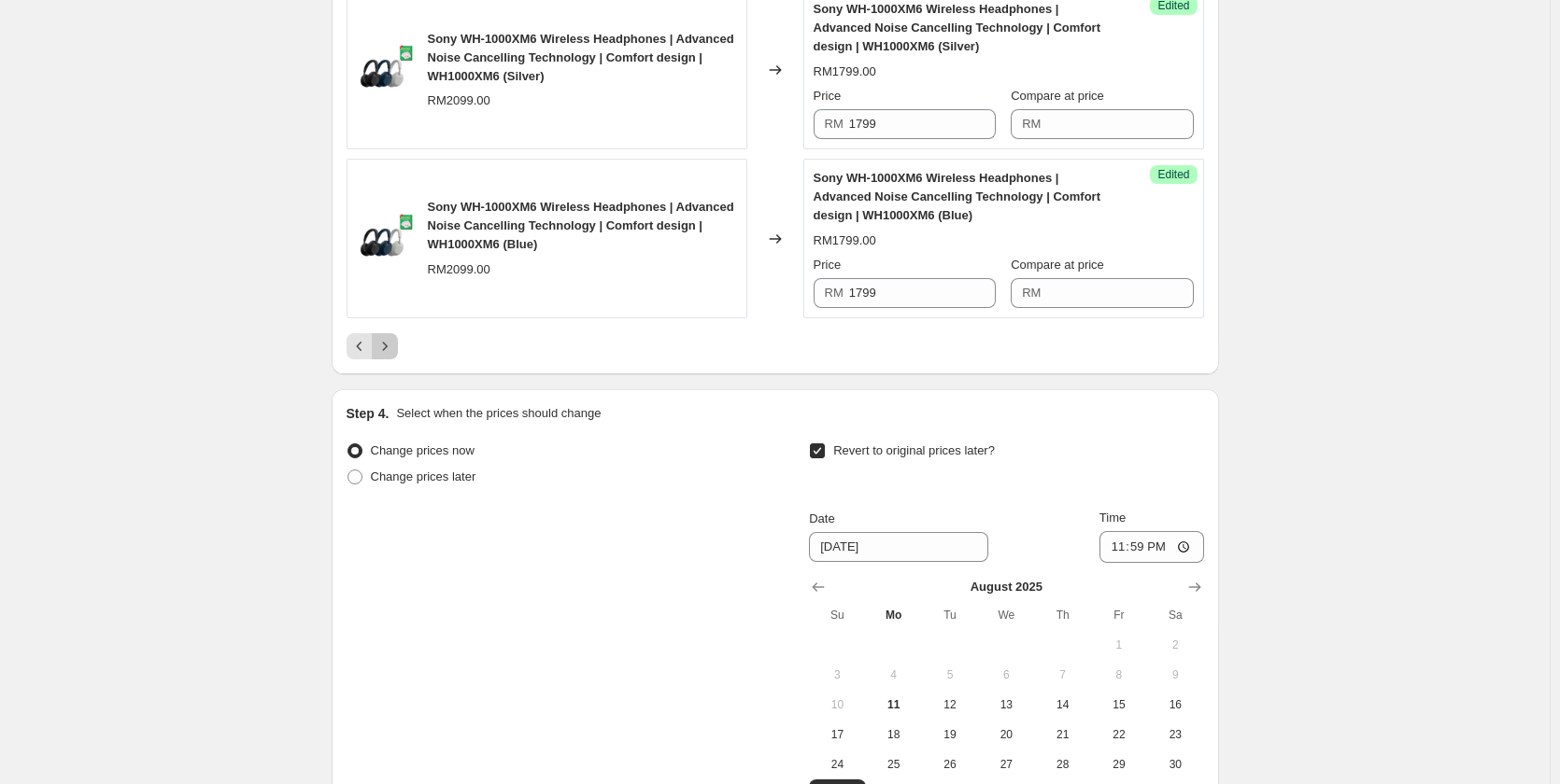
click at [376, 342] on button "Next" at bounding box center [385, 347] width 26 height 26
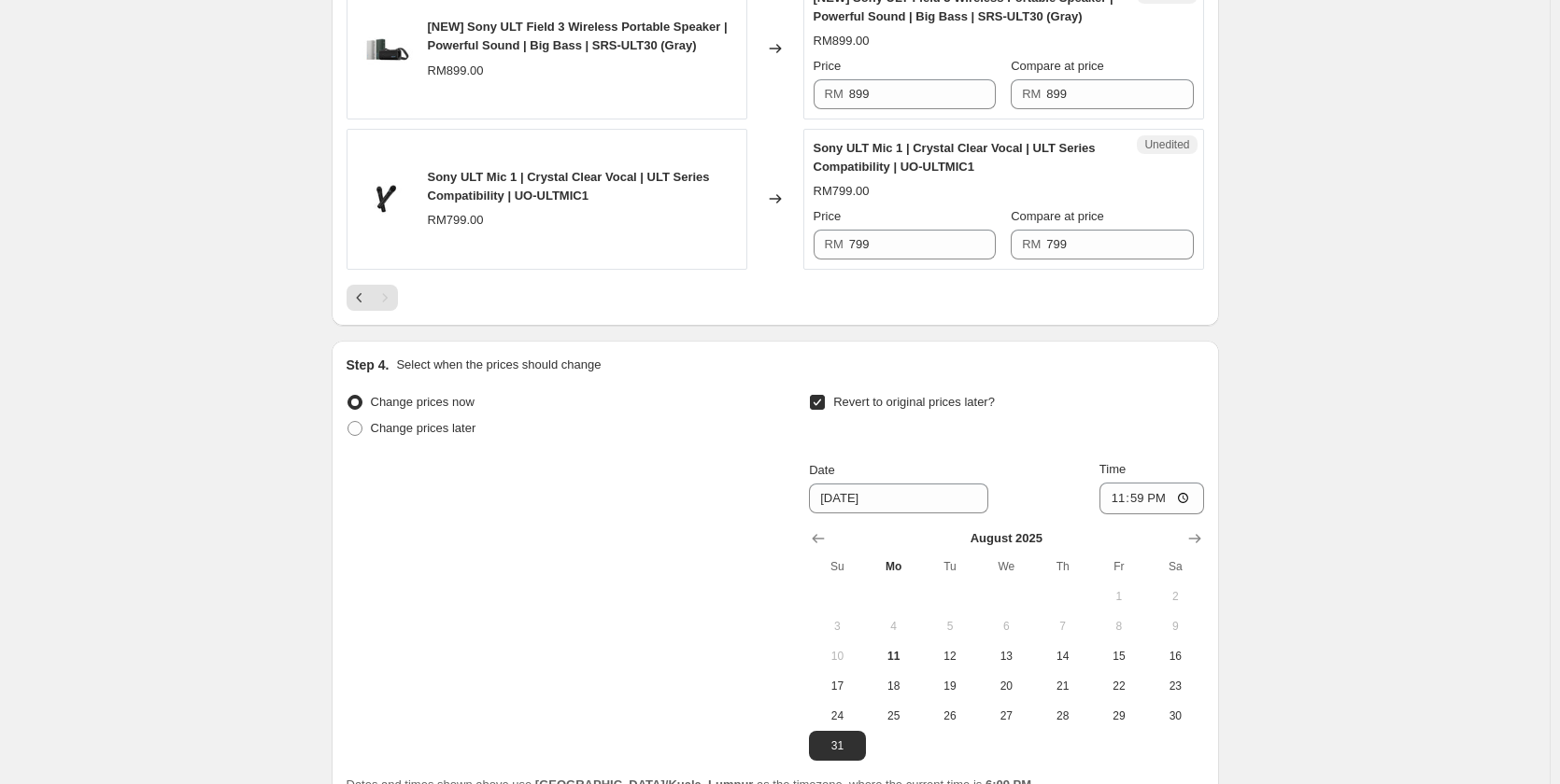
scroll to position [814, 0]
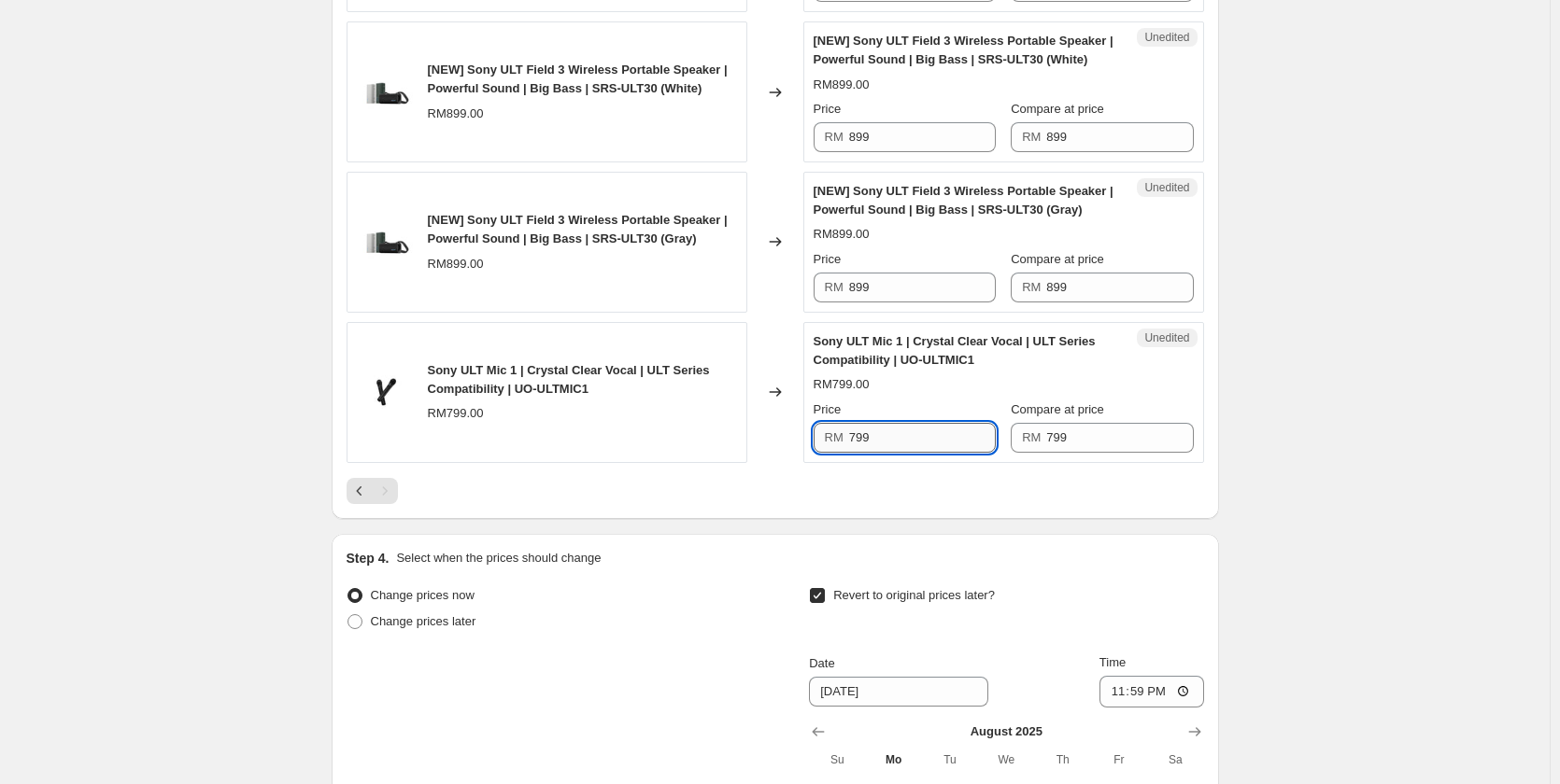
click at [928, 429] on input "799" at bounding box center [922, 438] width 147 height 30
type input "699"
click at [871, 509] on div "PRICE CHANGE PREVIEW 64 product variants selected. 34 product prices edited: [N…" at bounding box center [776, 163] width 888 height 713
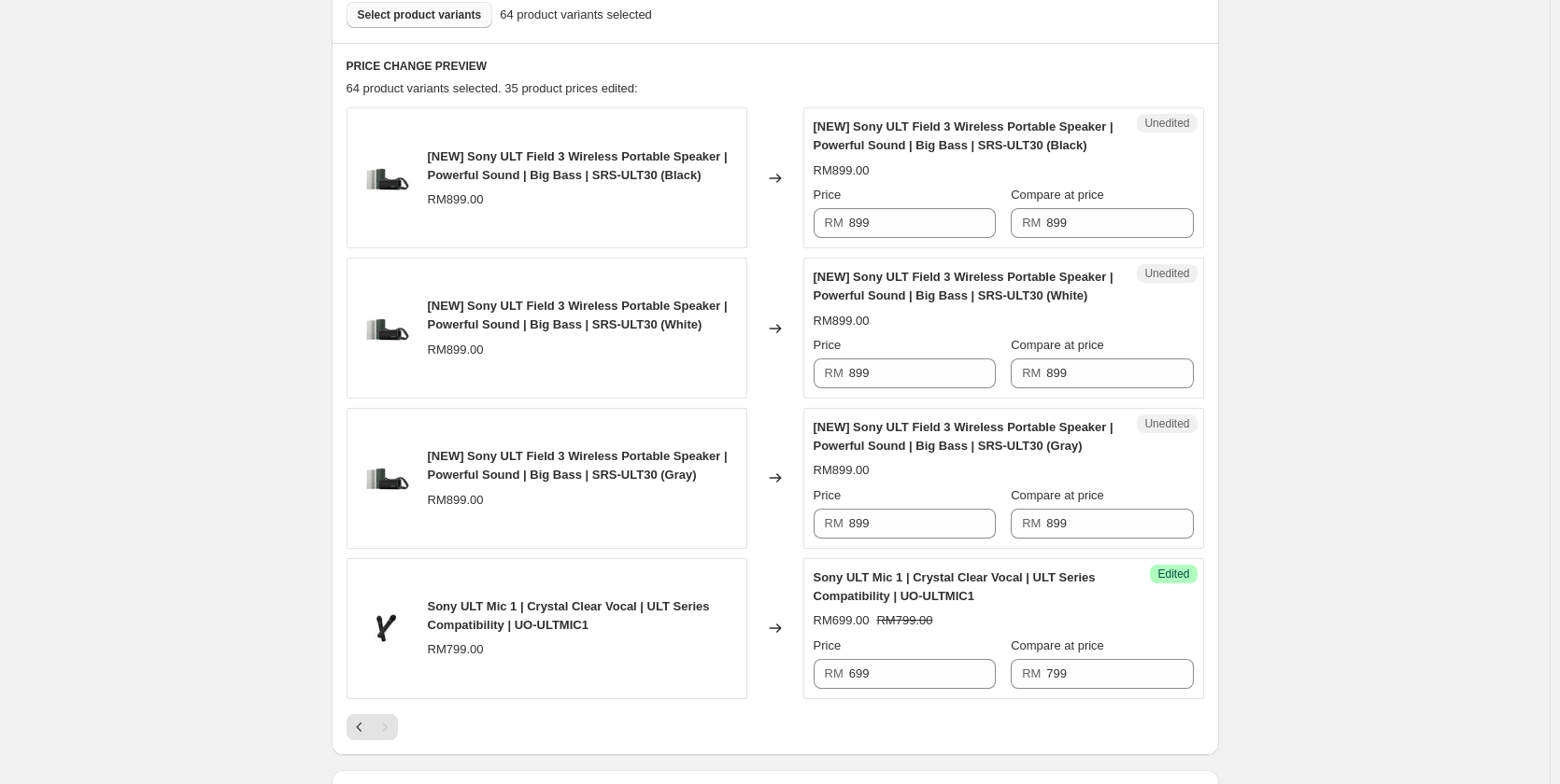
scroll to position [534, 0]
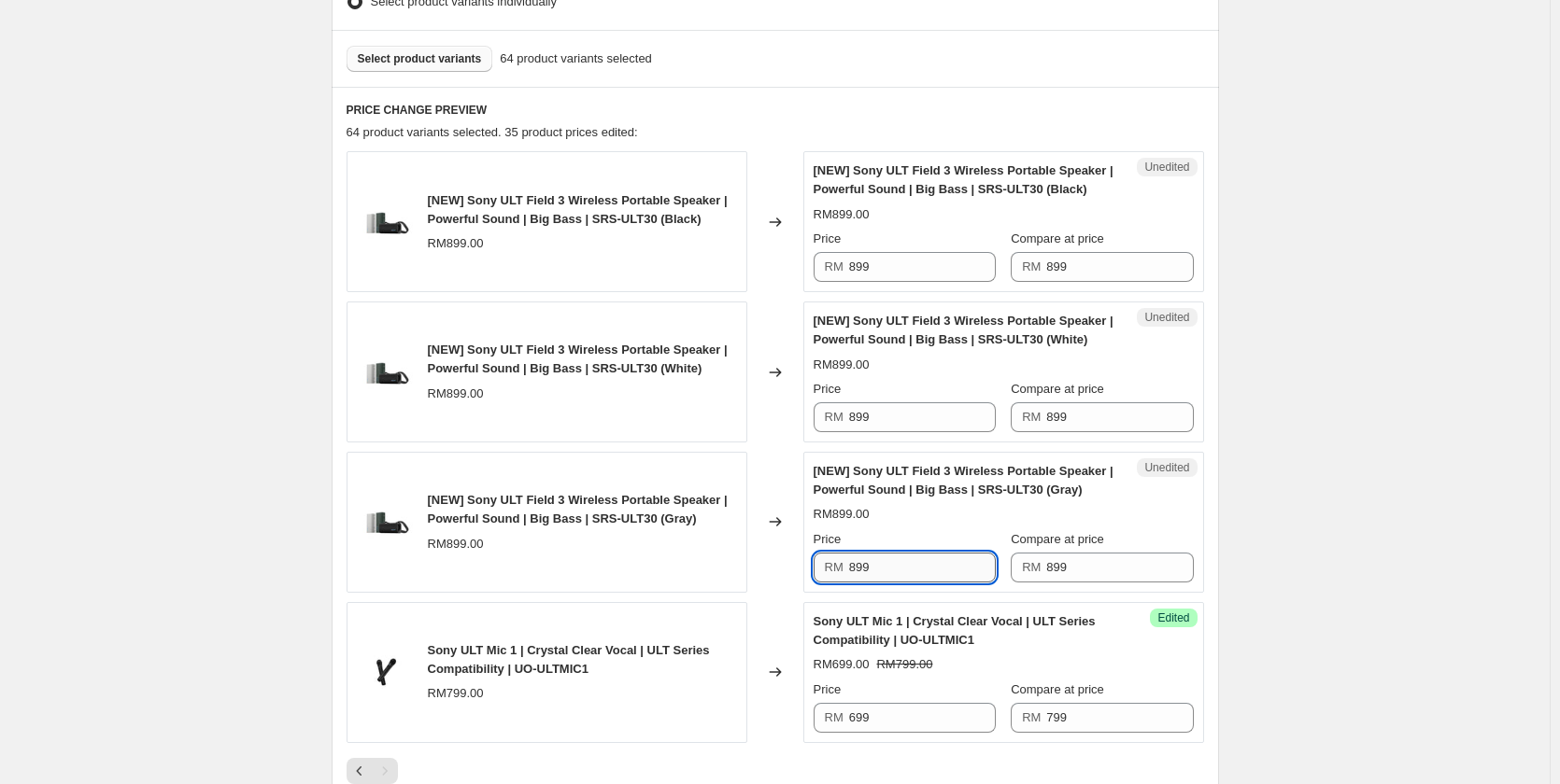
click at [940, 562] on input "899" at bounding box center [922, 568] width 147 height 30
click at [940, 562] on input "799" at bounding box center [922, 568] width 147 height 30
type input "799"
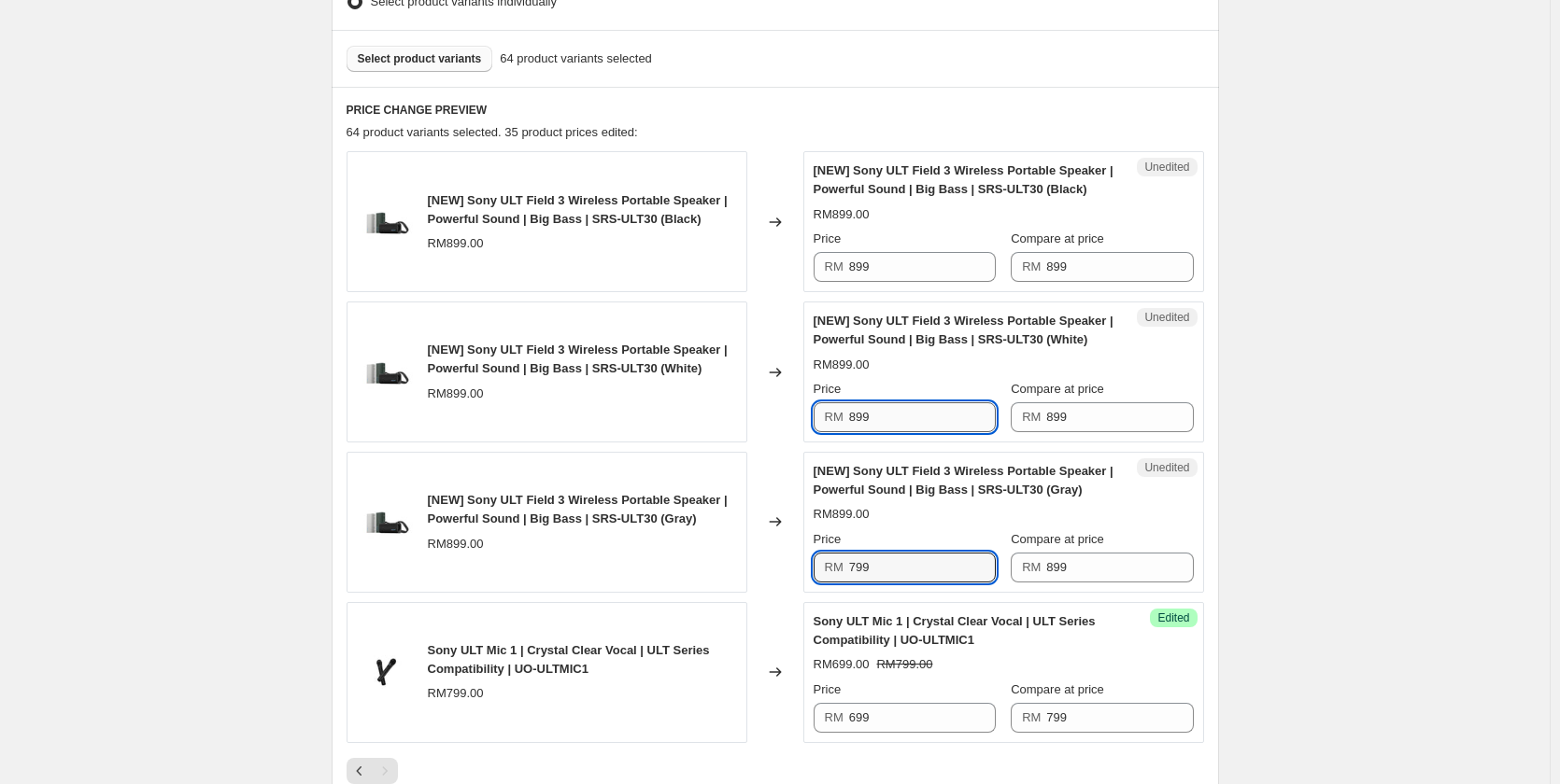
click at [892, 409] on input "899" at bounding box center [922, 417] width 147 height 30
paste input "7"
type input "799"
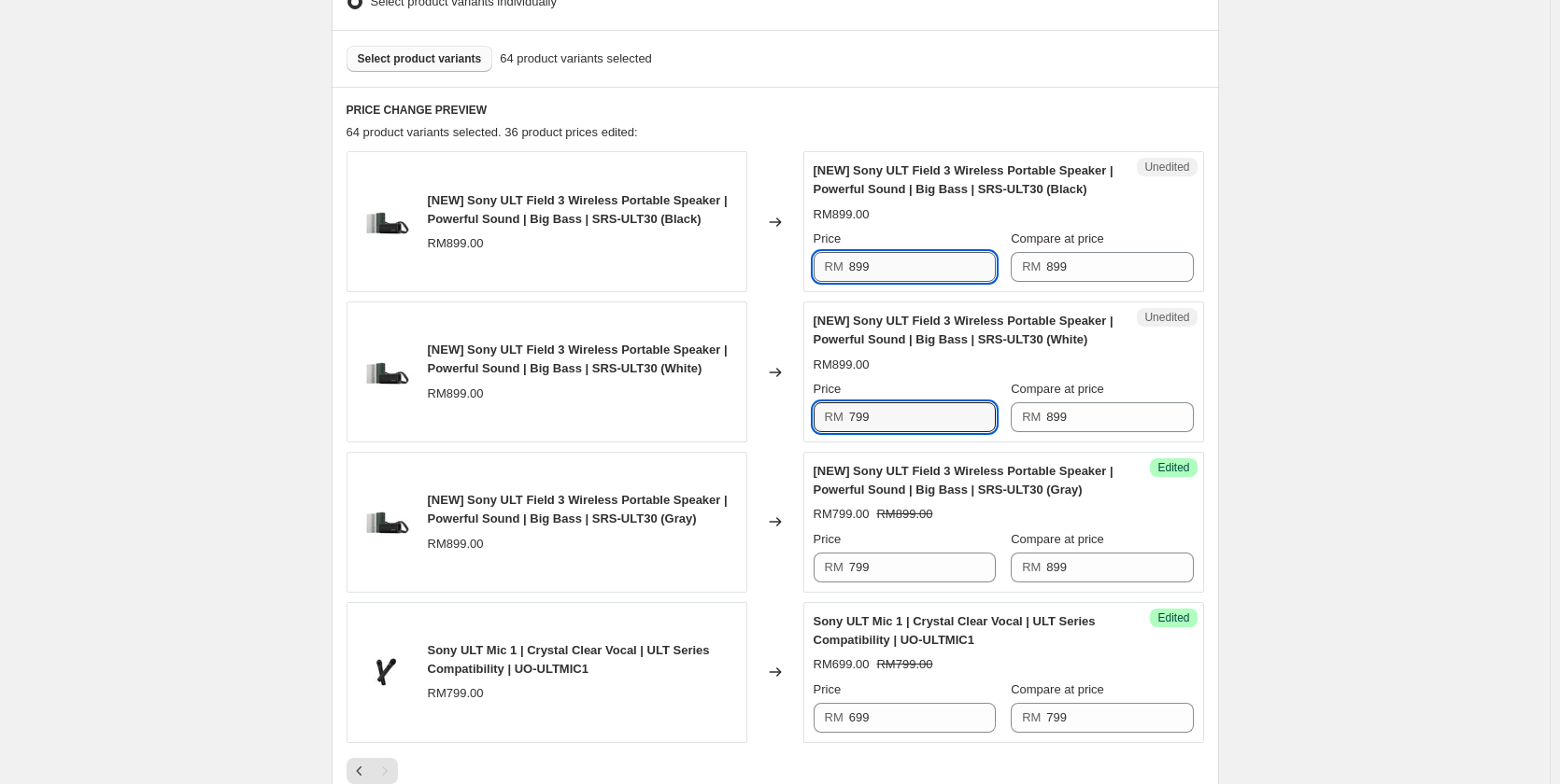
click at [904, 269] on input "899" at bounding box center [922, 267] width 147 height 30
paste input "7"
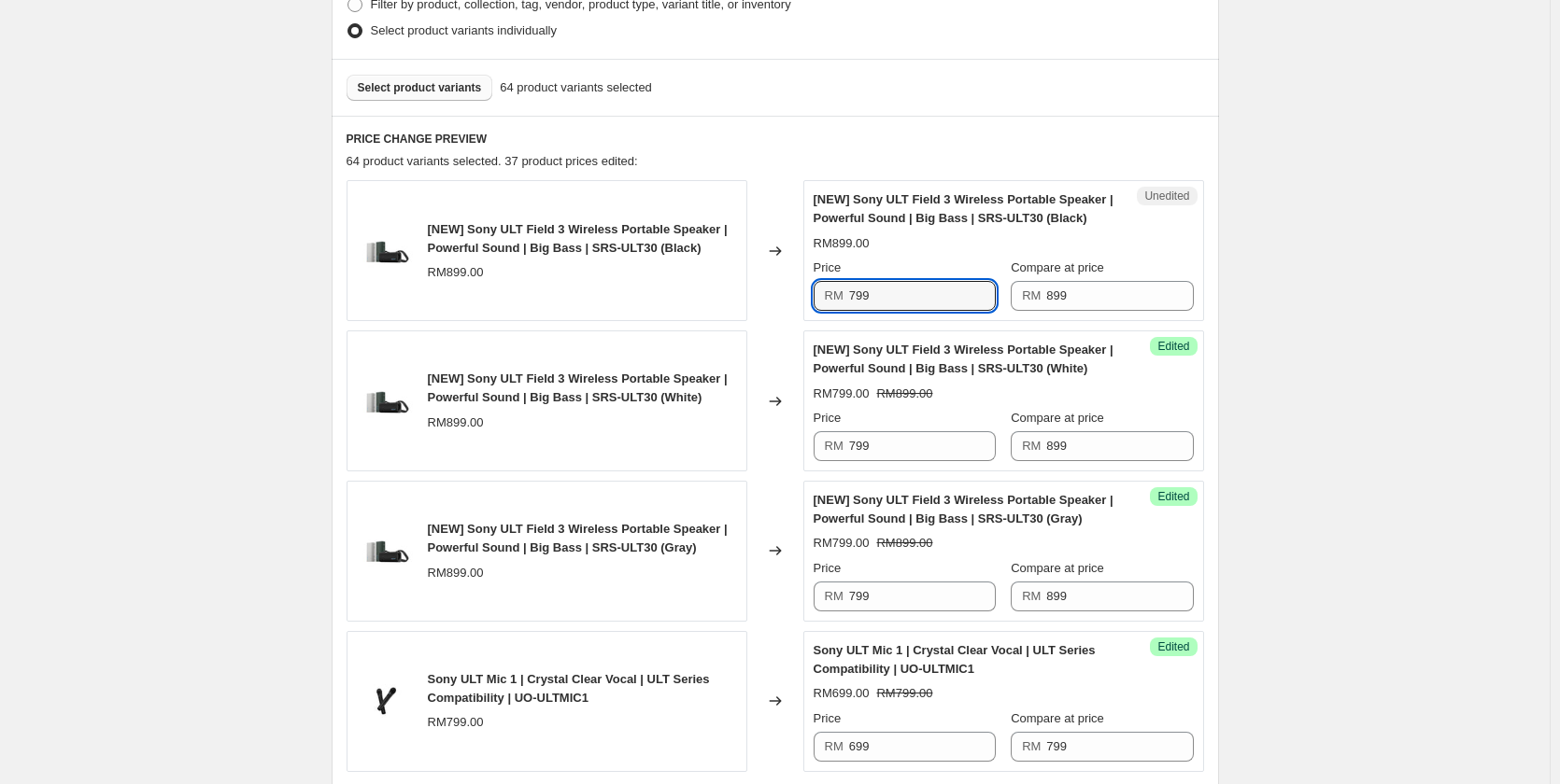
scroll to position [254, 0]
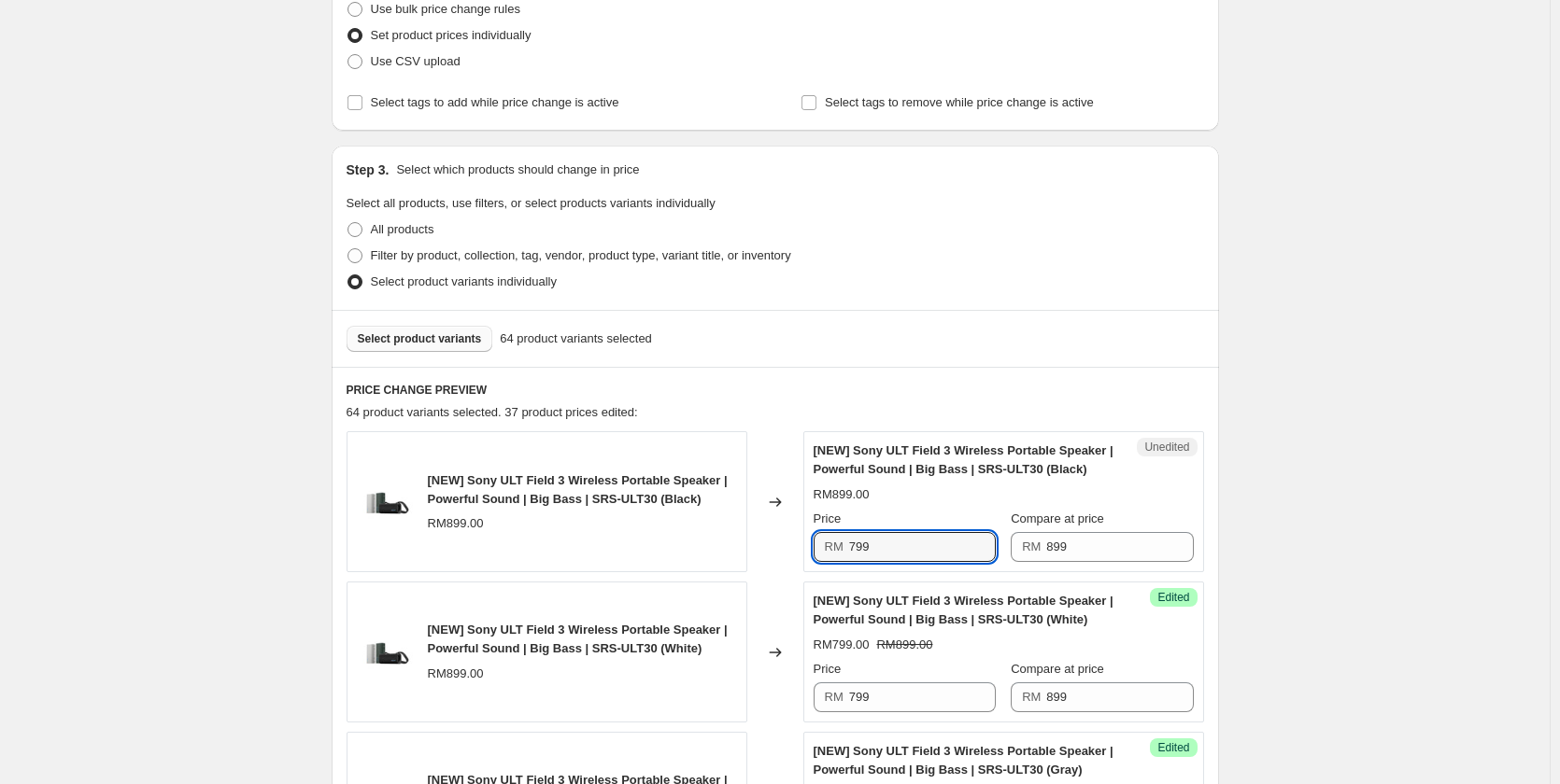
type input "799"
click at [388, 332] on button "Select product variants" at bounding box center [420, 339] width 147 height 26
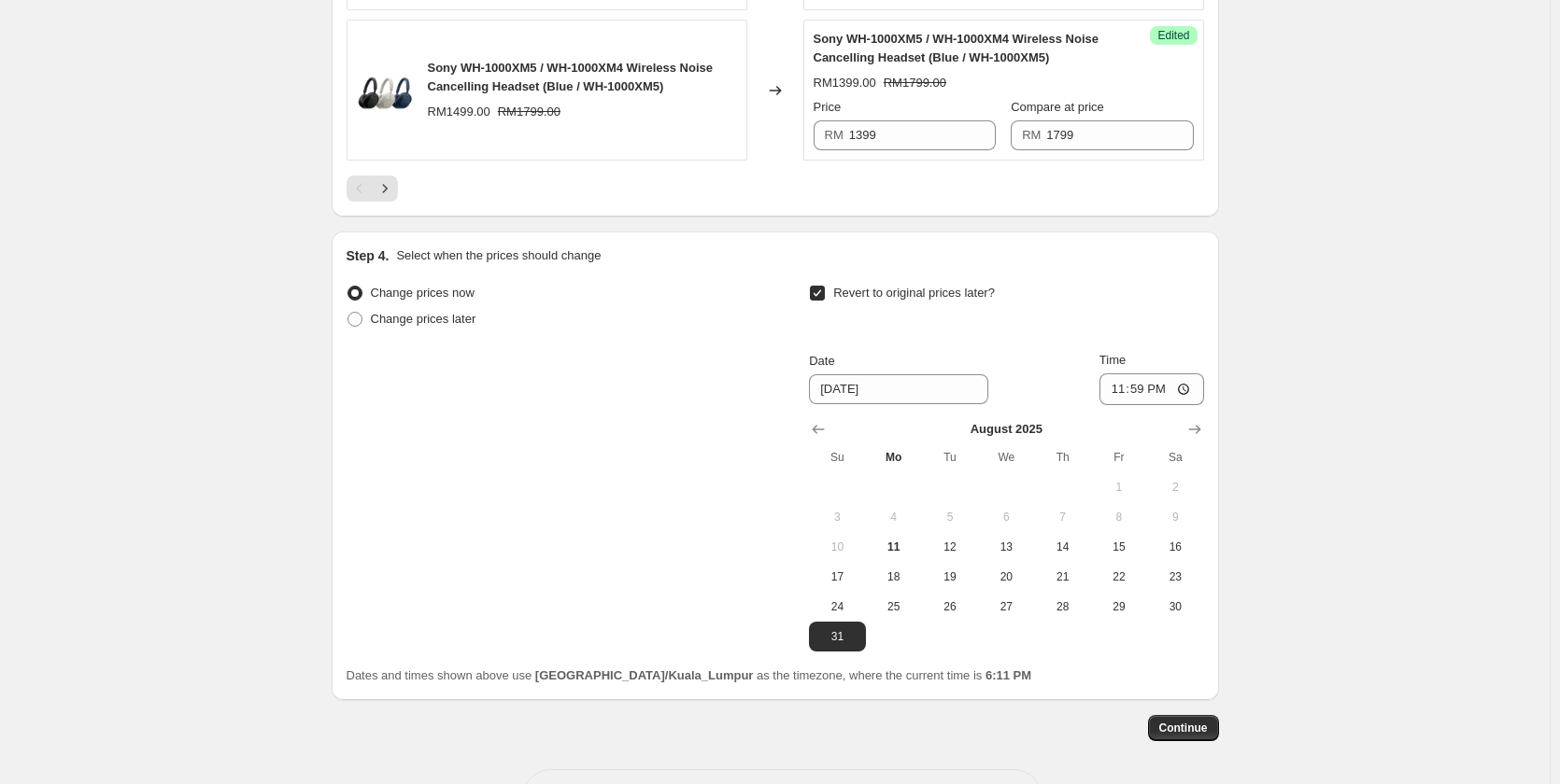
scroll to position [3522, 0]
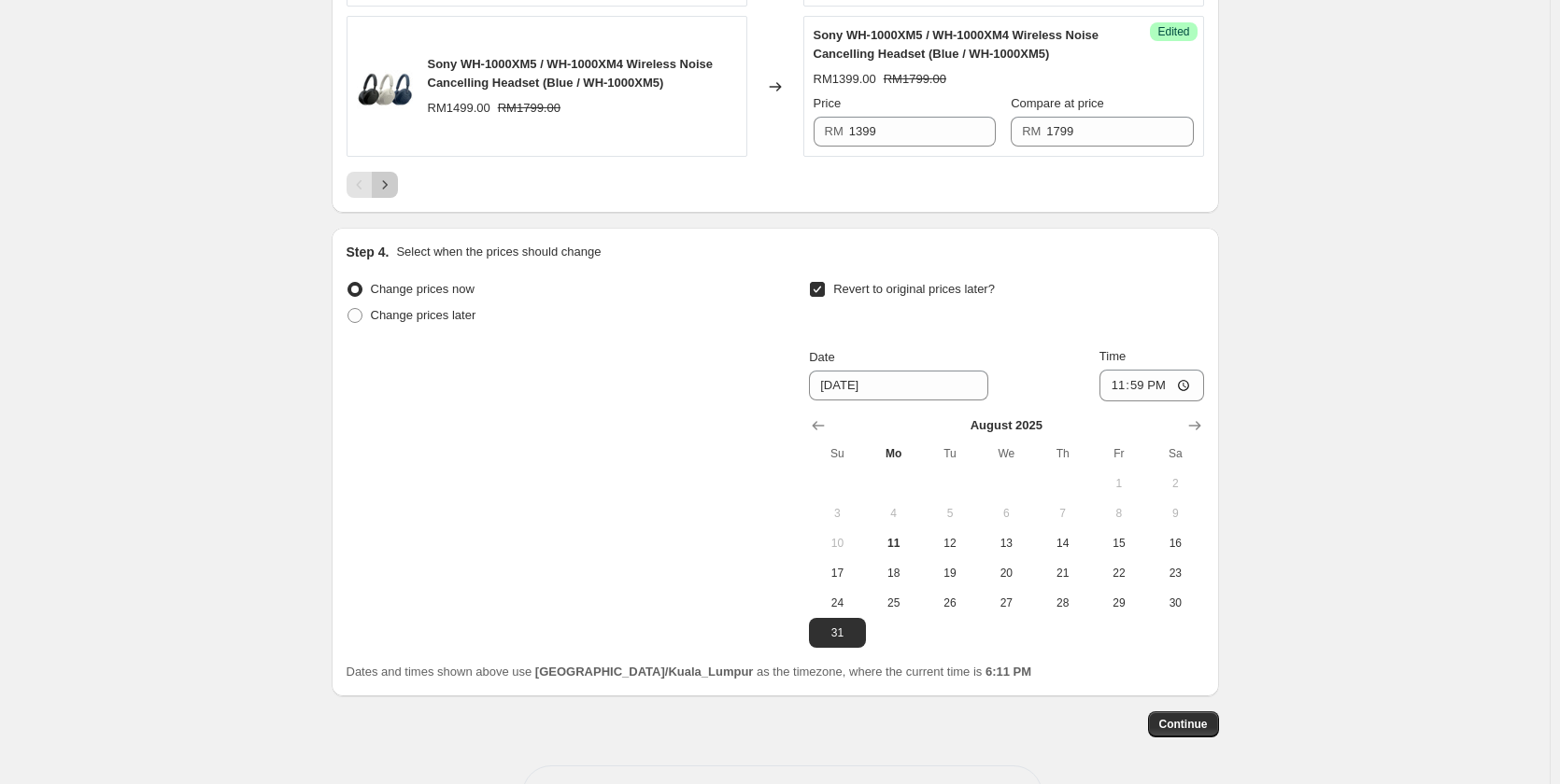
click at [393, 193] on icon "Next" at bounding box center [385, 185] width 19 height 19
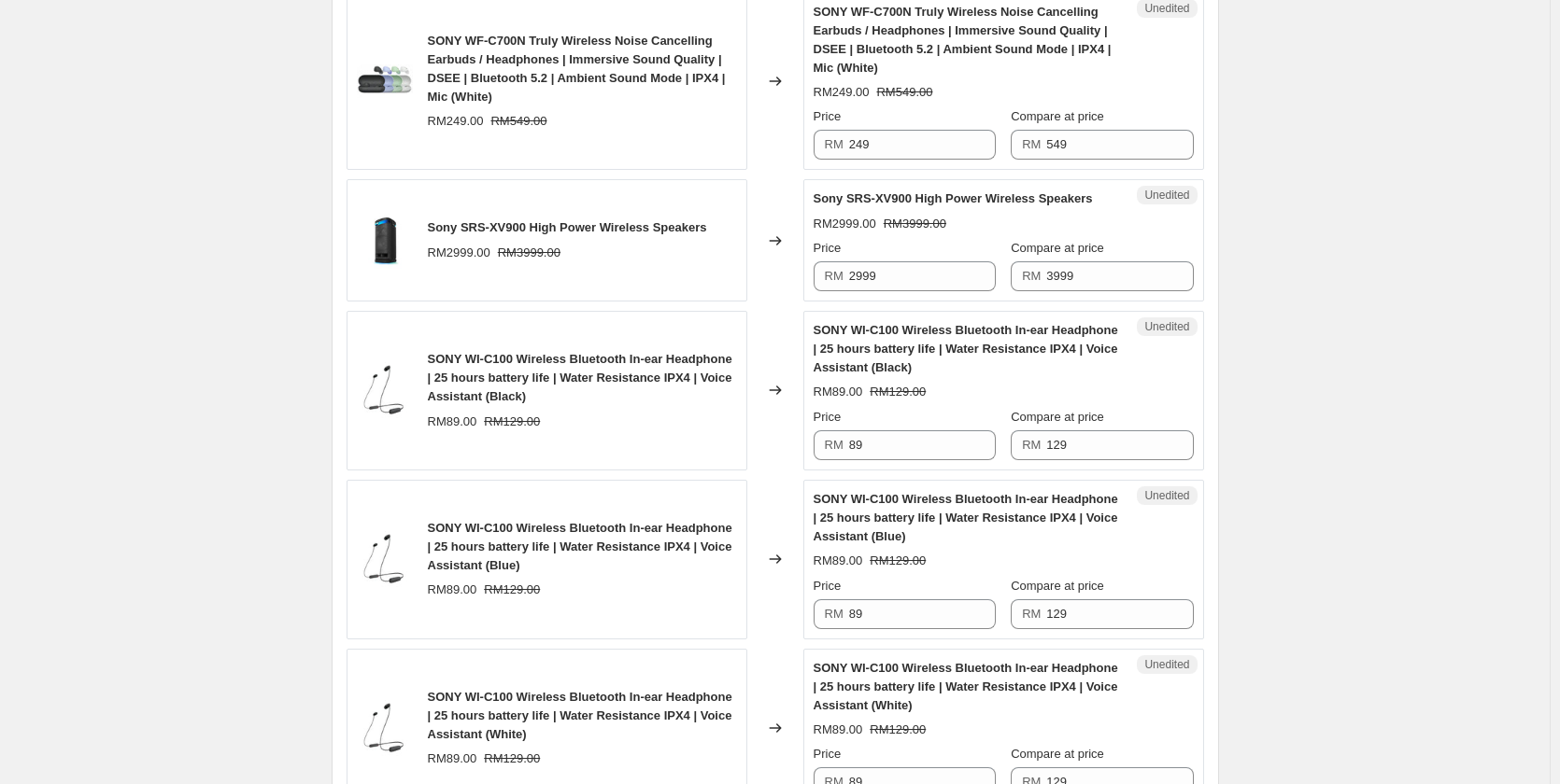
scroll to position [1374, 0]
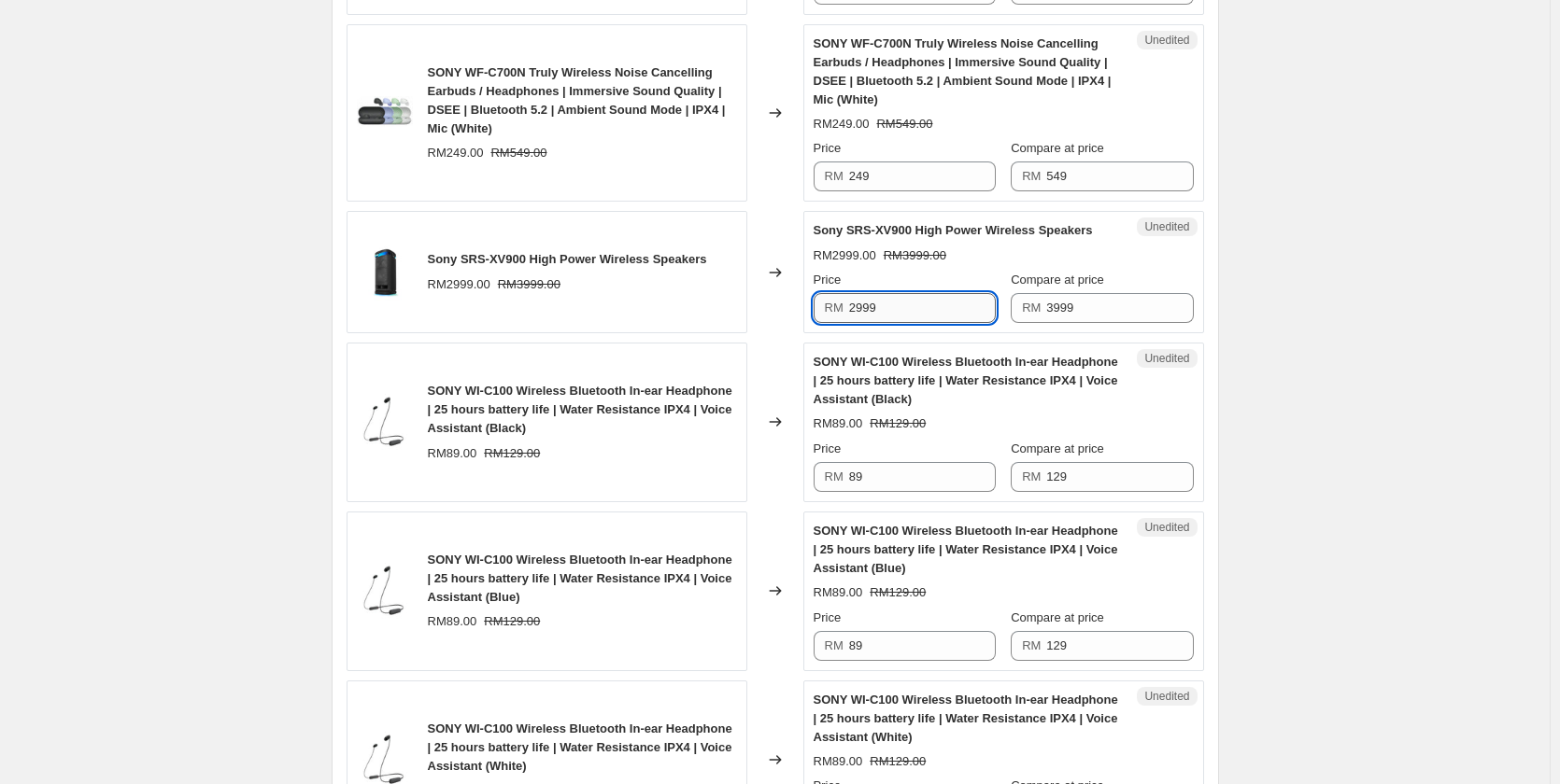
click at [884, 306] on input "2999" at bounding box center [922, 308] width 147 height 30
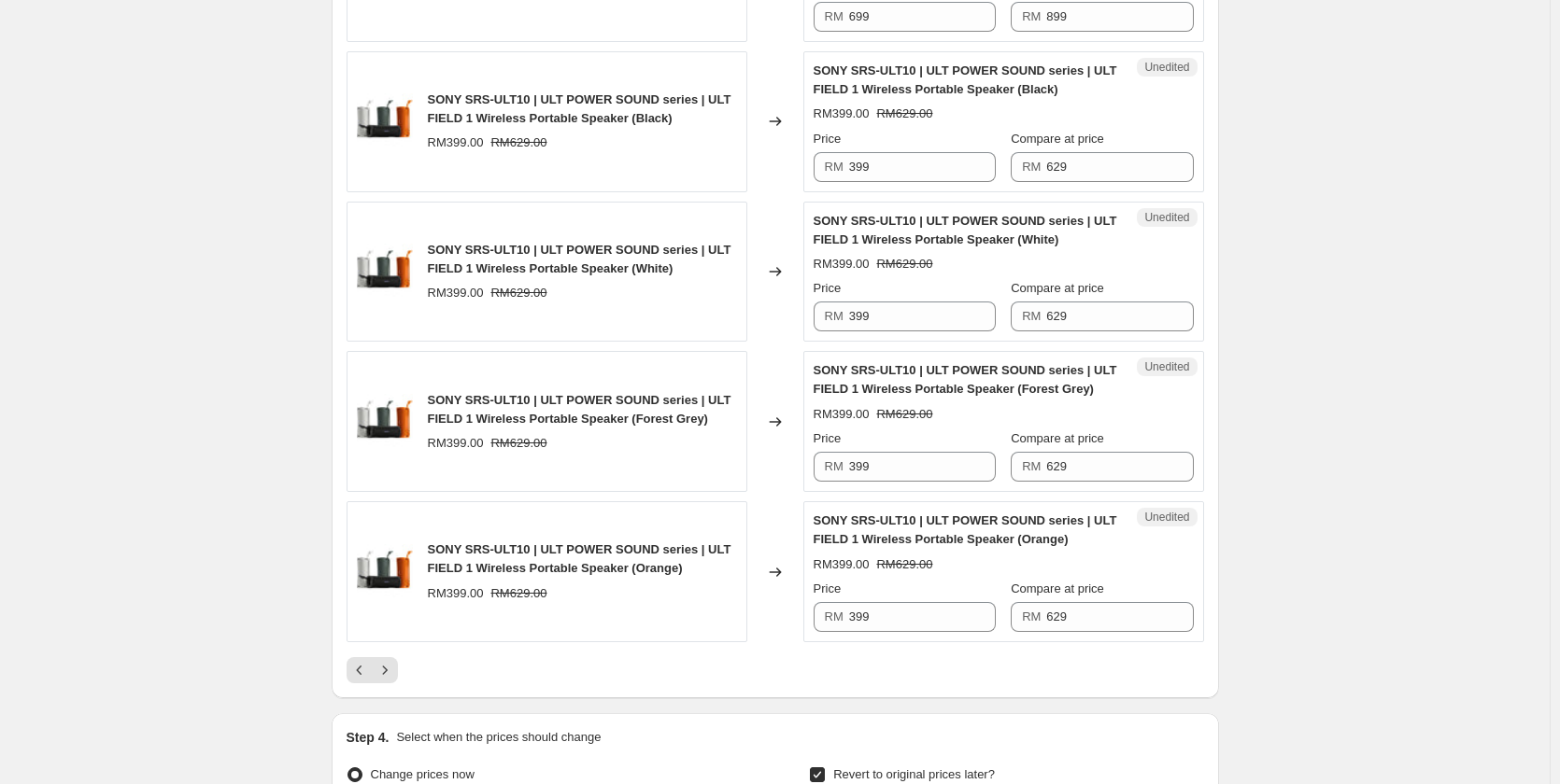
scroll to position [3708, 0]
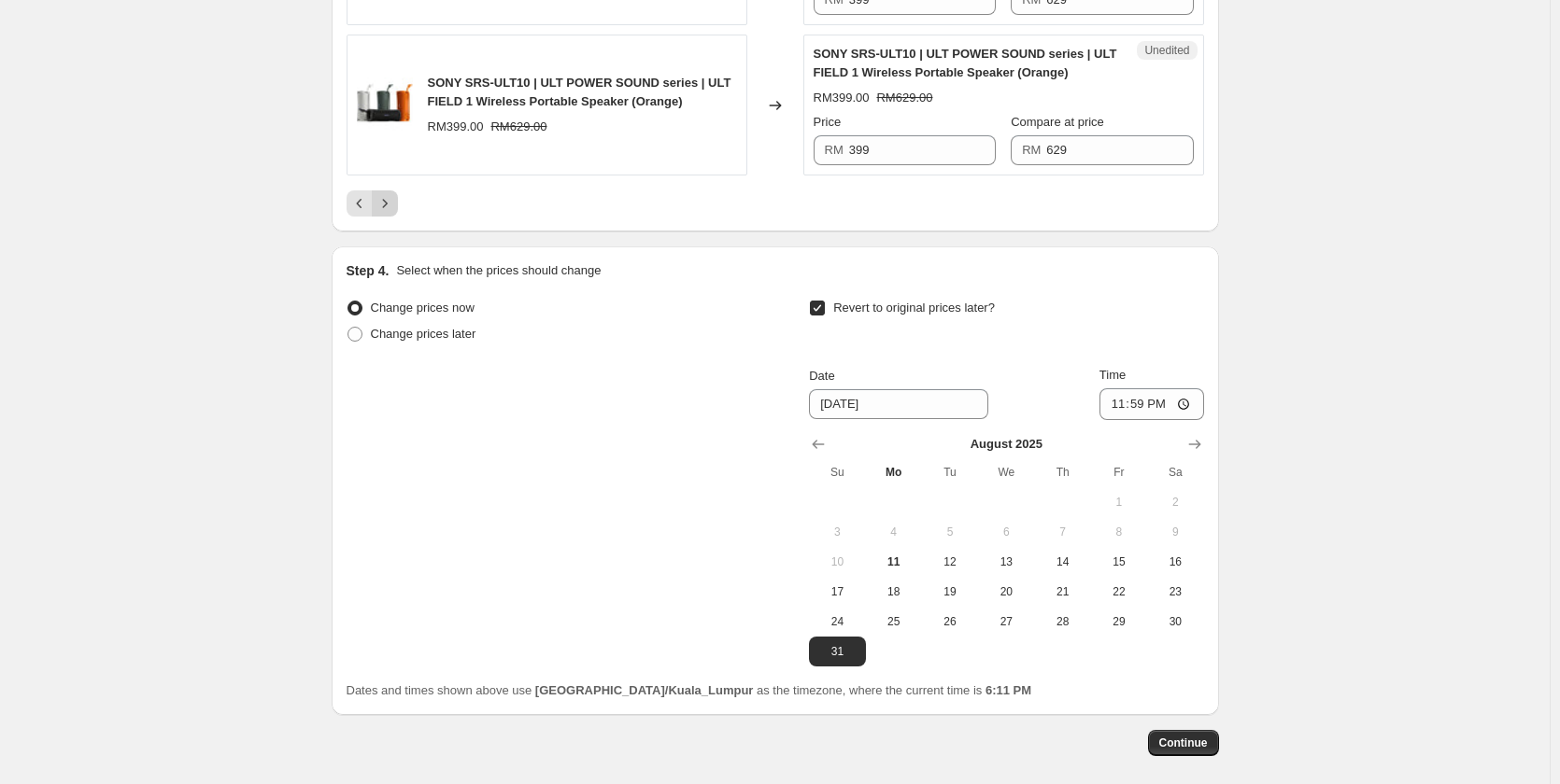
click at [398, 204] on button "Next" at bounding box center [385, 204] width 26 height 26
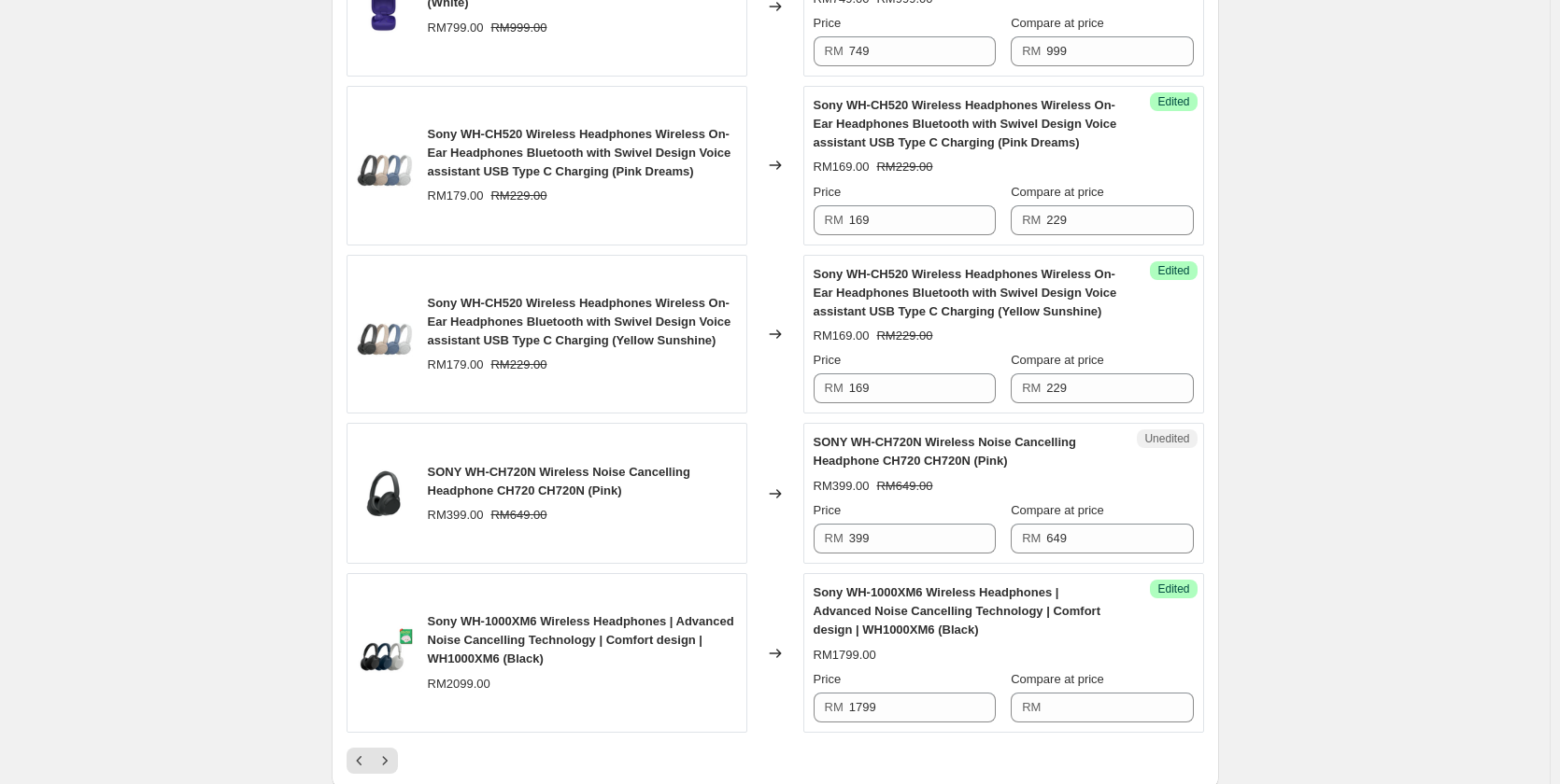
scroll to position [3290, 0]
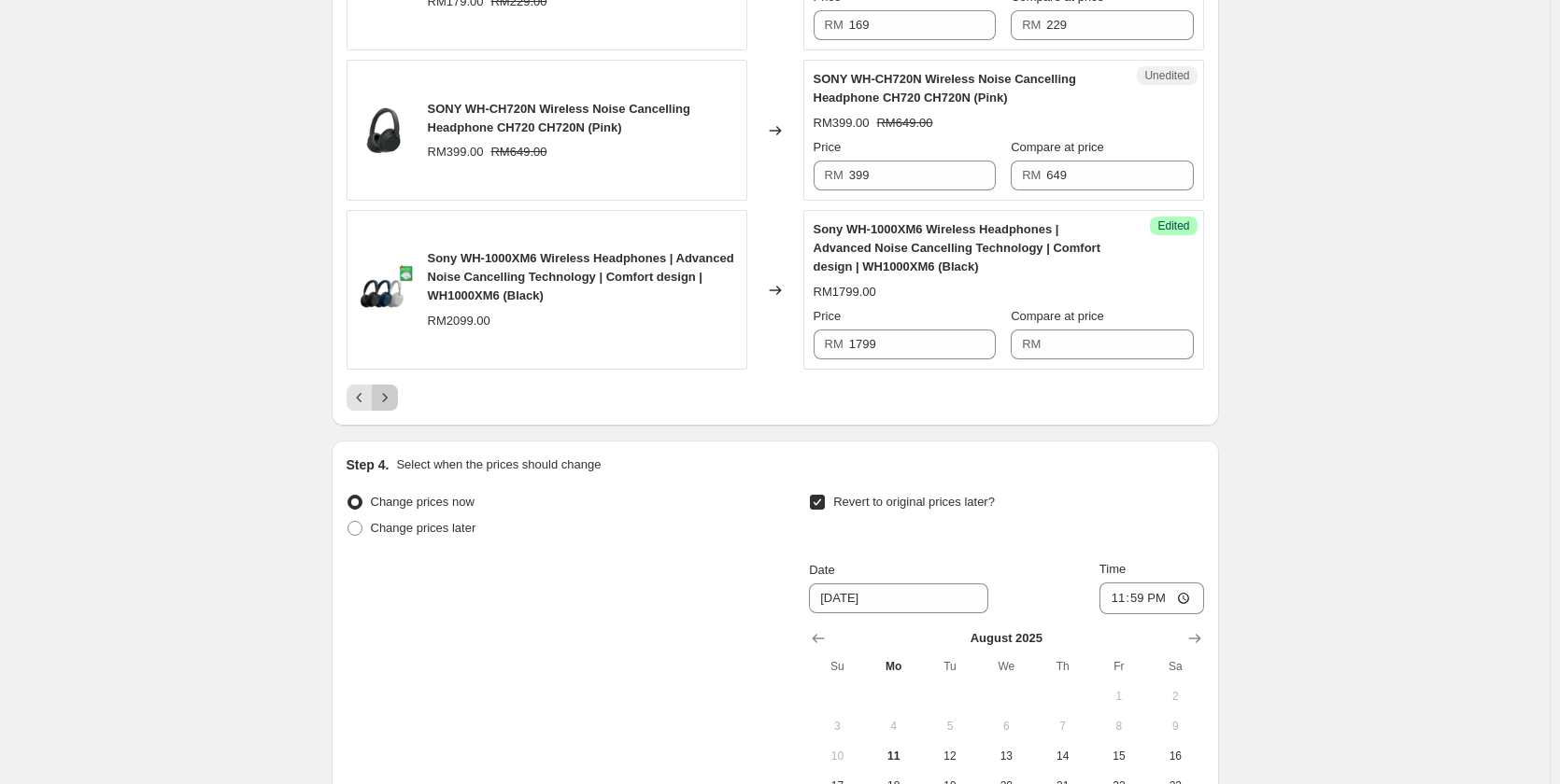
click at [398, 405] on button "Next" at bounding box center [385, 398] width 26 height 26
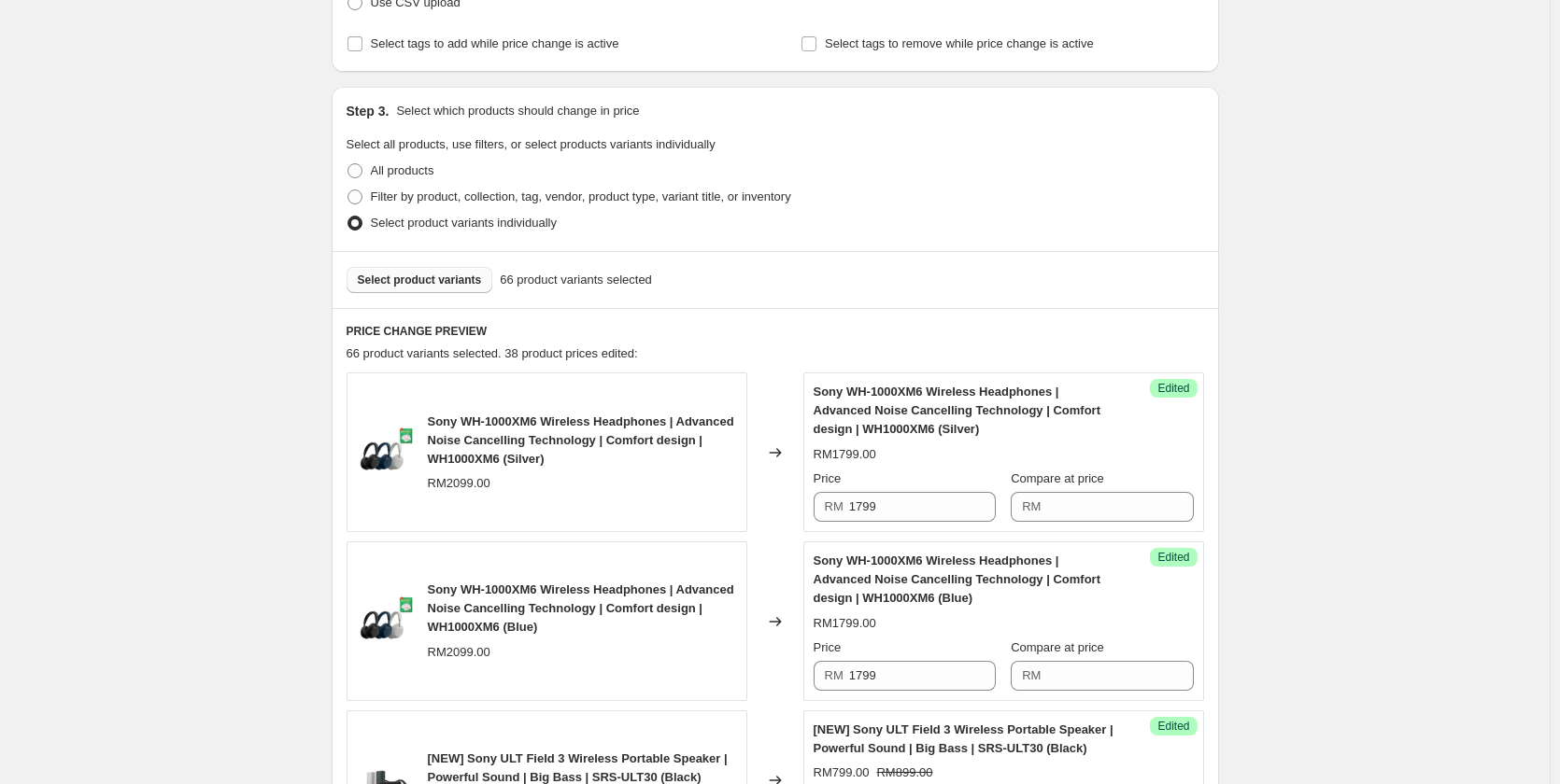
scroll to position [311, 0]
click at [410, 281] on span "Select product variants" at bounding box center [419, 282] width 124 height 15
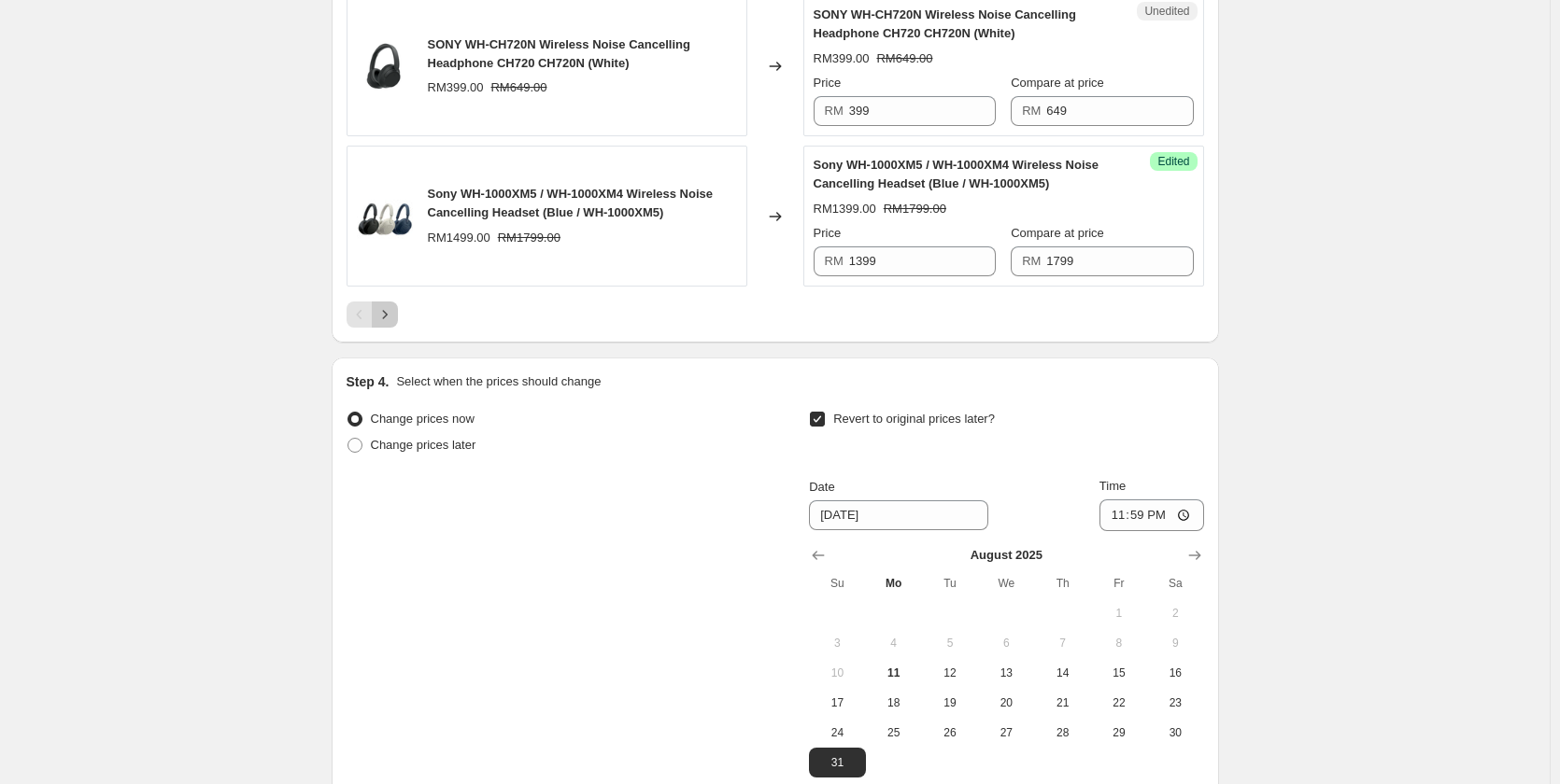
click at [394, 315] on icon "Next" at bounding box center [385, 315] width 19 height 19
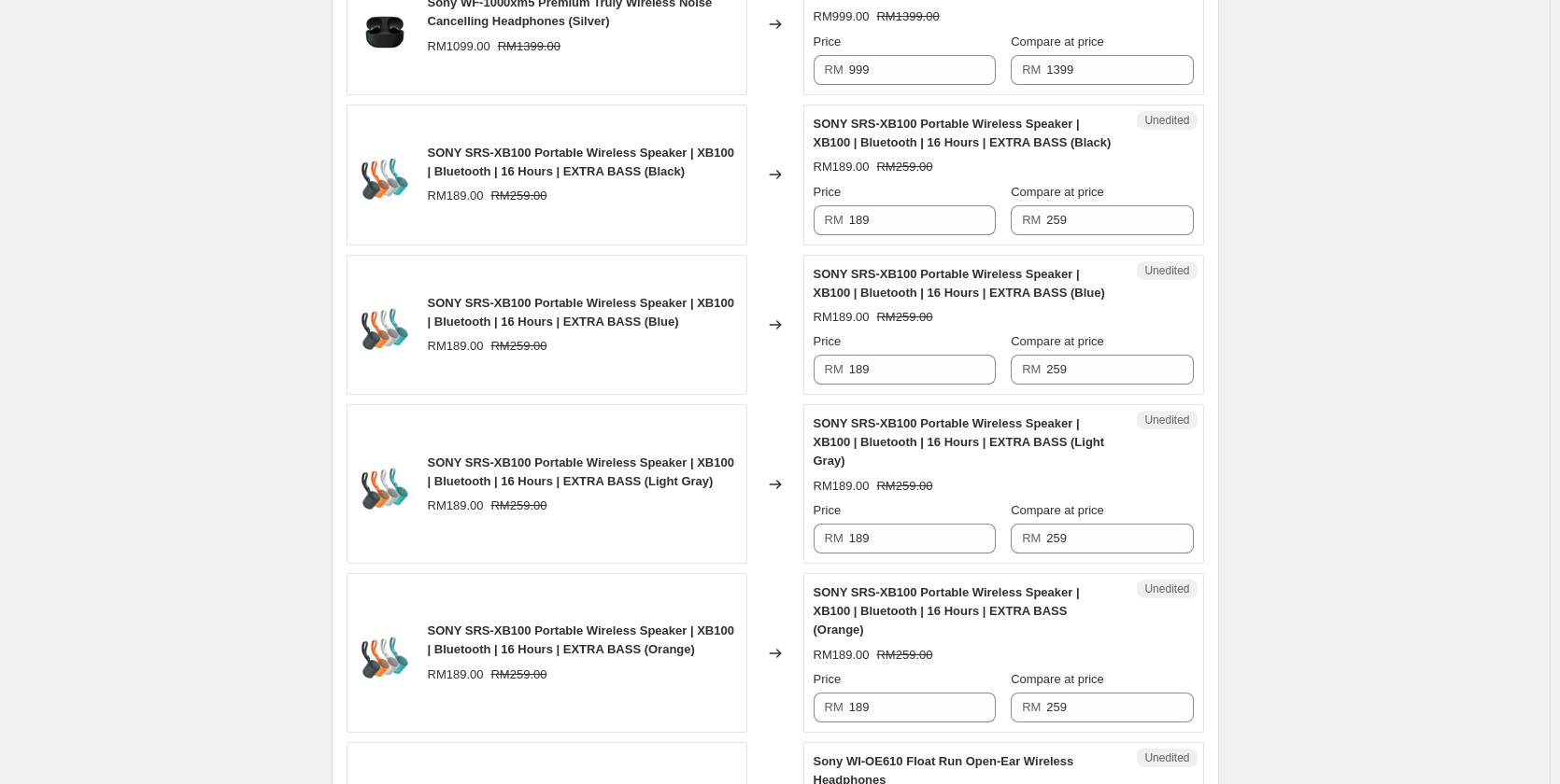
scroll to position [2552, 0]
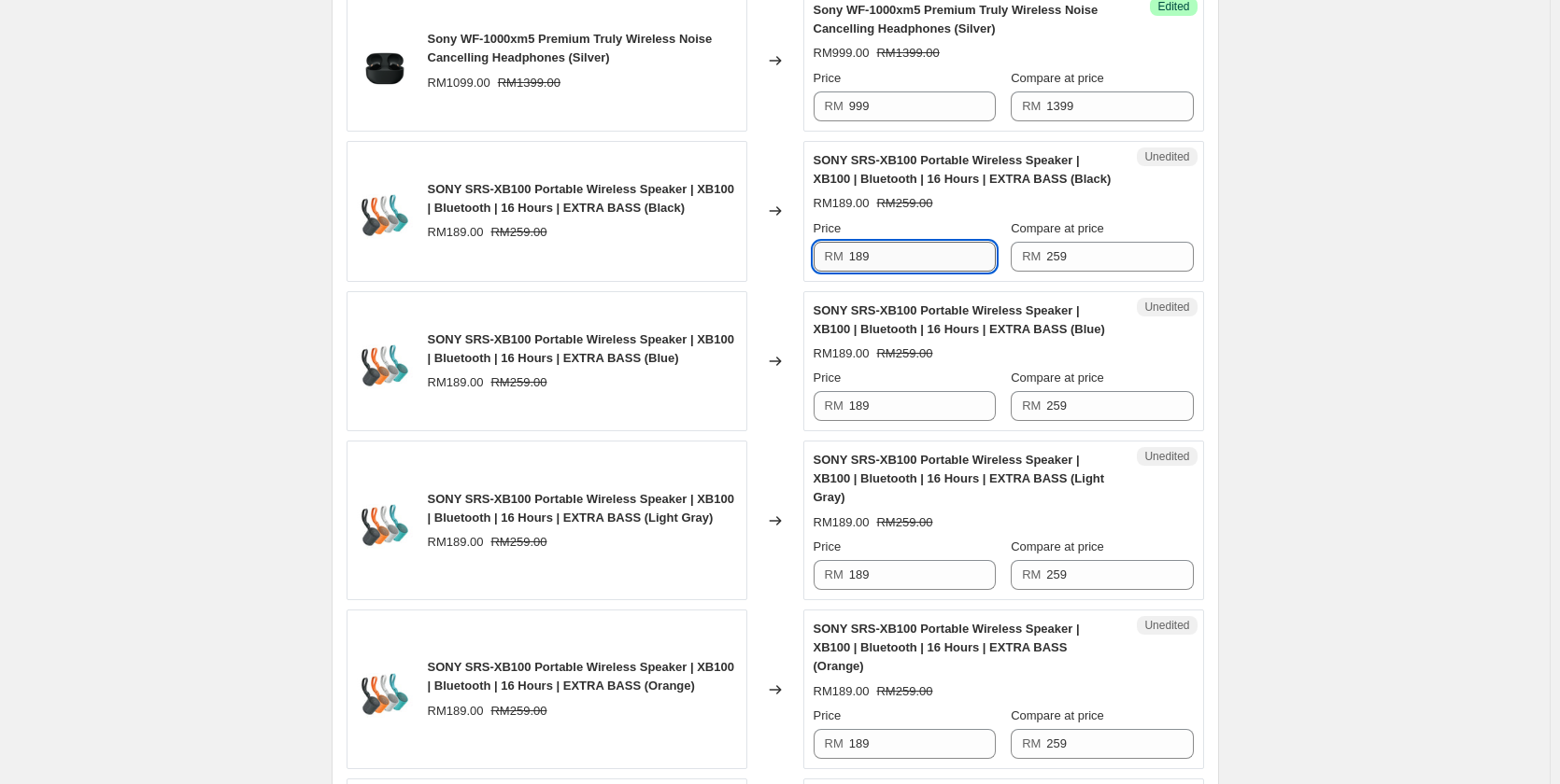
click at [897, 255] on input "189" at bounding box center [922, 257] width 147 height 30
click at [897, 255] on input "179" at bounding box center [922, 257] width 147 height 30
type input "179"
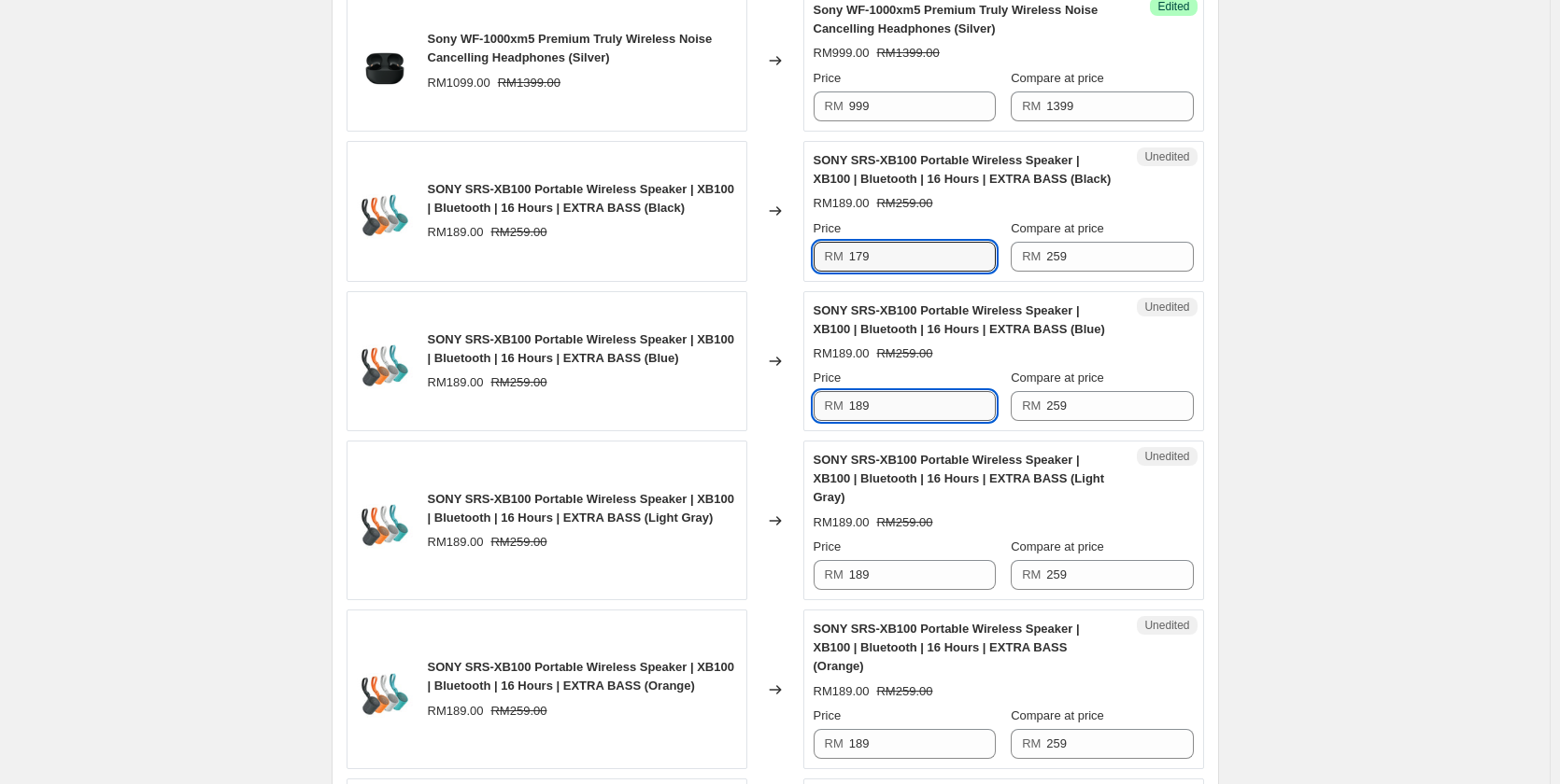
click at [926, 415] on input "189" at bounding box center [922, 406] width 147 height 30
paste input "7"
type input "179"
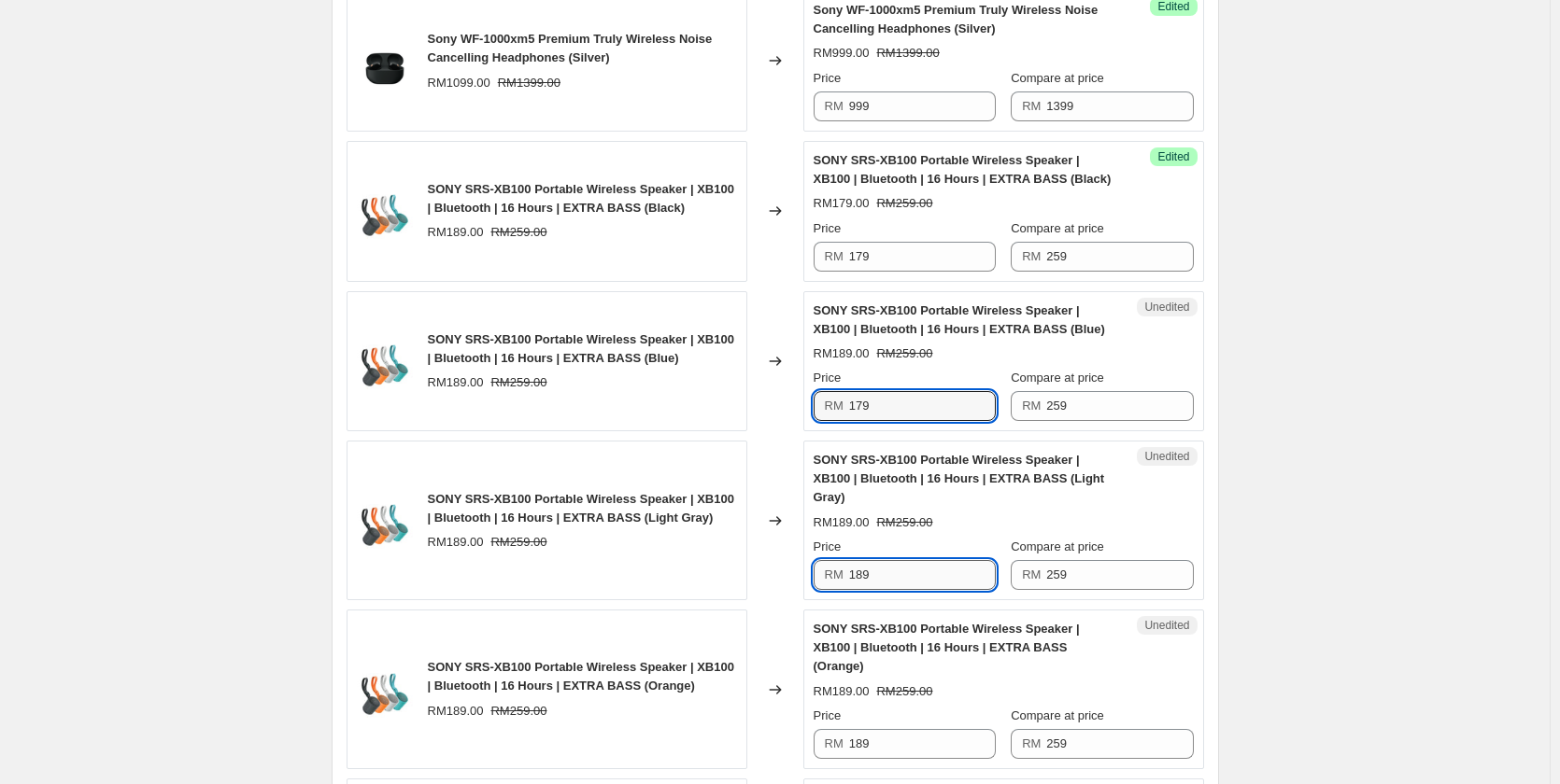
click at [933, 560] on input "189" at bounding box center [922, 575] width 147 height 30
paste input "7"
type input "179"
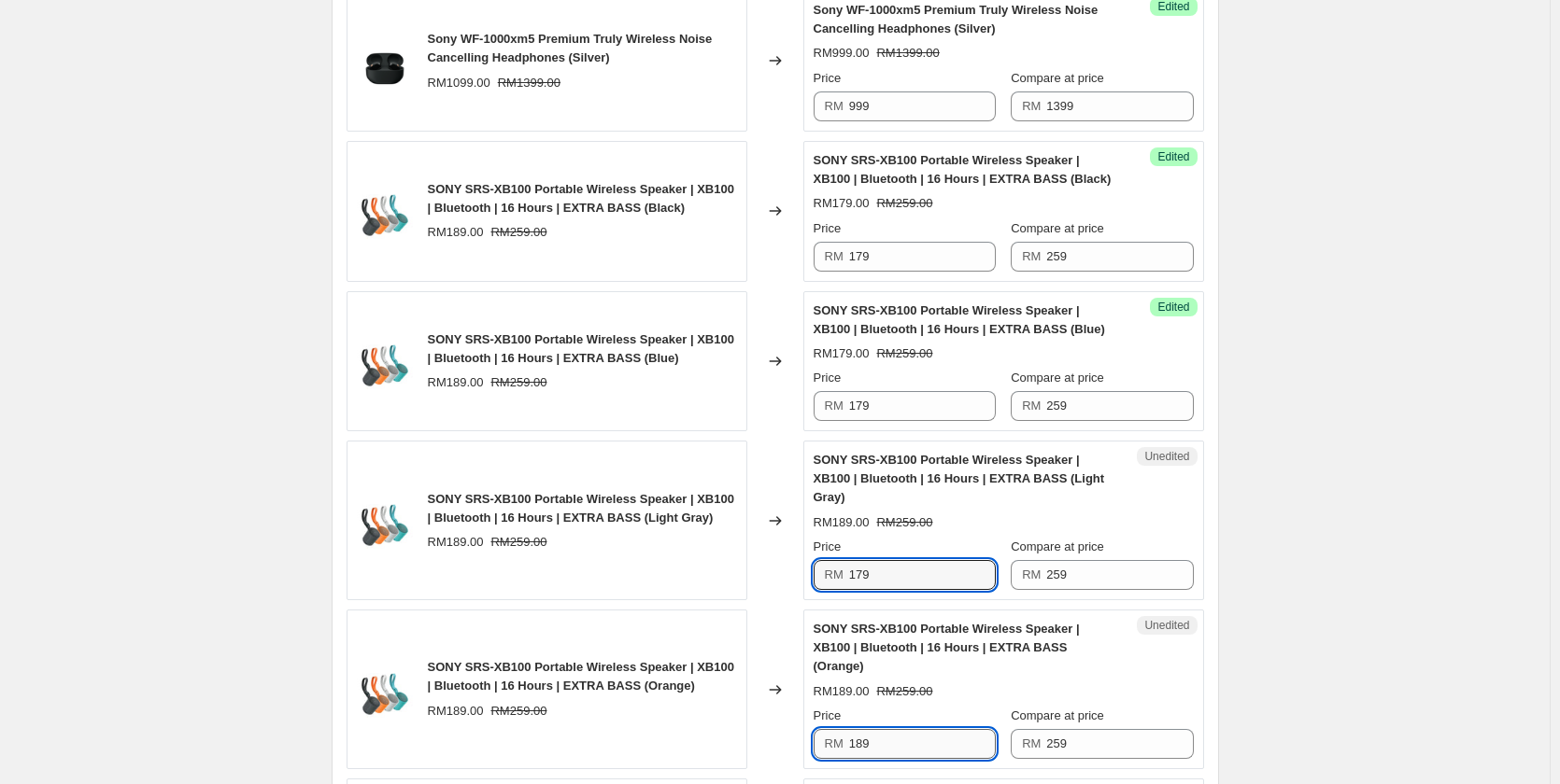
click at [914, 729] on input "189" at bounding box center [922, 745] width 147 height 30
click at [913, 729] on input "189" at bounding box center [922, 745] width 147 height 30
paste input "7"
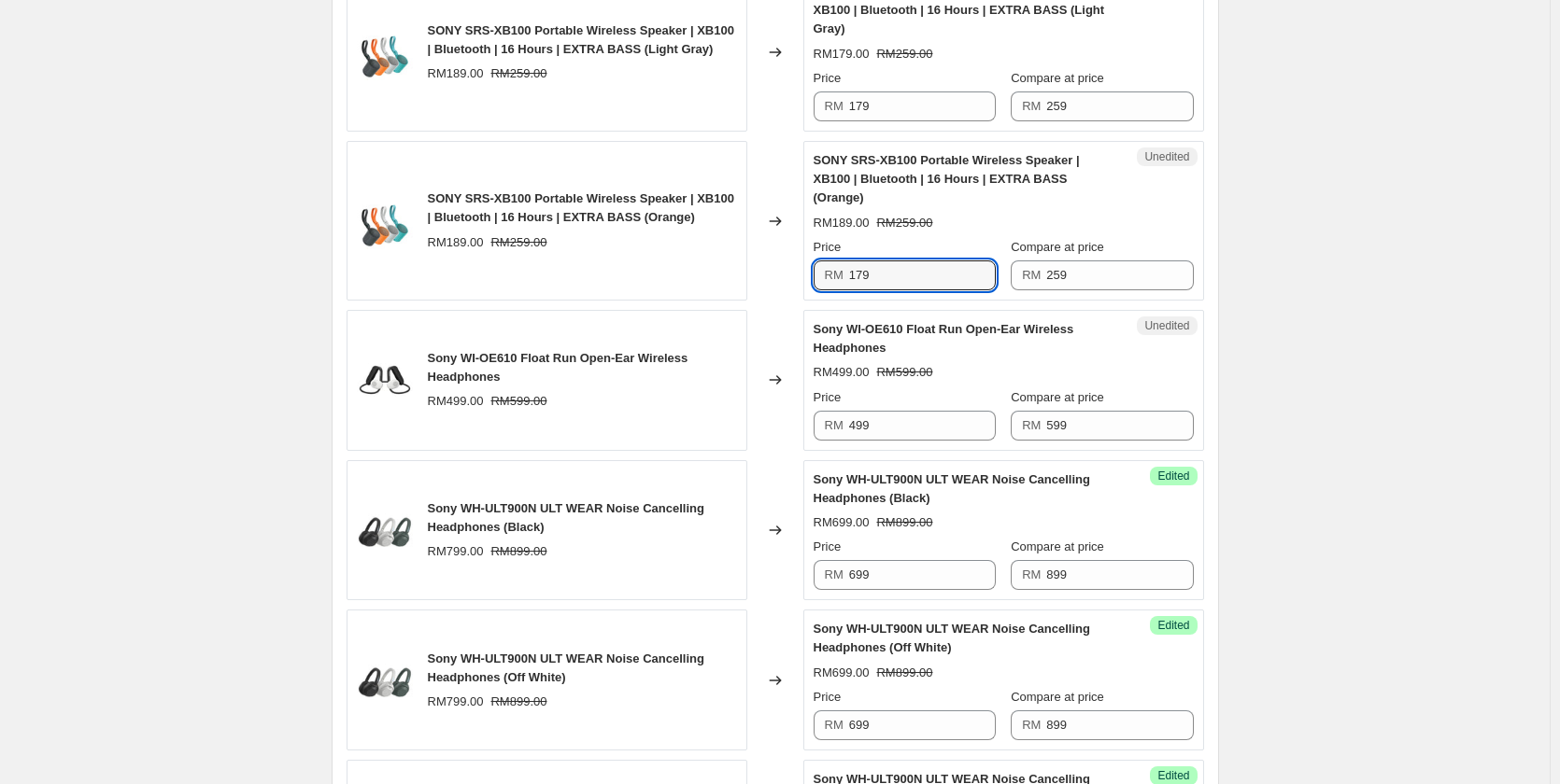
scroll to position [3299, 0]
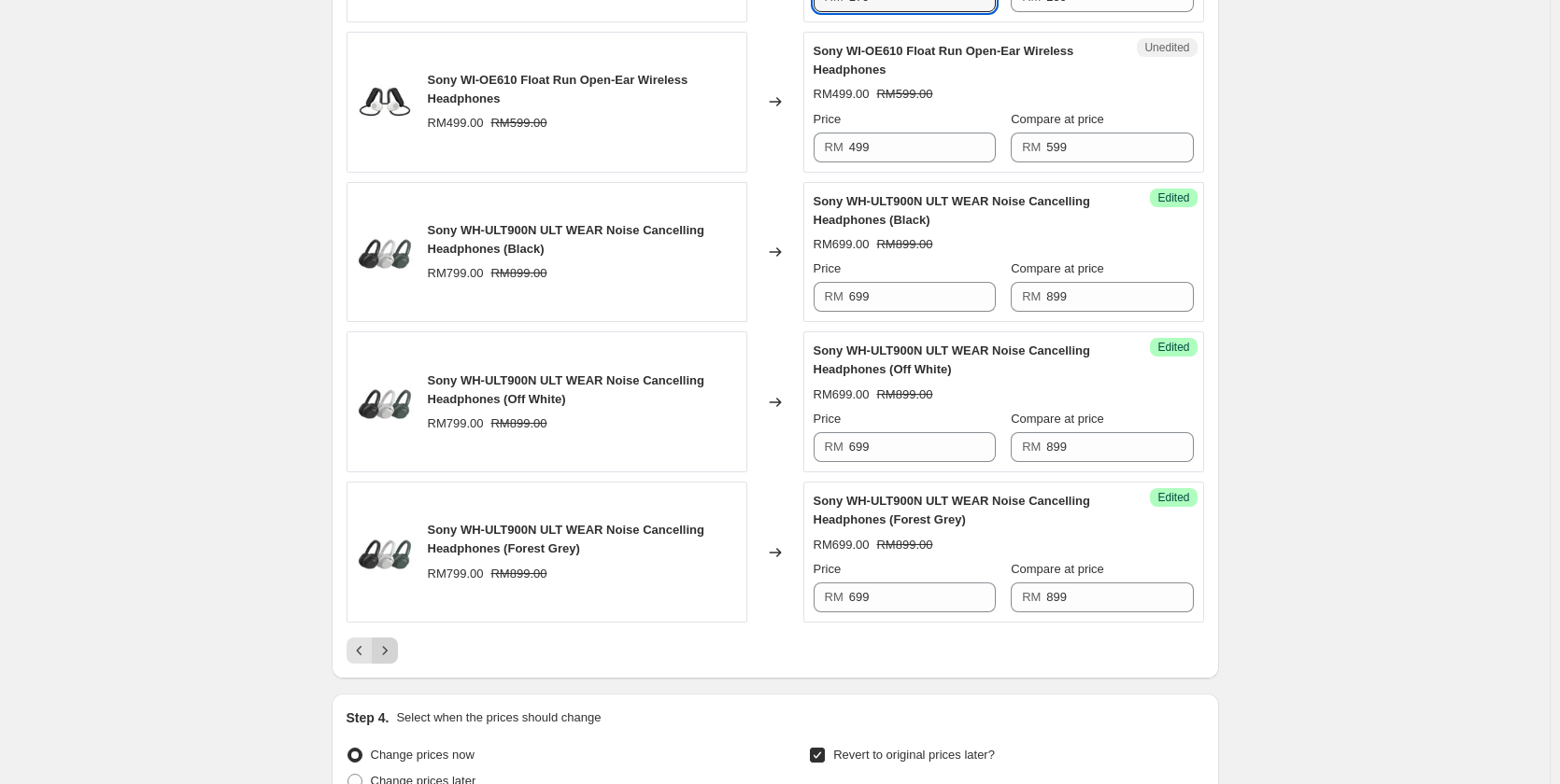
type input "179"
click at [394, 641] on icon "Next" at bounding box center [385, 651] width 19 height 19
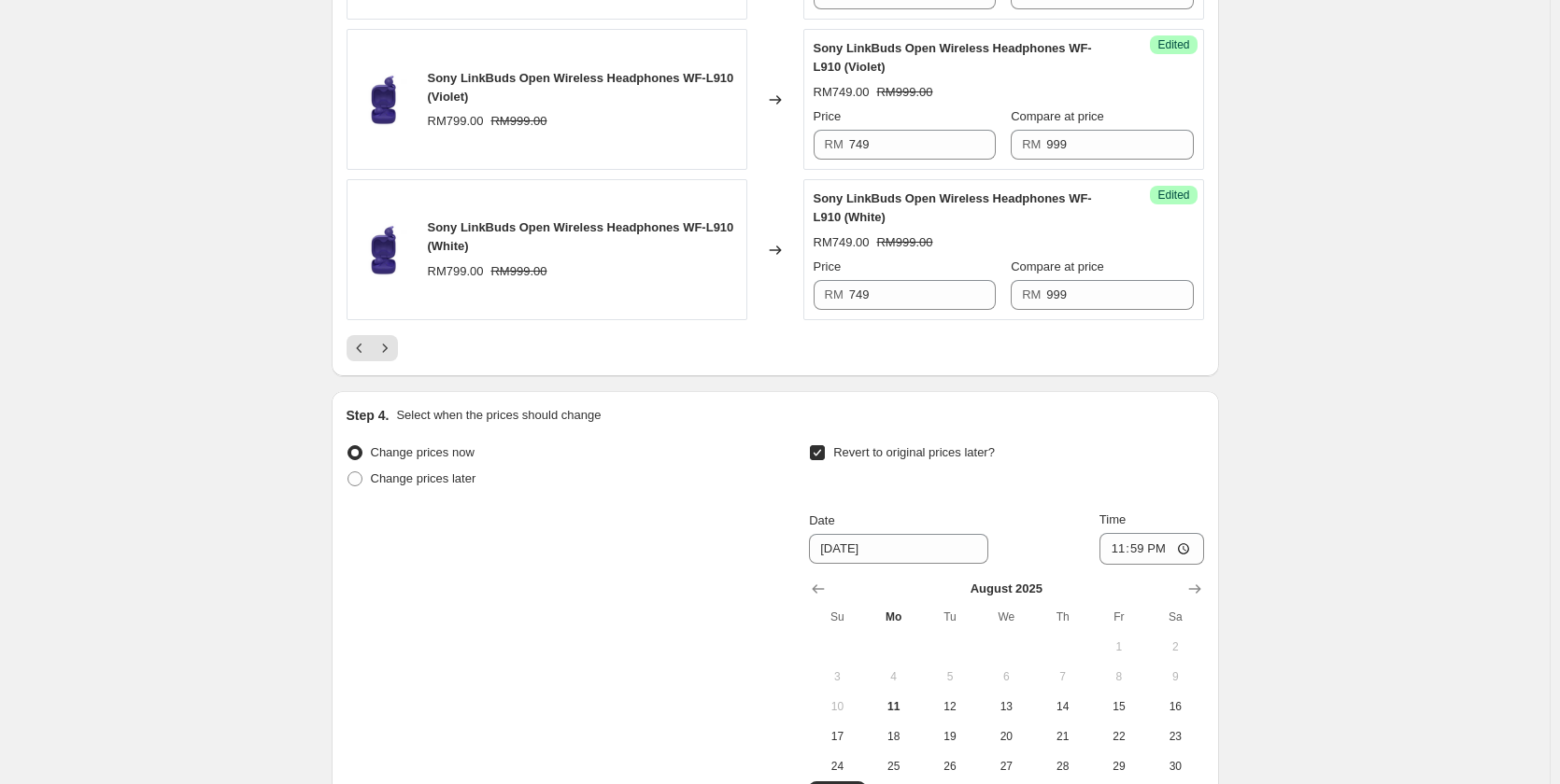
scroll to position [3205, 0]
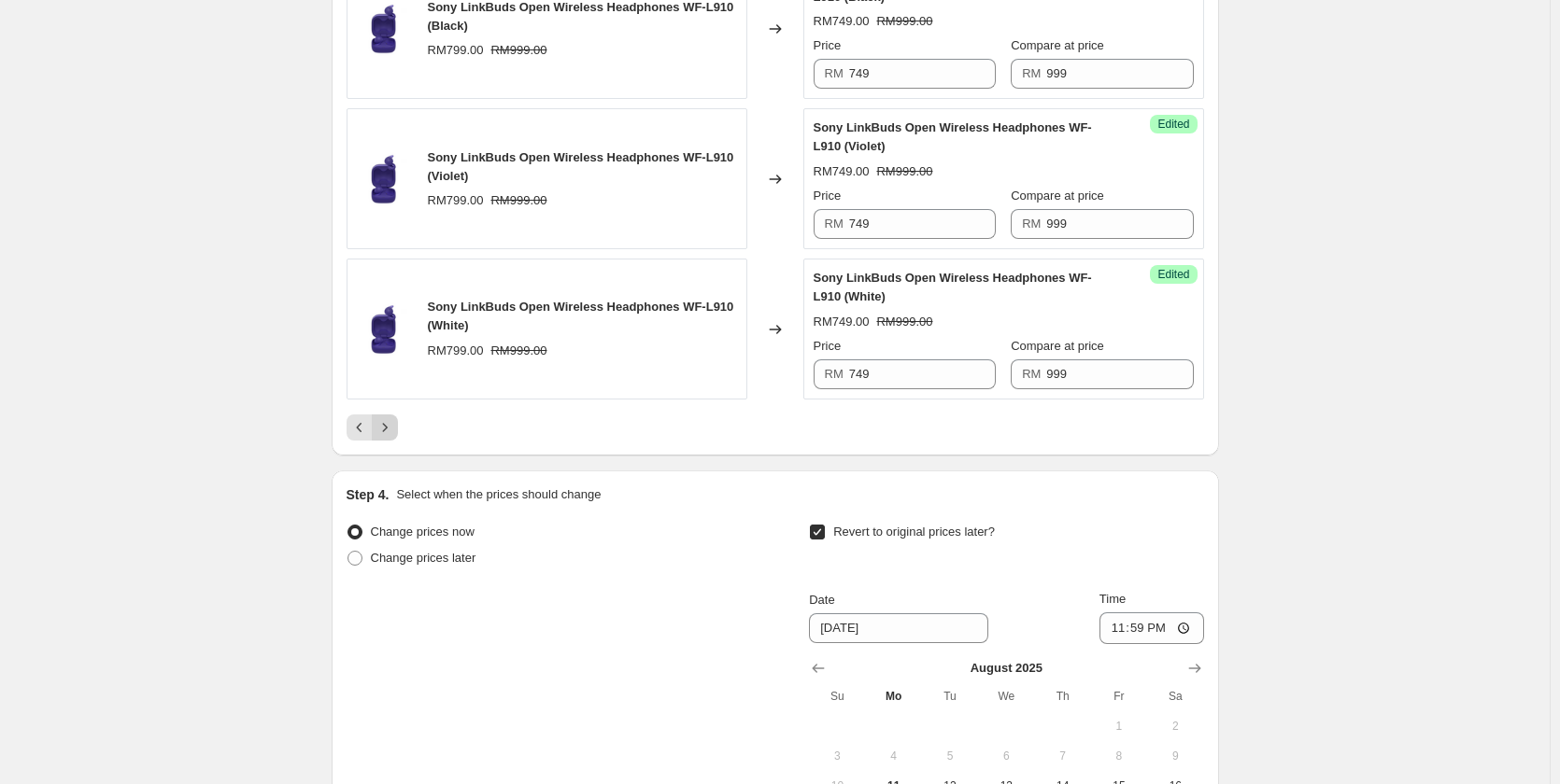
click at [389, 421] on icon "Next" at bounding box center [385, 428] width 19 height 19
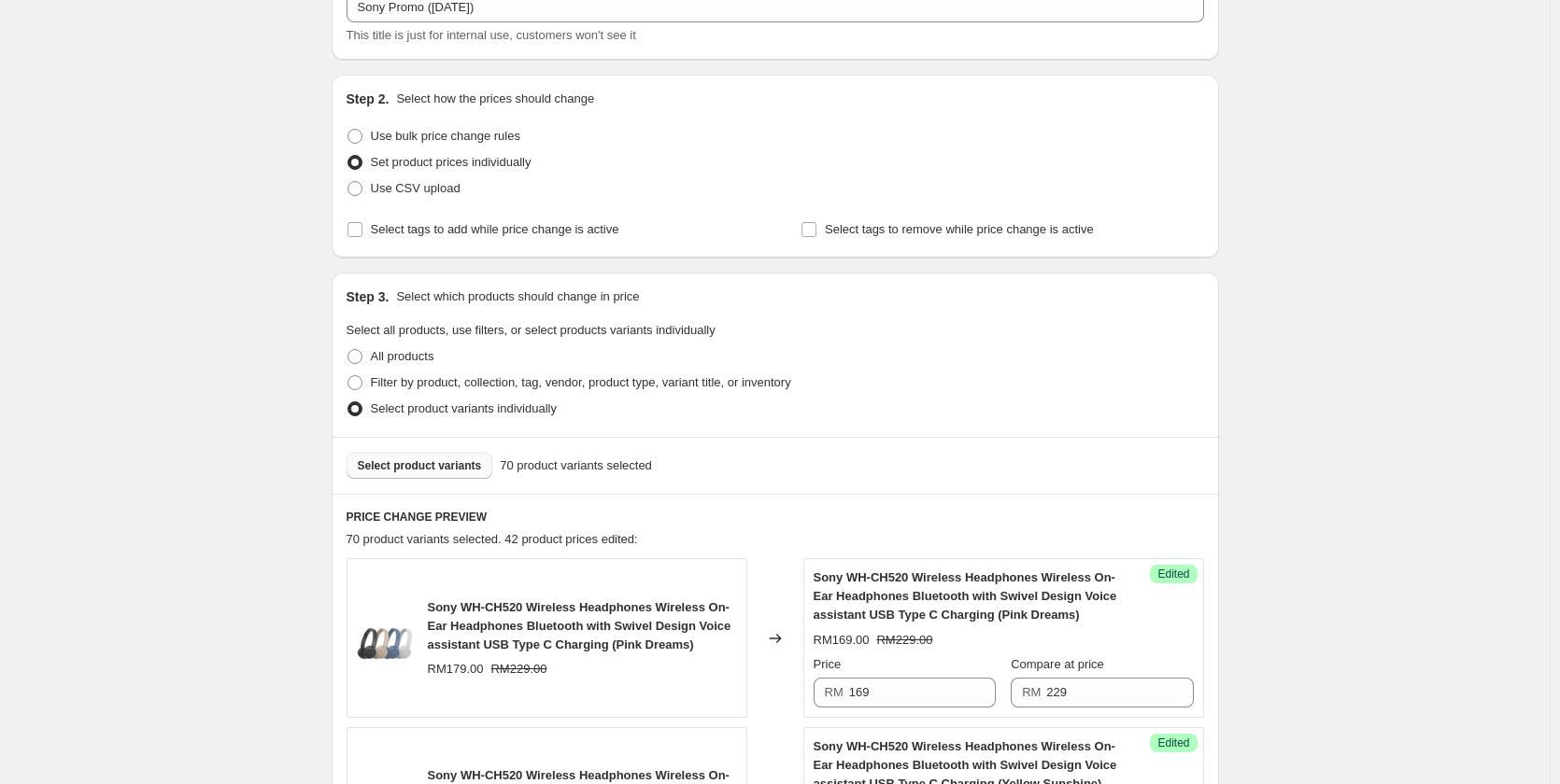
scroll to position [34, 0]
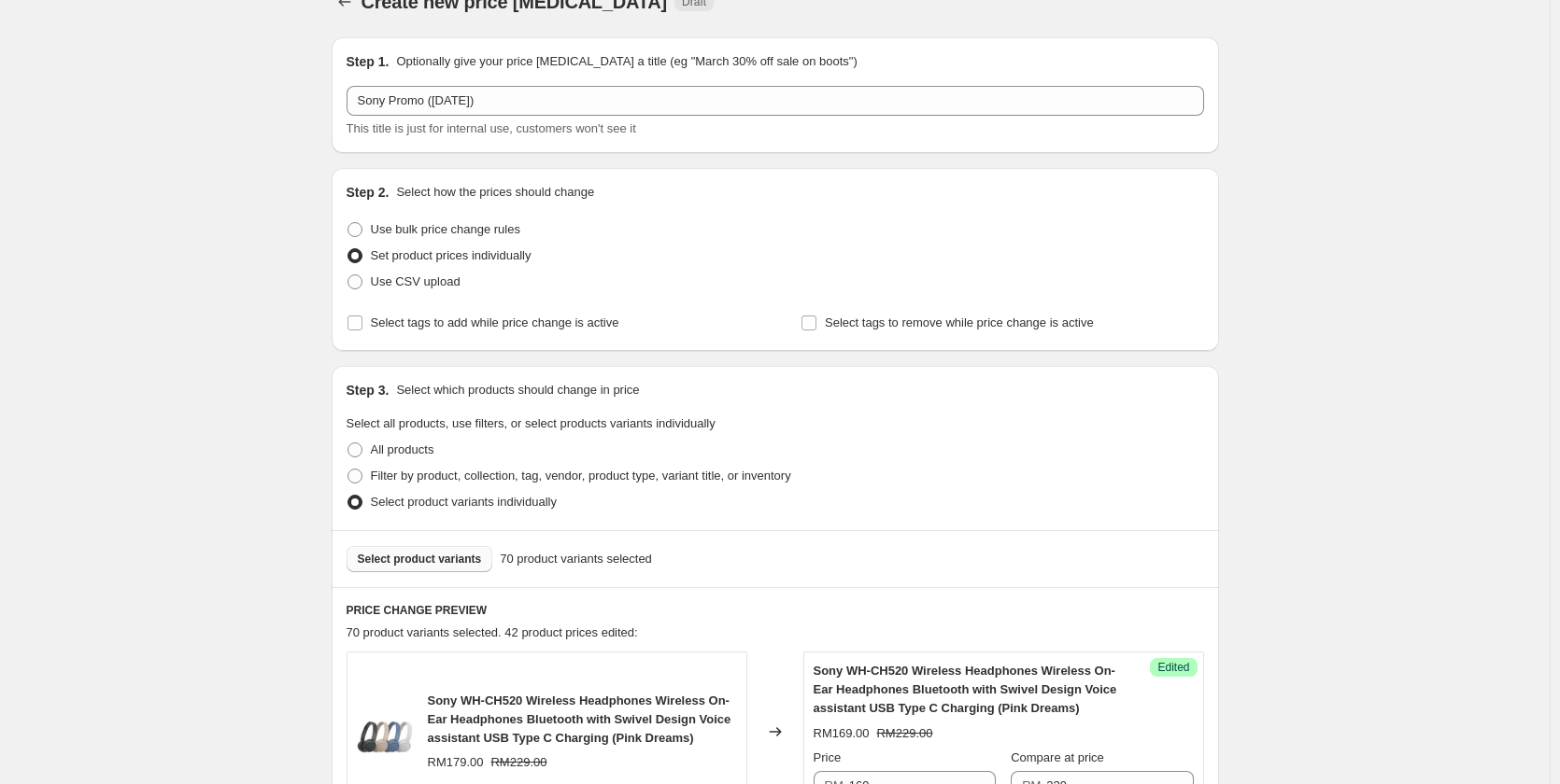
click at [422, 561] on span "Select product variants" at bounding box center [419, 559] width 124 height 15
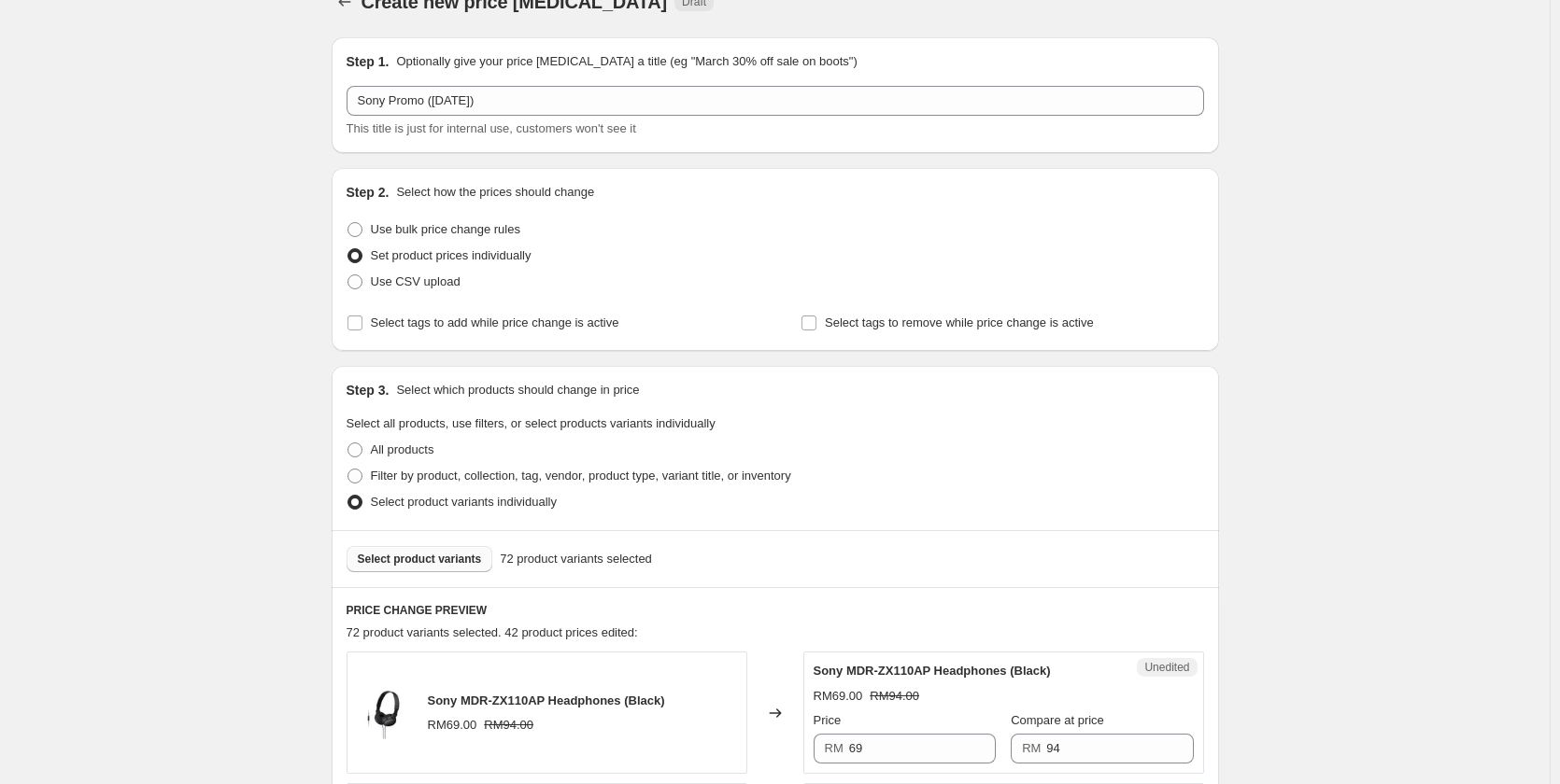
click at [432, 557] on span "Select product variants" at bounding box center [419, 559] width 124 height 15
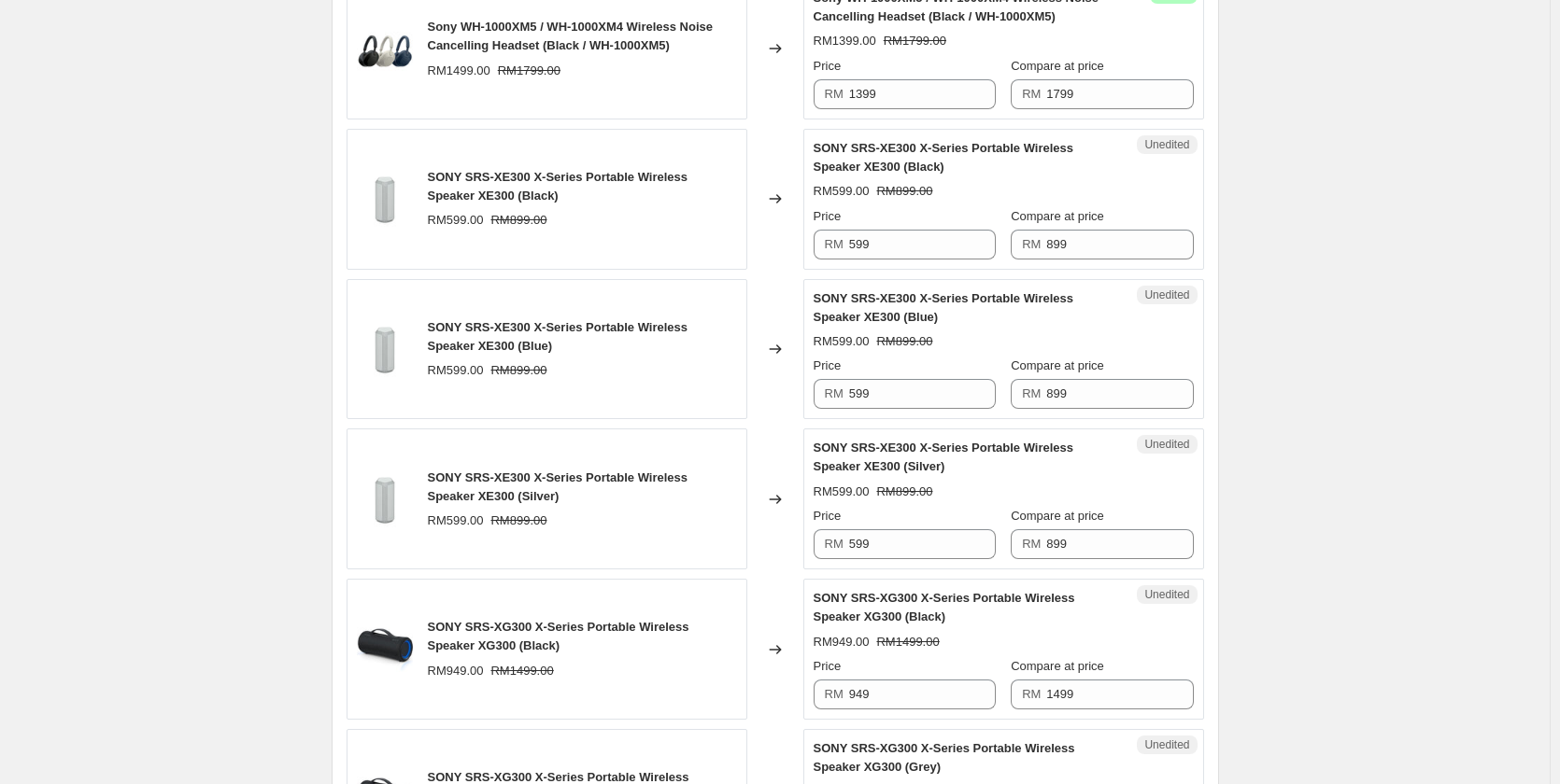
scroll to position [2275, 0]
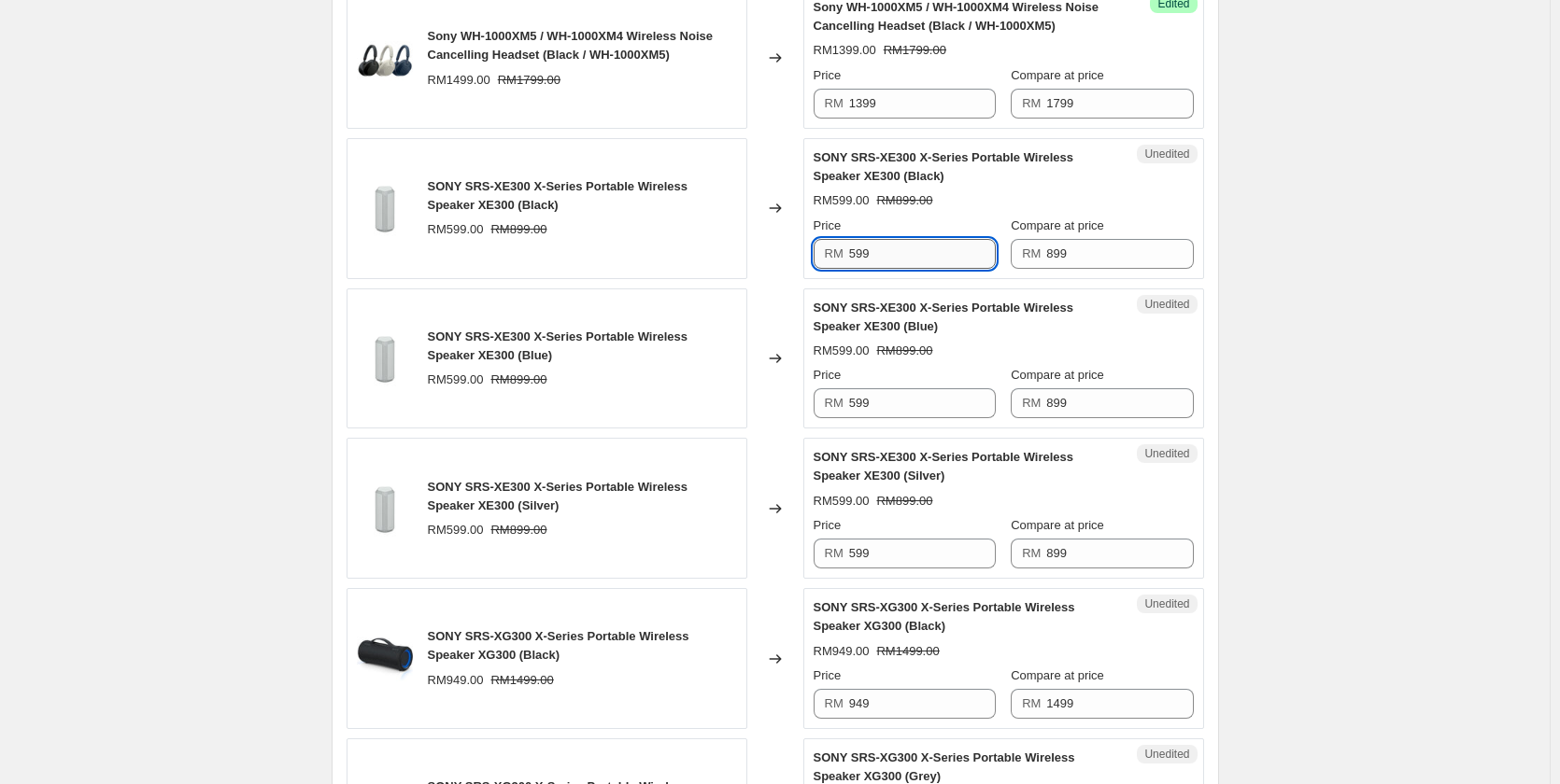
click at [890, 243] on input "599" at bounding box center [922, 254] width 147 height 30
click at [890, 246] on input "499" at bounding box center [922, 254] width 147 height 30
type input "499"
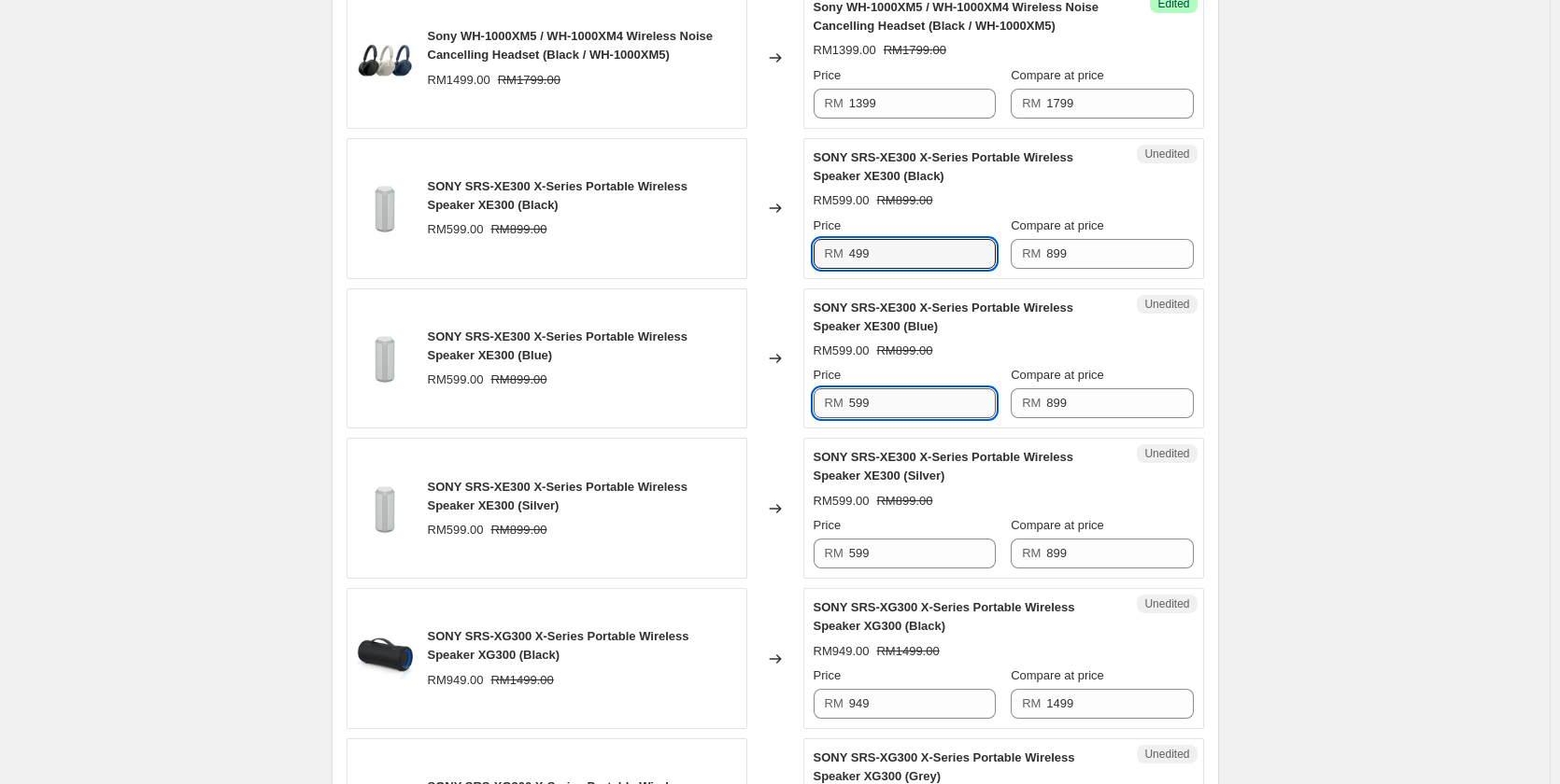
click at [897, 394] on input "599" at bounding box center [922, 403] width 147 height 30
paste input "4"
type input "499"
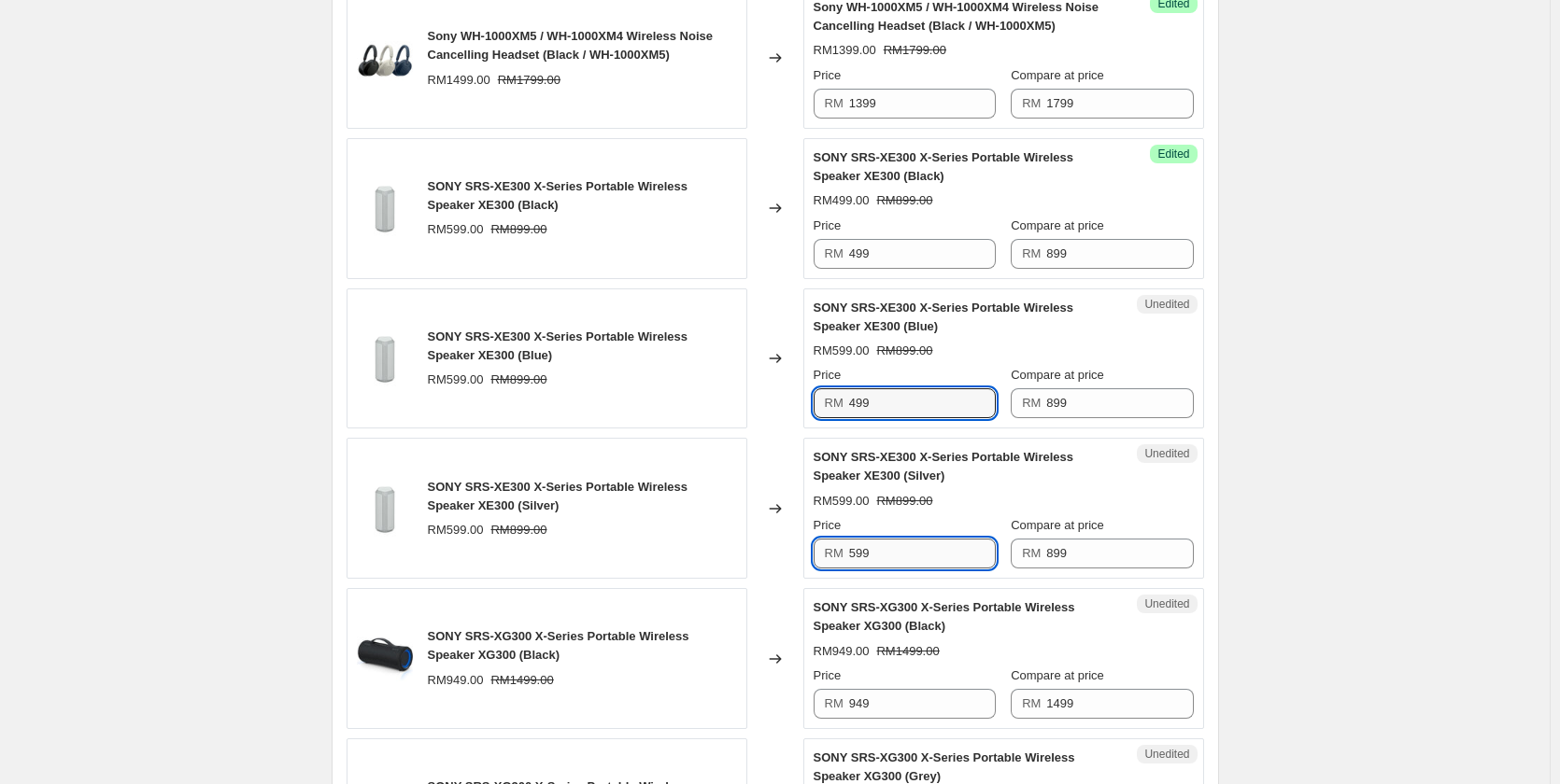
click at [876, 543] on input "599" at bounding box center [922, 554] width 147 height 30
paste input "4"
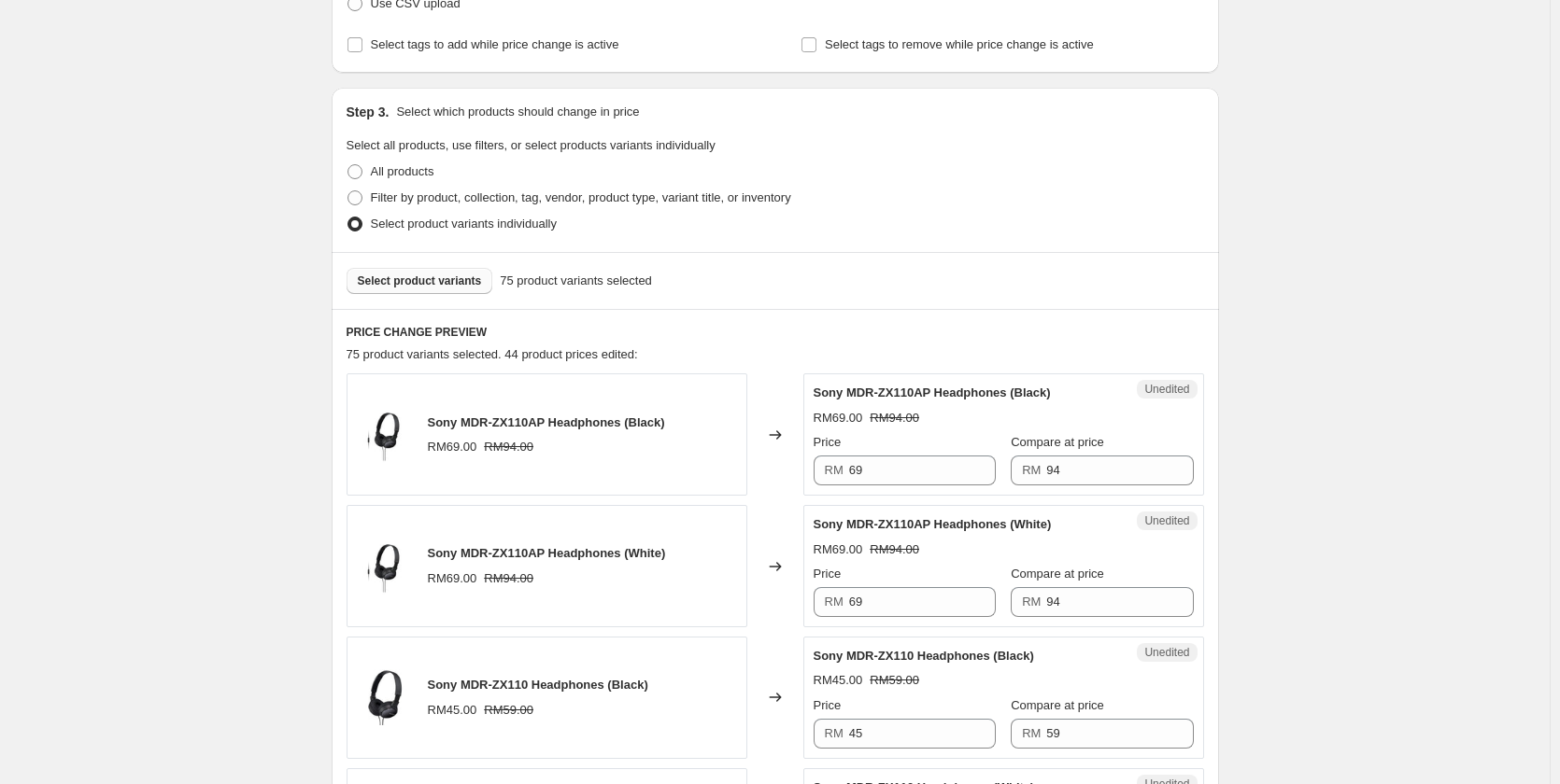
scroll to position [0, 0]
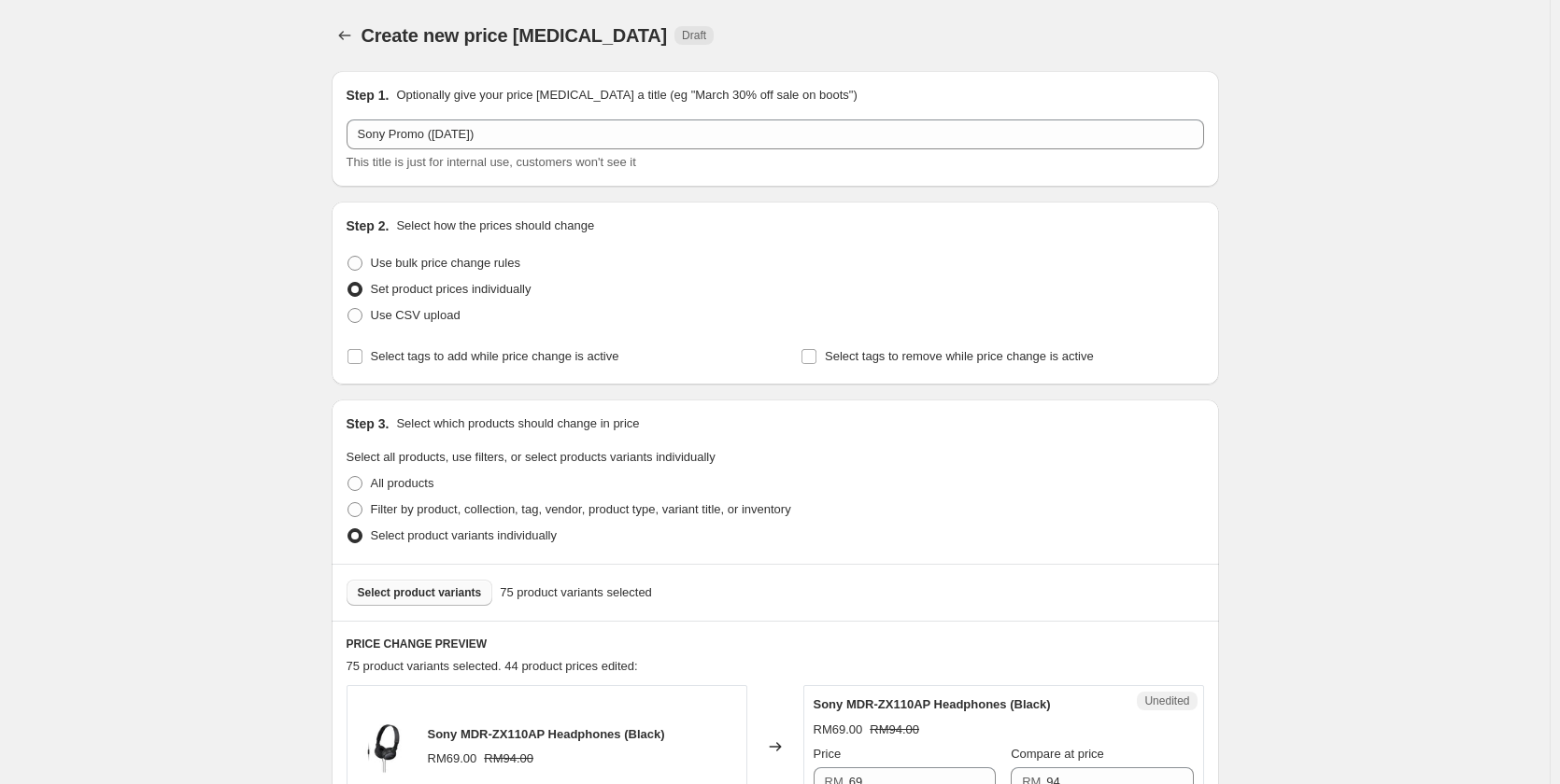
type input "499"
click at [415, 588] on span "Select product variants" at bounding box center [419, 593] width 124 height 15
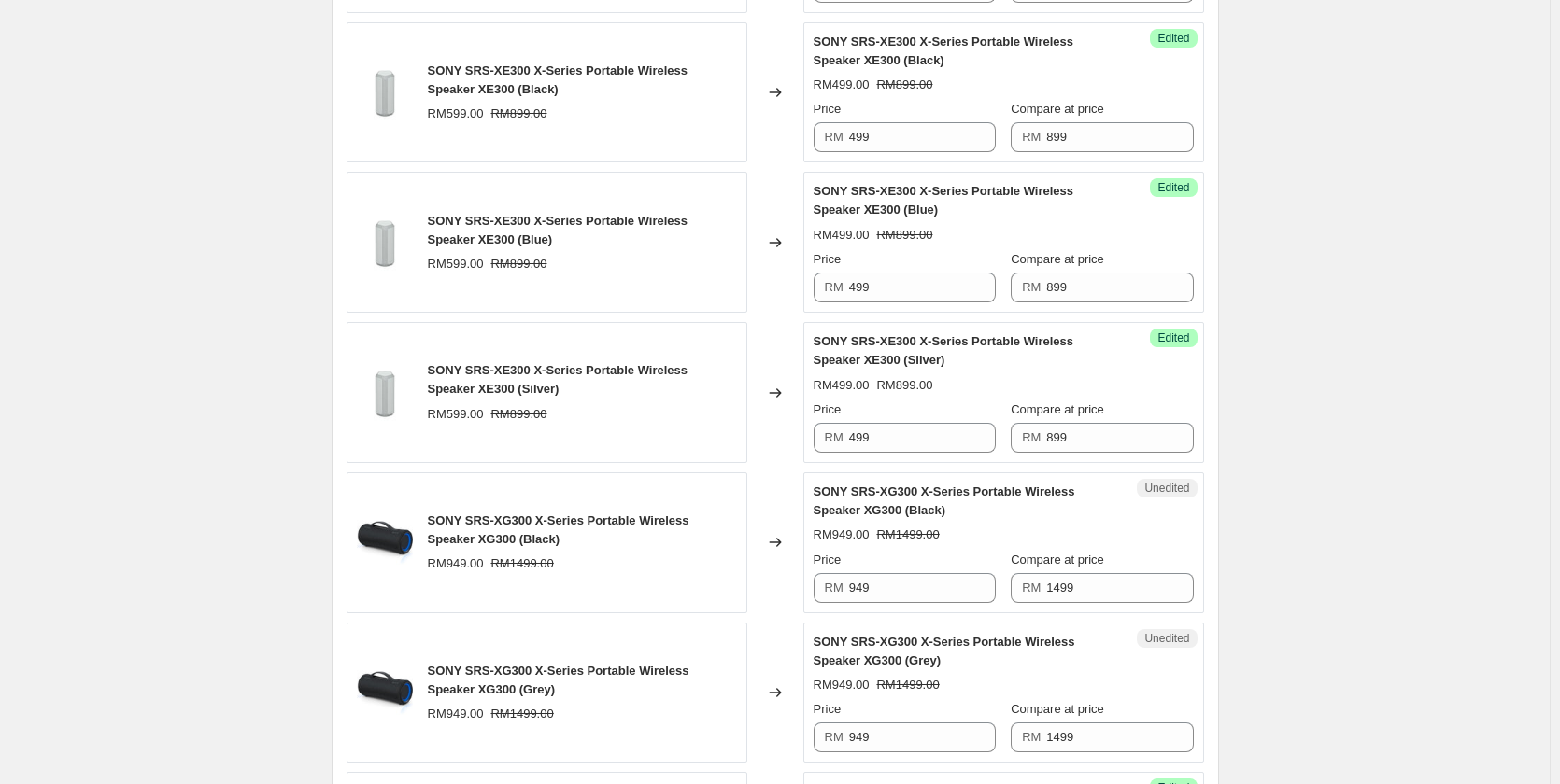
scroll to position [2428, 0]
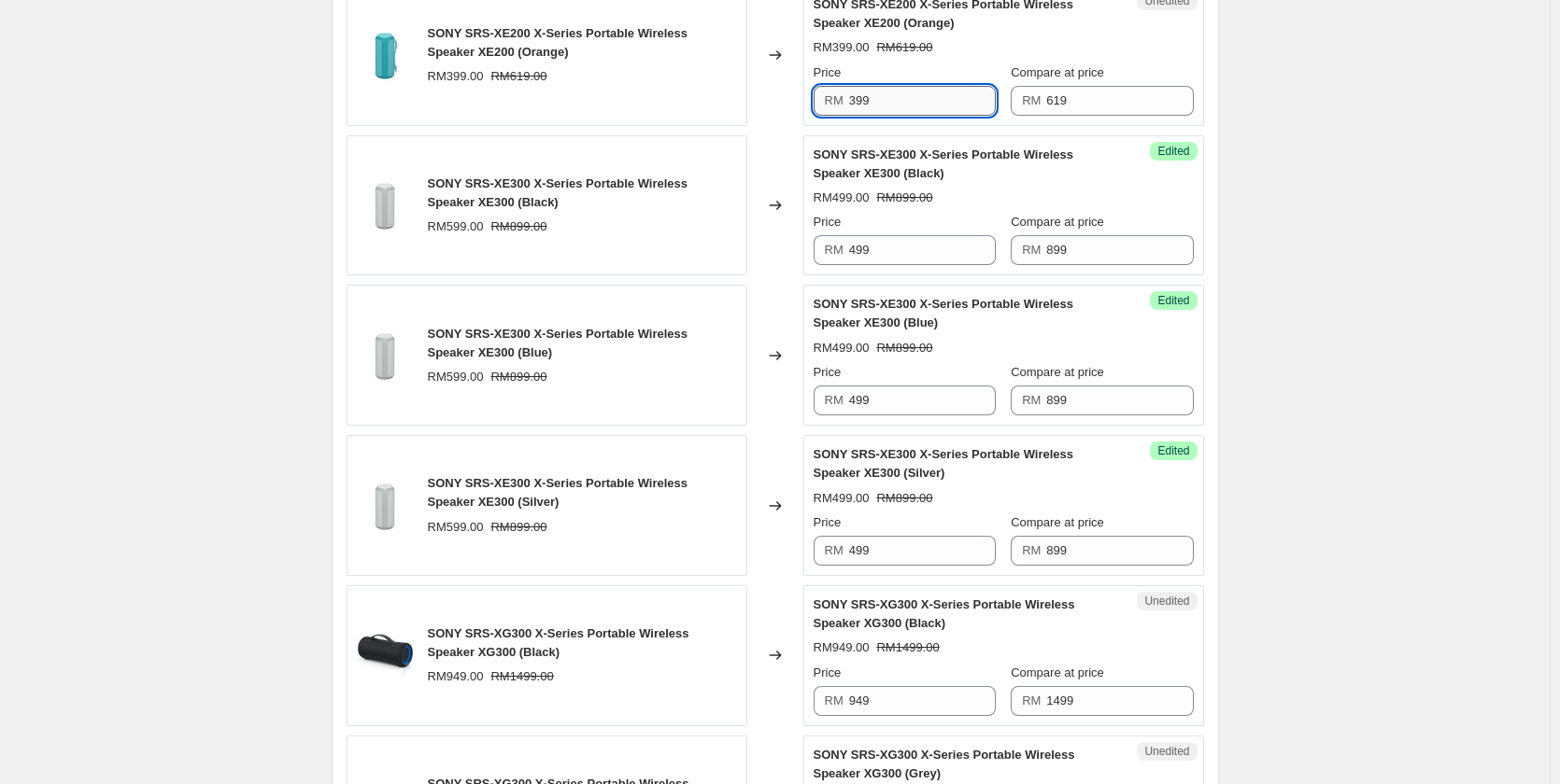
click at [903, 91] on input "399" at bounding box center [922, 101] width 147 height 30
type input "299"
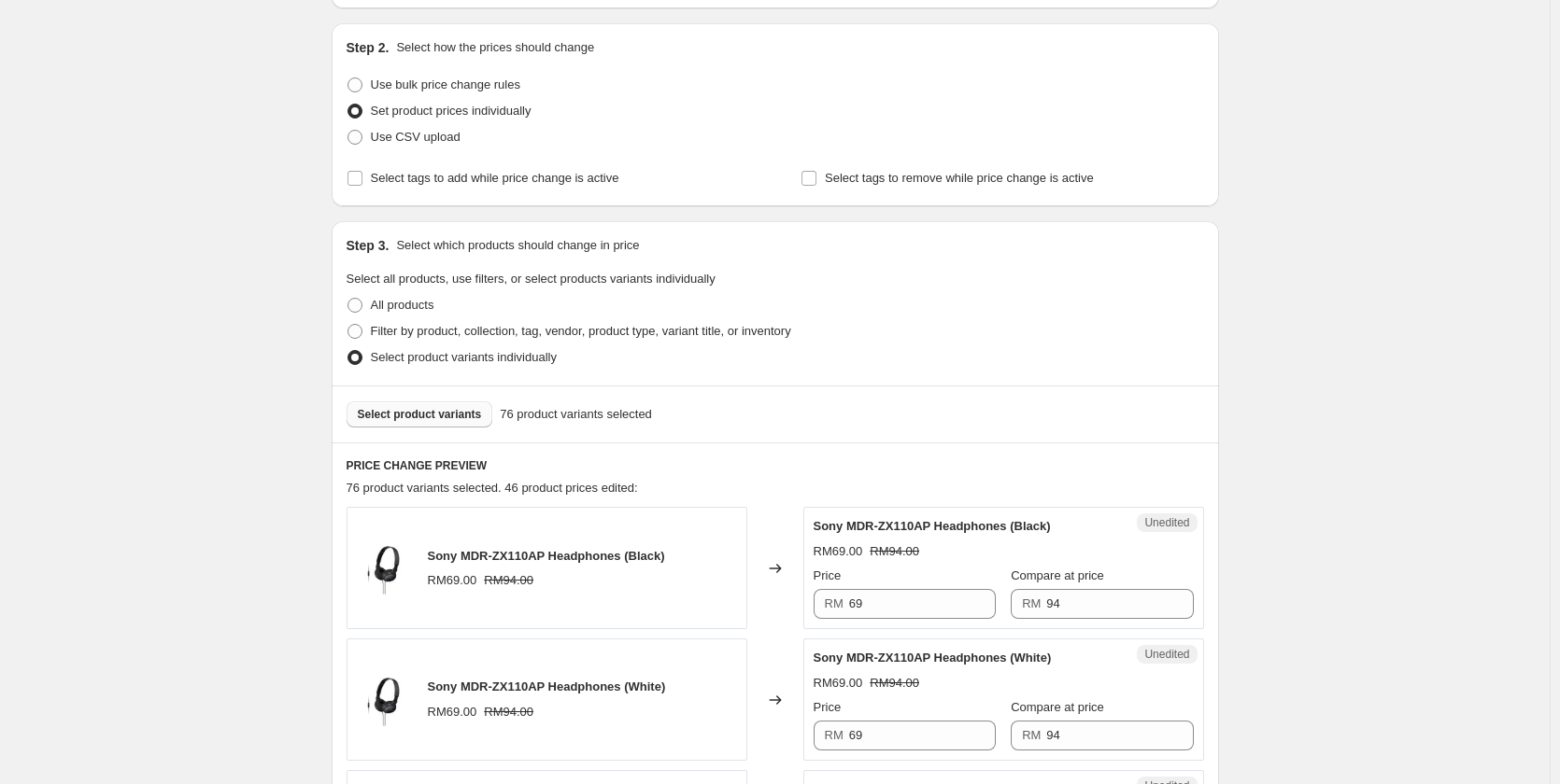
scroll to position [0, 0]
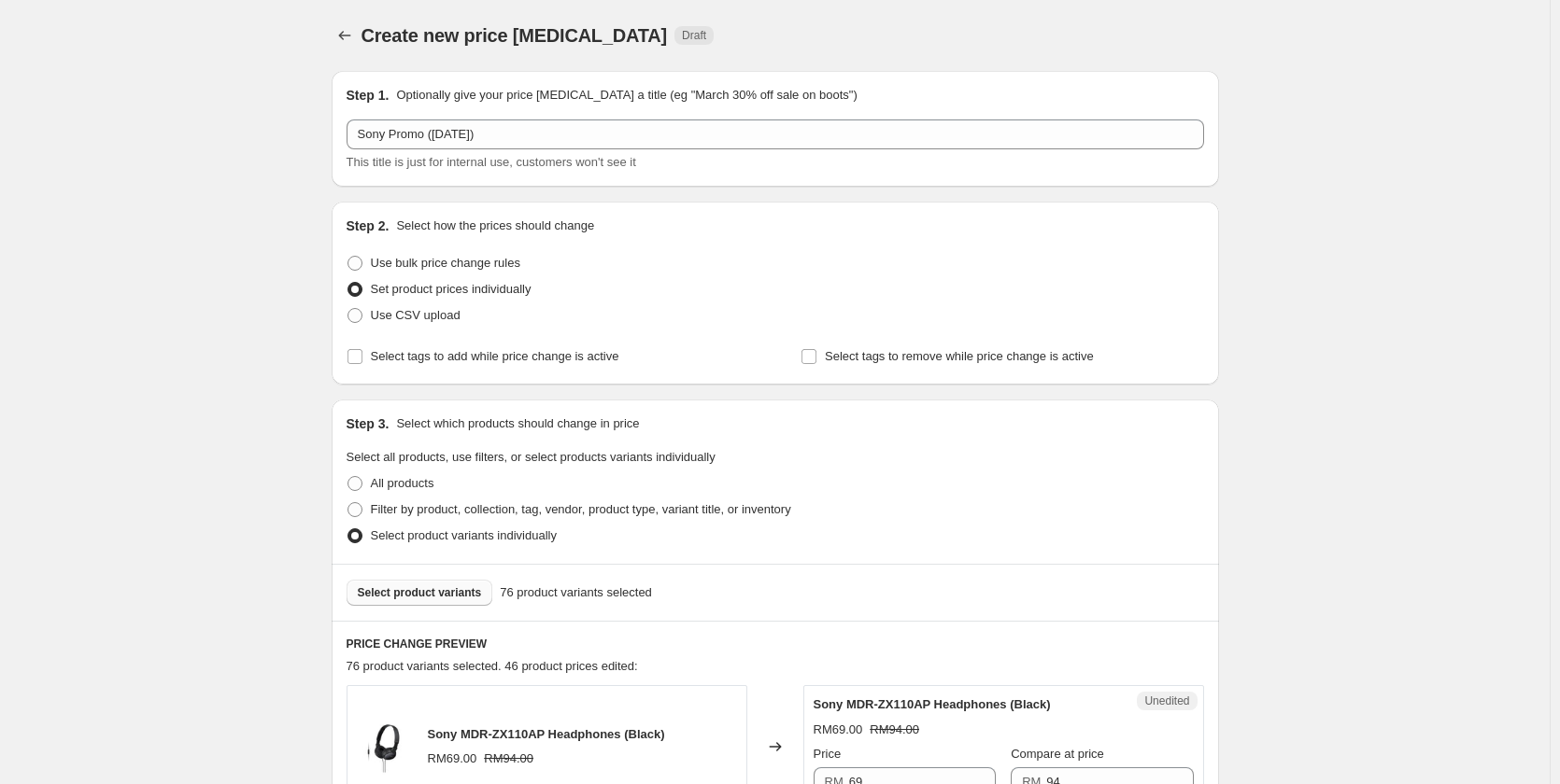
click at [414, 607] on div "Select product variants 76 product variants selected" at bounding box center [776, 592] width 888 height 57
click at [412, 598] on span "Select product variants" at bounding box center [419, 593] width 124 height 15
click at [408, 603] on button "Select product variants" at bounding box center [420, 593] width 147 height 26
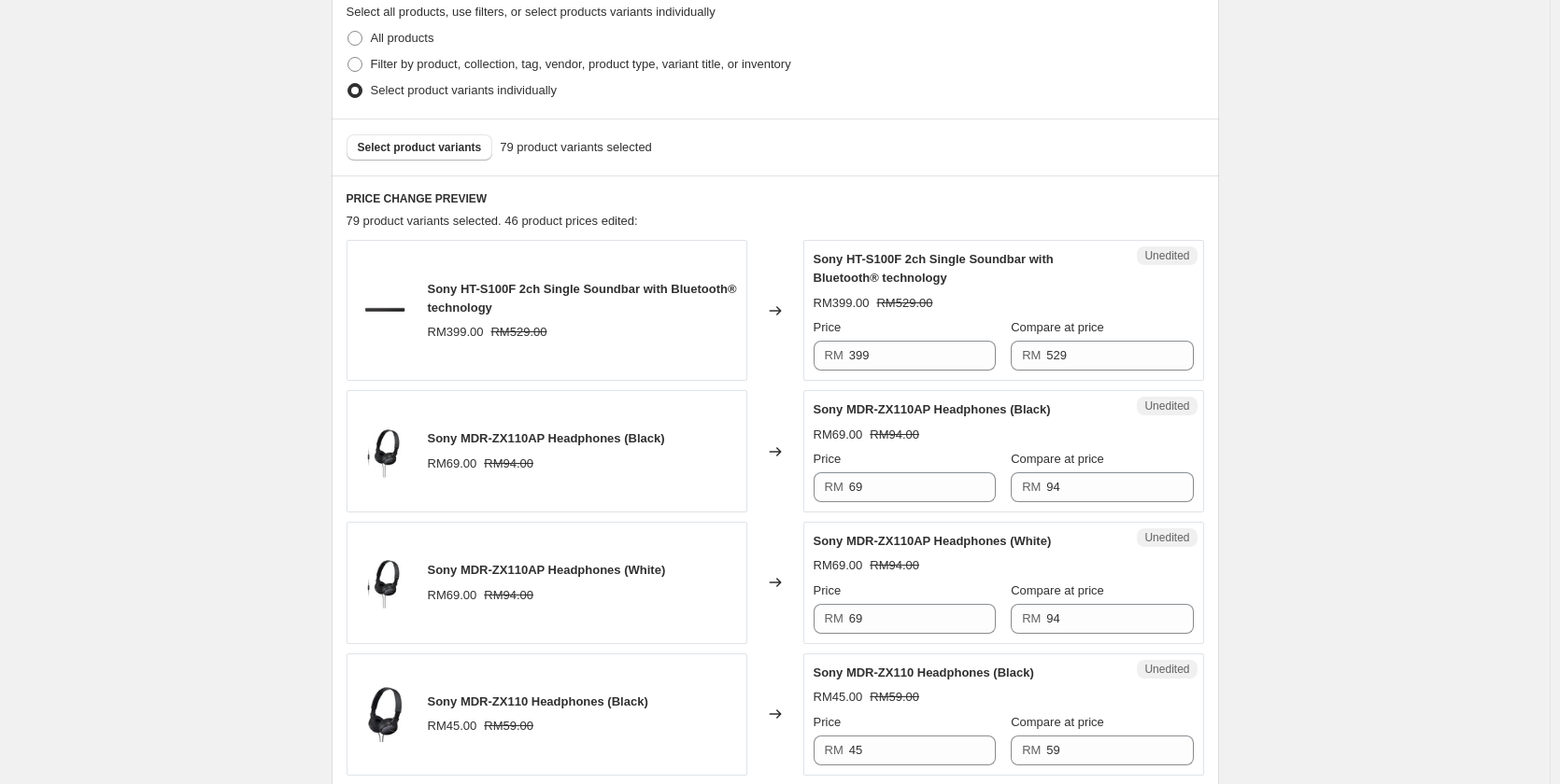
scroll to position [467, 0]
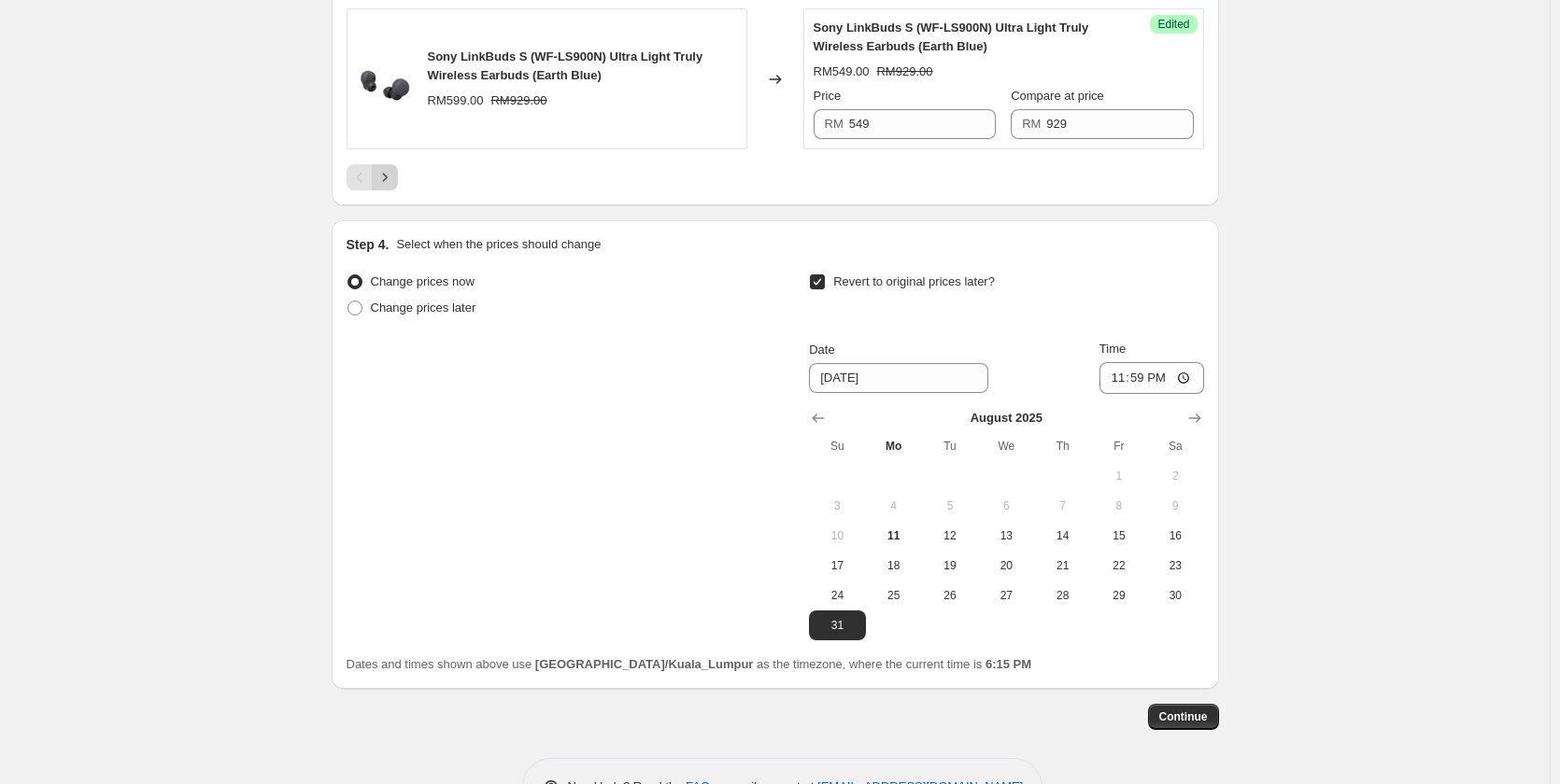
click at [389, 178] on icon "Next" at bounding box center [385, 178] width 19 height 19
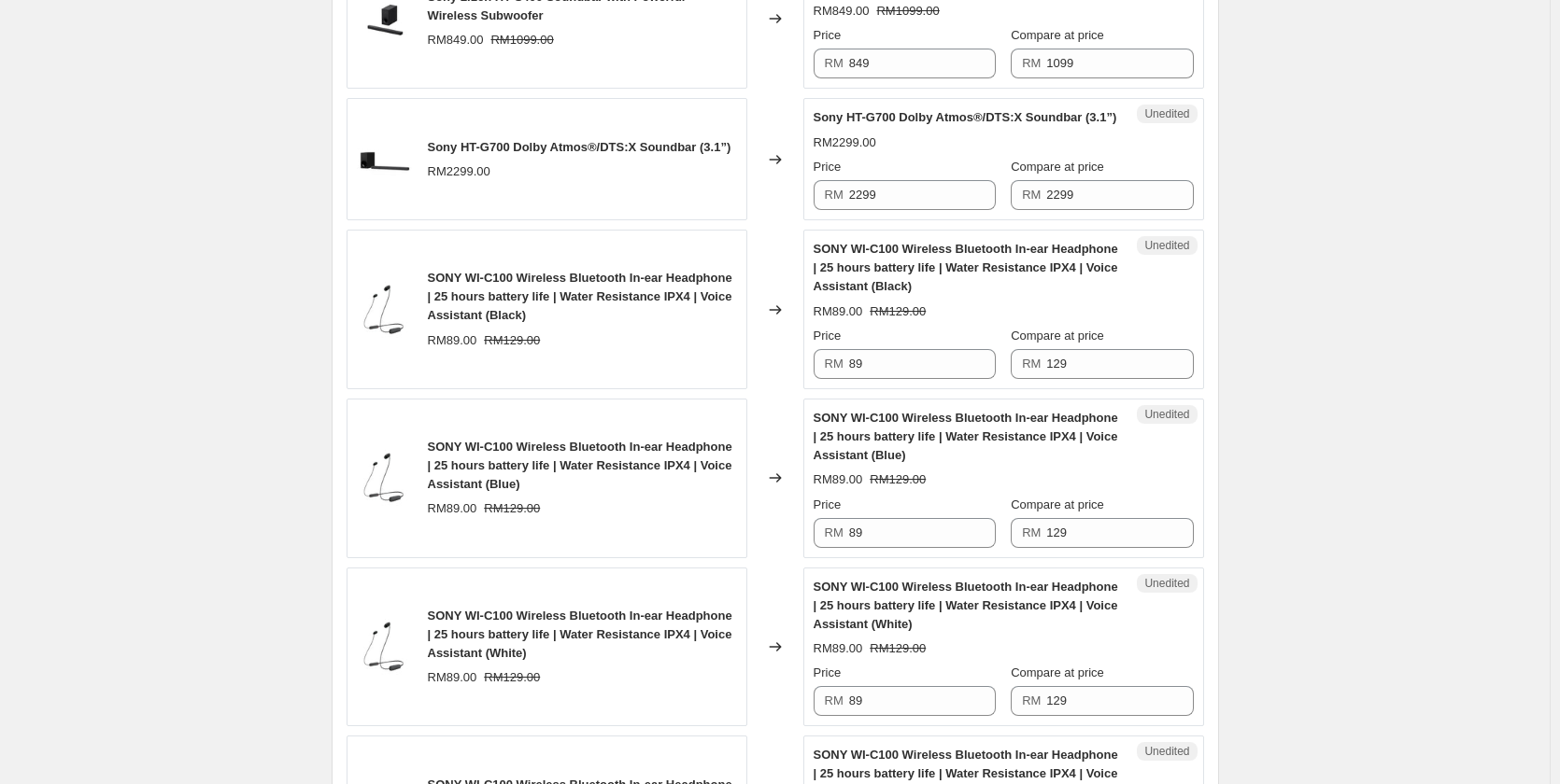
scroll to position [2428, 0]
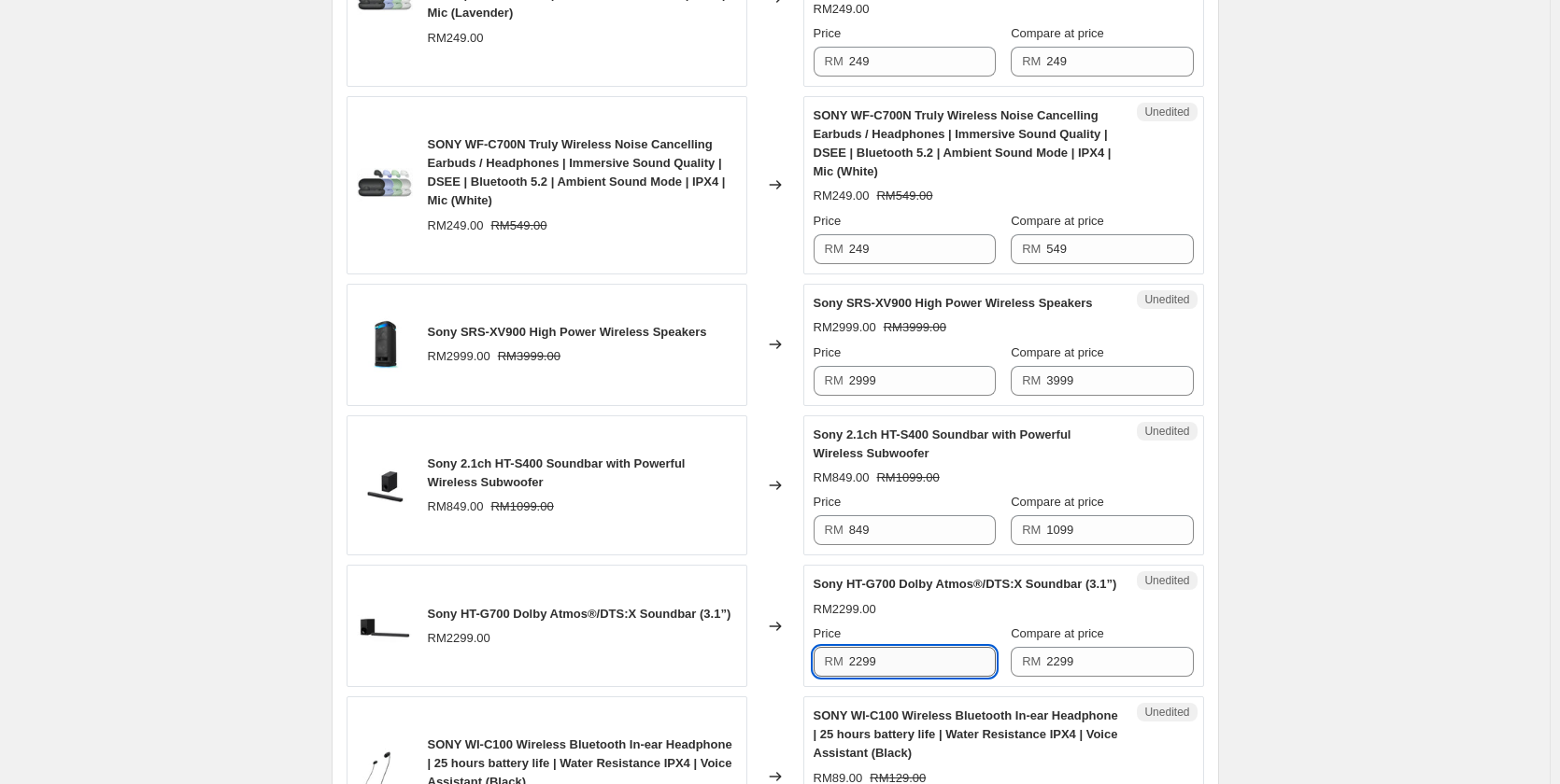
click at [892, 677] on input "2299" at bounding box center [922, 662] width 147 height 30
type input "1849"
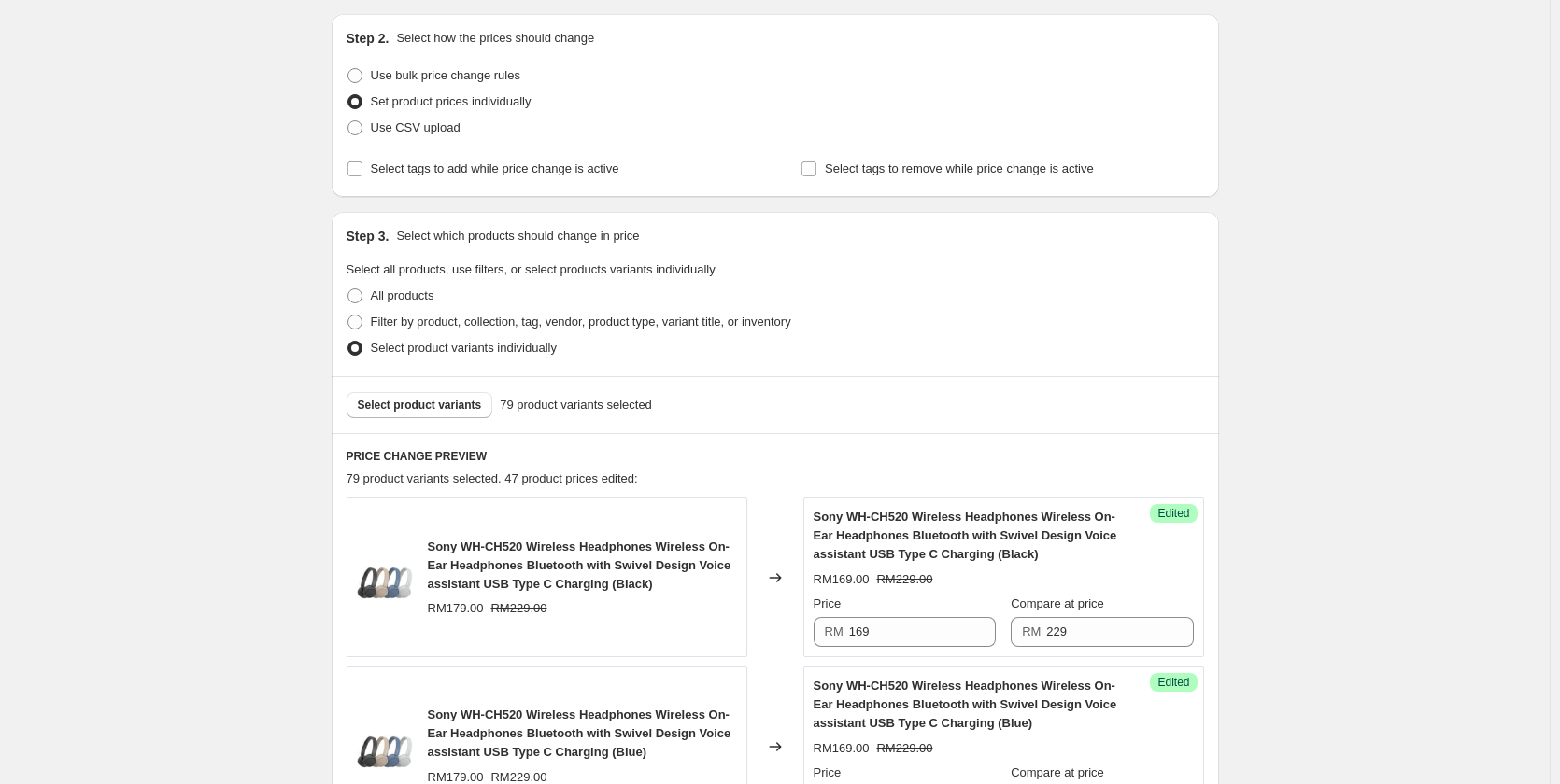
scroll to position [187, 0]
click at [420, 402] on span "Select product variants" at bounding box center [419, 406] width 124 height 15
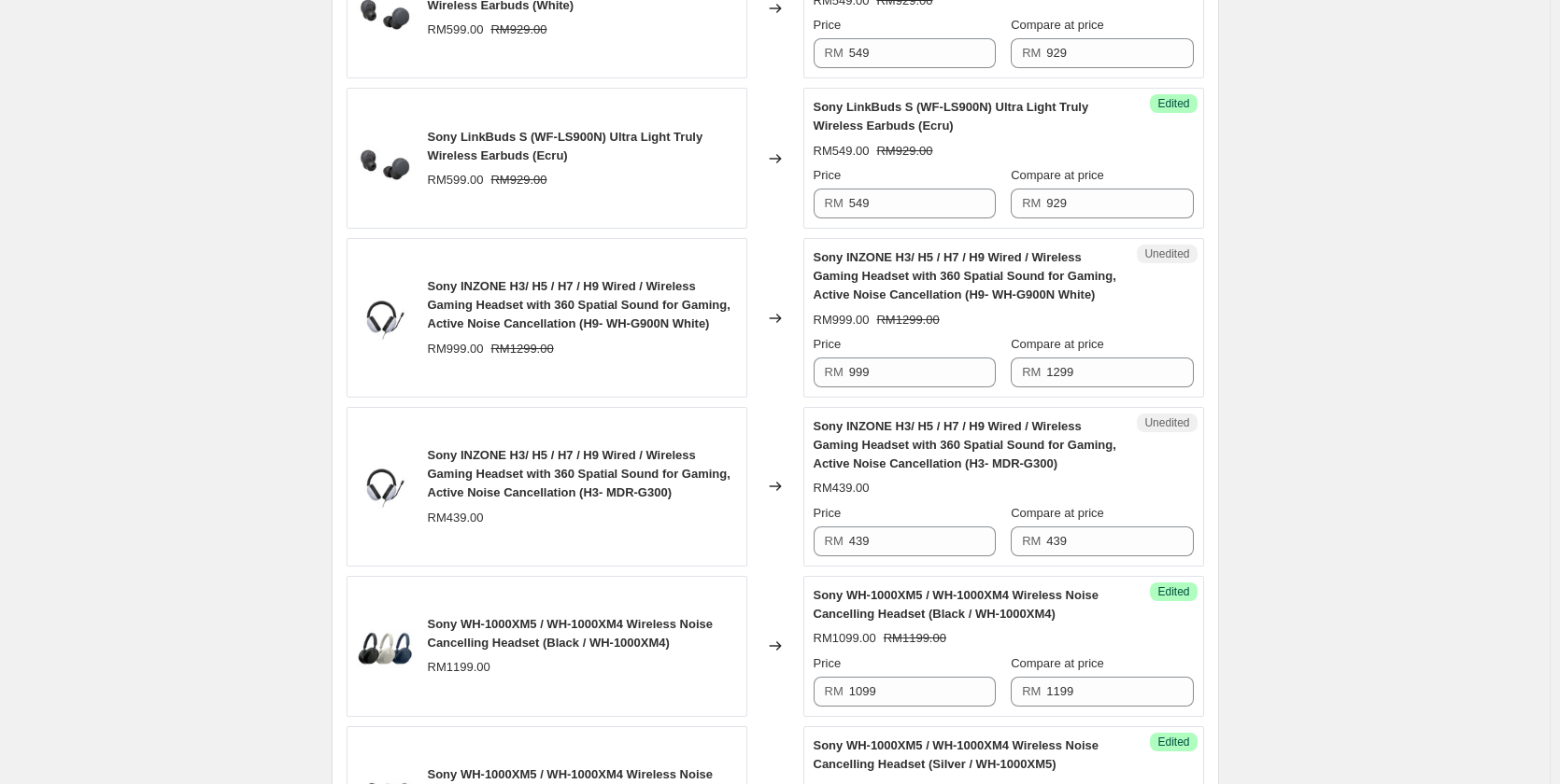
scroll to position [1868, 0]
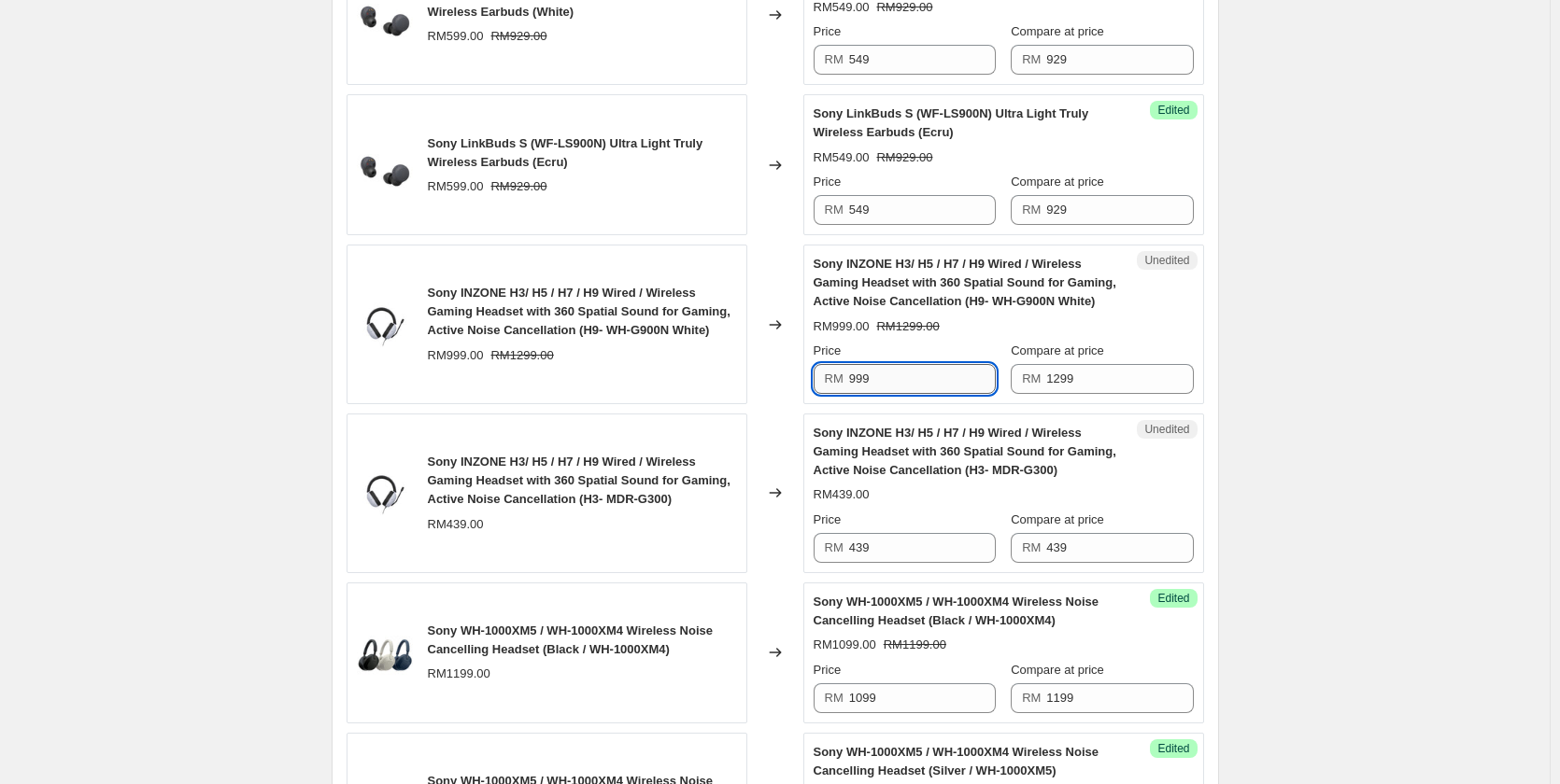
click at [973, 389] on input "999" at bounding box center [922, 379] width 147 height 30
type input "799"
click at [906, 547] on input "439" at bounding box center [922, 548] width 147 height 30
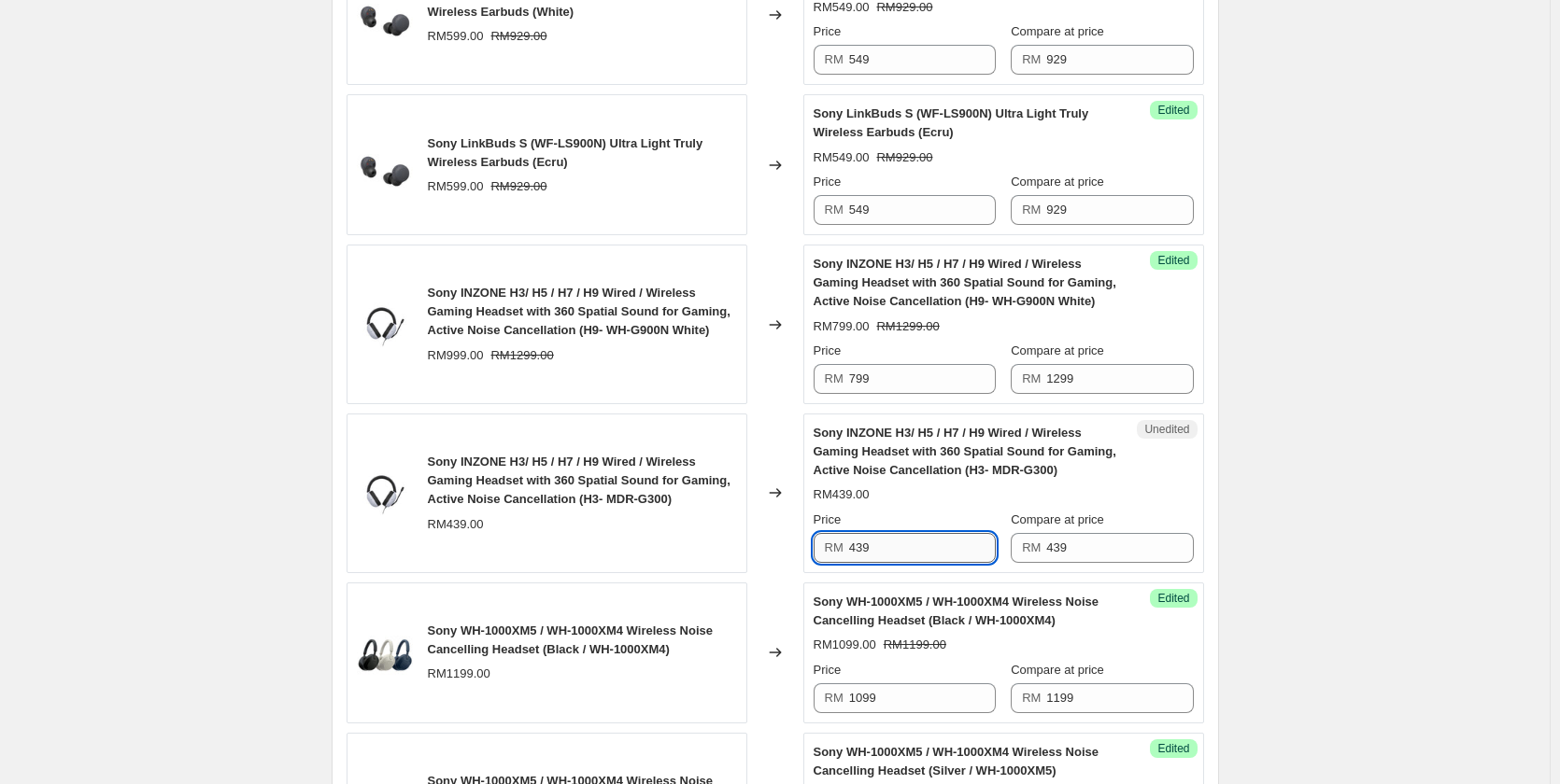
click at [906, 547] on input "439" at bounding box center [922, 548] width 147 height 30
type input "299"
click at [186, 414] on div "Create new price [MEDICAL_DATA]. This page is ready Create new price [MEDICAL_D…" at bounding box center [775, 300] width 1550 height 4336
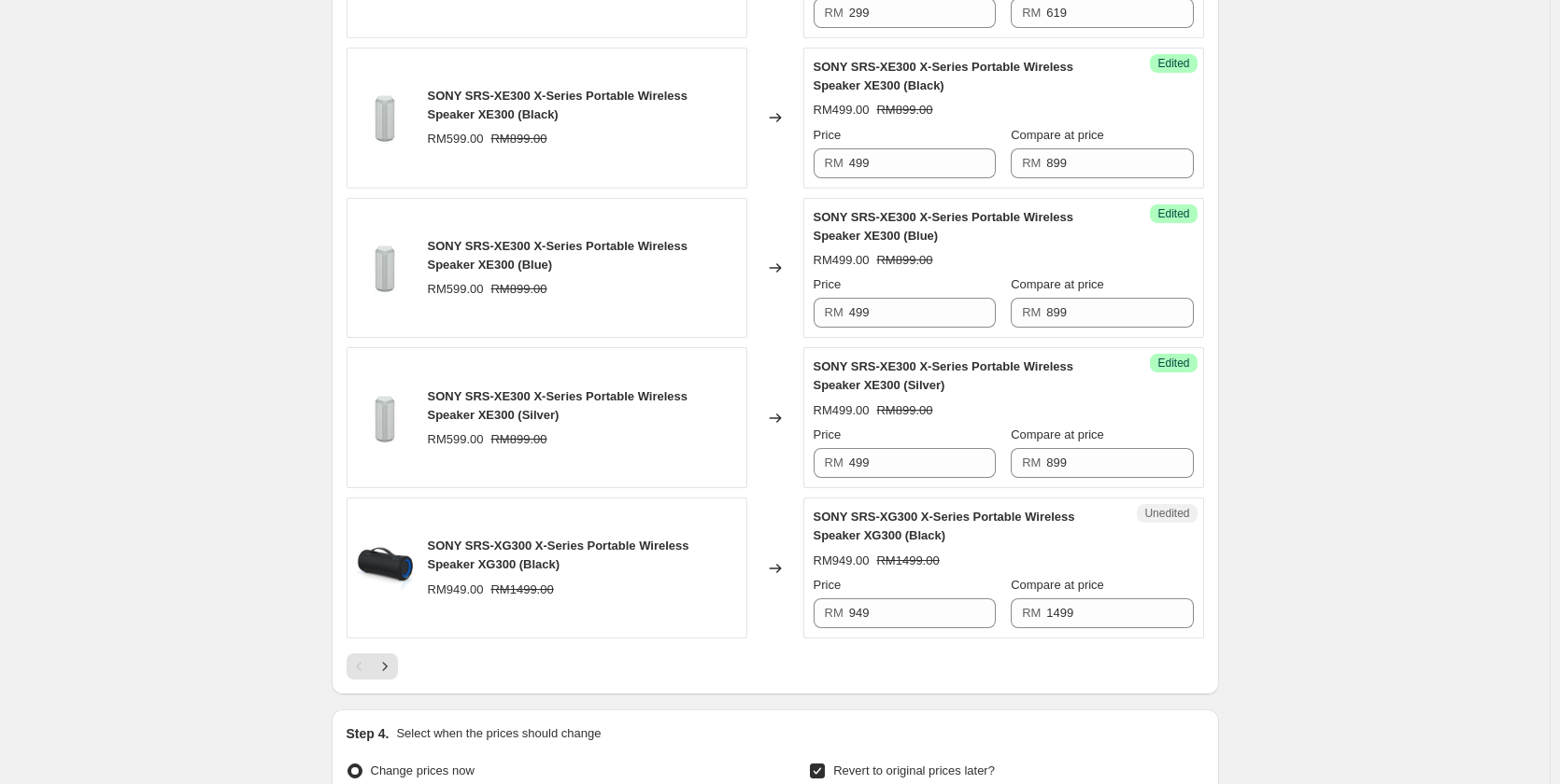
scroll to position [3175, 0]
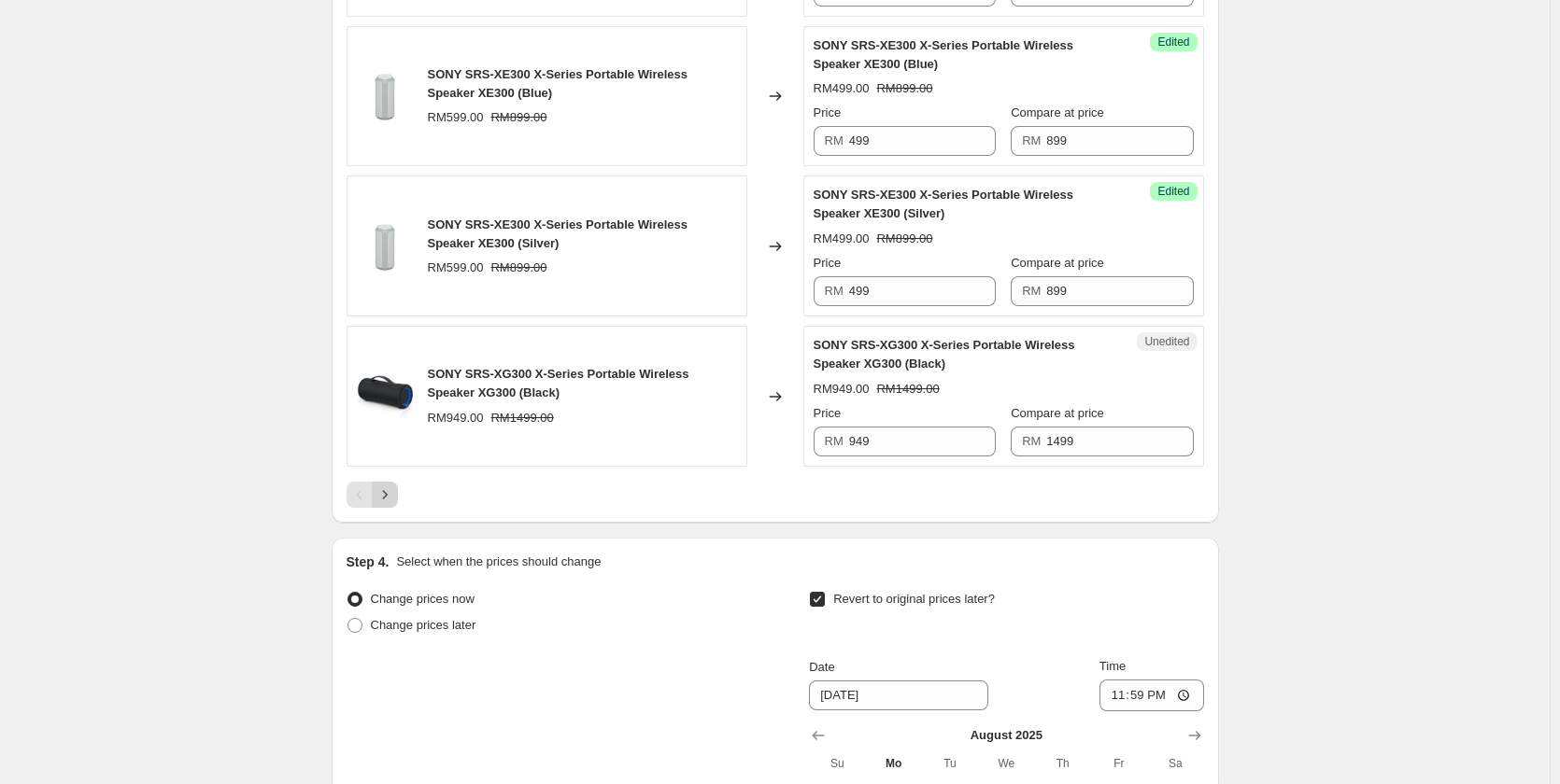
click at [394, 492] on icon "Next" at bounding box center [385, 495] width 19 height 19
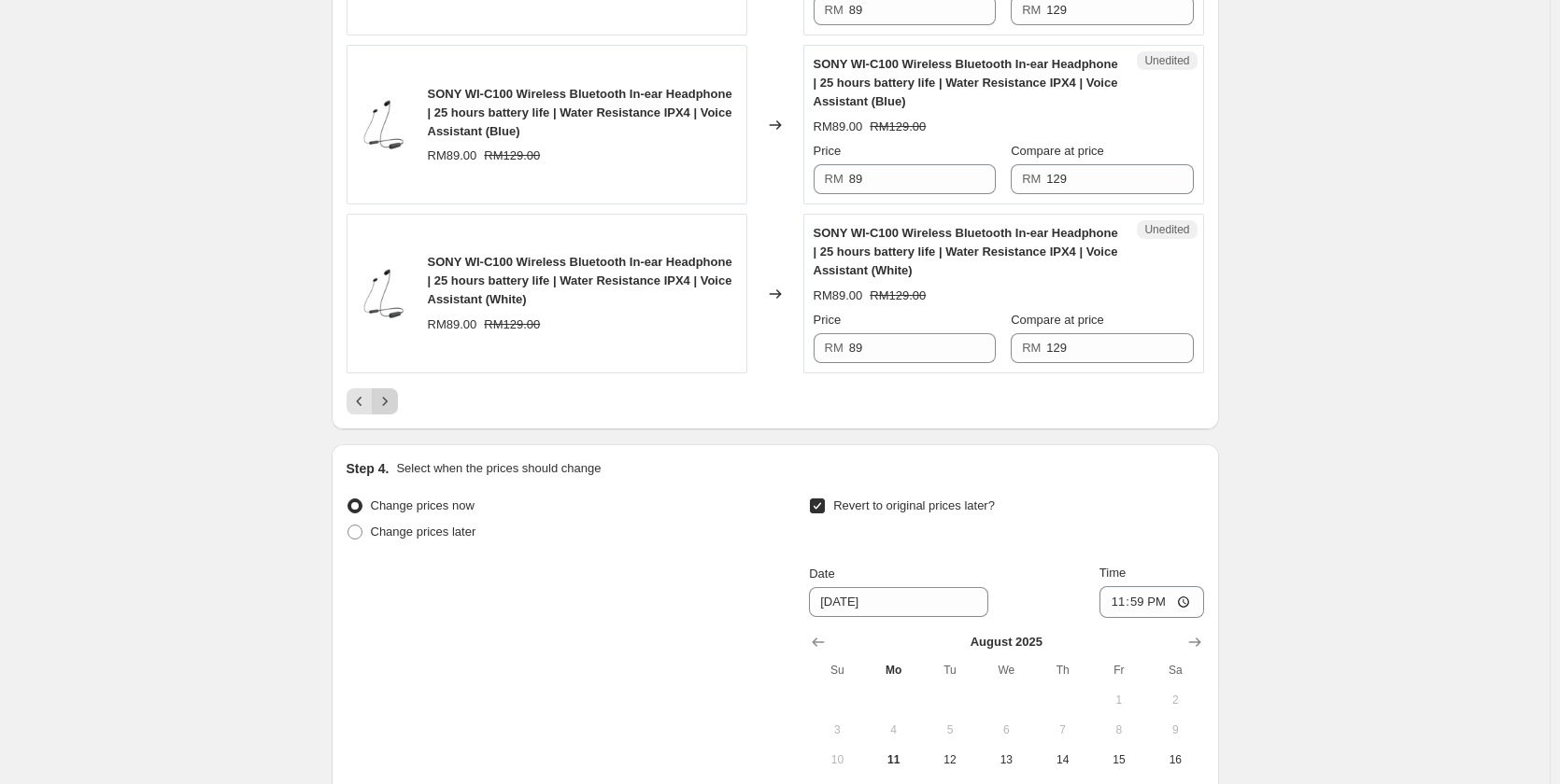
click at [388, 415] on button "Next" at bounding box center [385, 401] width 26 height 26
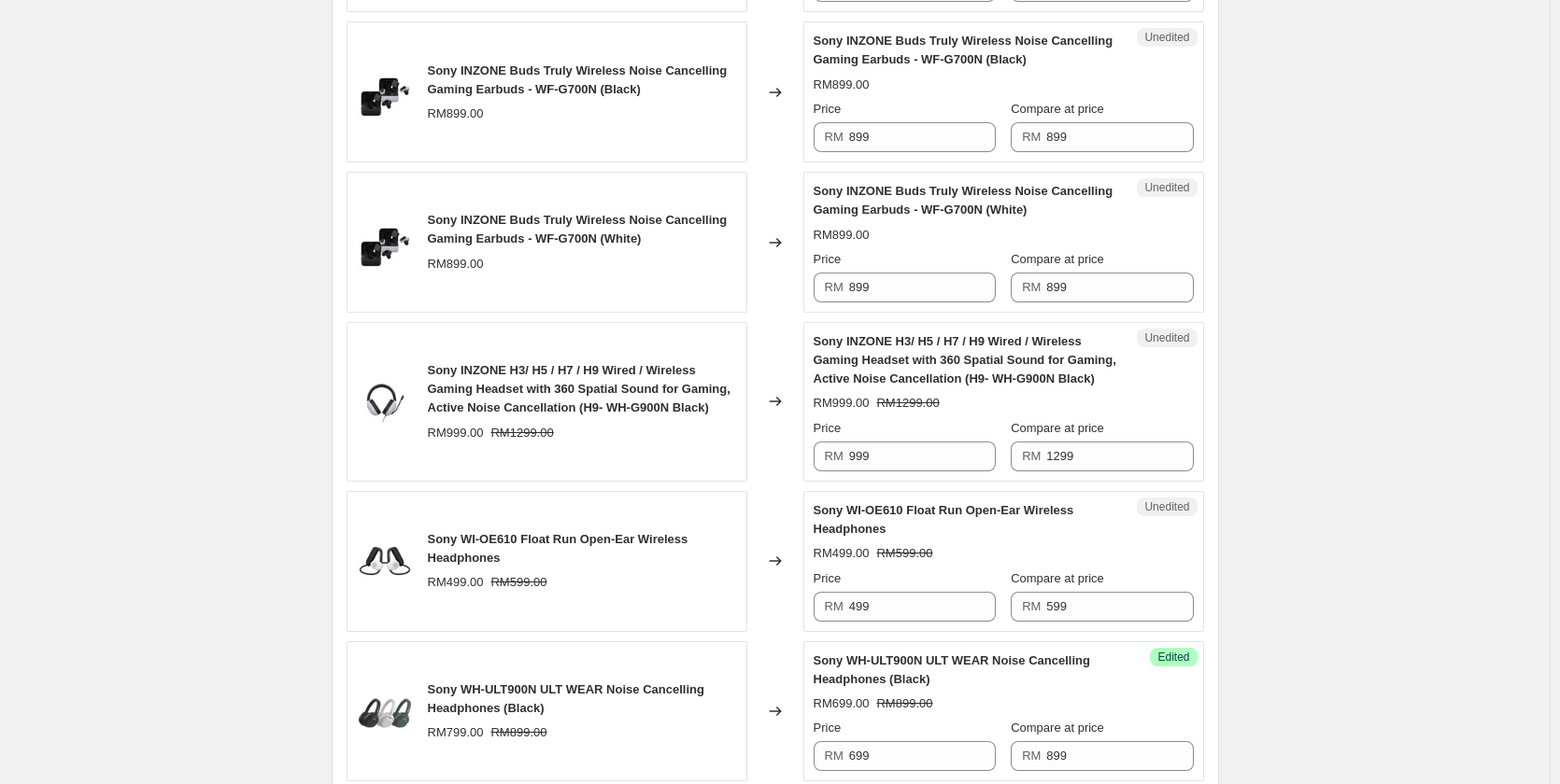
scroll to position [2054, 0]
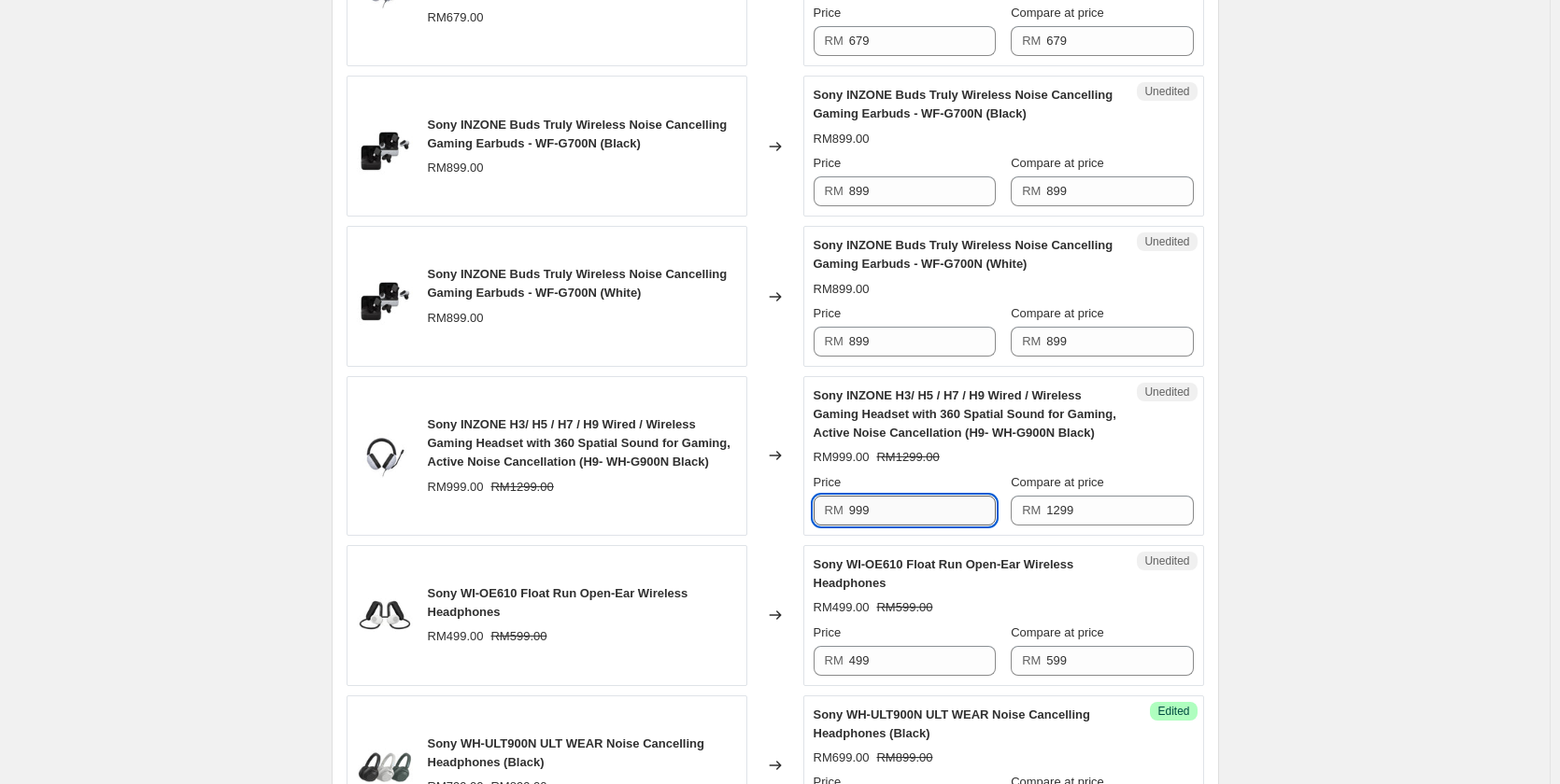
click at [932, 495] on input "999" at bounding box center [922, 510] width 147 height 30
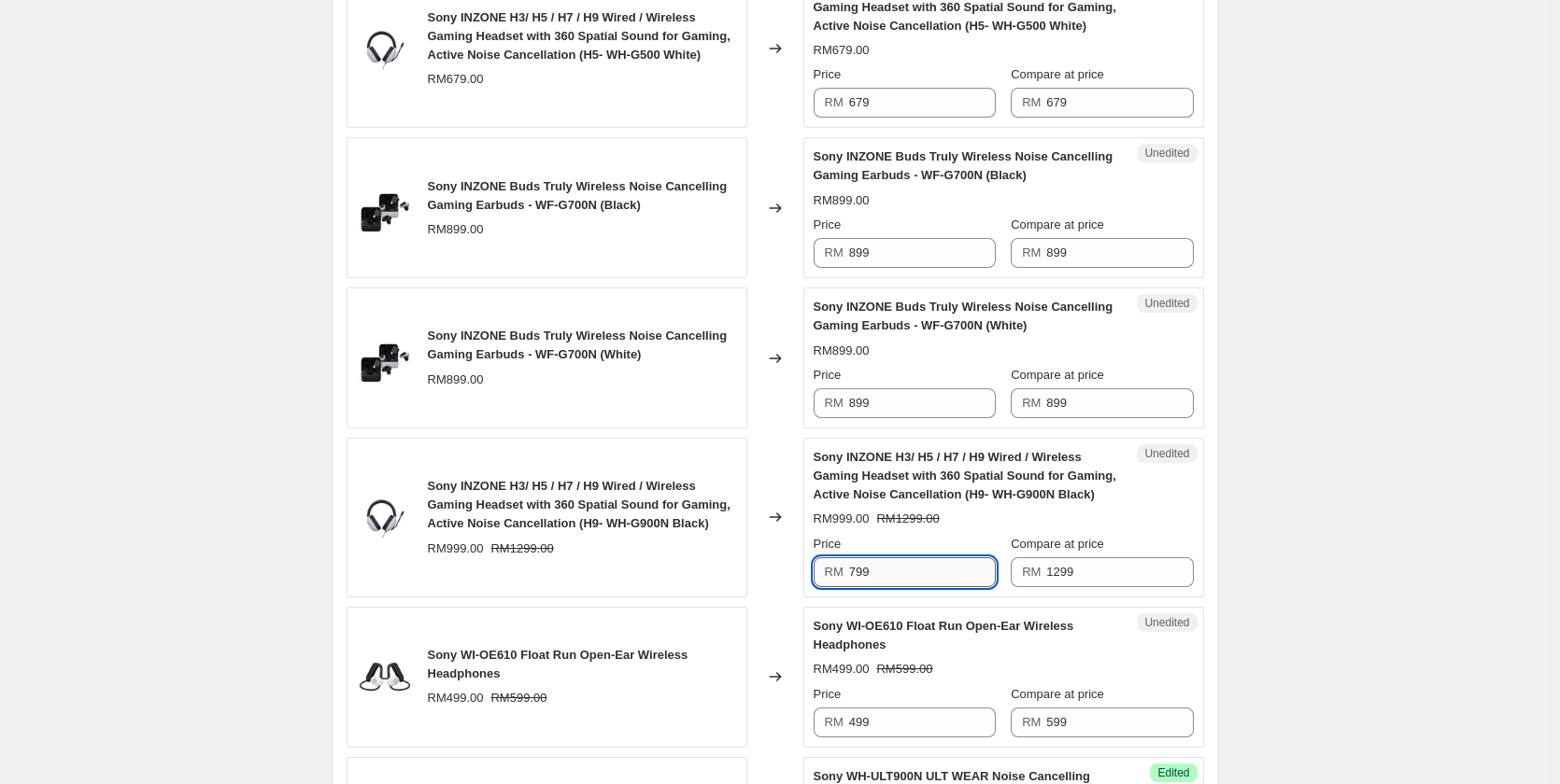
scroll to position [1868, 0]
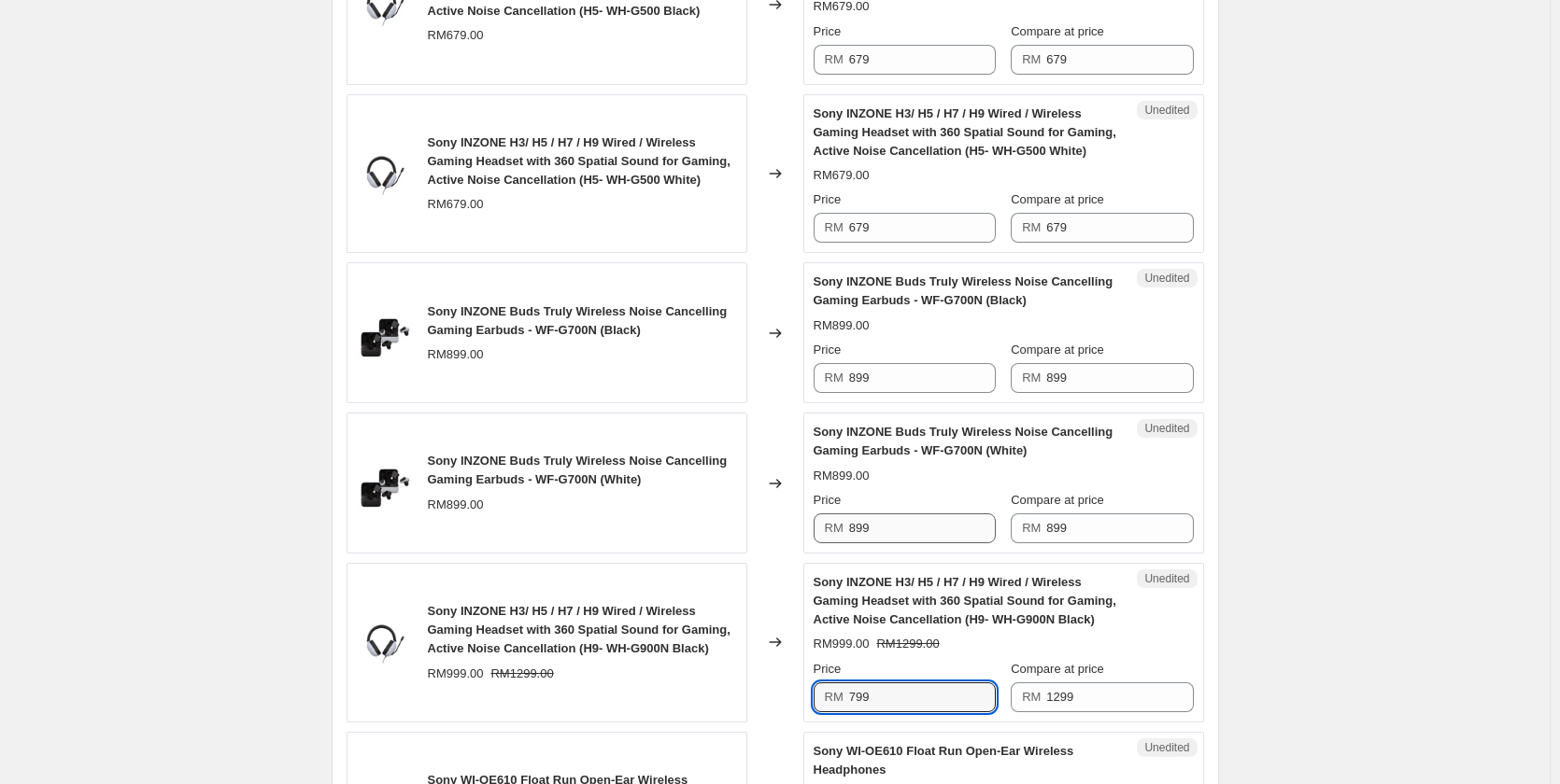
type input "799"
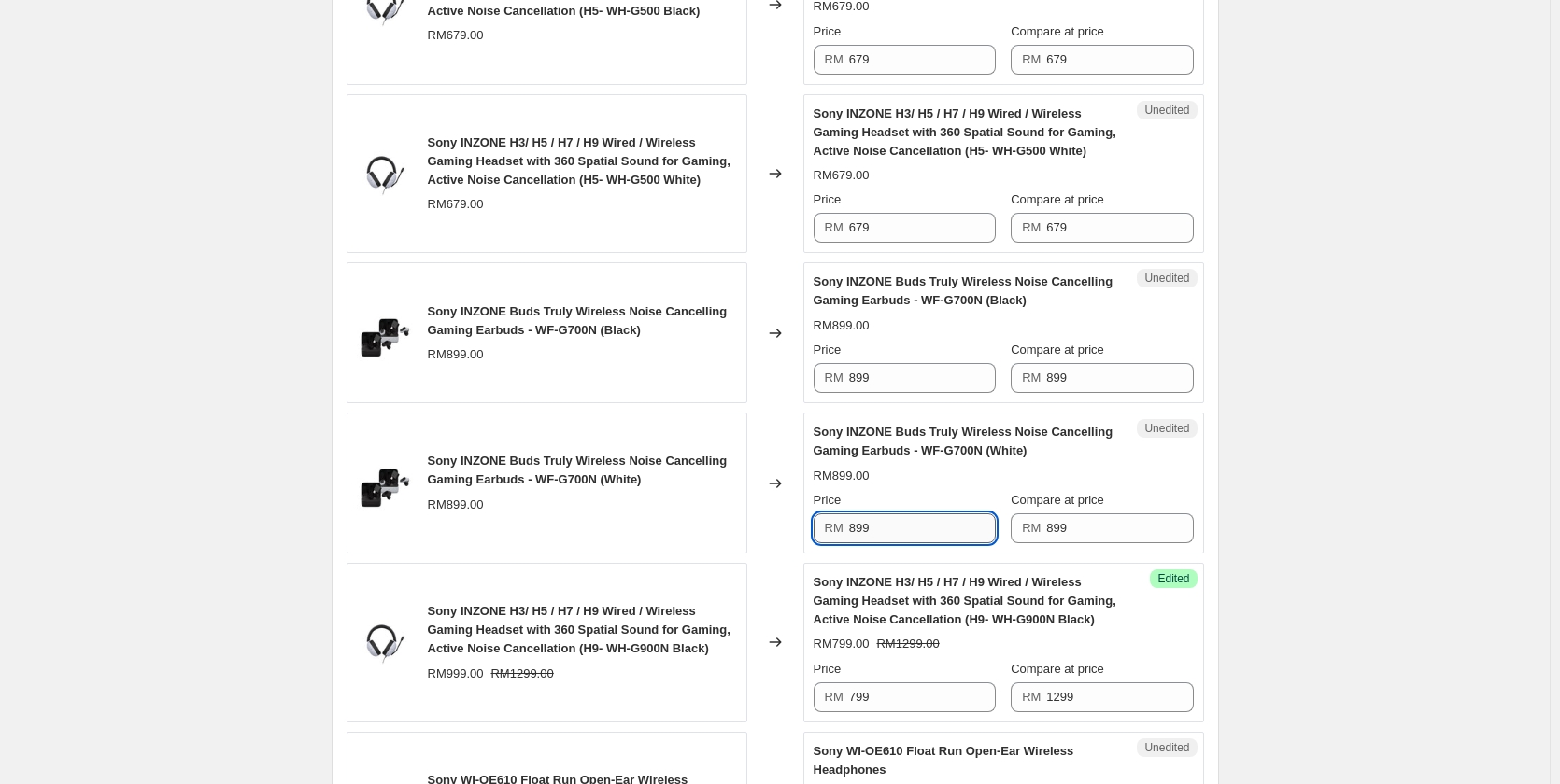
click at [906, 513] on input "899" at bounding box center [922, 528] width 147 height 30
click at [905, 513] on input "899" at bounding box center [922, 528] width 147 height 30
type input "649"
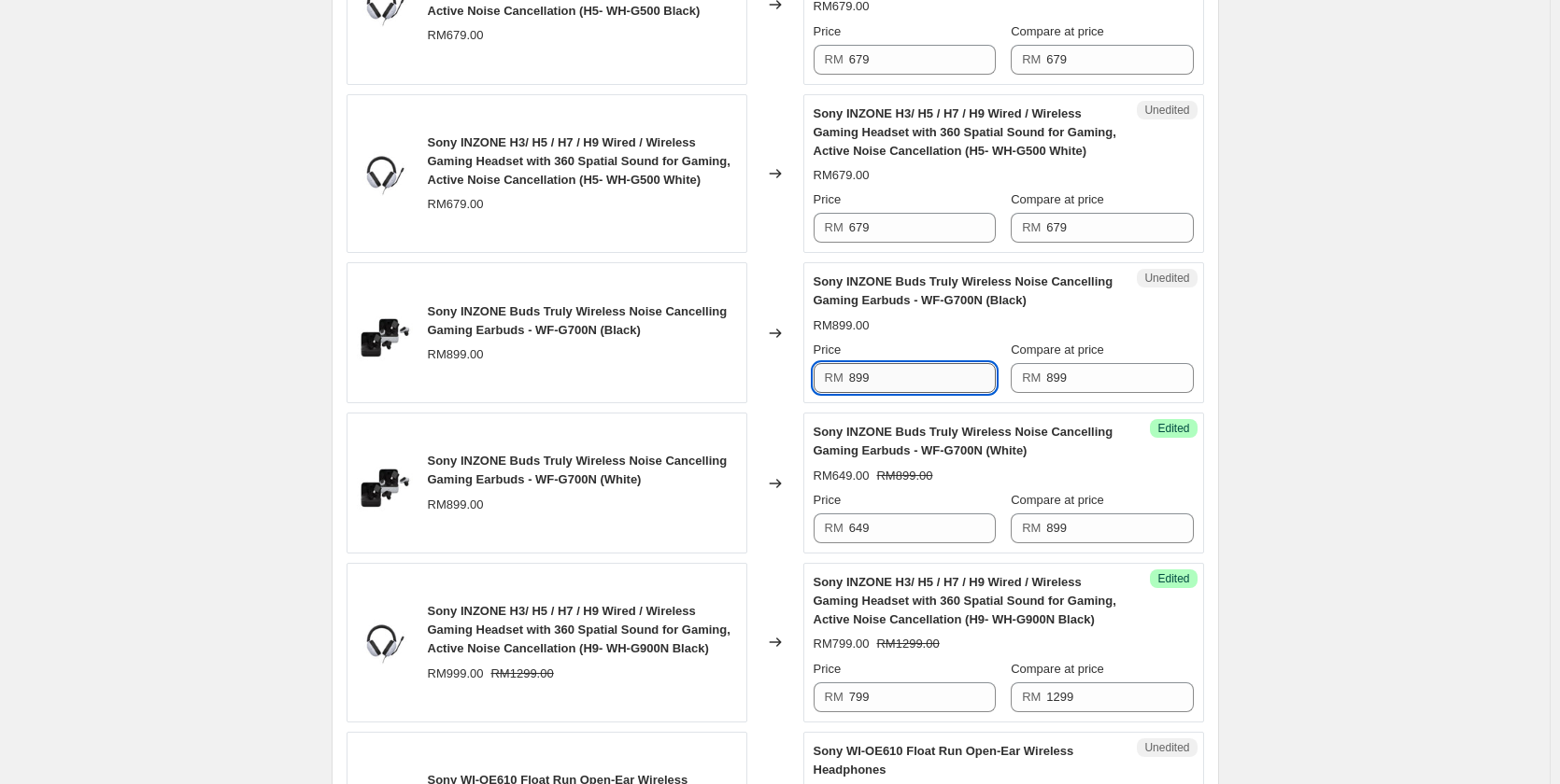
click at [888, 363] on input "899" at bounding box center [922, 378] width 147 height 30
type input "649"
click at [290, 353] on div "Create new price [MEDICAL_DATA]. This page is ready Create new price [MEDICAL_D…" at bounding box center [775, 375] width 1550 height 4486
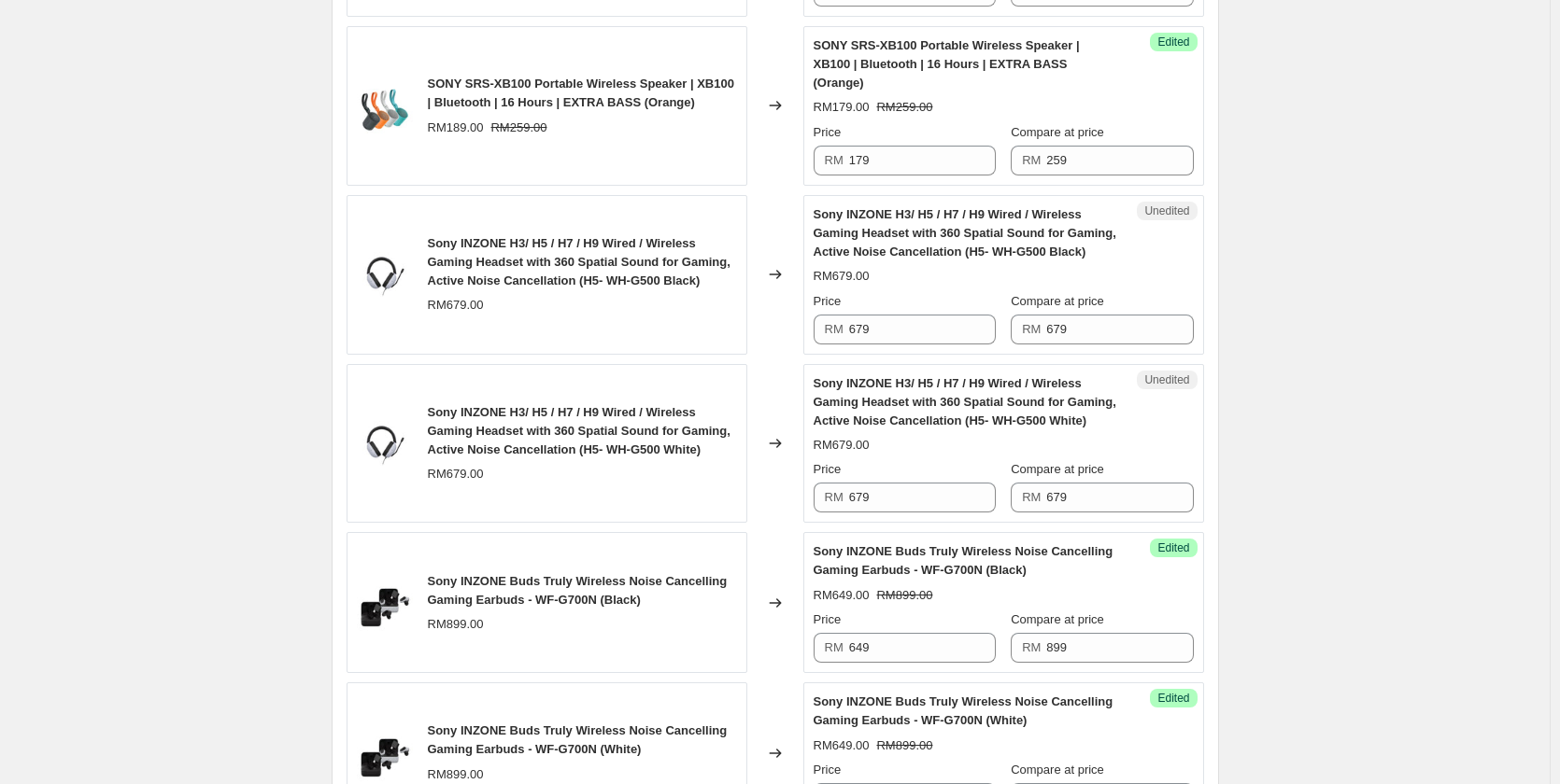
scroll to position [1588, 0]
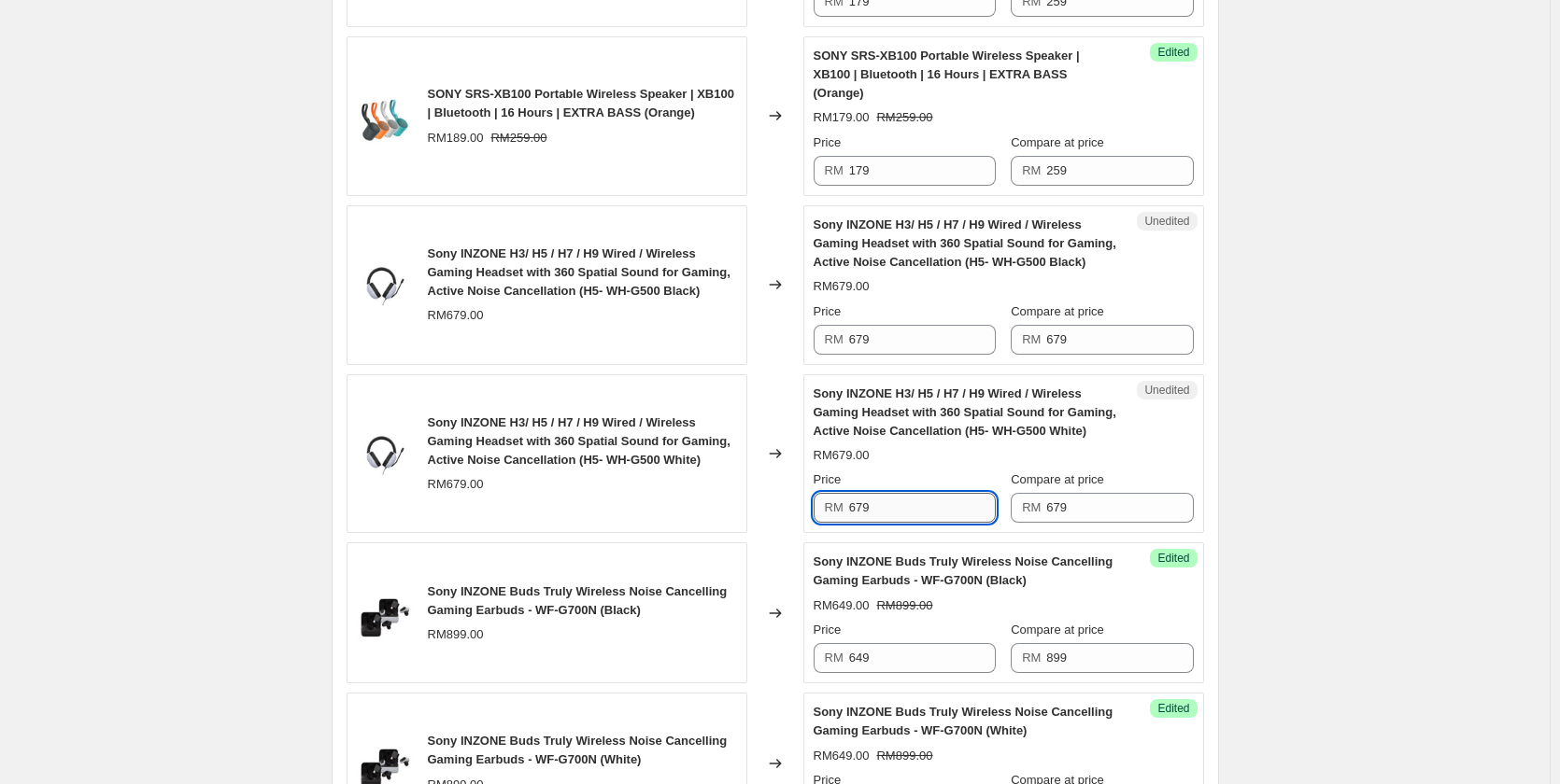
click at [917, 493] on input "679" at bounding box center [922, 508] width 147 height 30
type input "499"
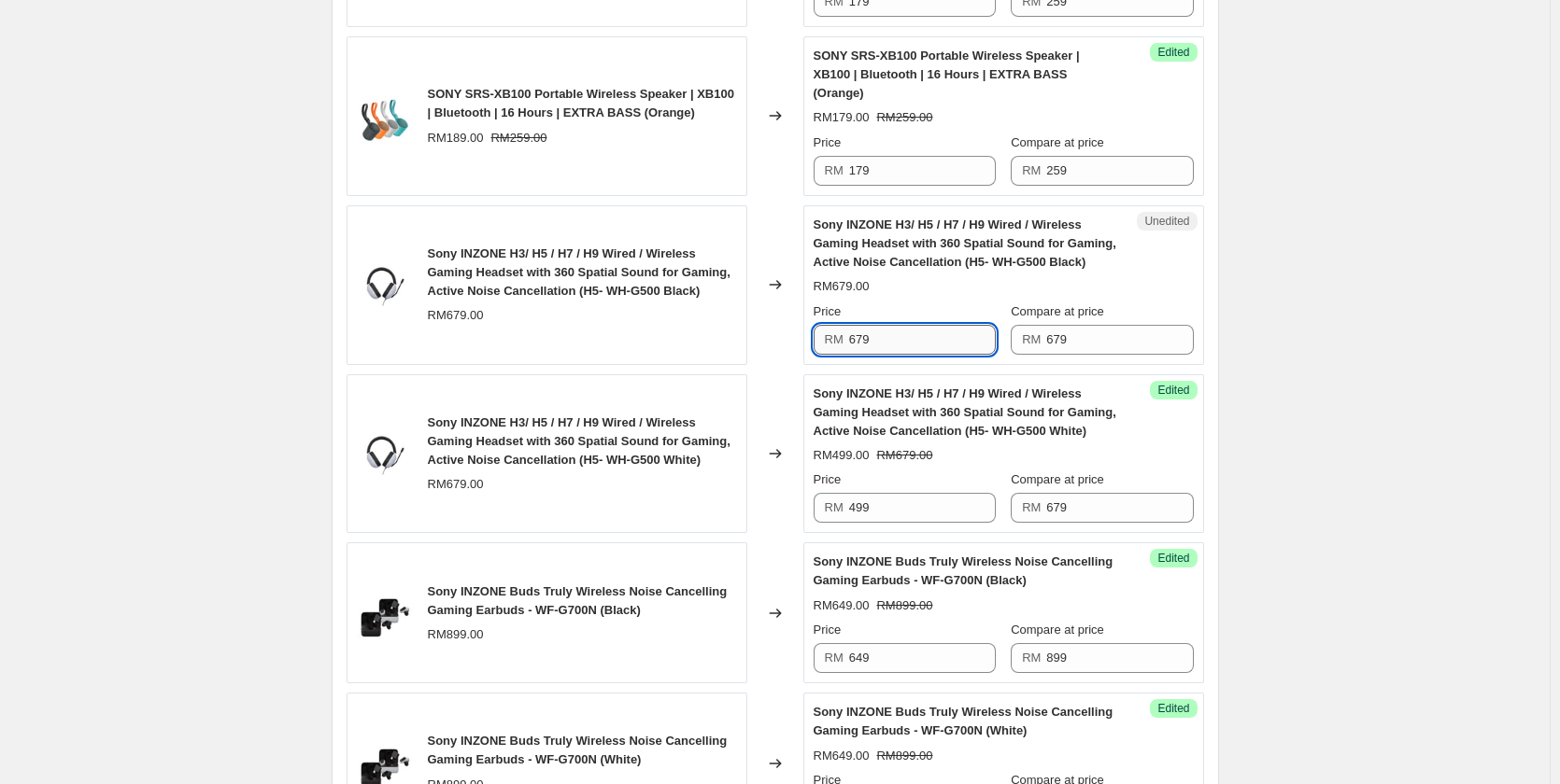
click at [899, 325] on input "679" at bounding box center [922, 340] width 147 height 30
type input "499"
click at [268, 366] on div "Create new price [MEDICAL_DATA]. This page is ready Create new price [MEDICAL_D…" at bounding box center [775, 655] width 1550 height 4486
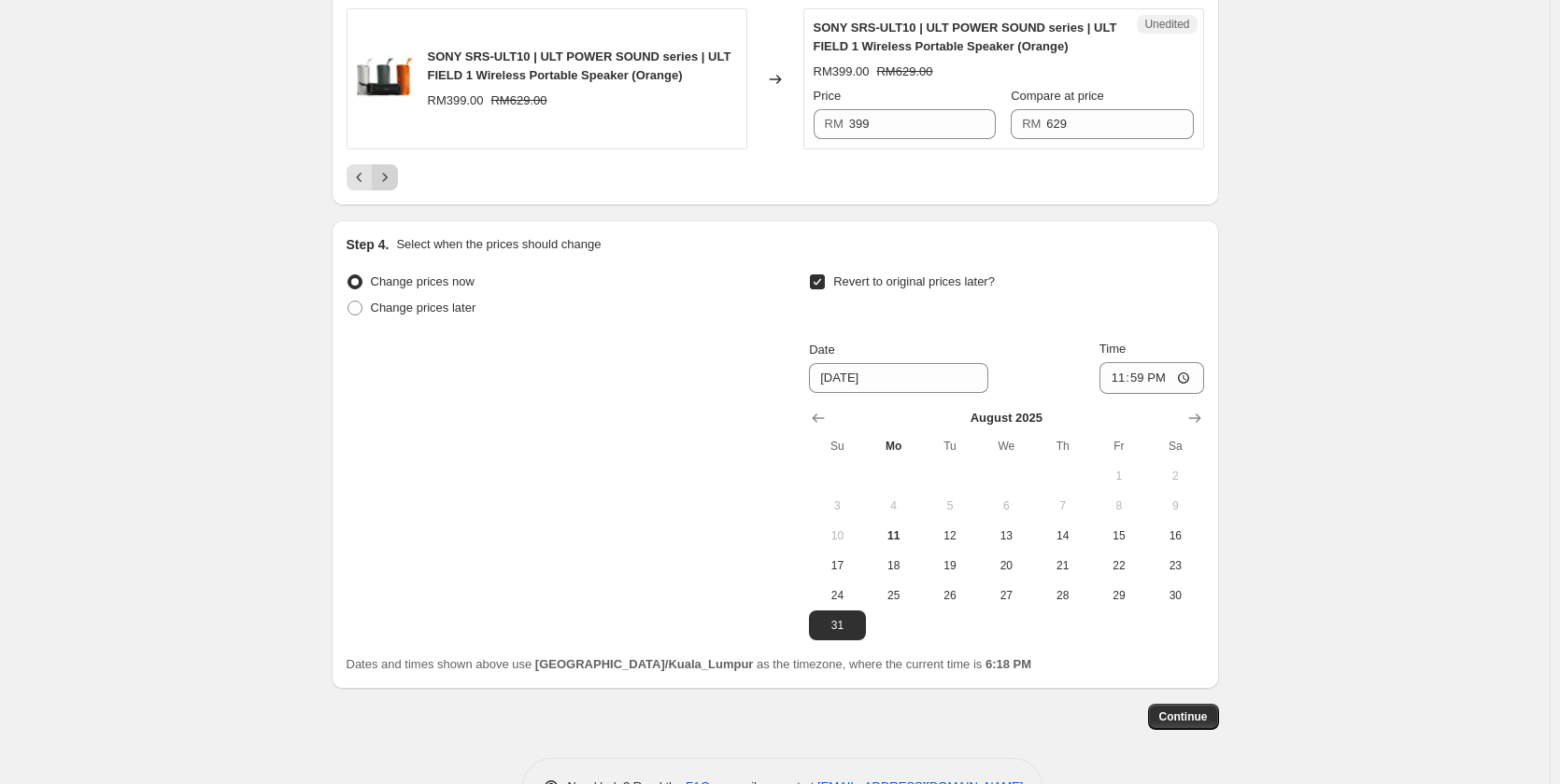
click at [390, 168] on icon "Next" at bounding box center [385, 178] width 19 height 19
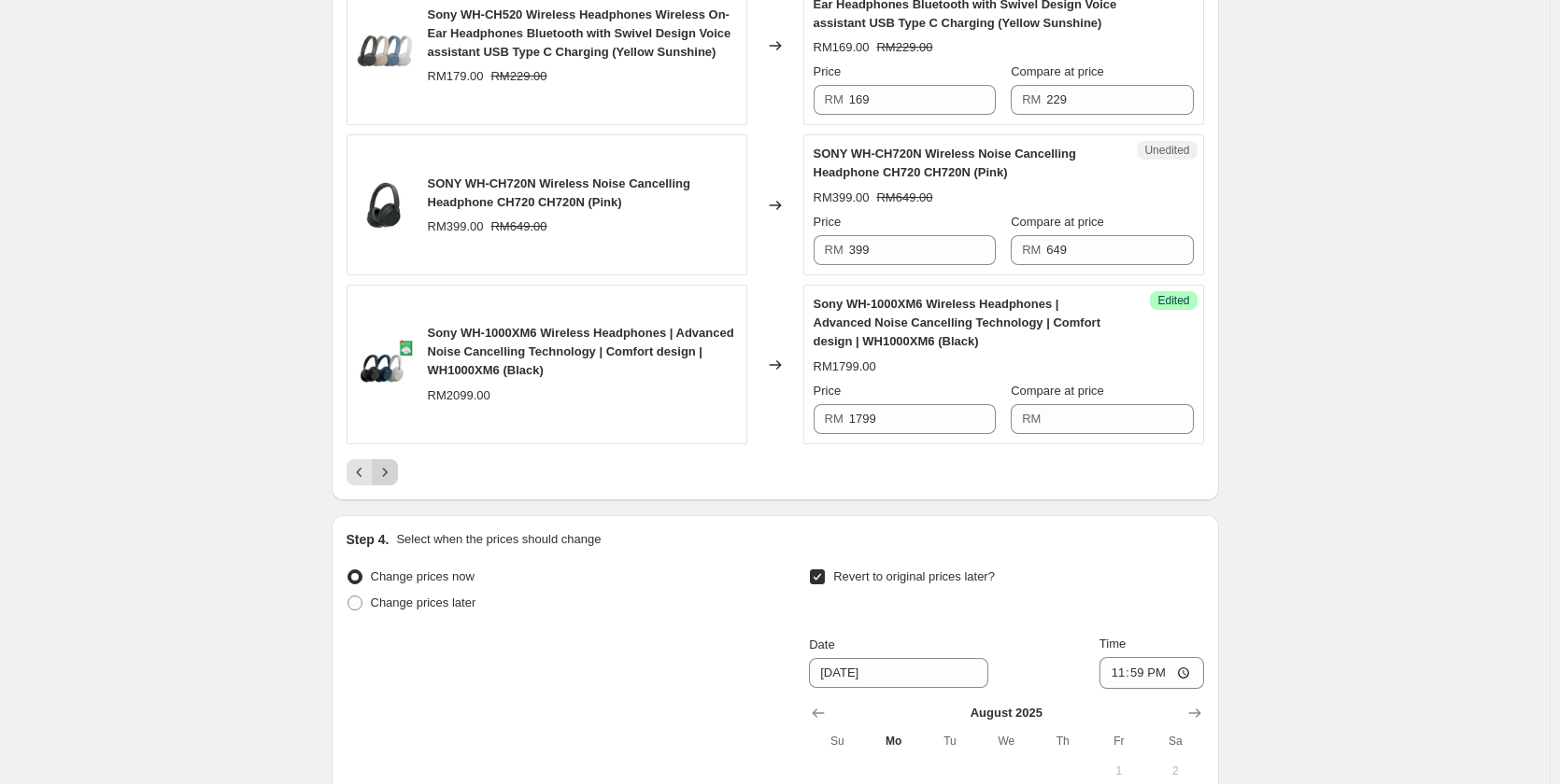
scroll to position [3570, 0]
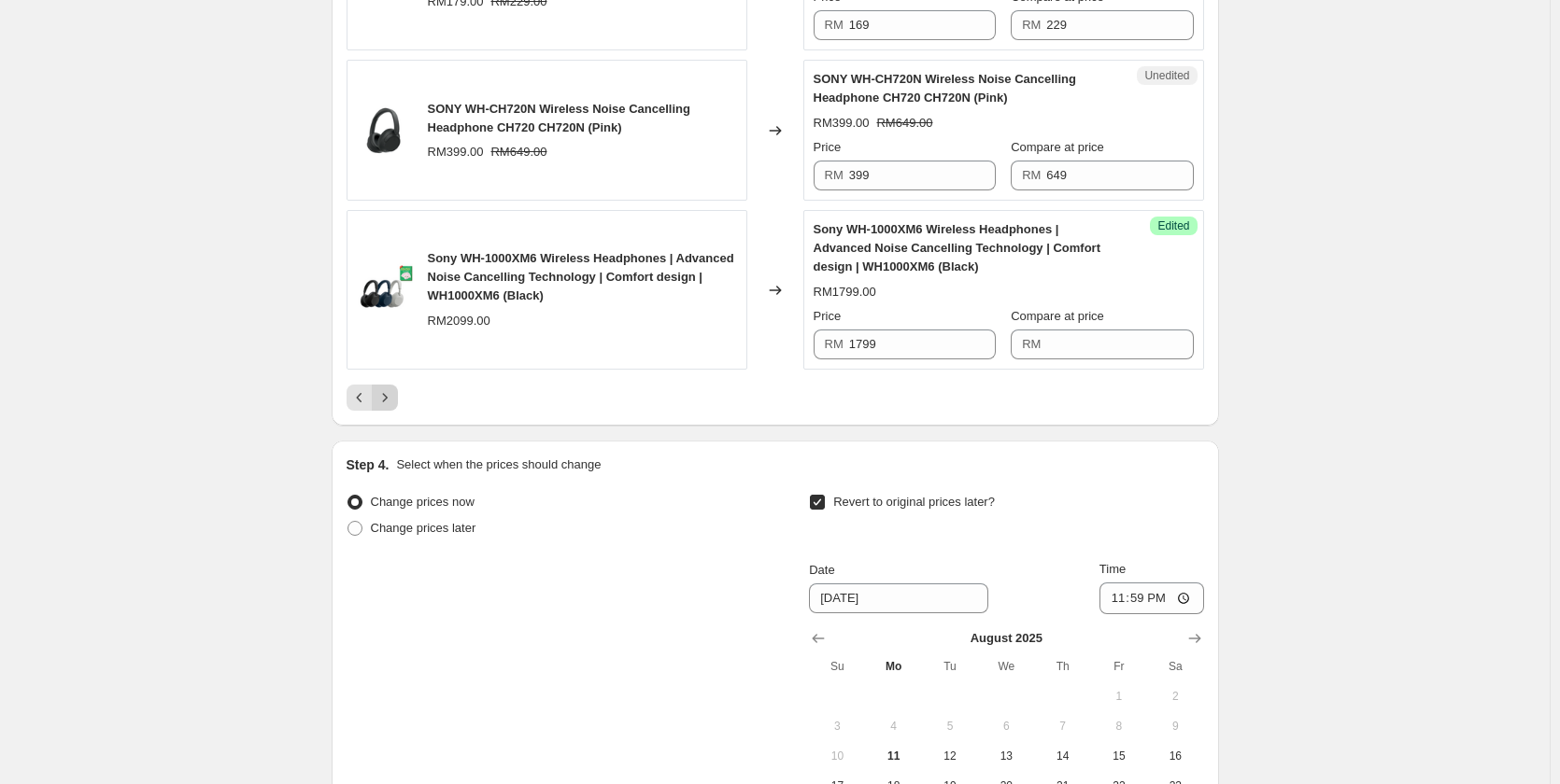
click at [384, 393] on icon "Next" at bounding box center [385, 398] width 19 height 19
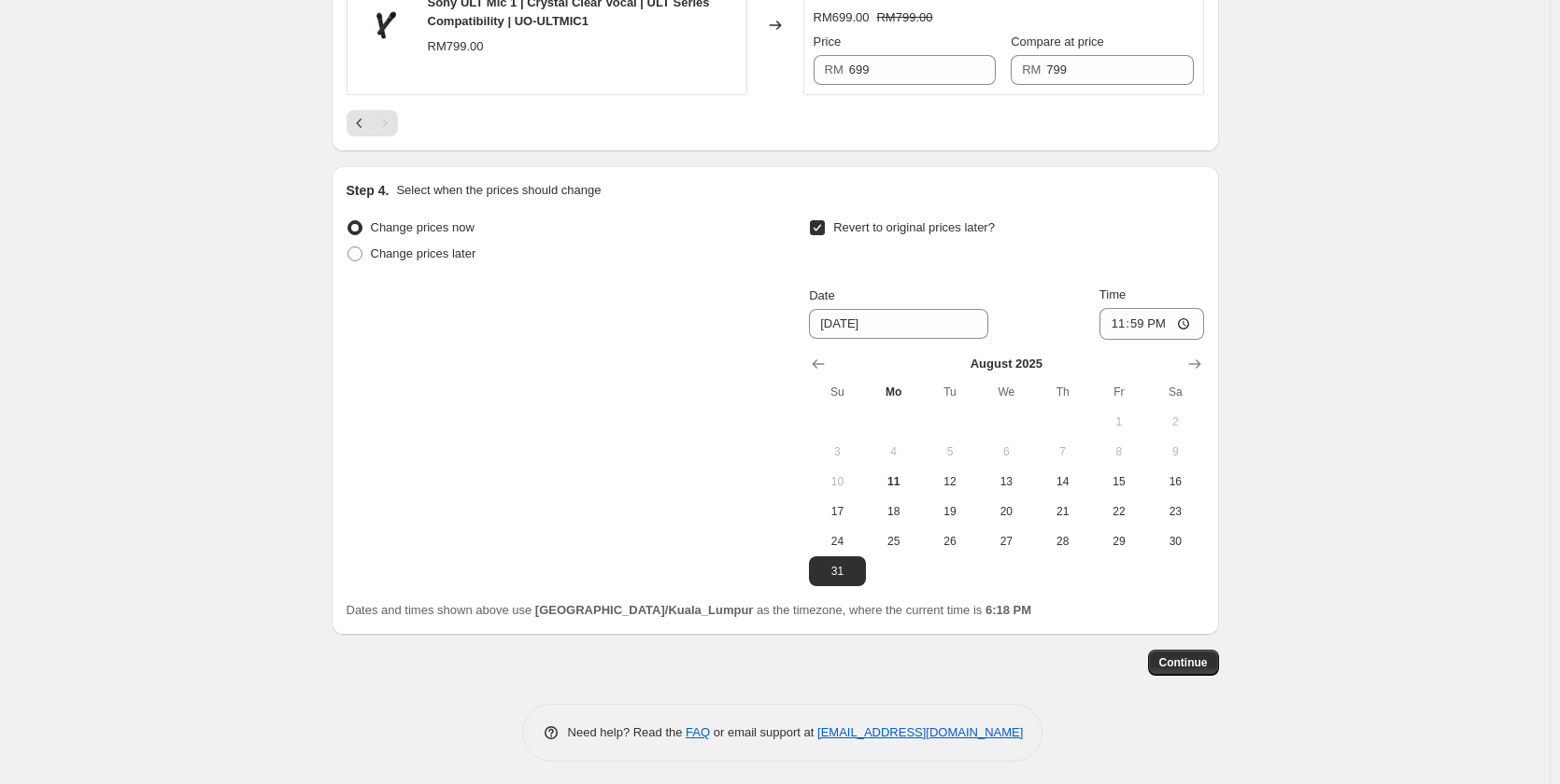
scroll to position [1525, 0]
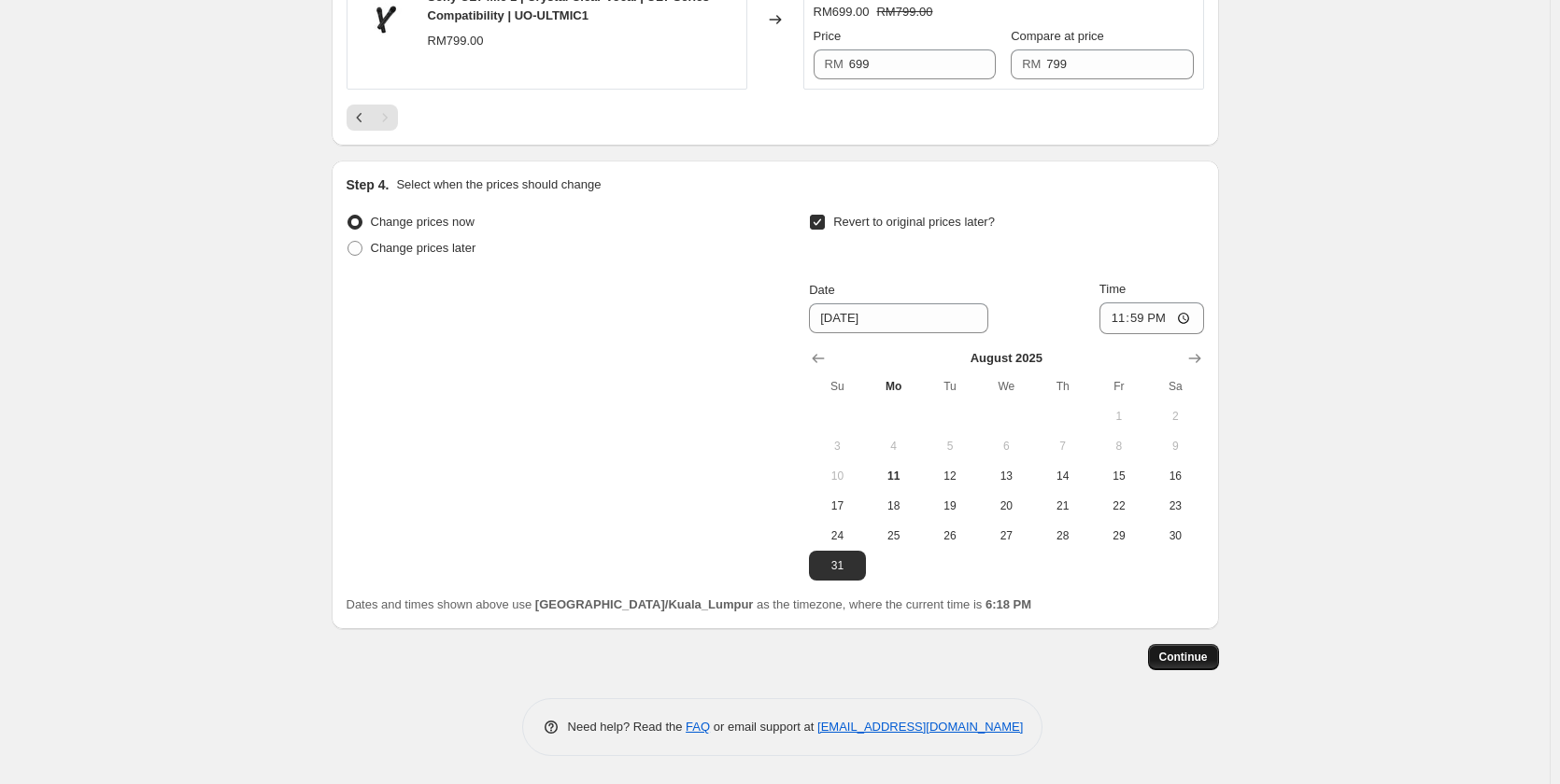
click at [1174, 663] on span "Continue" at bounding box center [1184, 657] width 49 height 15
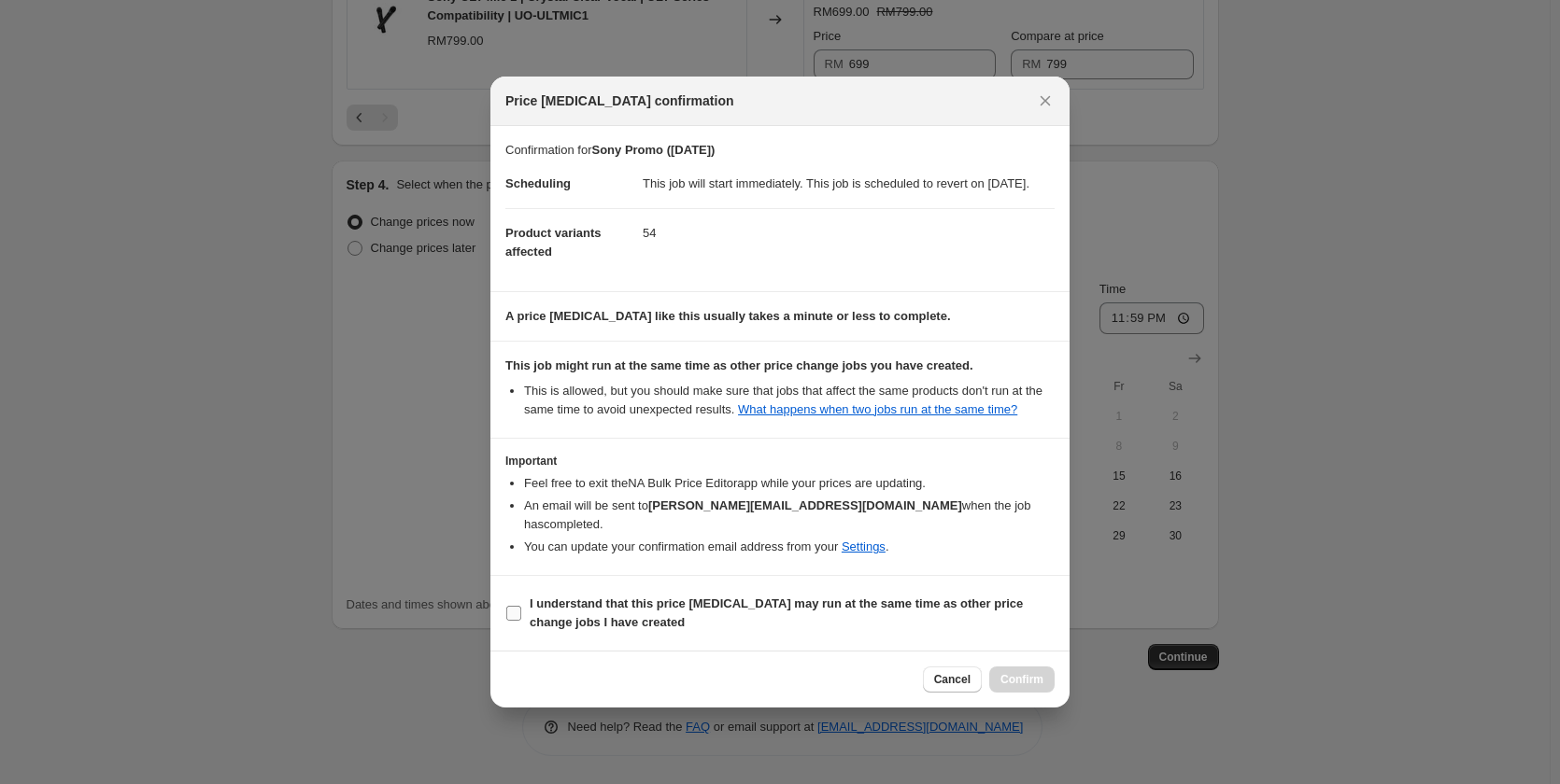
click at [775, 602] on b "I understand that this price [MEDICAL_DATA] may run at the same time as other p…" at bounding box center [776, 613] width 493 height 33
click at [521, 606] on input "I understand that this price [MEDICAL_DATA] may run at the same time as other p…" at bounding box center [513, 614] width 15 height 15
checkbox input "true"
click at [1047, 677] on button "Confirm" at bounding box center [1022, 680] width 66 height 26
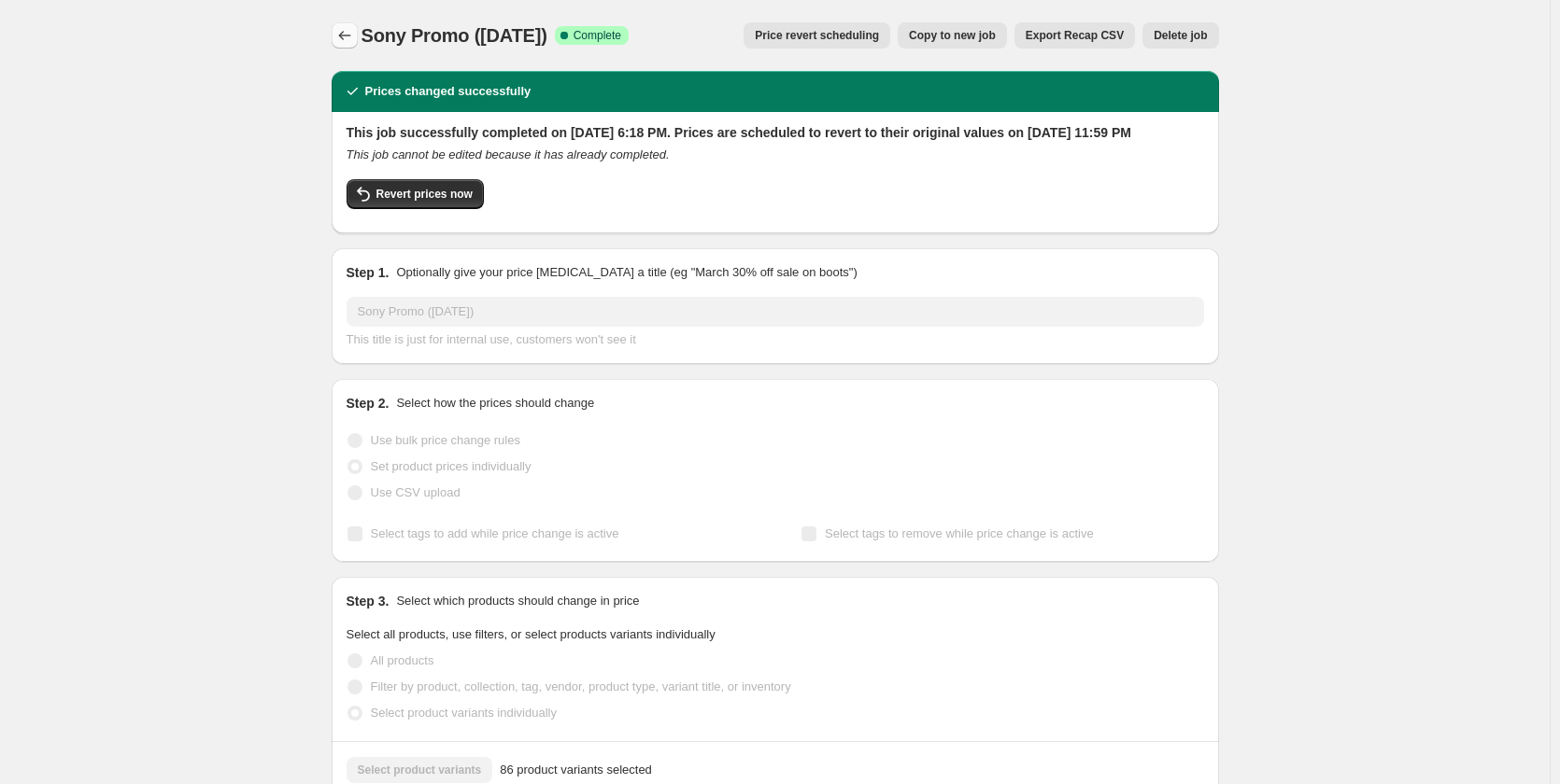
click at [349, 31] on icon "Price change jobs" at bounding box center [345, 36] width 19 height 19
